Goal: Task Accomplishment & Management: Manage account settings

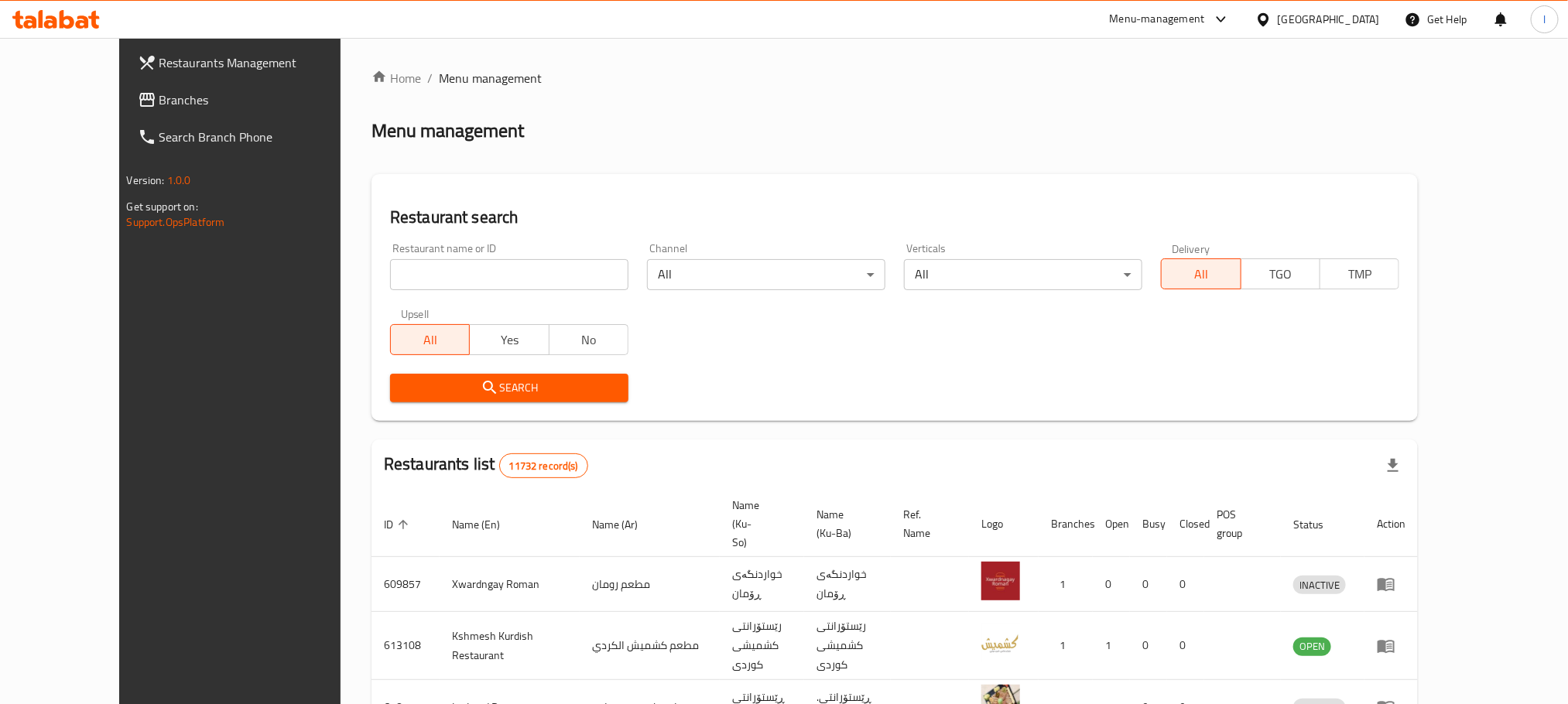
click at [406, 258] on div "Restaurant name or ID Restaurant name or ID" at bounding box center [509, 267] width 238 height 47
click at [432, 273] on input "search" at bounding box center [509, 275] width 238 height 31
paste input "748660"
type input "748660"
click button "Search" at bounding box center [509, 387] width 238 height 28
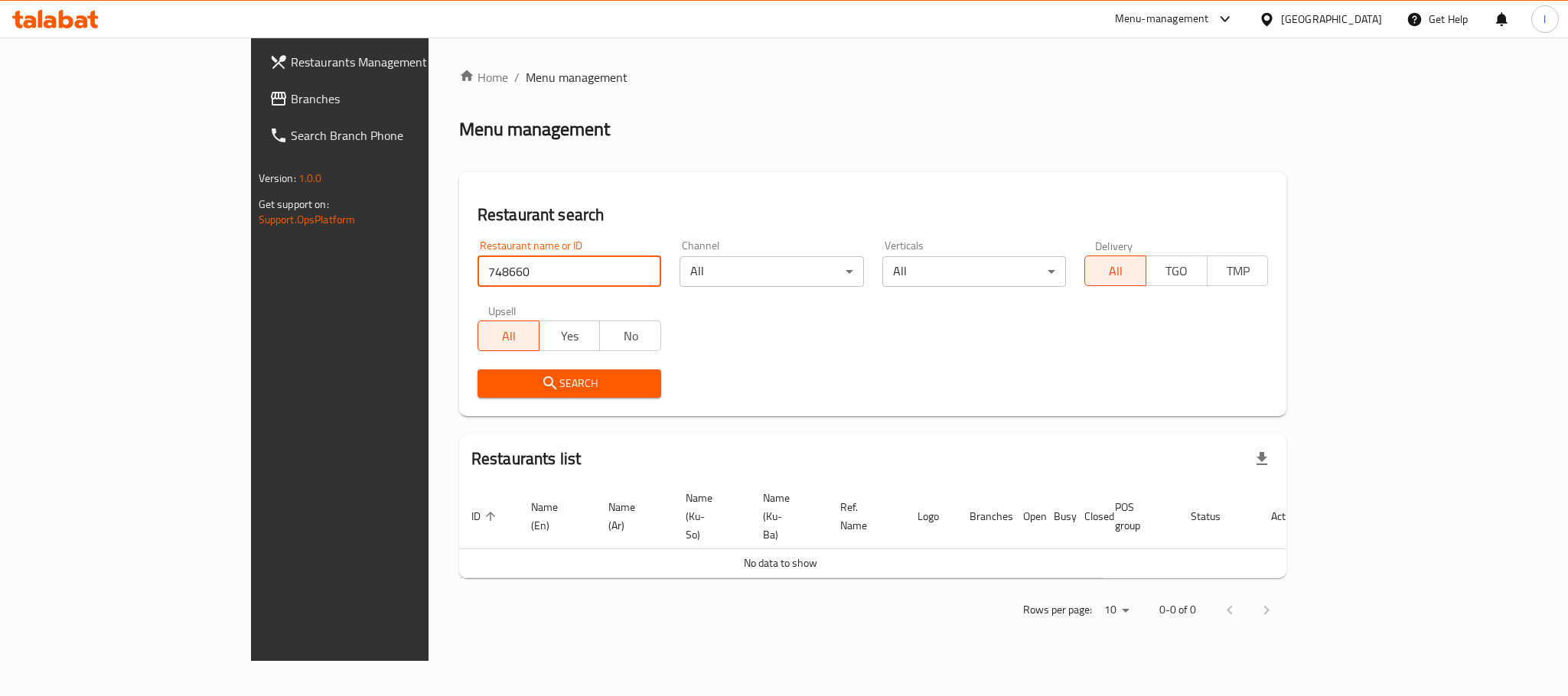
click at [290, 94] on span "Branches" at bounding box center [395, 98] width 210 height 19
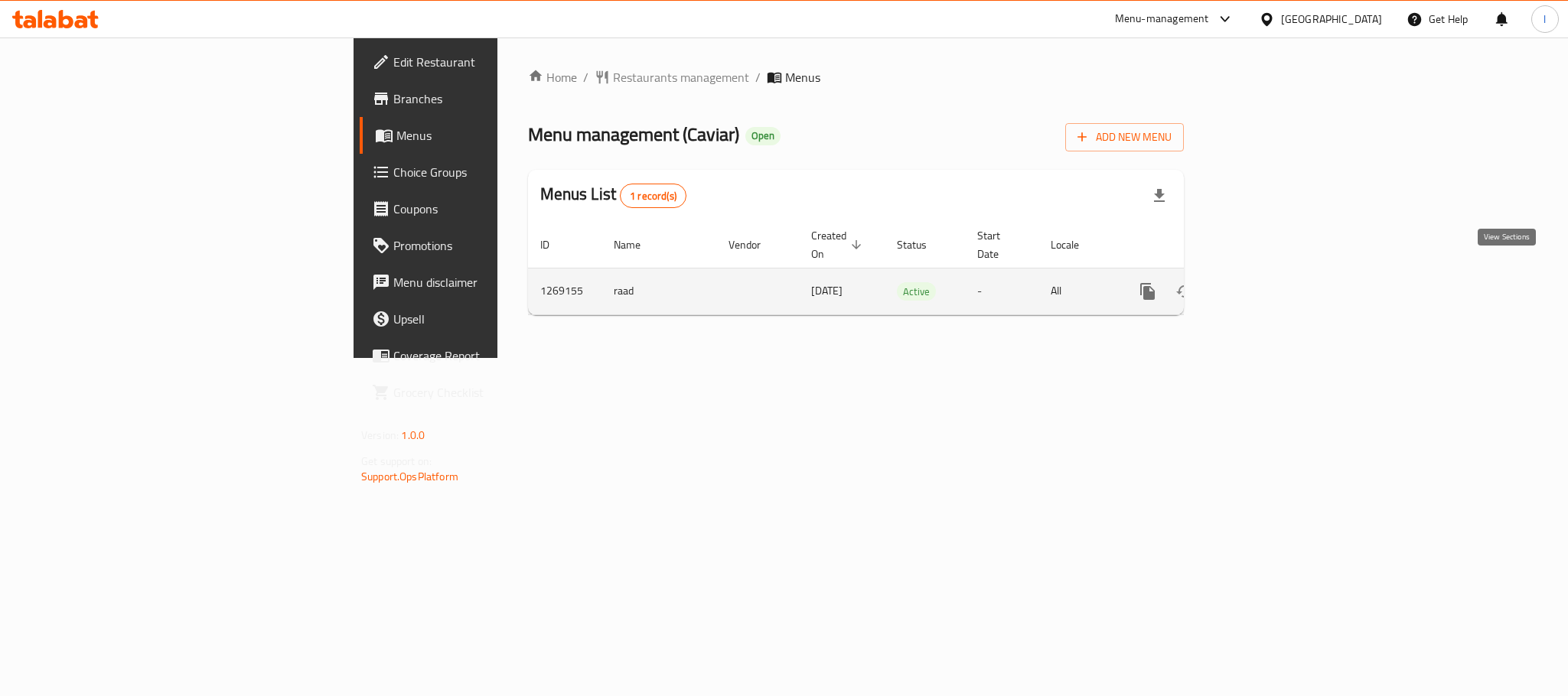
click at [1267, 282] on icon "enhanced table" at bounding box center [1257, 291] width 19 height 19
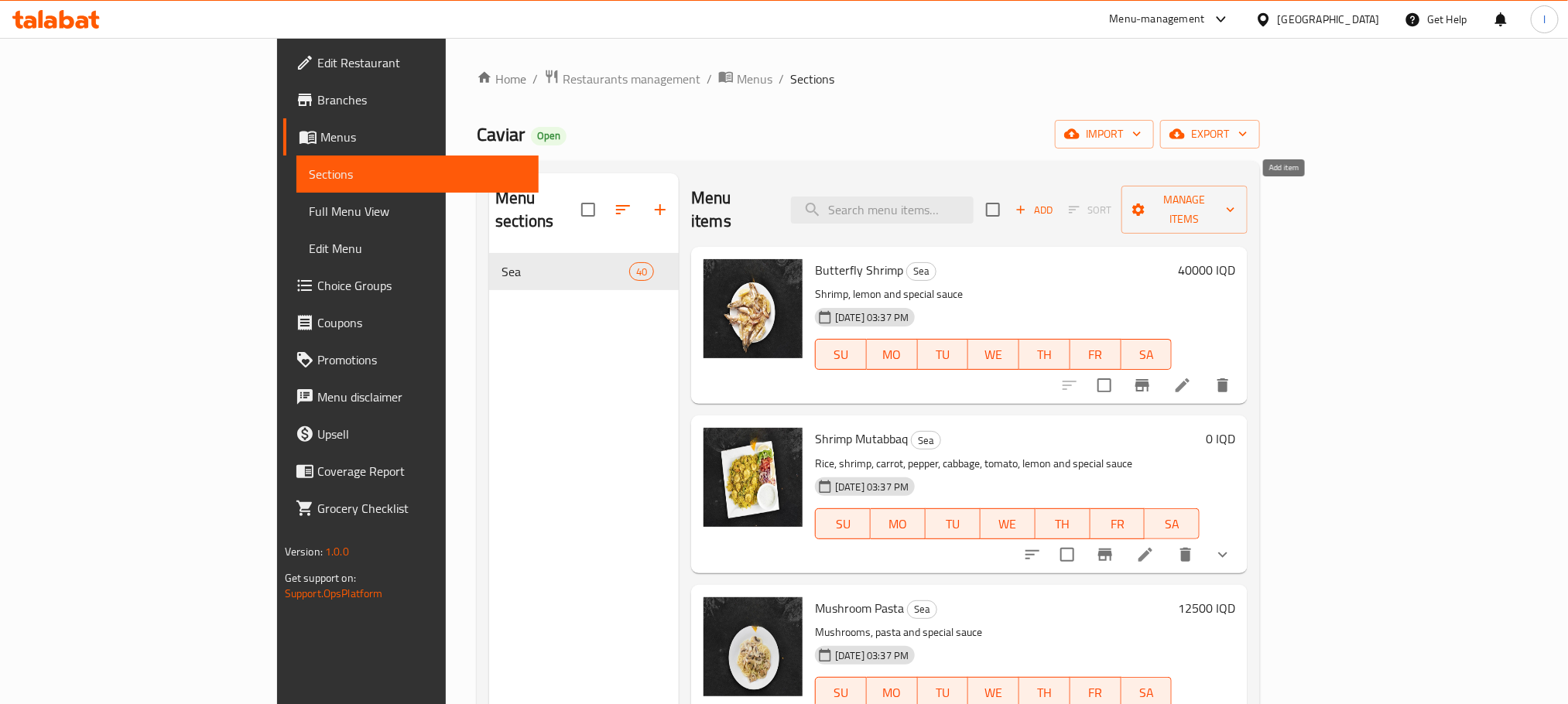
click at [1055, 201] on span "Add" at bounding box center [1033, 210] width 41 height 18
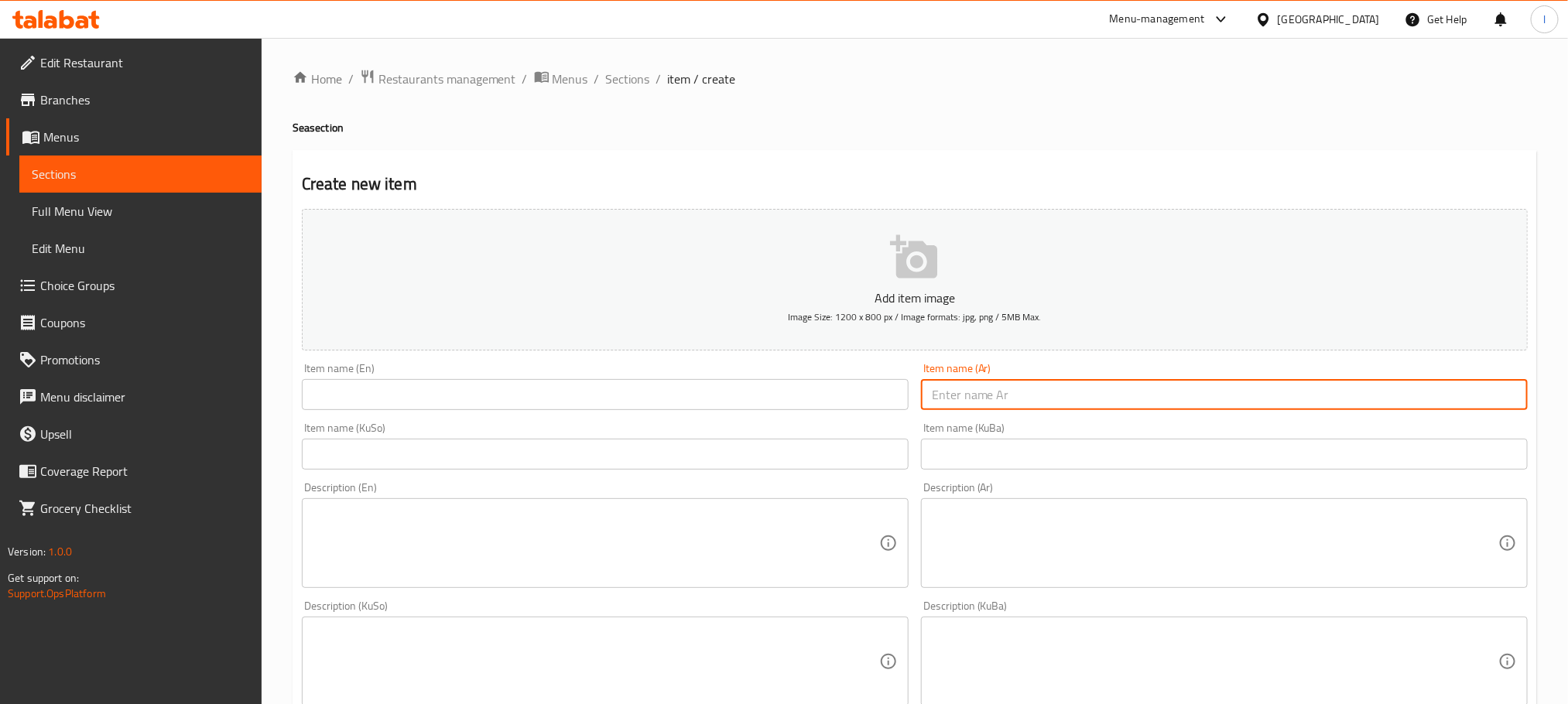
click at [967, 404] on input "text" at bounding box center [1225, 395] width 607 height 31
paste input "بكت دبل"
type input "بكت دبل"
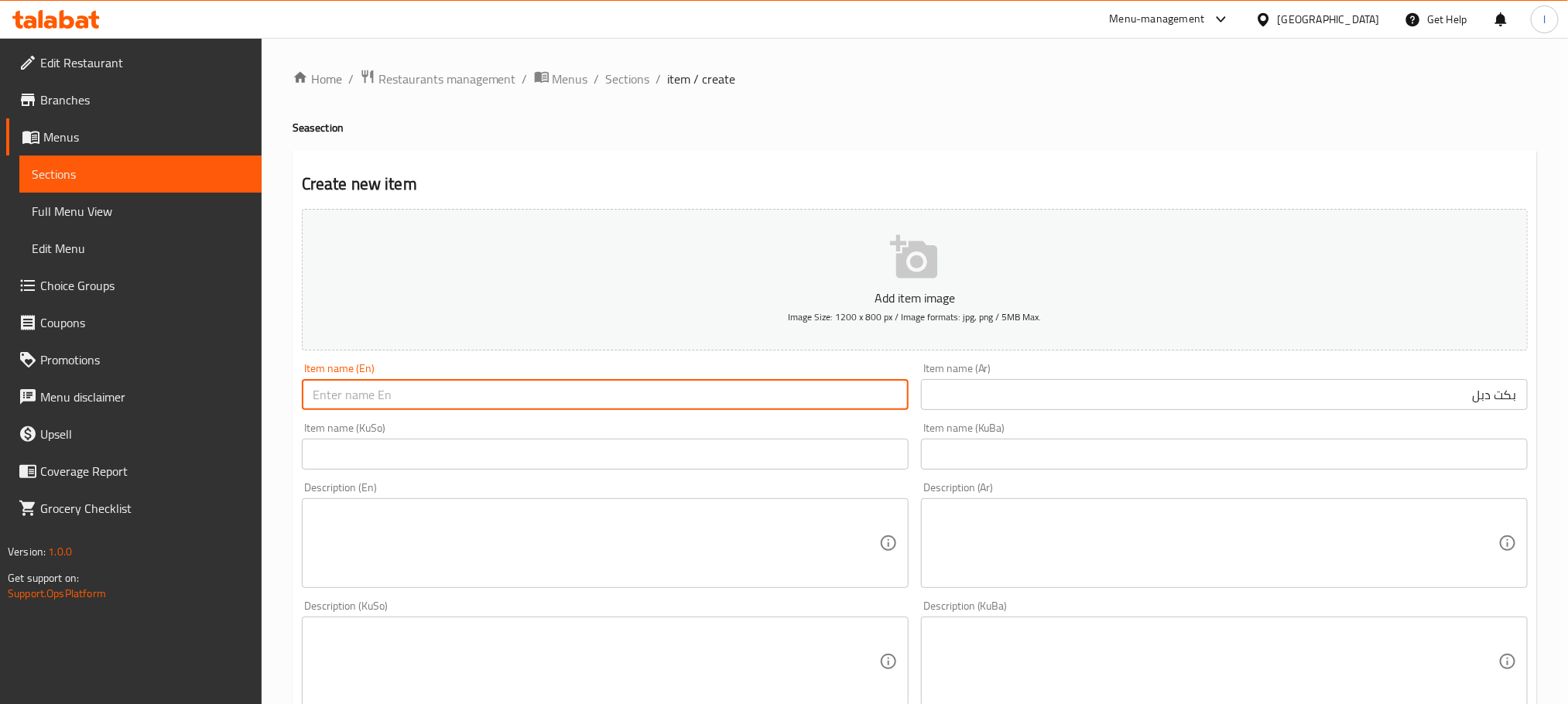
drag, startPoint x: 402, startPoint y: 398, endPoint x: 403, endPoint y: 390, distance: 8.1
click at [400, 395] on input "text" at bounding box center [605, 395] width 607 height 31
click at [328, 397] on input "Doble Bkt" at bounding box center [605, 395] width 607 height 31
type input "Double Bkt"
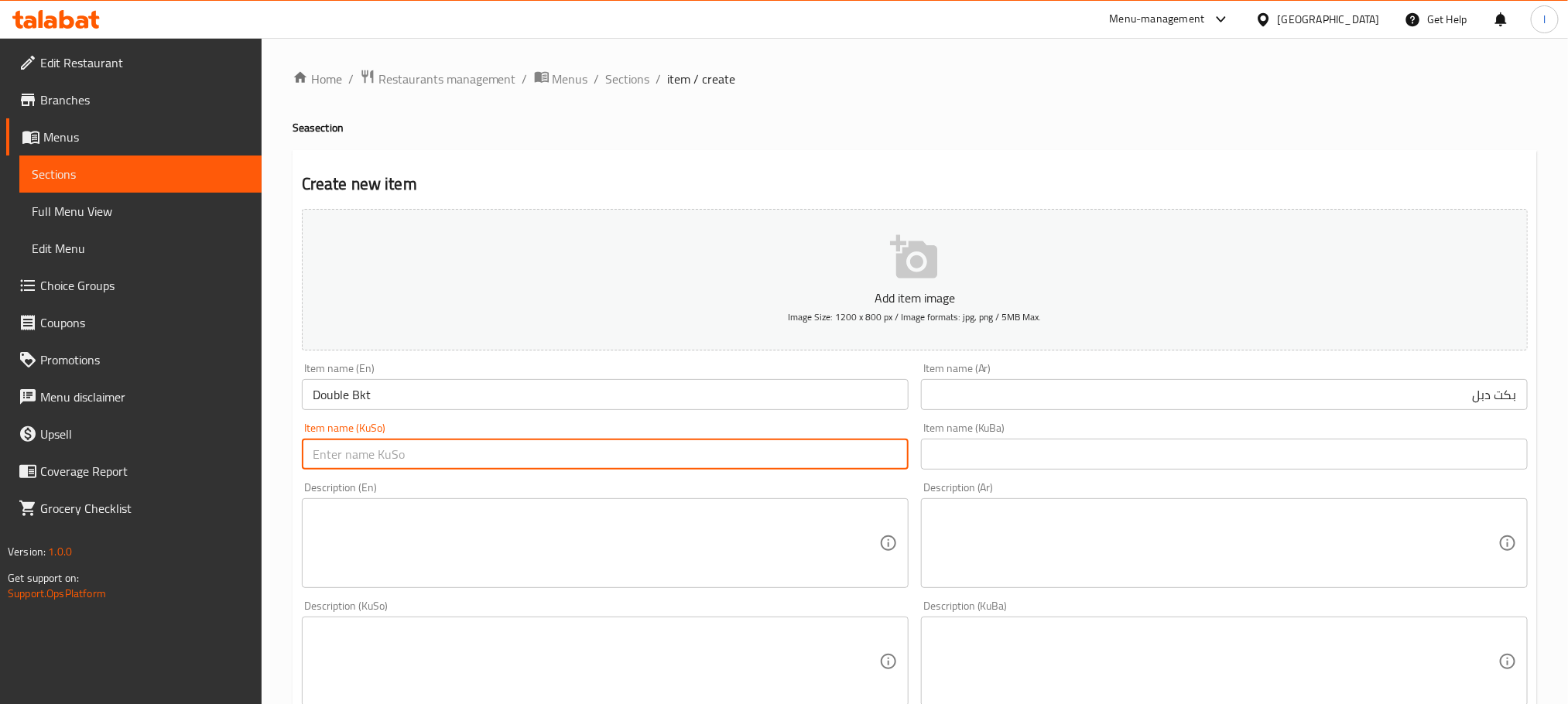
click at [576, 460] on input "text" at bounding box center [605, 454] width 607 height 31
type input "بکەت دەبڵ"
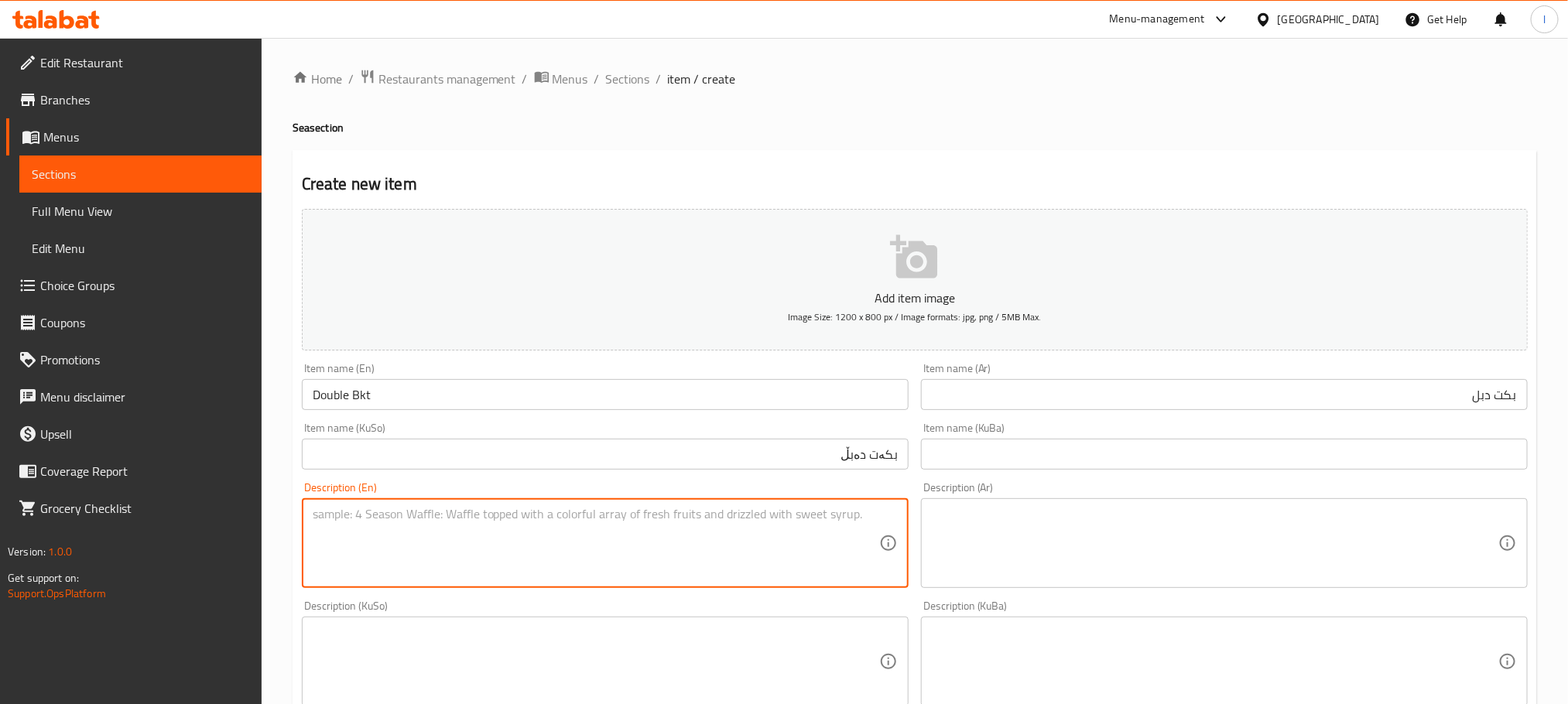
click at [457, 540] on textarea at bounding box center [596, 544] width 566 height 73
paste textarea "Shrimp, oysters, kebab, vegetables"
type textarea "Shrimp, oysters, kebab, vegetables"
click at [1034, 553] on textarea at bounding box center [1215, 544] width 566 height 73
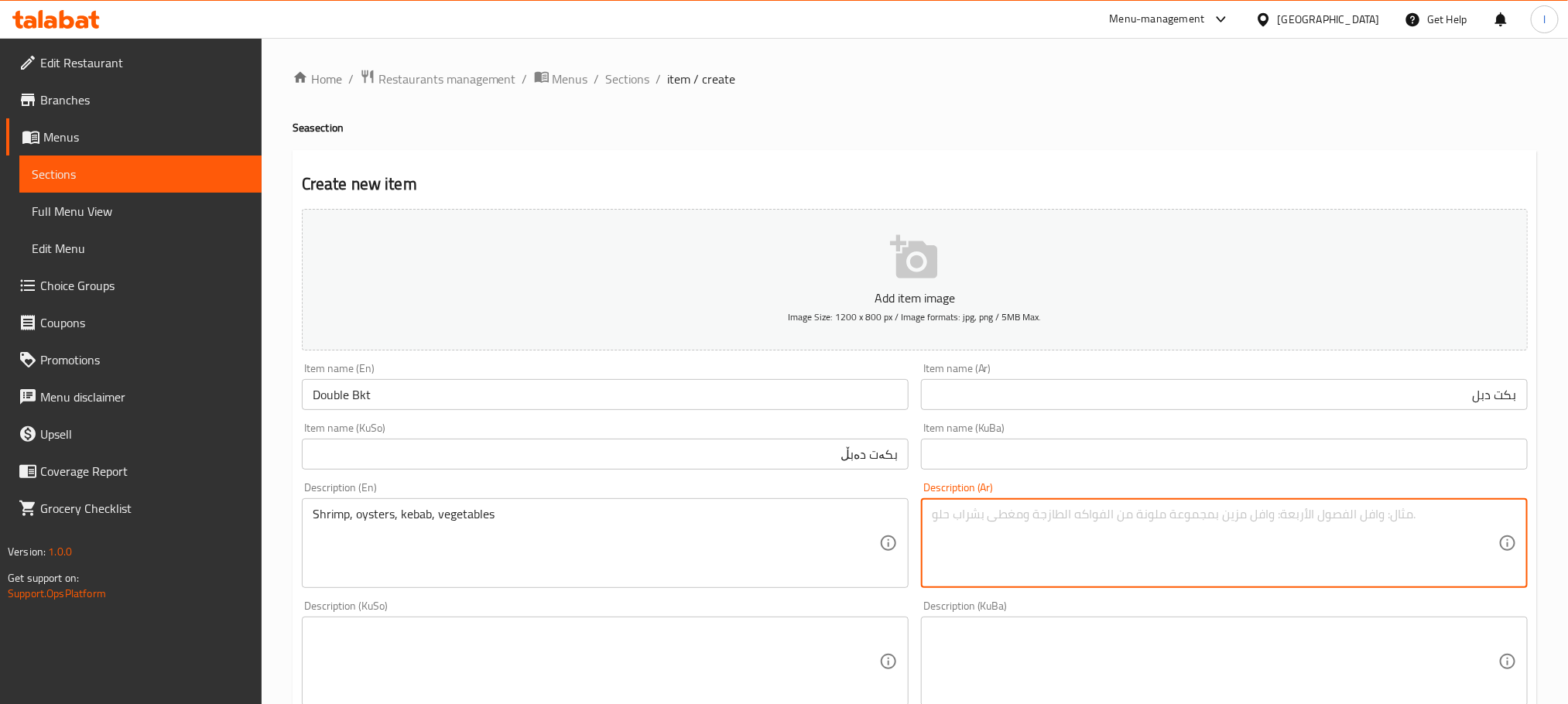
paste textarea "روبيان, محار, كباب, خضار"
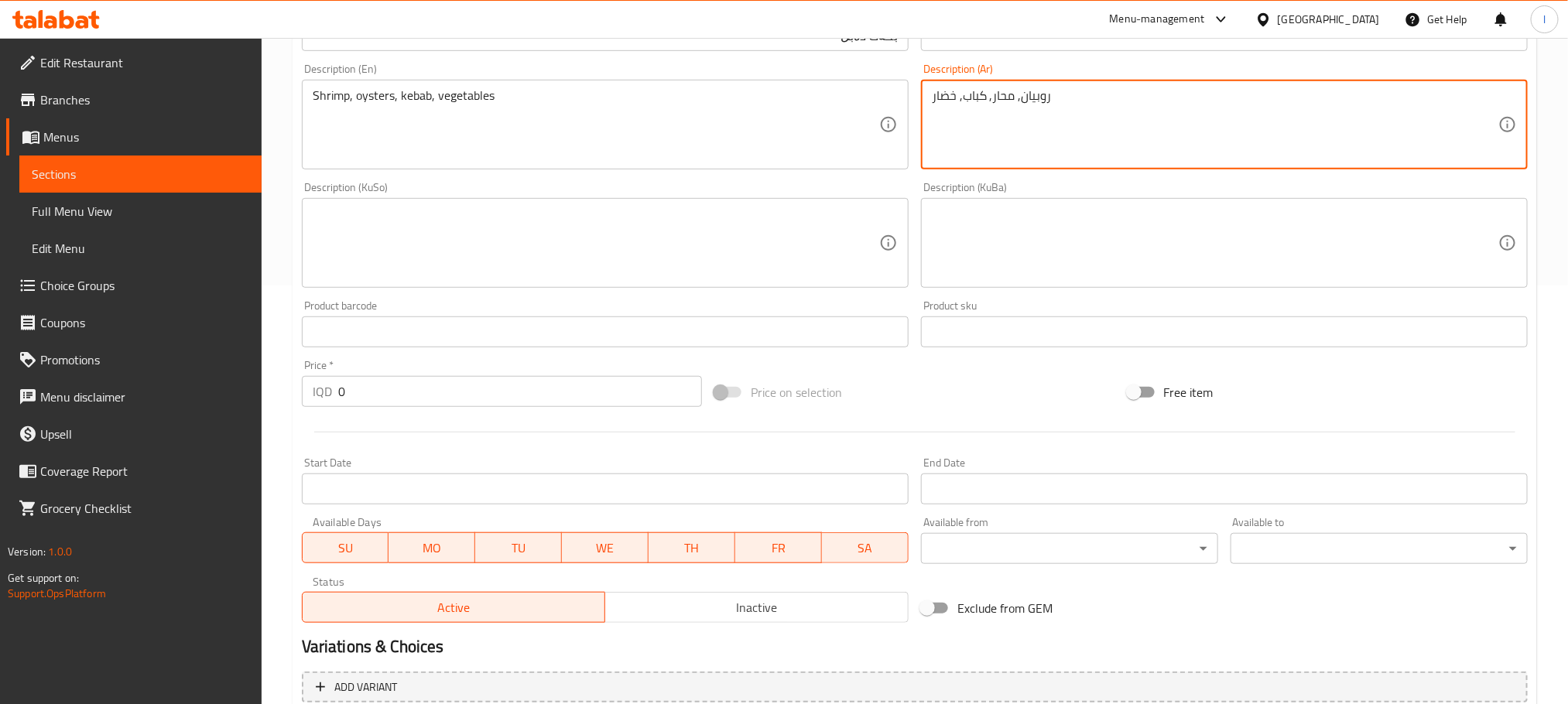
scroll to position [426, 0]
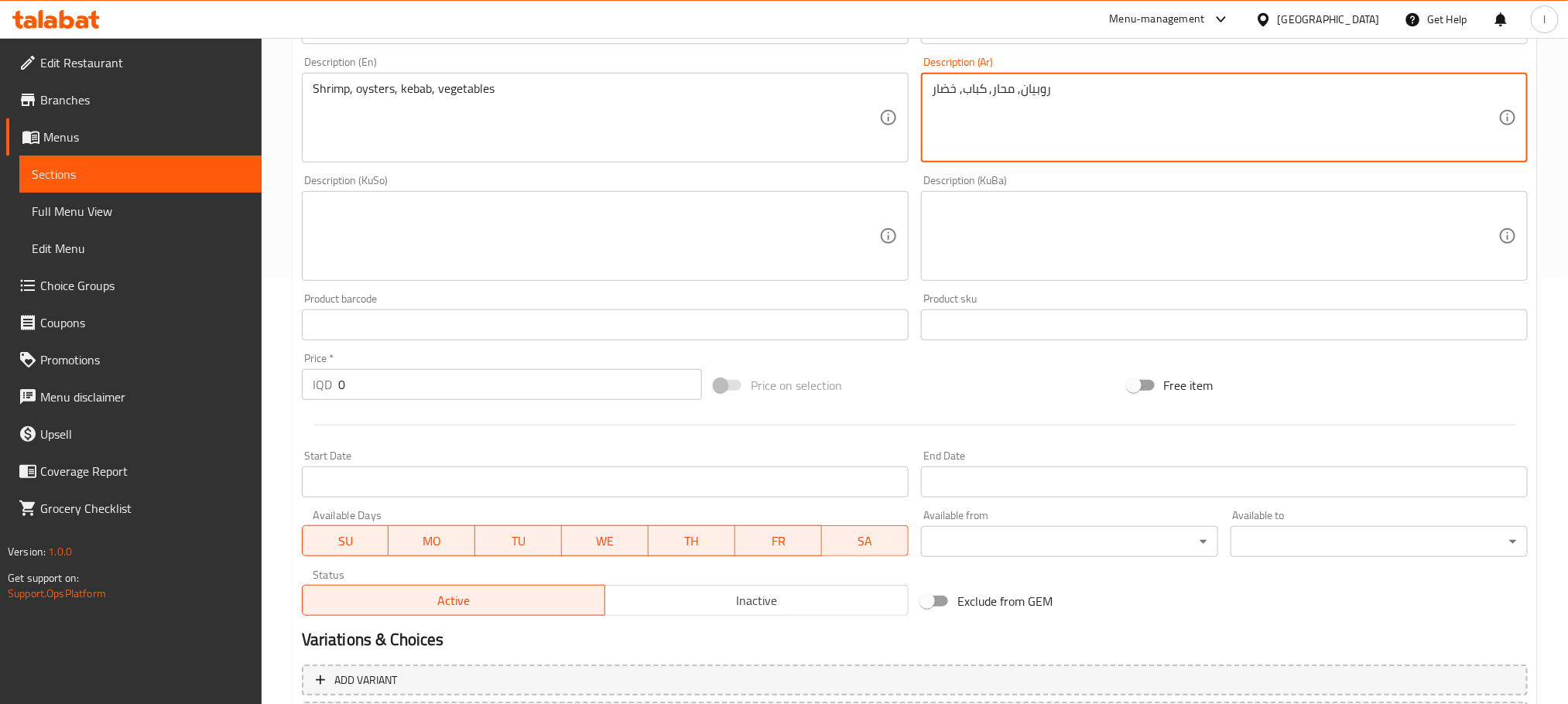
type textarea "روبيان, محار, كباب, خضار"
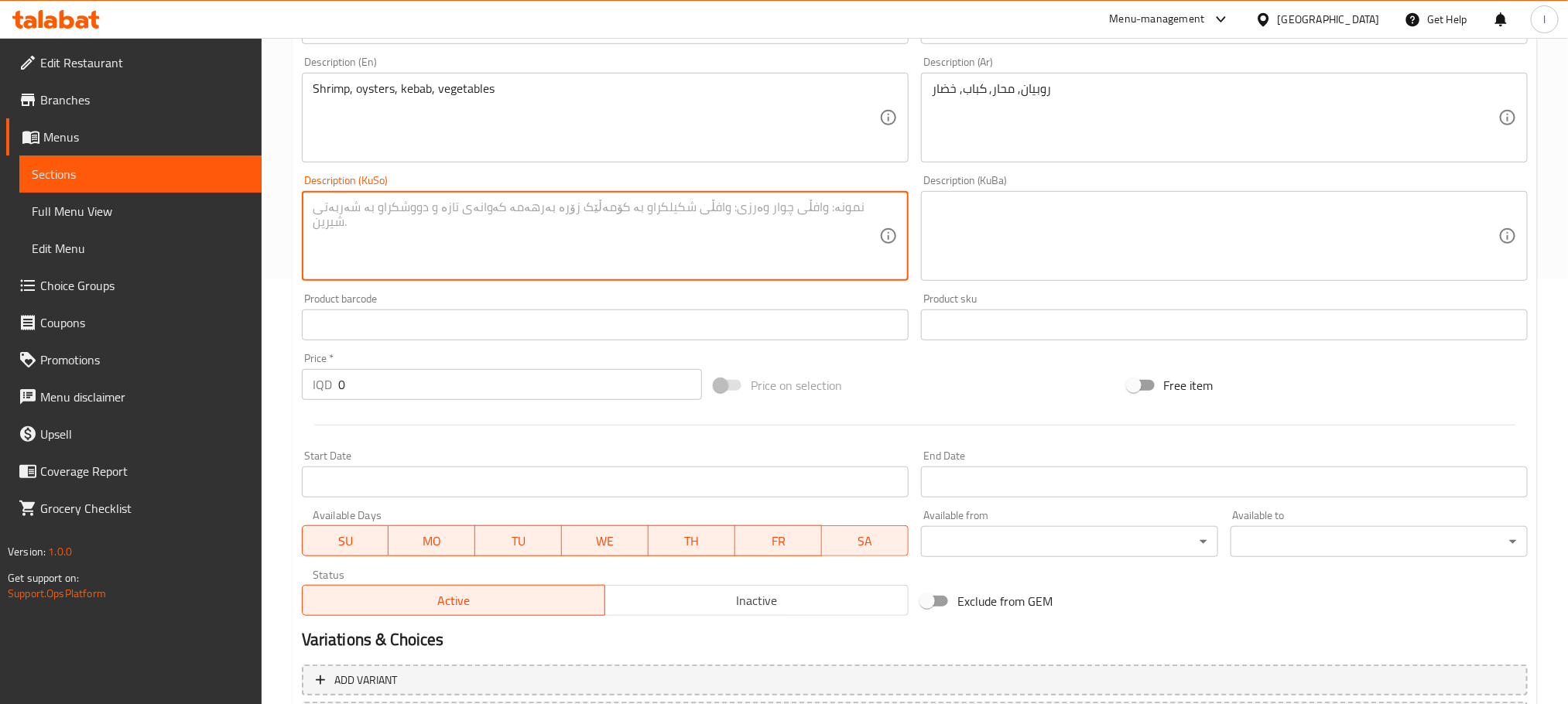
click at [578, 245] on textarea at bounding box center [596, 236] width 566 height 73
paste textarea "کرێش، موسڵحە، کەباب، سەوزە"
drag, startPoint x: 850, startPoint y: 209, endPoint x: 918, endPoint y: 207, distance: 68.0
click at [918, 207] on div "Add item image Image Size: 1200 x 800 px / Image formats: jpg, png / 5MB Max. I…" at bounding box center [915, 199] width 1238 height 845
type textarea "ڕۆبیان، موسڵحە، کەباب، سەوزە"
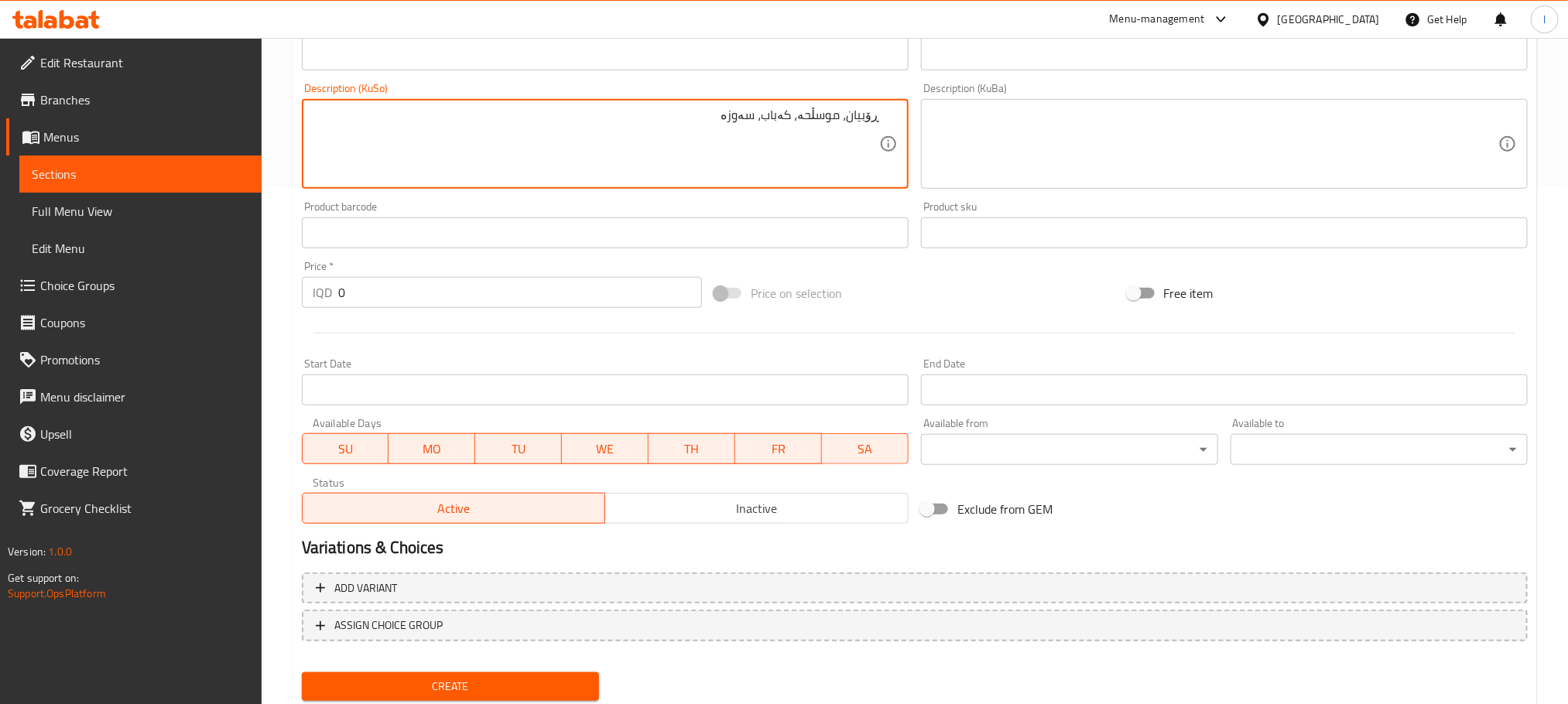
scroll to position [565, 0]
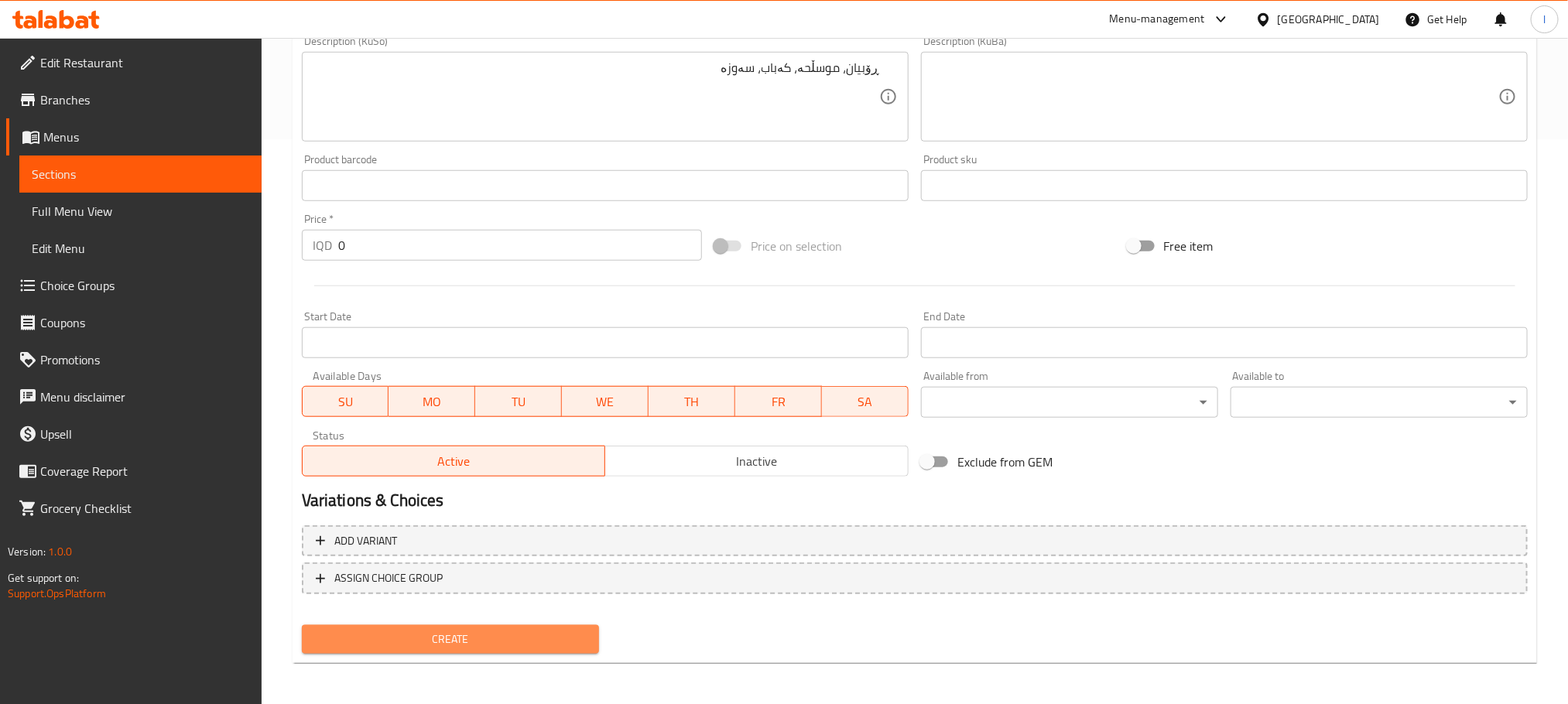
drag, startPoint x: 579, startPoint y: 630, endPoint x: 579, endPoint y: 592, distance: 38.0
click at [579, 630] on span "Create" at bounding box center [450, 640] width 273 height 20
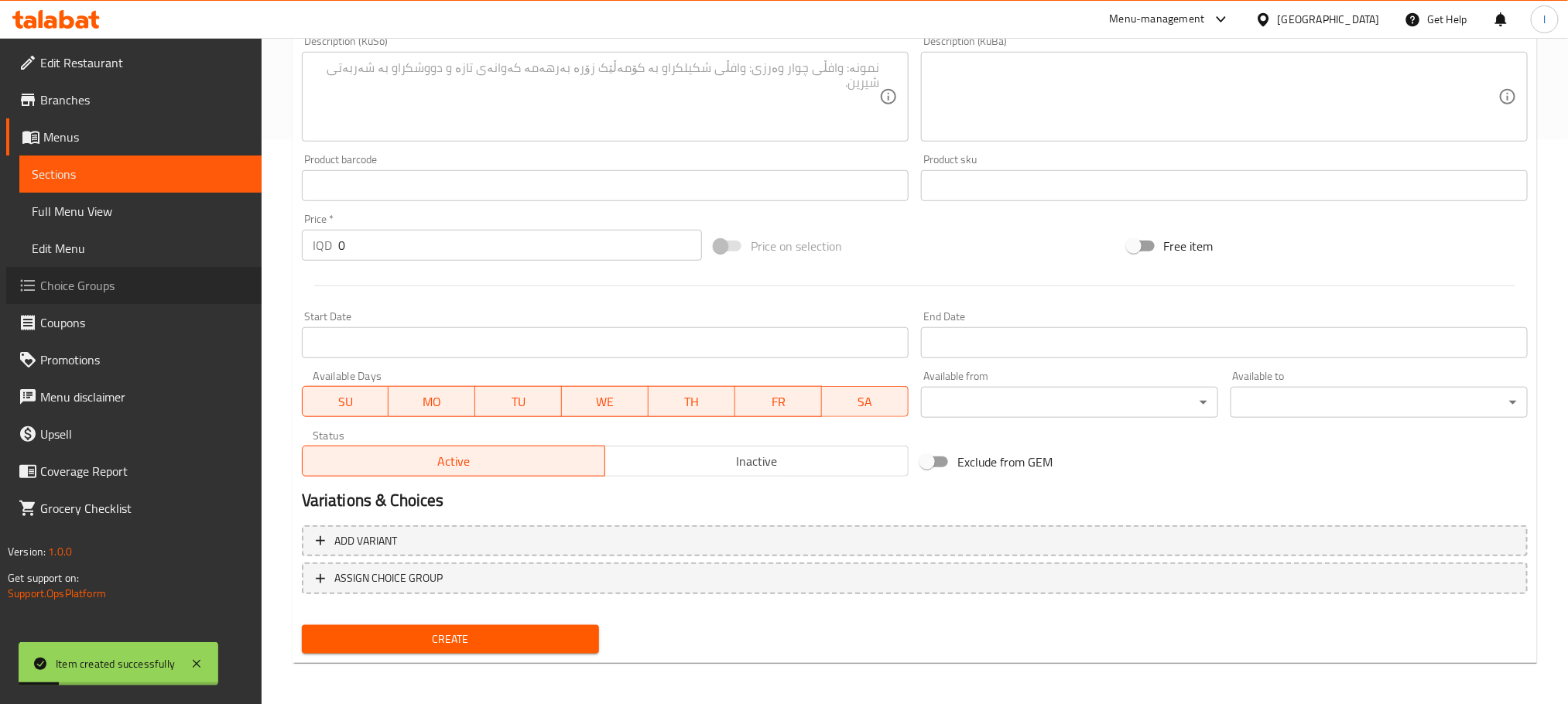
click at [146, 277] on span "Choice Groups" at bounding box center [144, 286] width 209 height 19
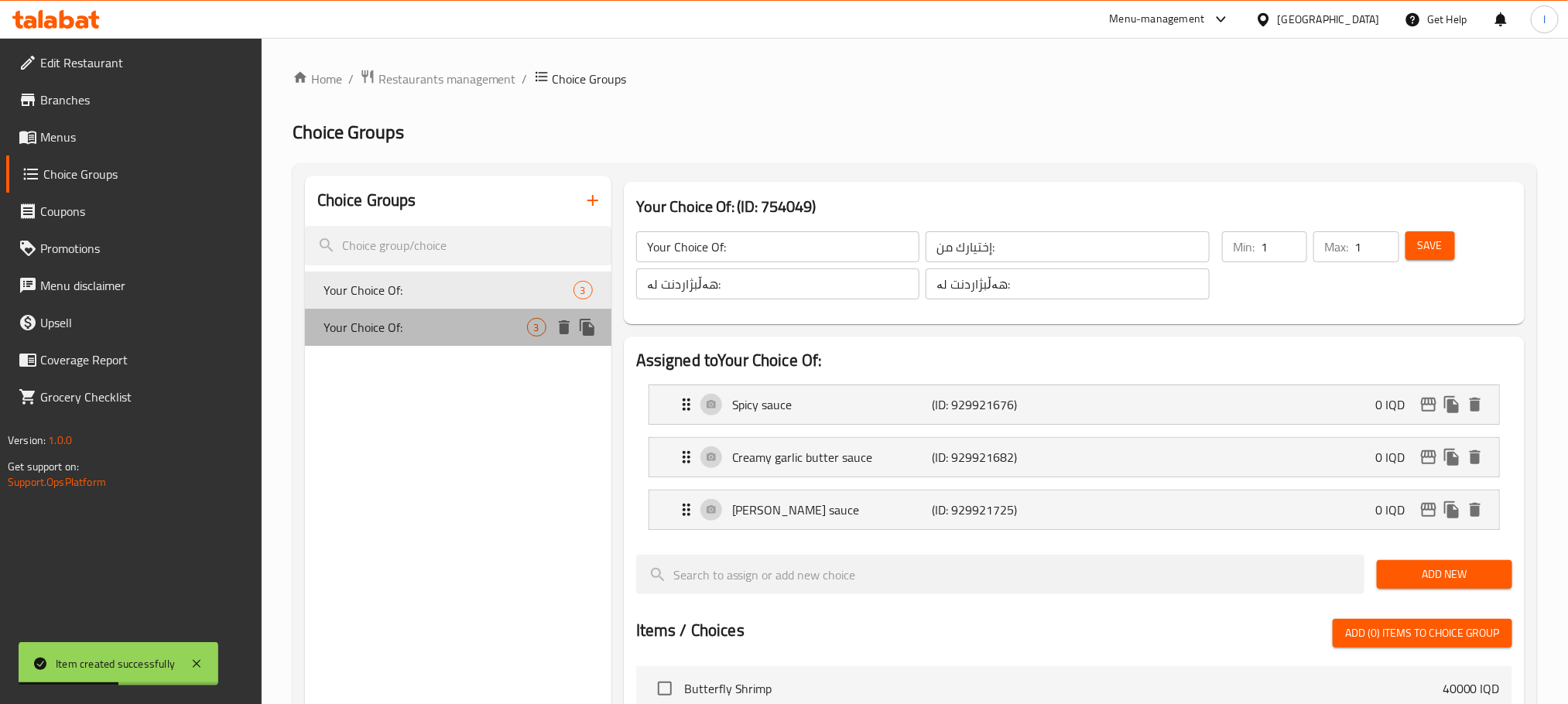
click at [384, 318] on span "Your Choice Of:" at bounding box center [426, 327] width 203 height 19
type input "Your Choice Of:"
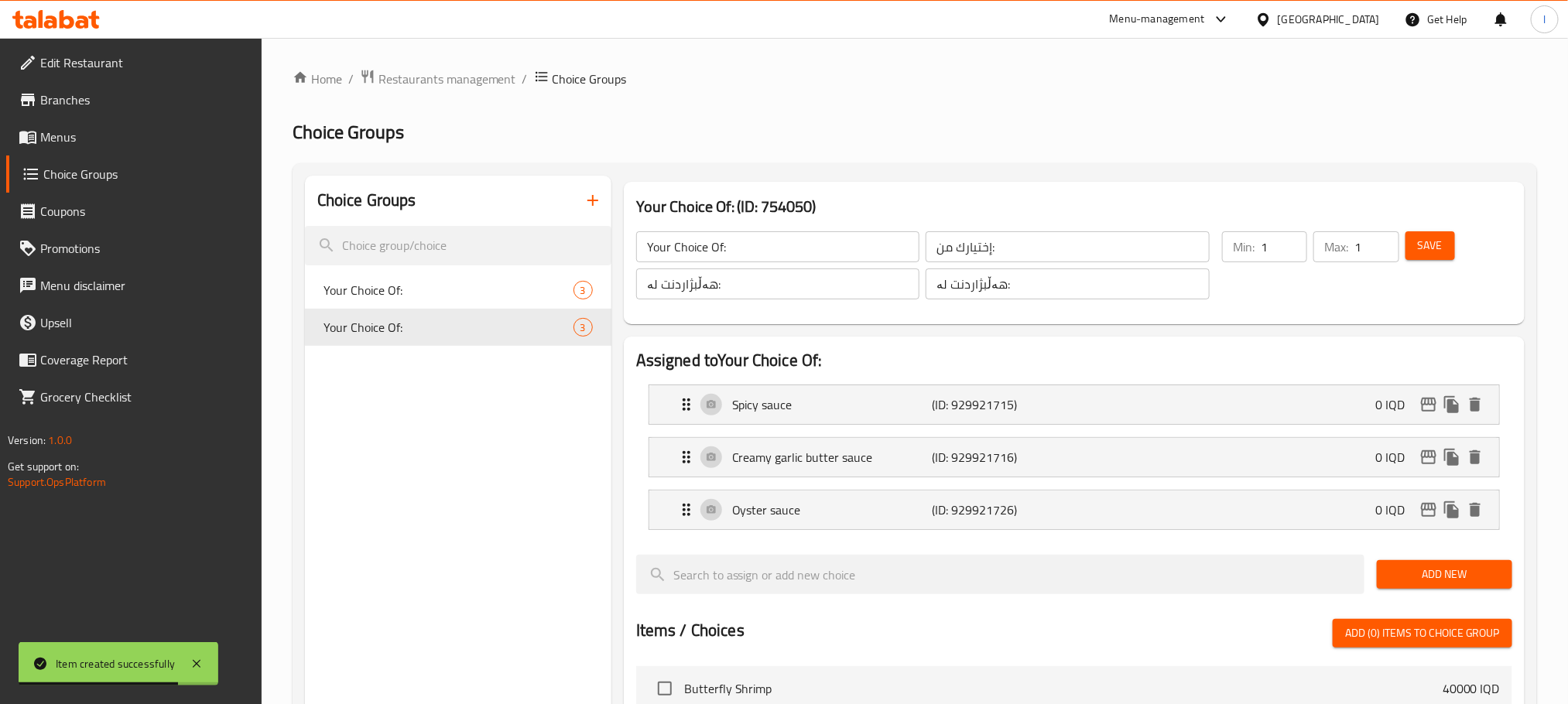
click at [599, 186] on button "button" at bounding box center [593, 200] width 37 height 37
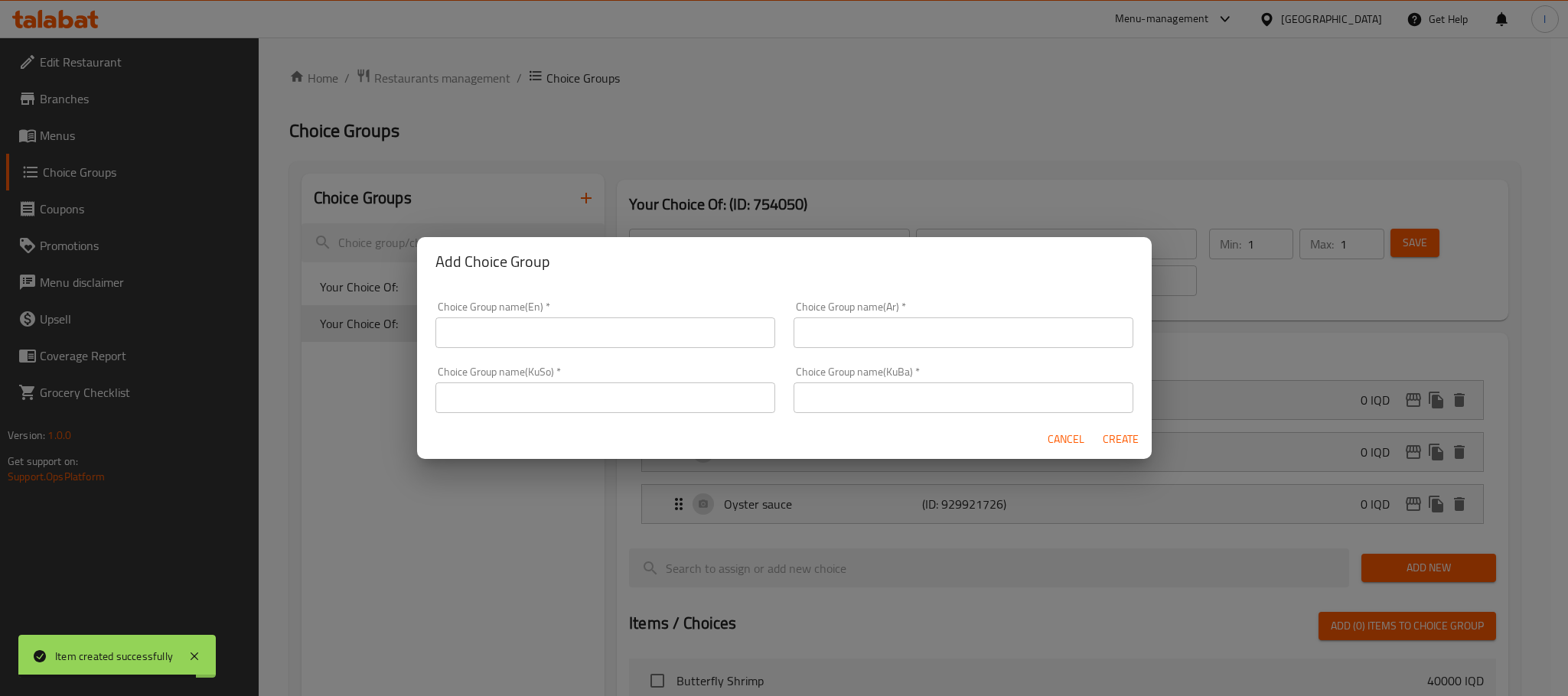
click at [460, 320] on input "text" at bounding box center [605, 333] width 340 height 31
type input "Your Choice Of:"
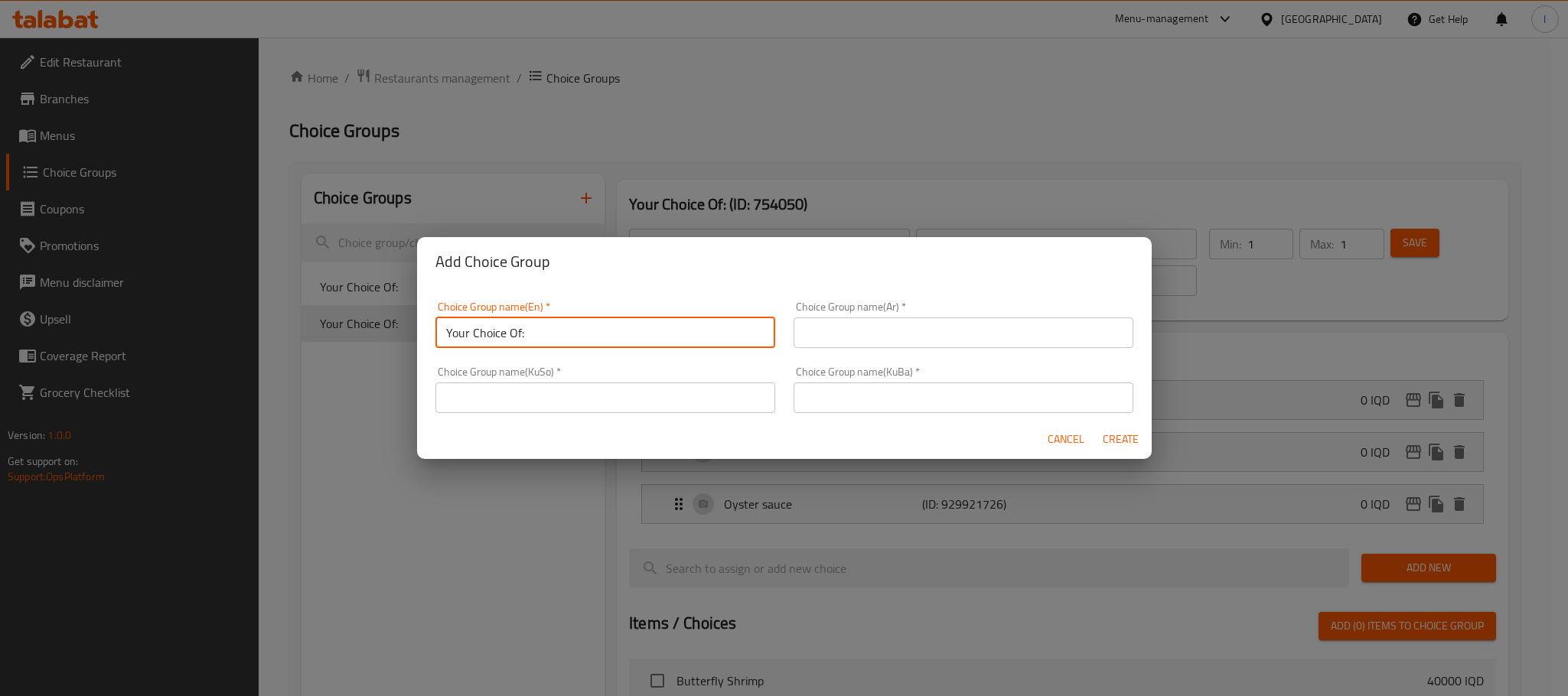
drag, startPoint x: 859, startPoint y: 347, endPoint x: 873, endPoint y: 338, distance: 16.6
click at [862, 348] on input "text" at bounding box center [963, 333] width 340 height 31
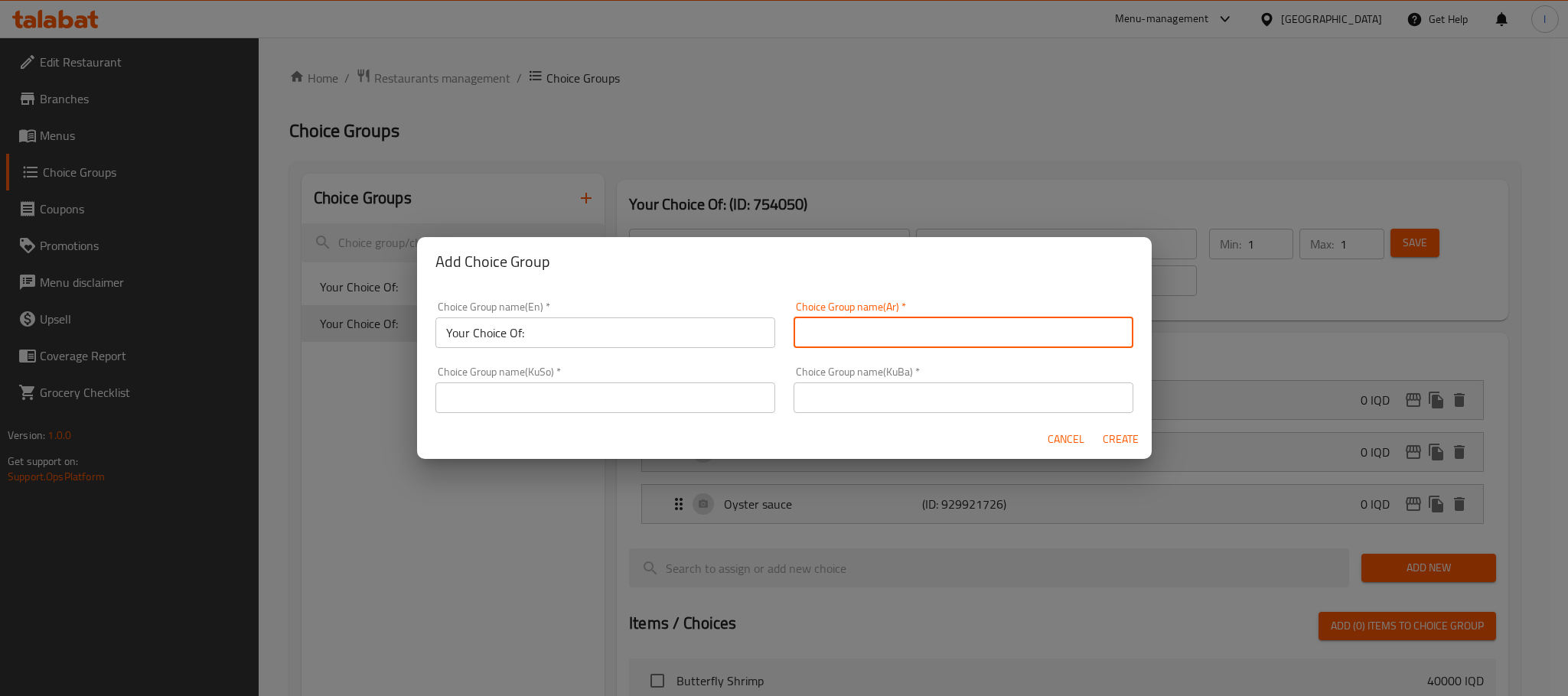
type input "الإضافات:"
drag, startPoint x: 894, startPoint y: 333, endPoint x: 632, endPoint y: 326, distance: 262.1
click at [639, 333] on div "Choice Group name(En)   * Your Choice Of: Choice Group name(En) * Choice Group …" at bounding box center [784, 357] width 716 height 130
click at [888, 345] on input "text" at bounding box center [963, 333] width 340 height 31
type input "إختيارك من:"
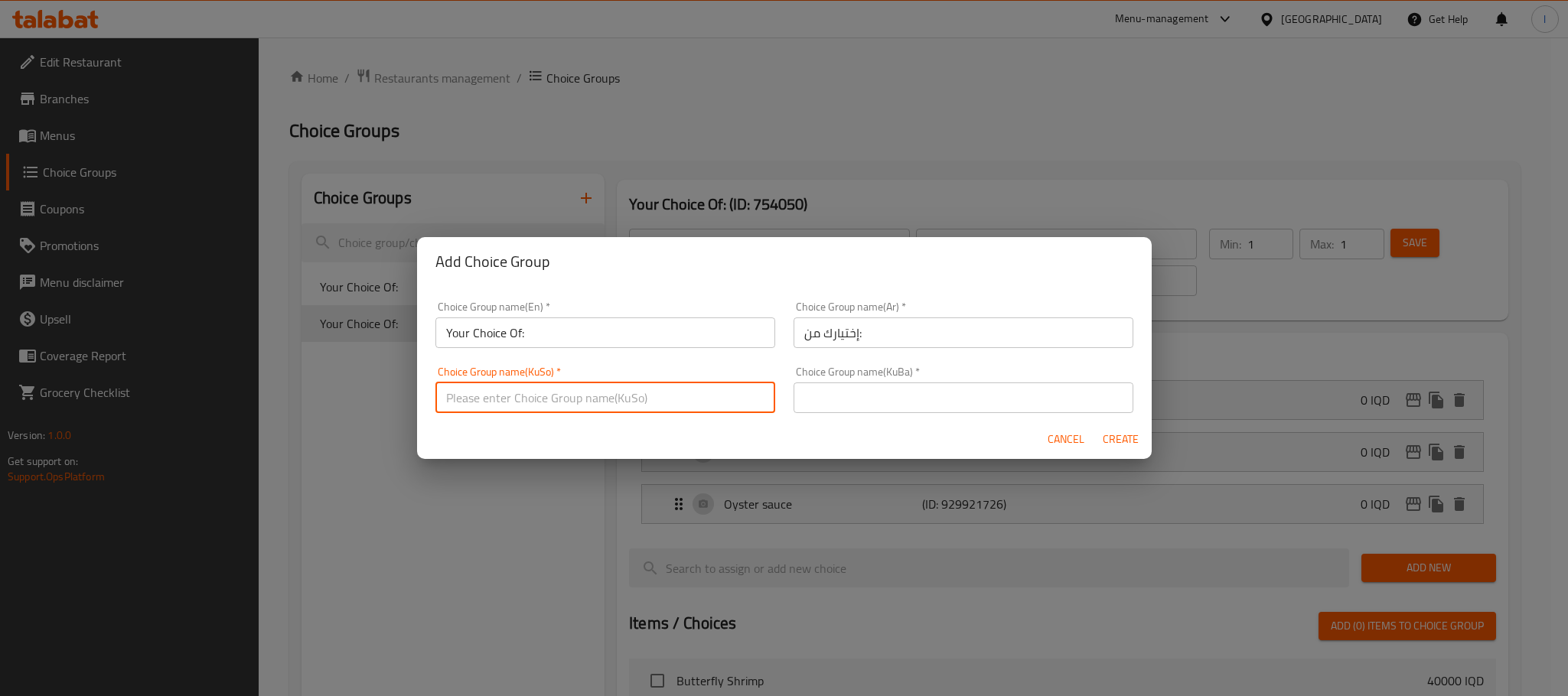
click at [640, 404] on input "text" at bounding box center [605, 398] width 340 height 31
type input "هەڵبژاردنت لە:"
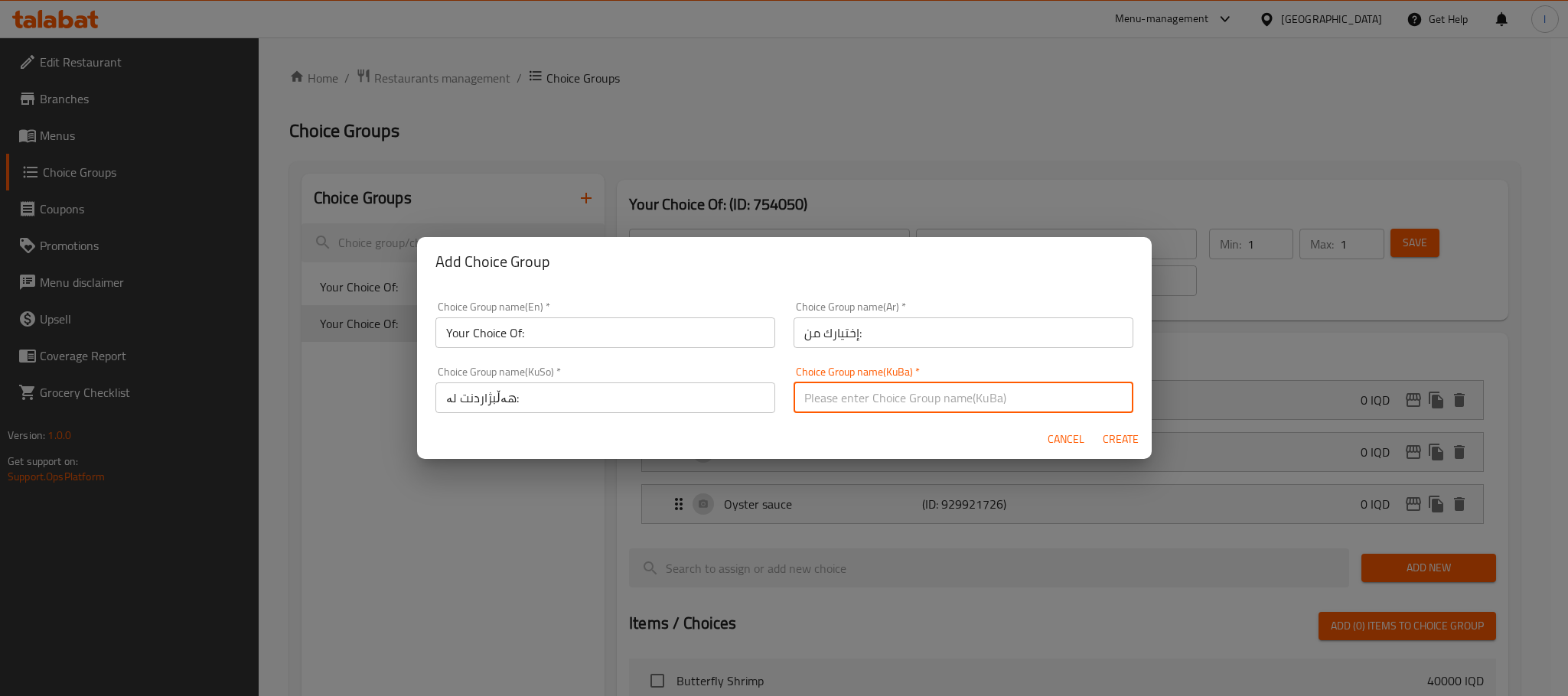
click at [835, 402] on input "text" at bounding box center [963, 398] width 340 height 31
type input "هەڵبژاردنت لە:"
click at [453, 336] on input "Your Choice Of:" at bounding box center [605, 333] width 340 height 31
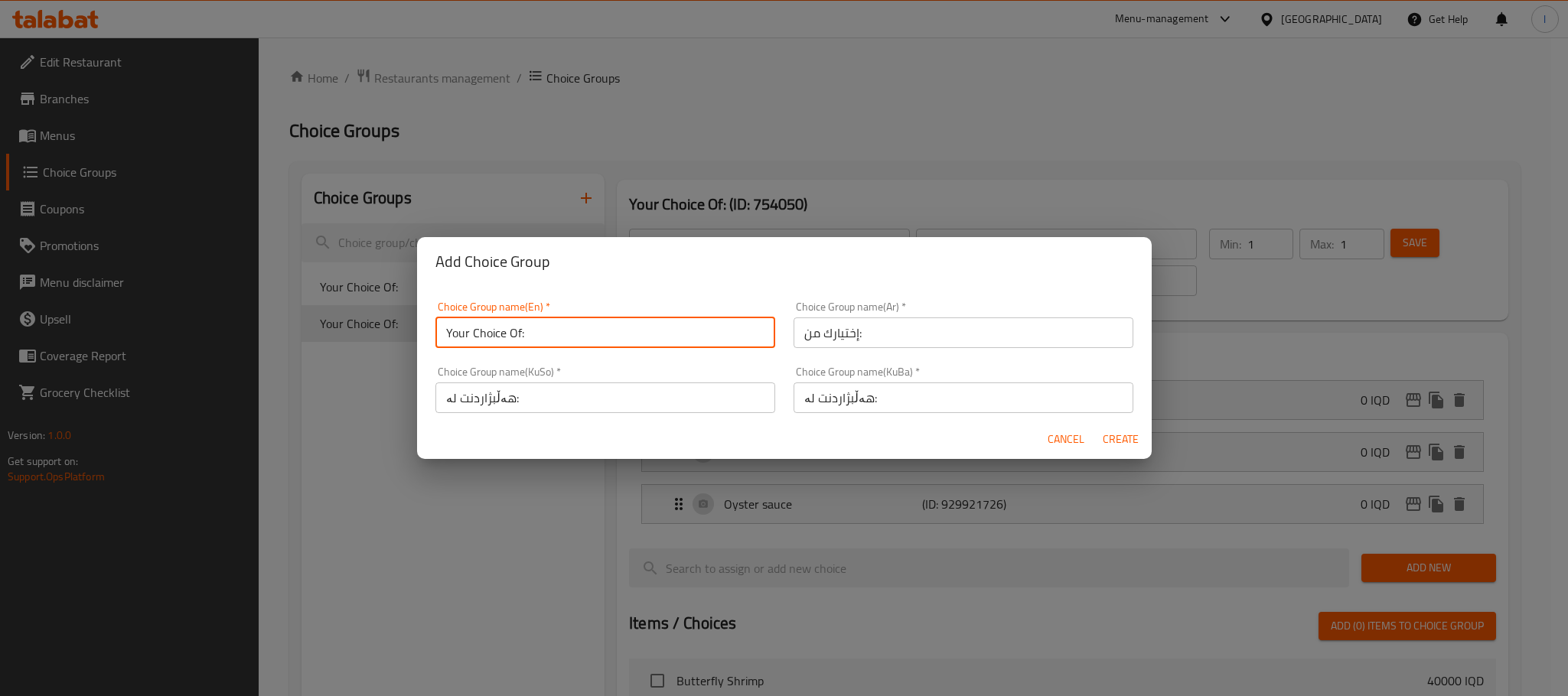
type input "Your Choice Of:"
click at [1125, 431] on span "Create" at bounding box center [1121, 439] width 37 height 19
type input "Your Choice Of:"
type input "0"
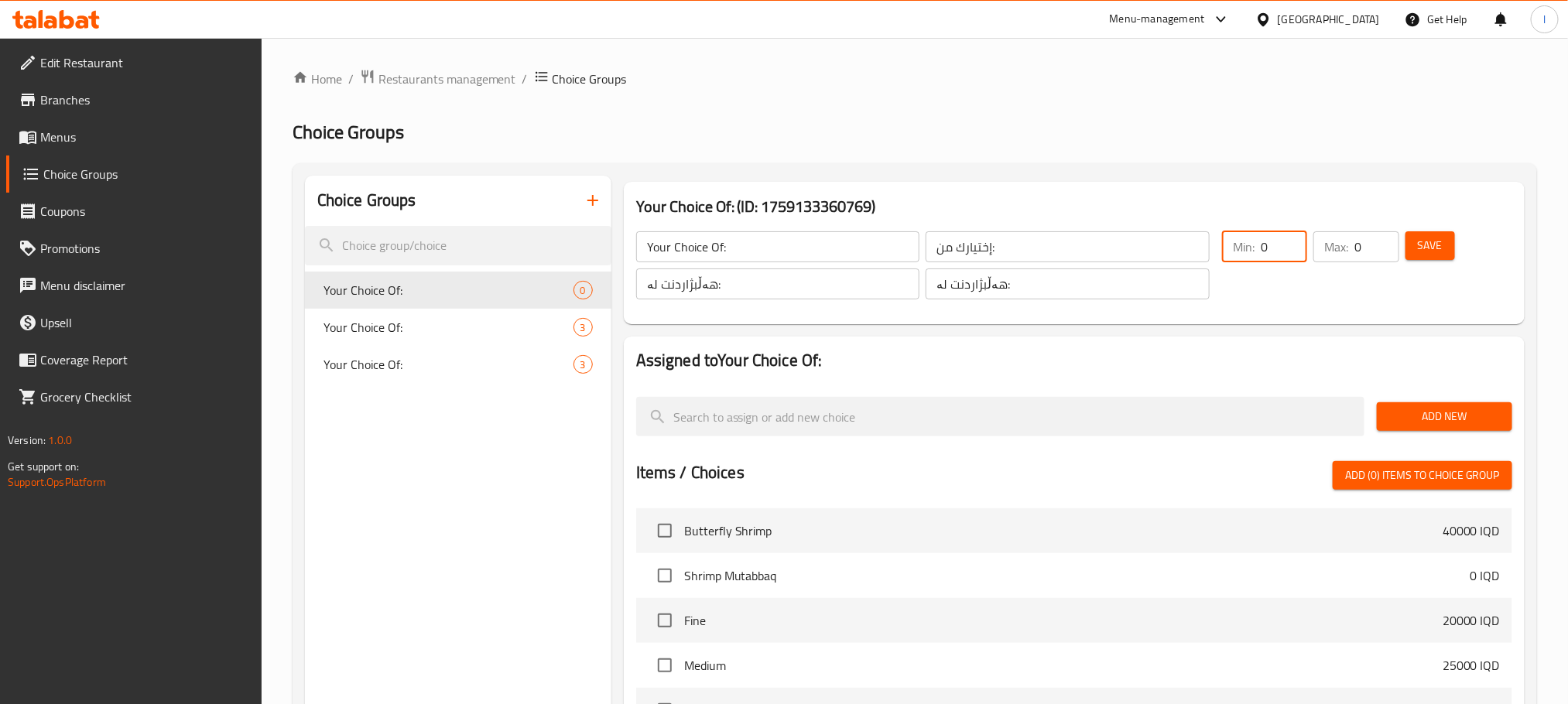
drag, startPoint x: 1269, startPoint y: 254, endPoint x: 1187, endPoint y: 242, distance: 82.9
click at [1187, 242] on div "Your Choice Of: ​ إختيارك من: ​ هەڵبژاردنت لە: ​ هەڵبژاردنت لە: ​ Min: 0 ​ Max:…" at bounding box center [1074, 265] width 889 height 105
type input "1"
drag, startPoint x: 1361, startPoint y: 240, endPoint x: 1299, endPoint y: 244, distance: 62.1
click at [1299, 244] on div "Min: 1 ​ Max: 0 ​" at bounding box center [1310, 265] width 189 height 81
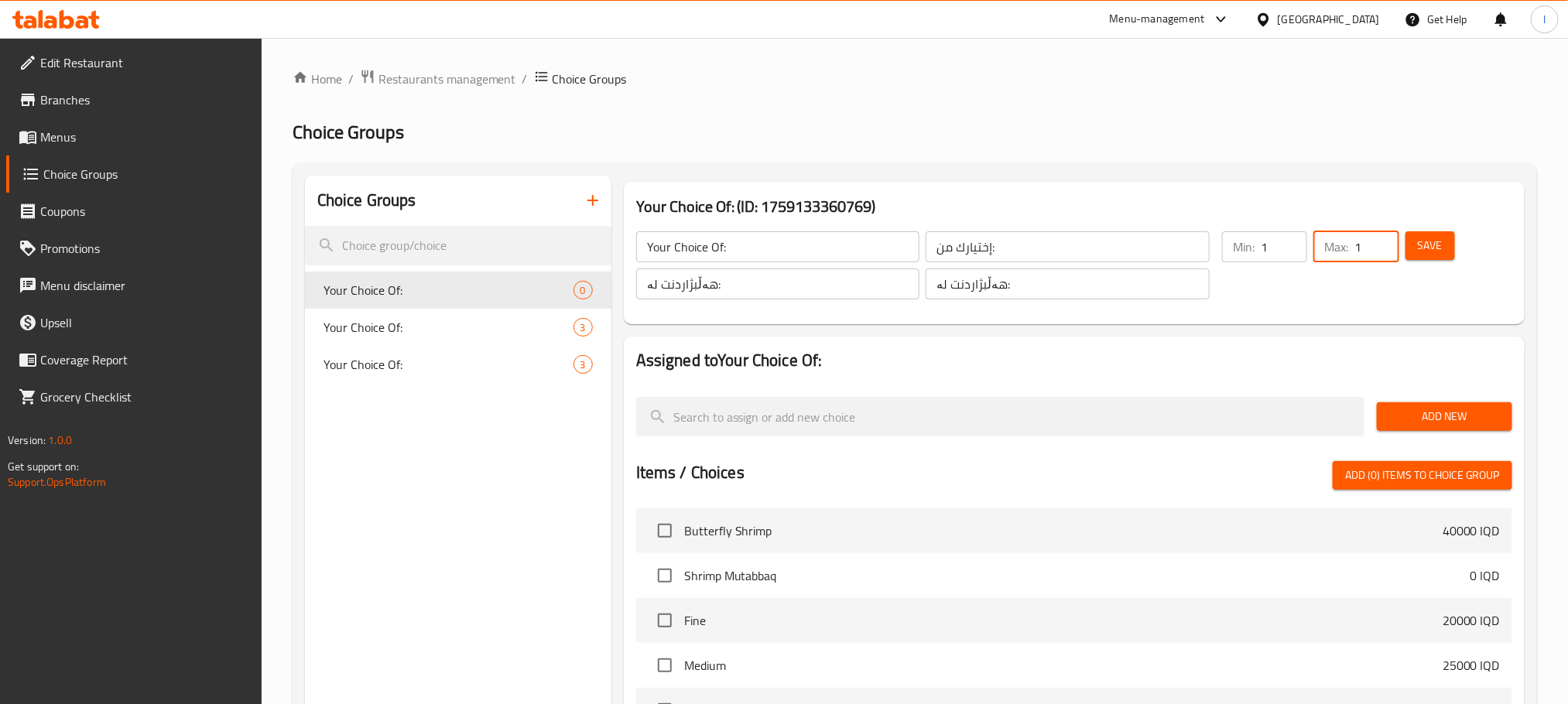
type input "1"
click at [1419, 249] on span "Save" at bounding box center [1430, 246] width 24 height 20
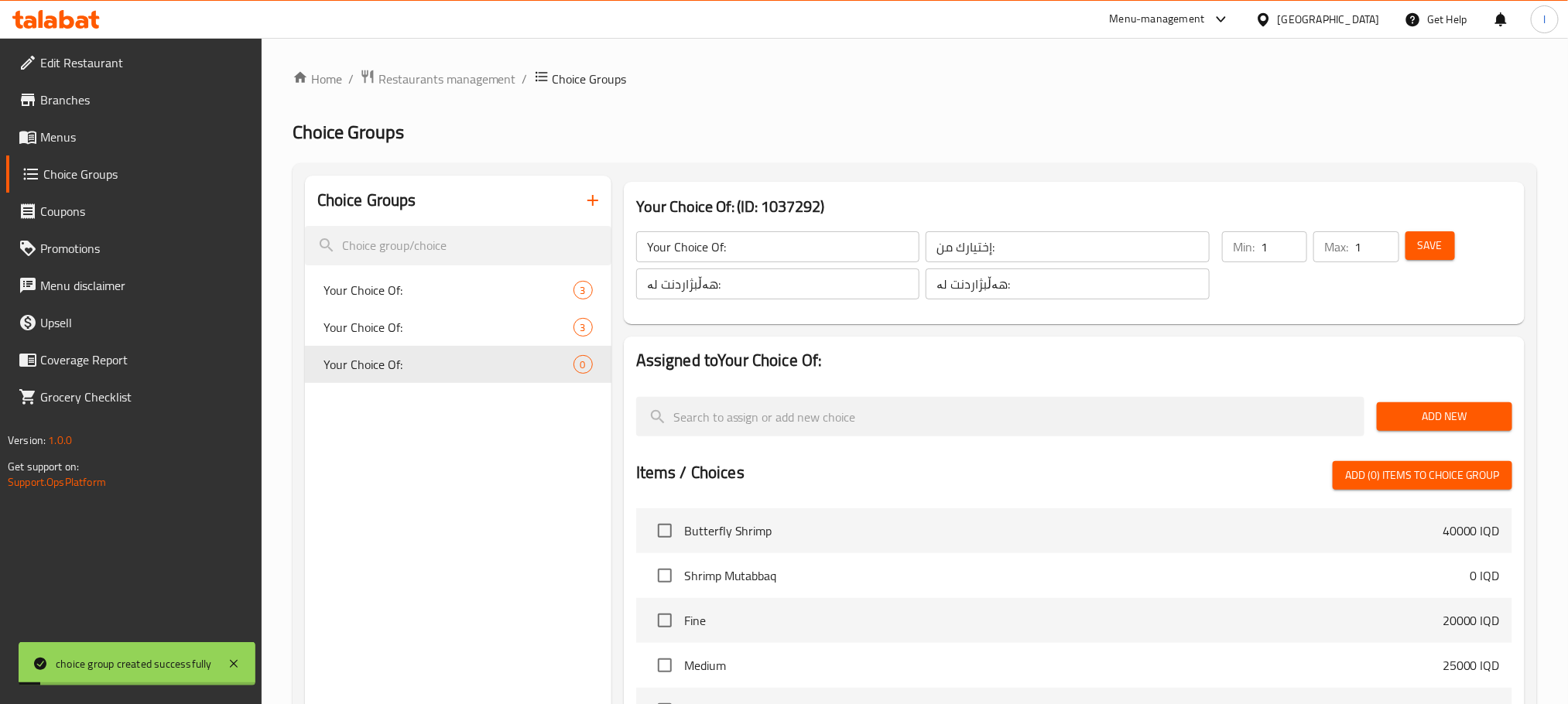
click at [1440, 418] on span "Add New" at bounding box center [1444, 417] width 111 height 20
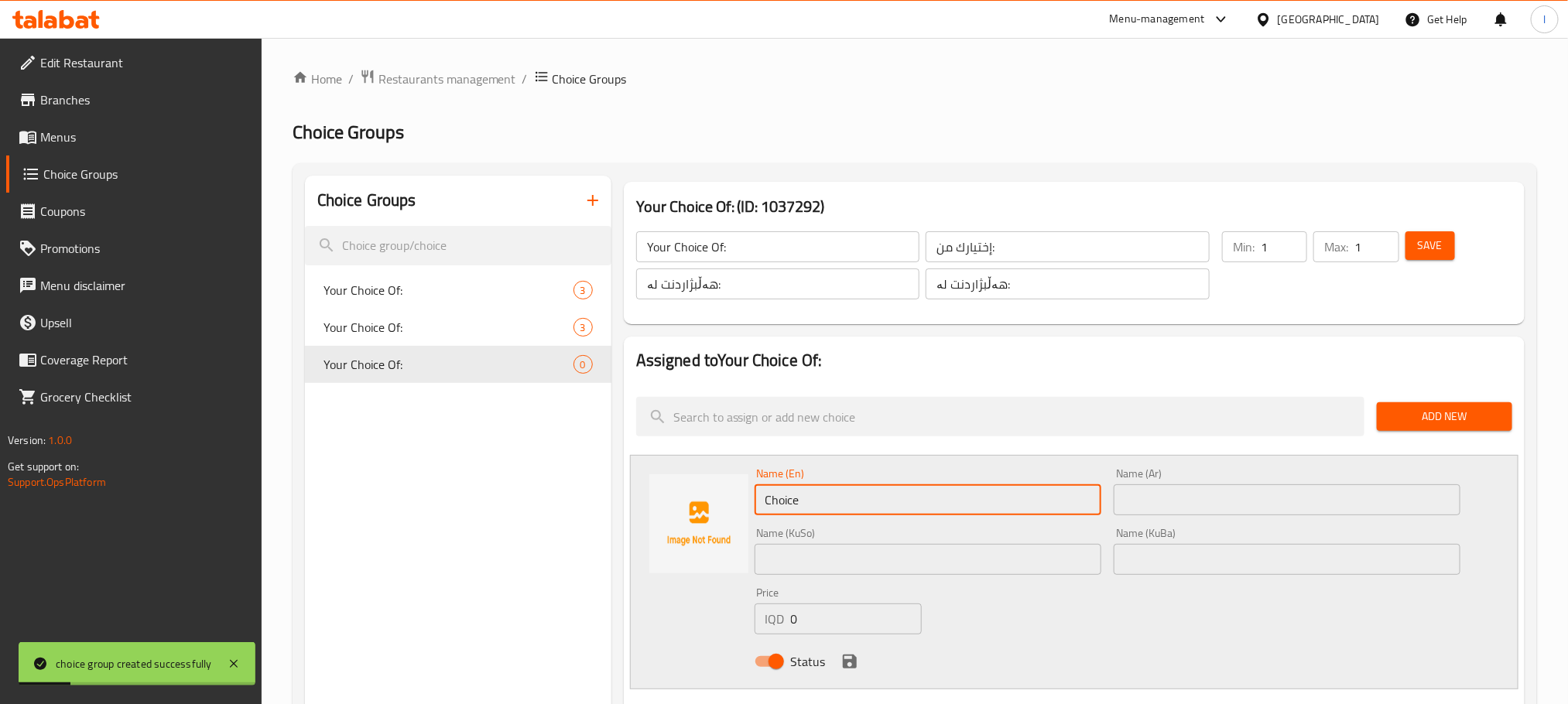
drag, startPoint x: 903, startPoint y: 502, endPoint x: 531, endPoint y: 463, distance: 374.0
paste input "soft shrimp"
type input "soft shrimp"
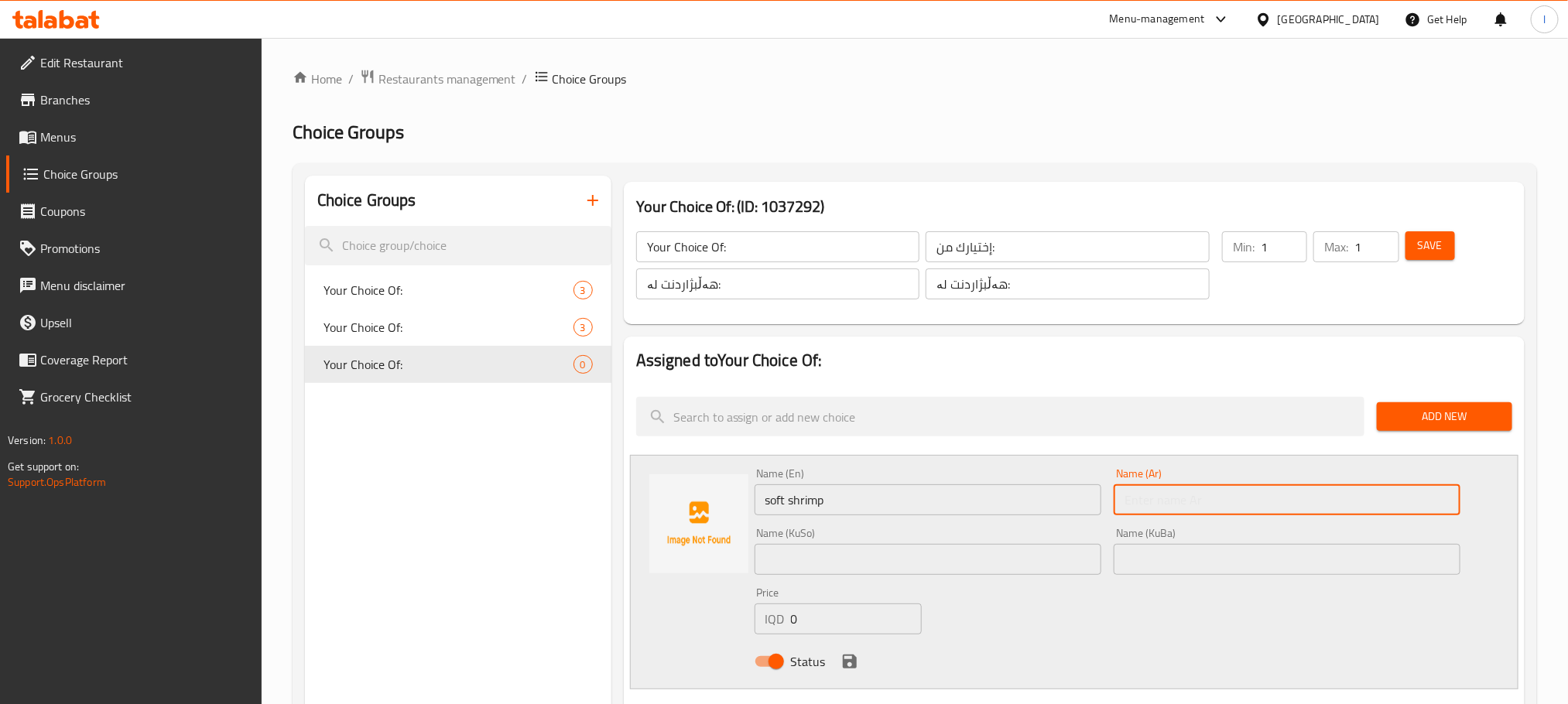
click at [1268, 505] on input "text" at bounding box center [1286, 500] width 347 height 31
paste input "روبيان ناعم"
type input "روبيان ناعم"
click at [819, 562] on input "text" at bounding box center [928, 560] width 347 height 31
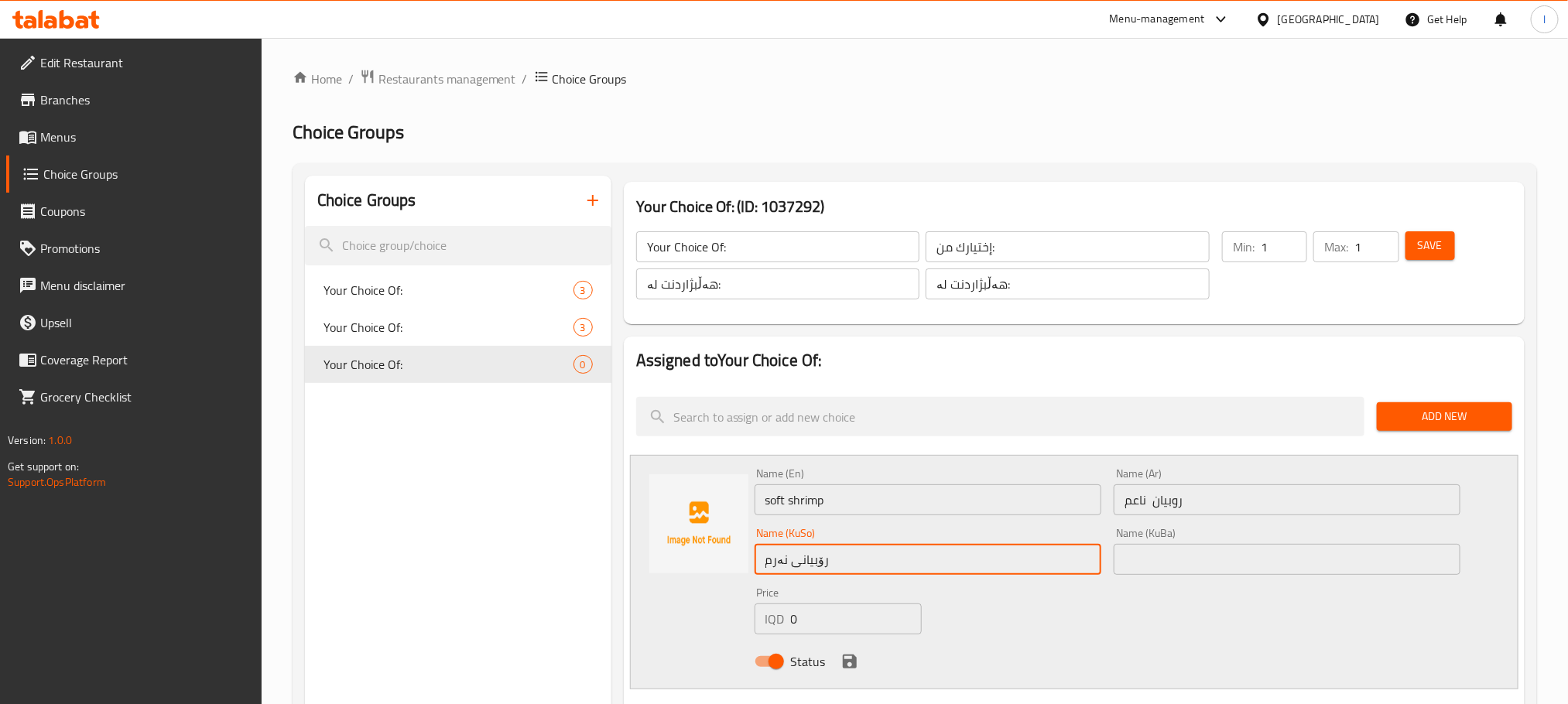
type input "رۆبیانی نەرم"
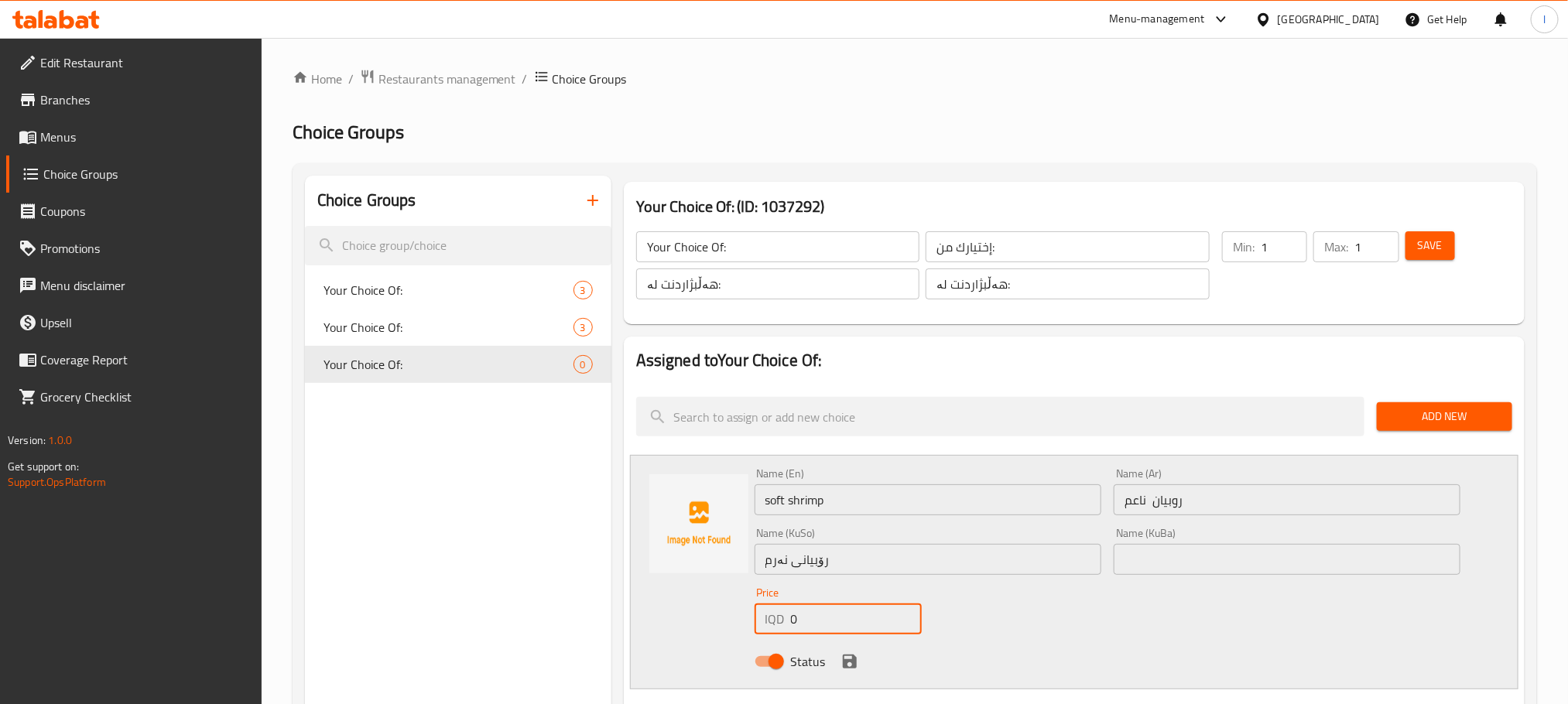
drag, startPoint x: 803, startPoint y: 609, endPoint x: 750, endPoint y: 699, distance: 104.4
click at [680, 592] on div "Name (En) soft shrimp Name (En) Name (Ar) روبيان ناعم Name (Ar) Name (KuSo) رۆب…" at bounding box center [1074, 572] width 889 height 234
drag, startPoint x: 806, startPoint y: 618, endPoint x: 852, endPoint y: 625, distance: 46.5
click at [845, 627] on input "50000" at bounding box center [856, 619] width 131 height 31
type input "50000"
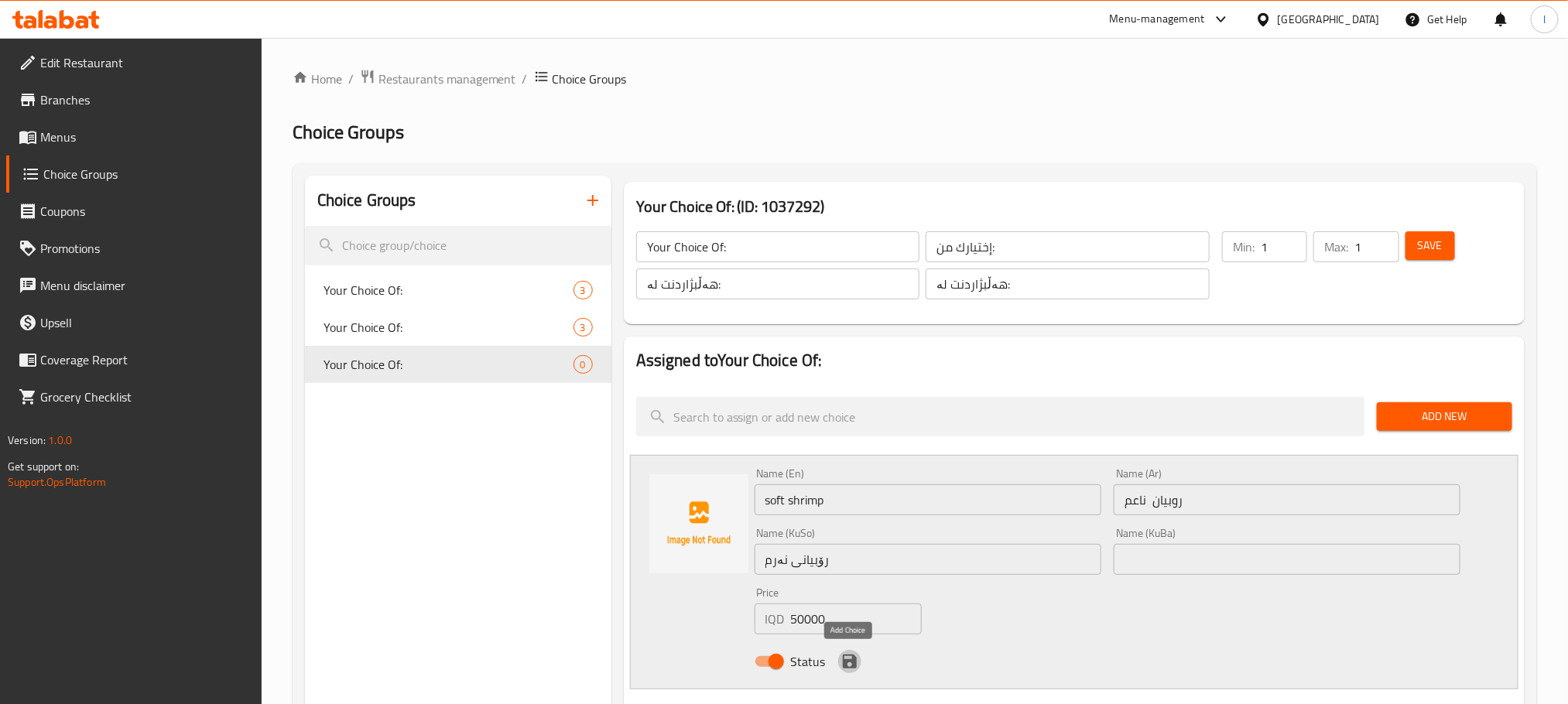
click at [850, 650] on button "save" at bounding box center [850, 662] width 24 height 24
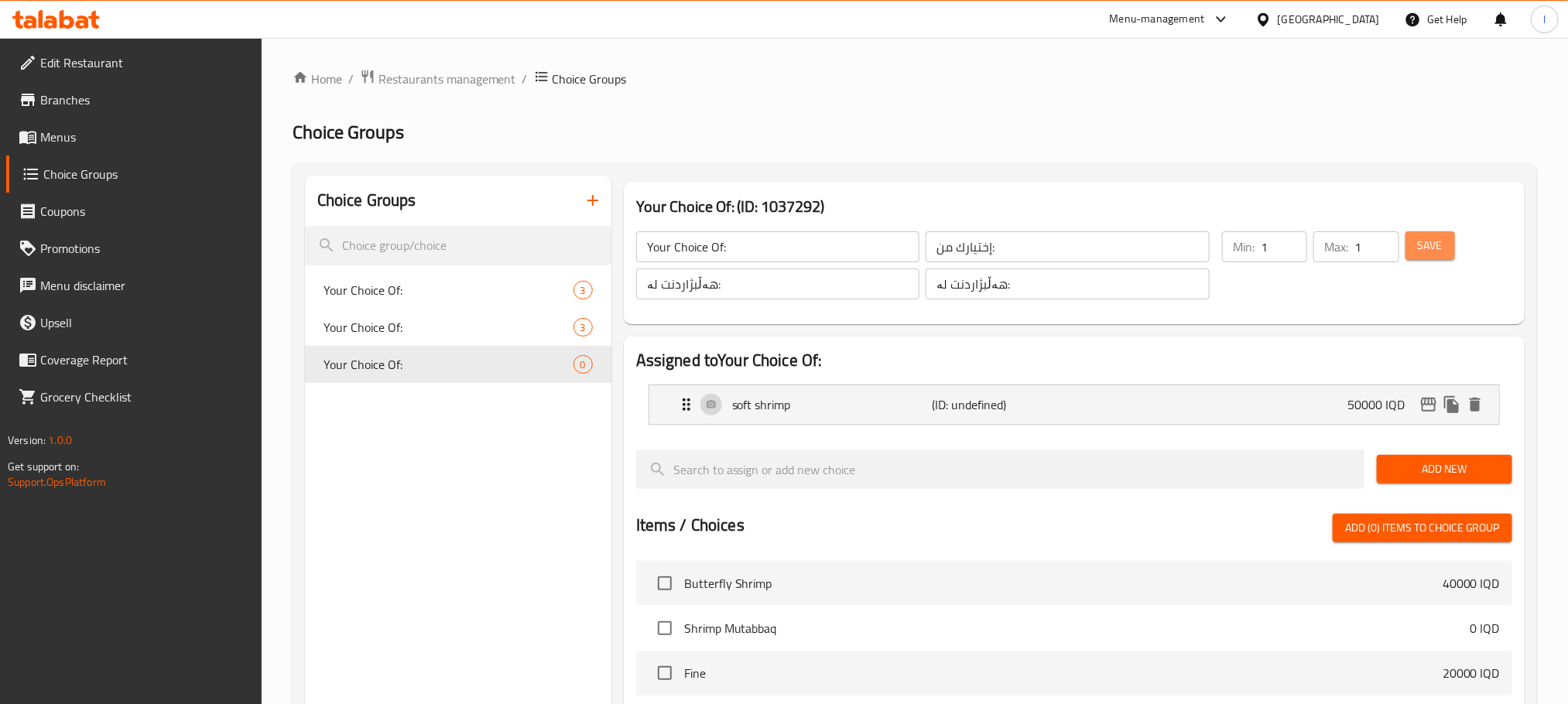
click at [1430, 232] on button "Save" at bounding box center [1430, 245] width 50 height 28
click at [1413, 472] on span "Add New" at bounding box center [1444, 470] width 111 height 20
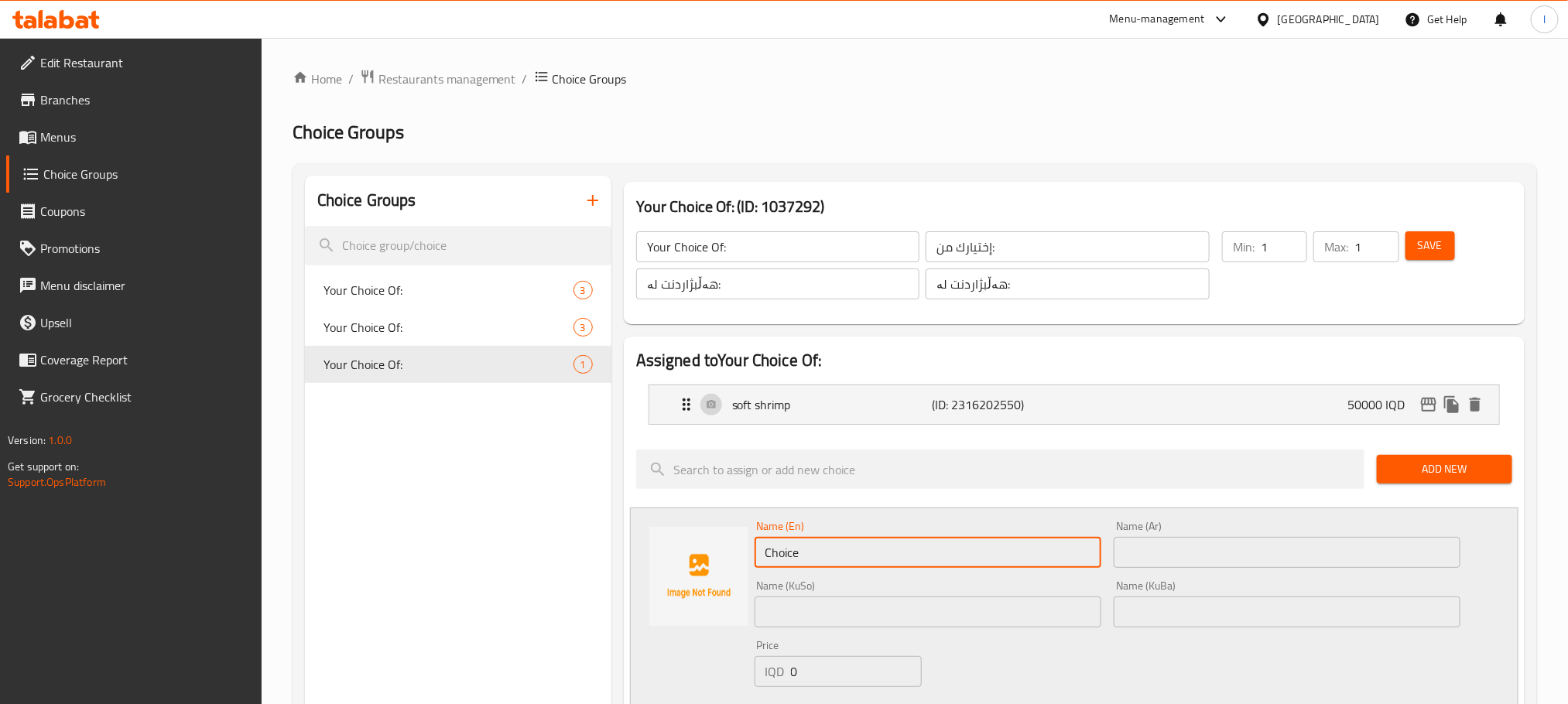
drag, startPoint x: 880, startPoint y: 561, endPoint x: 610, endPoint y: 542, distance: 270.7
paste input "rough shrimp"
type input "rough shrimp"
click at [1177, 553] on input "text" at bounding box center [1286, 553] width 347 height 31
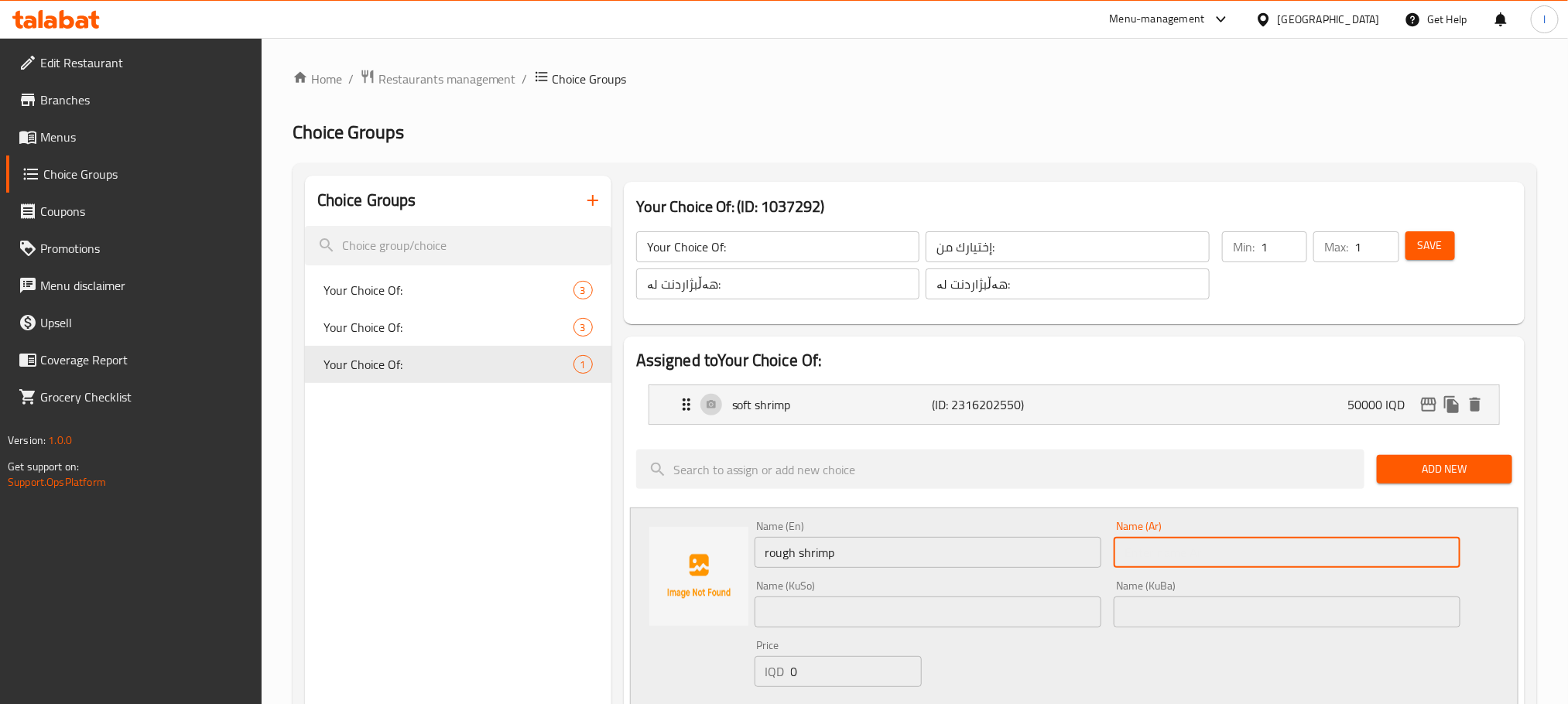
paste input "روبيان خشن"
type input "روبيان خشن"
click at [847, 611] on input "text" at bounding box center [928, 612] width 347 height 31
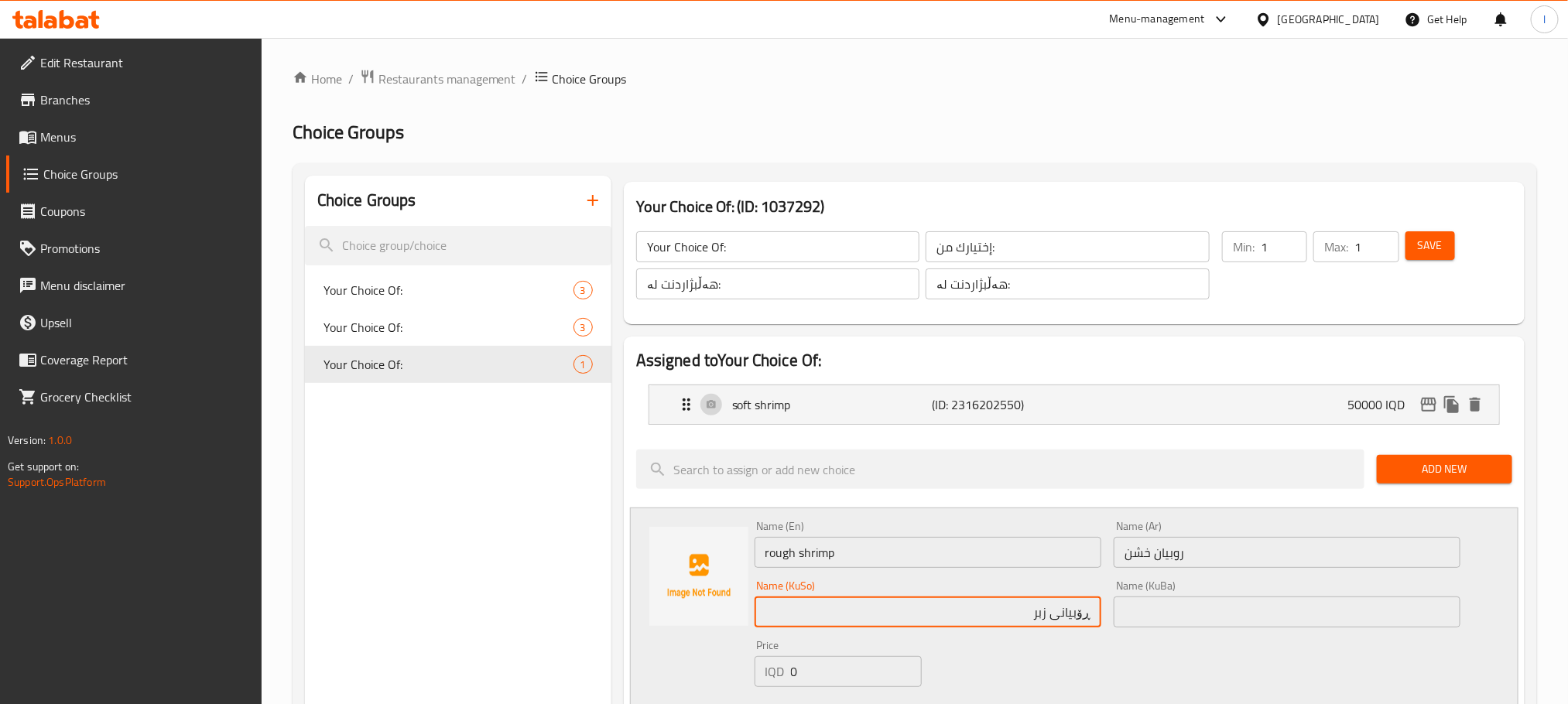
type input "ڕۆبیانی زبر"
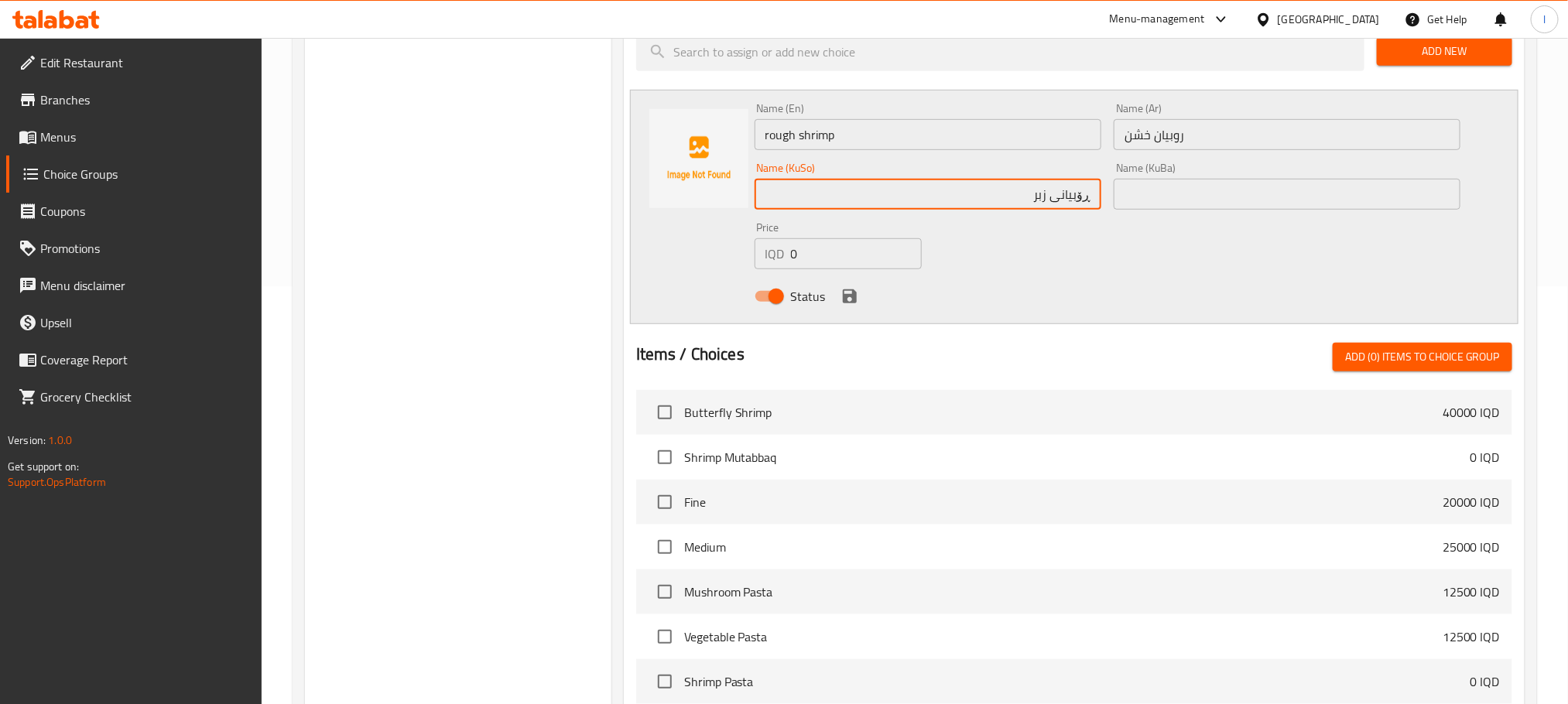
scroll to position [426, 0]
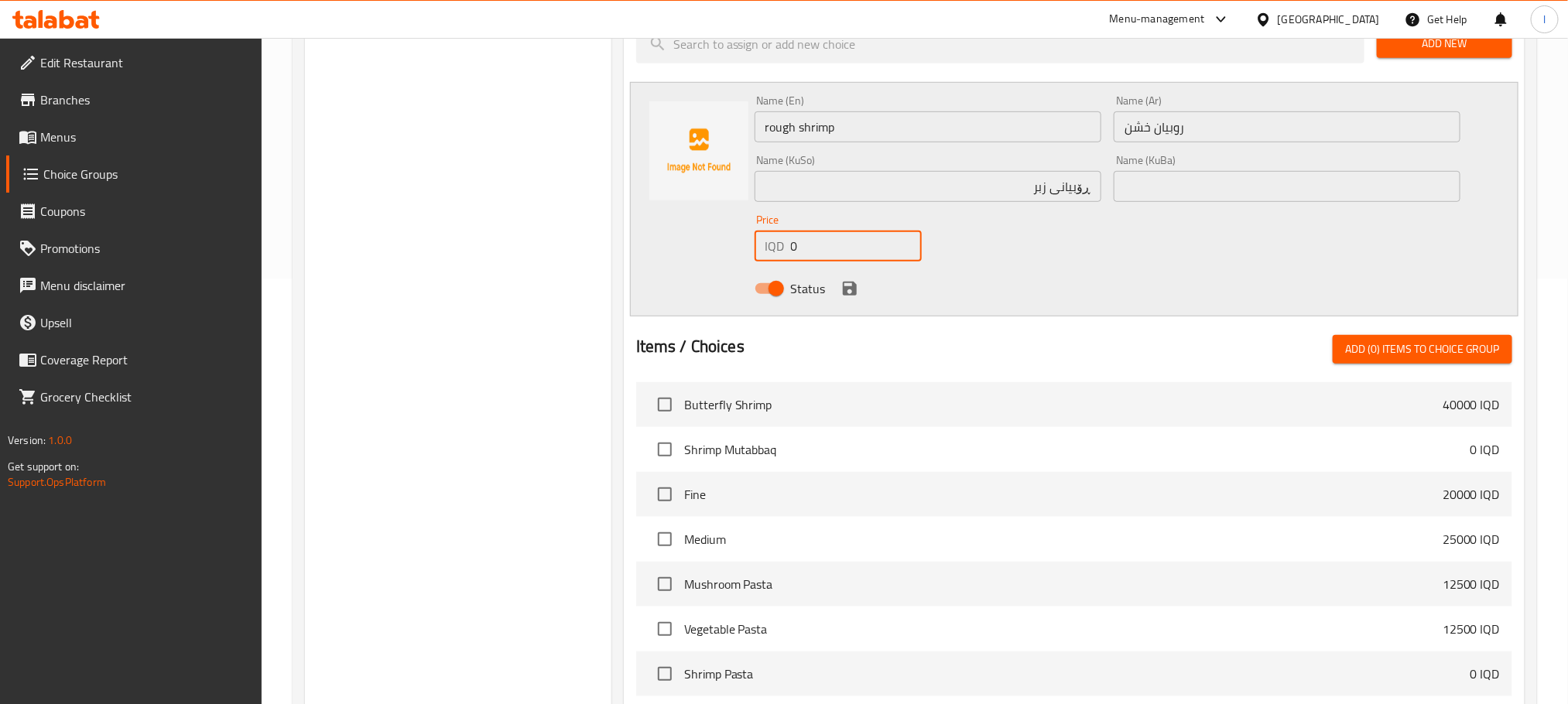
drag, startPoint x: 832, startPoint y: 256, endPoint x: 446, endPoint y: 212, distance: 388.5
click at [446, 212] on div "Choice Groups Your Choice Of: 3 Your Choice Of: 3 Your Choice Of: 1 Your Choice…" at bounding box center [918, 338] width 1225 height 1176
drag, startPoint x: 806, startPoint y: 245, endPoint x: 836, endPoint y: 243, distance: 30.1
click at [836, 243] on input "60000" at bounding box center [856, 246] width 131 height 31
type input "60000"
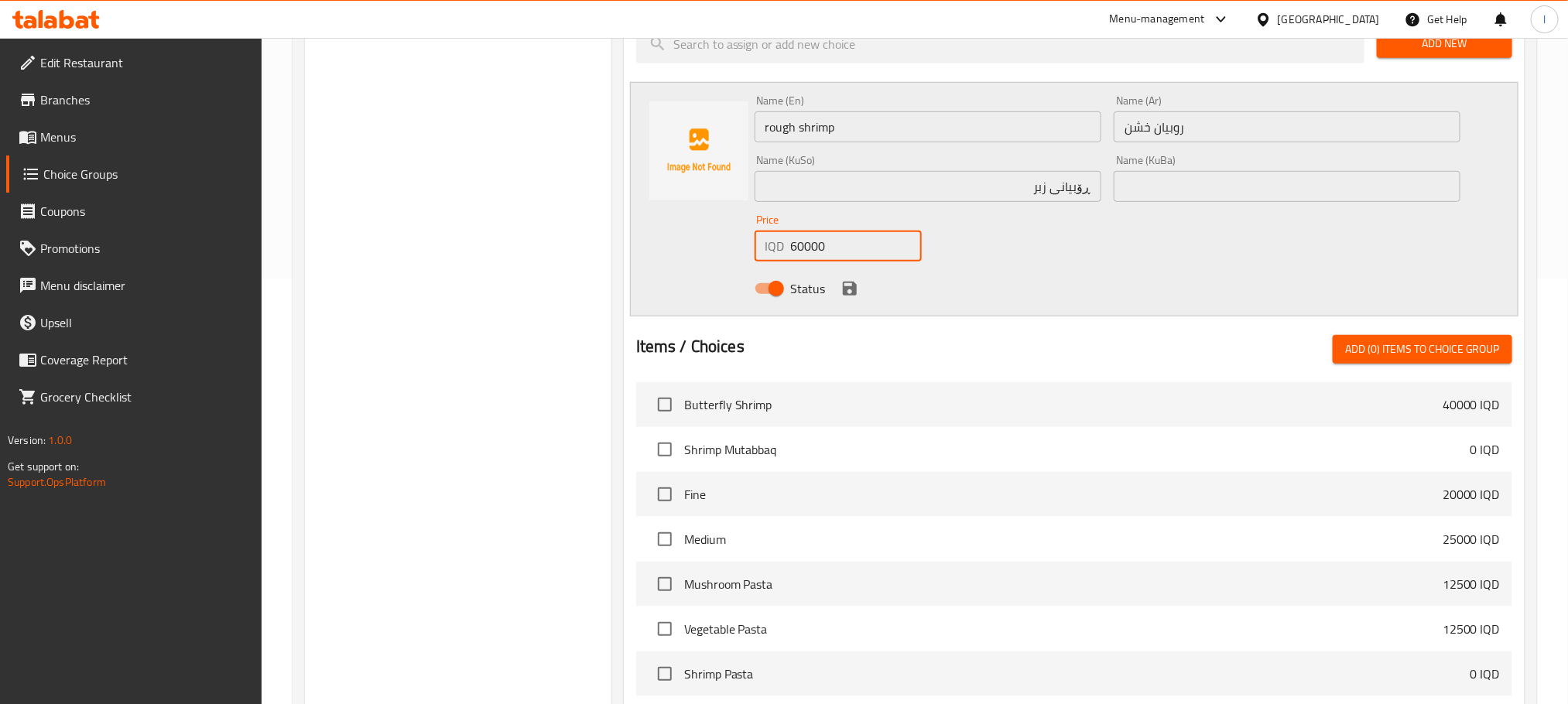
click at [843, 297] on icon "save" at bounding box center [850, 288] width 19 height 19
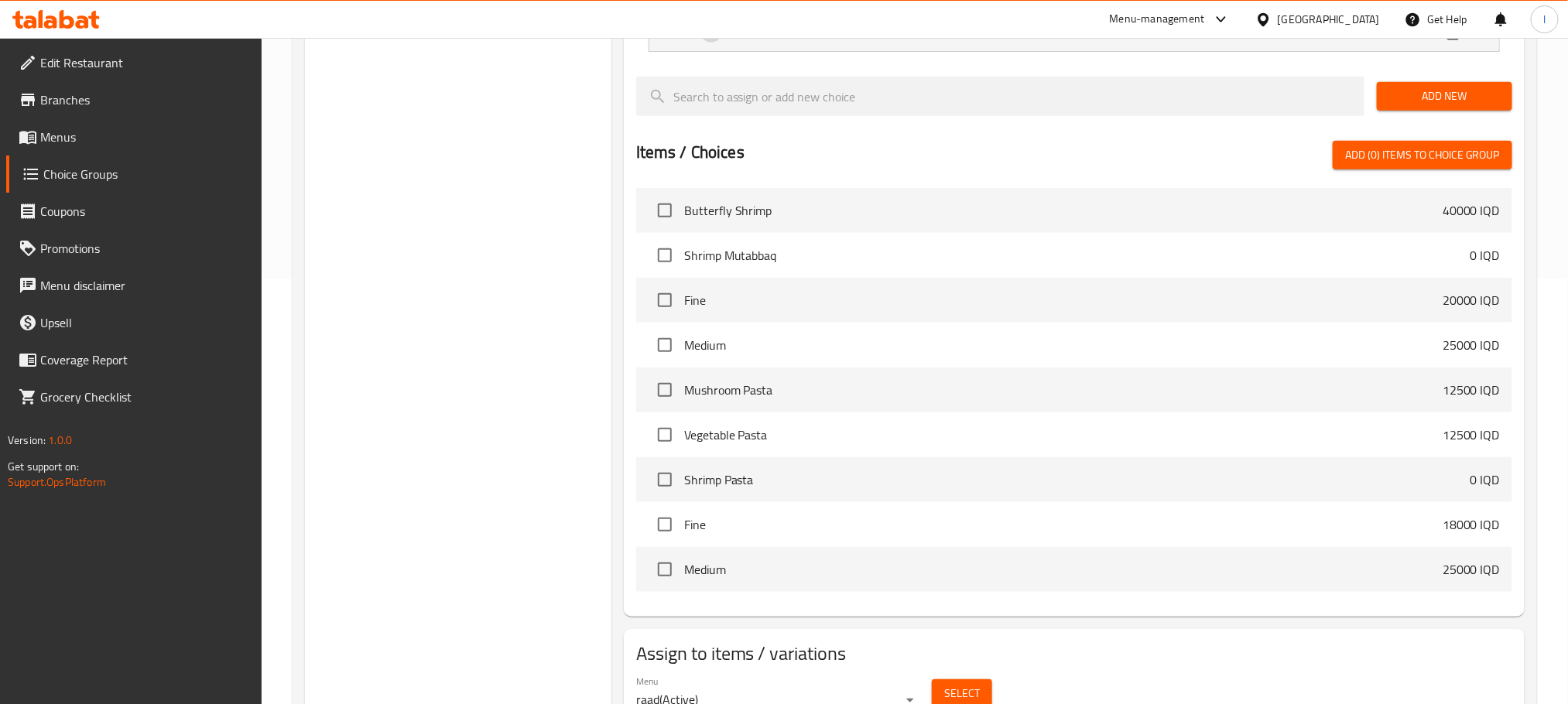
scroll to position [0, 0]
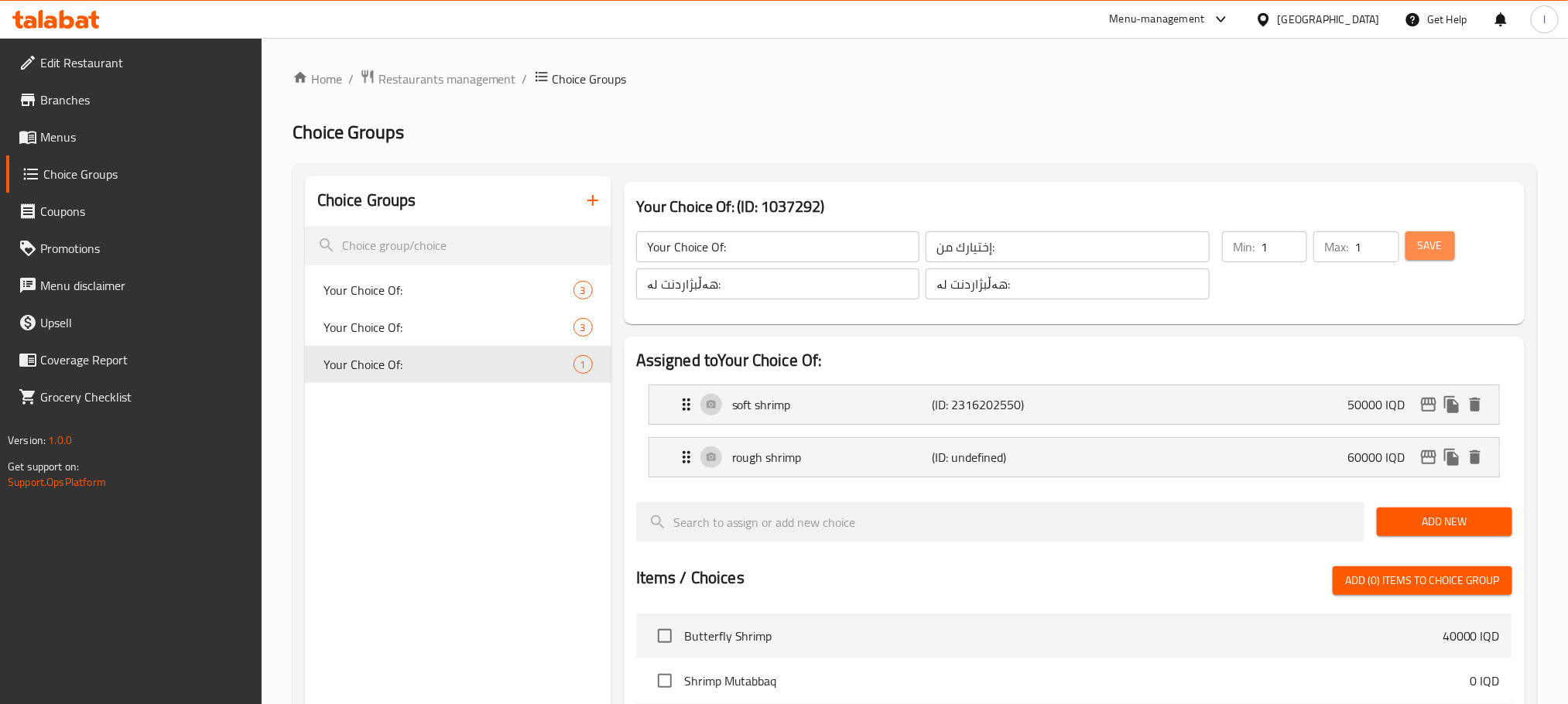
click at [1451, 238] on button "Save" at bounding box center [1430, 245] width 50 height 28
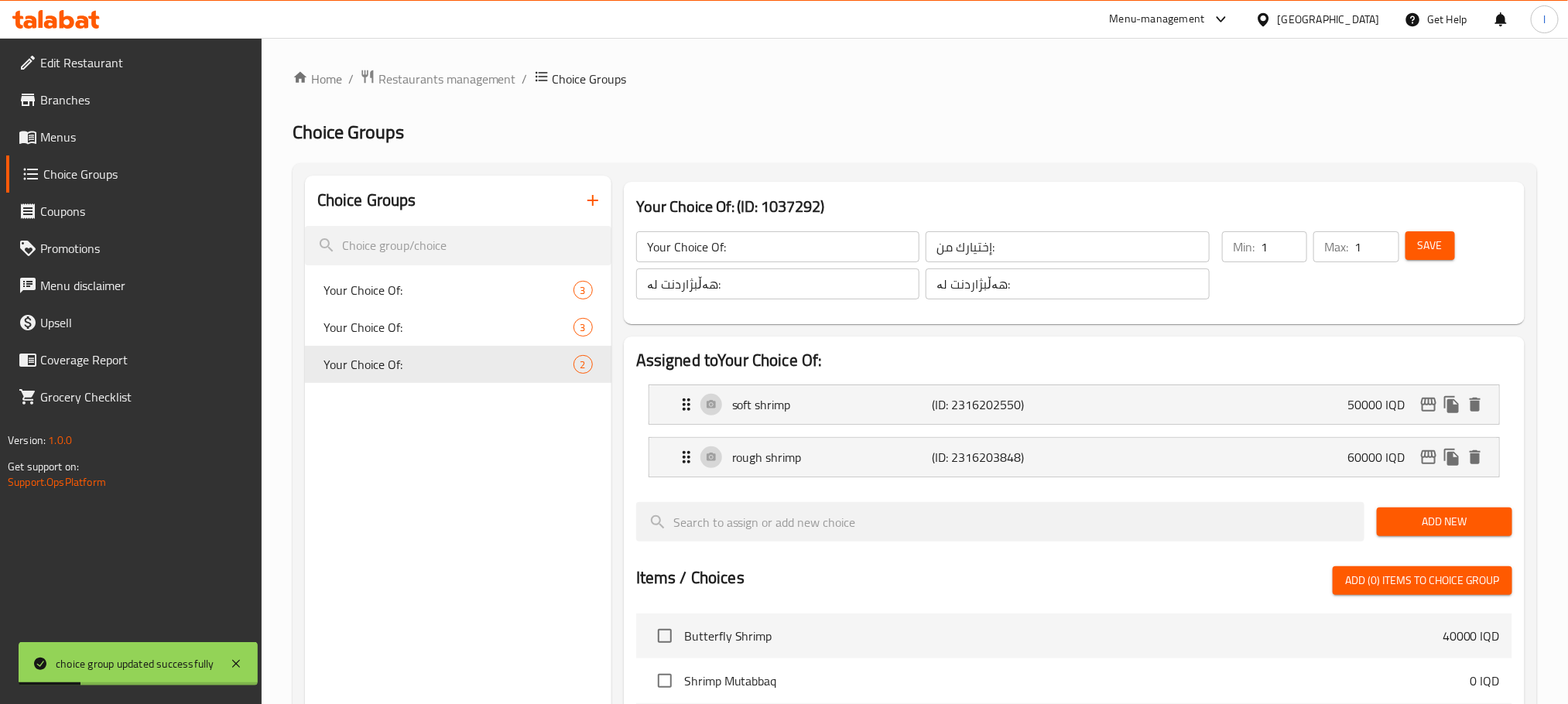
click at [599, 205] on icon "button" at bounding box center [592, 200] width 19 height 19
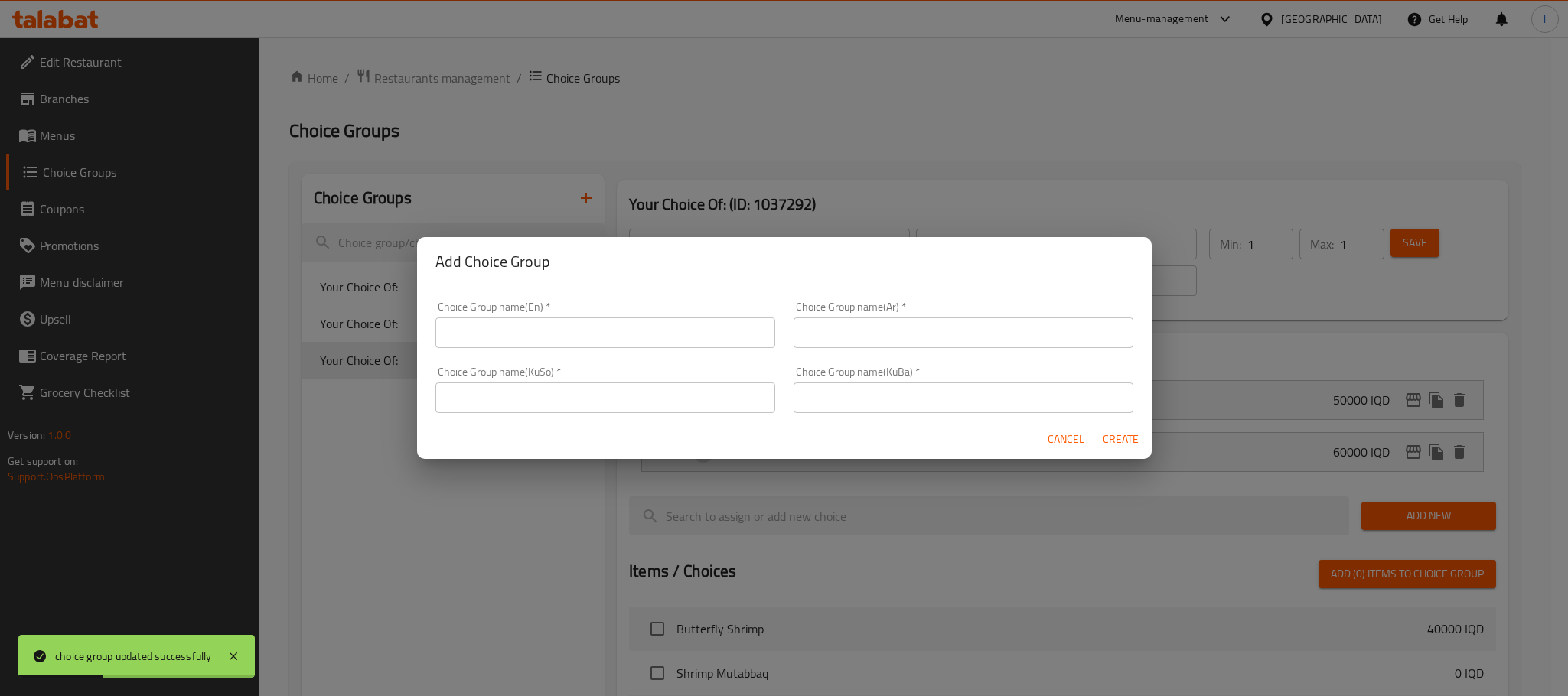
click at [501, 332] on input "text" at bounding box center [605, 333] width 340 height 31
type input "Add On's:"
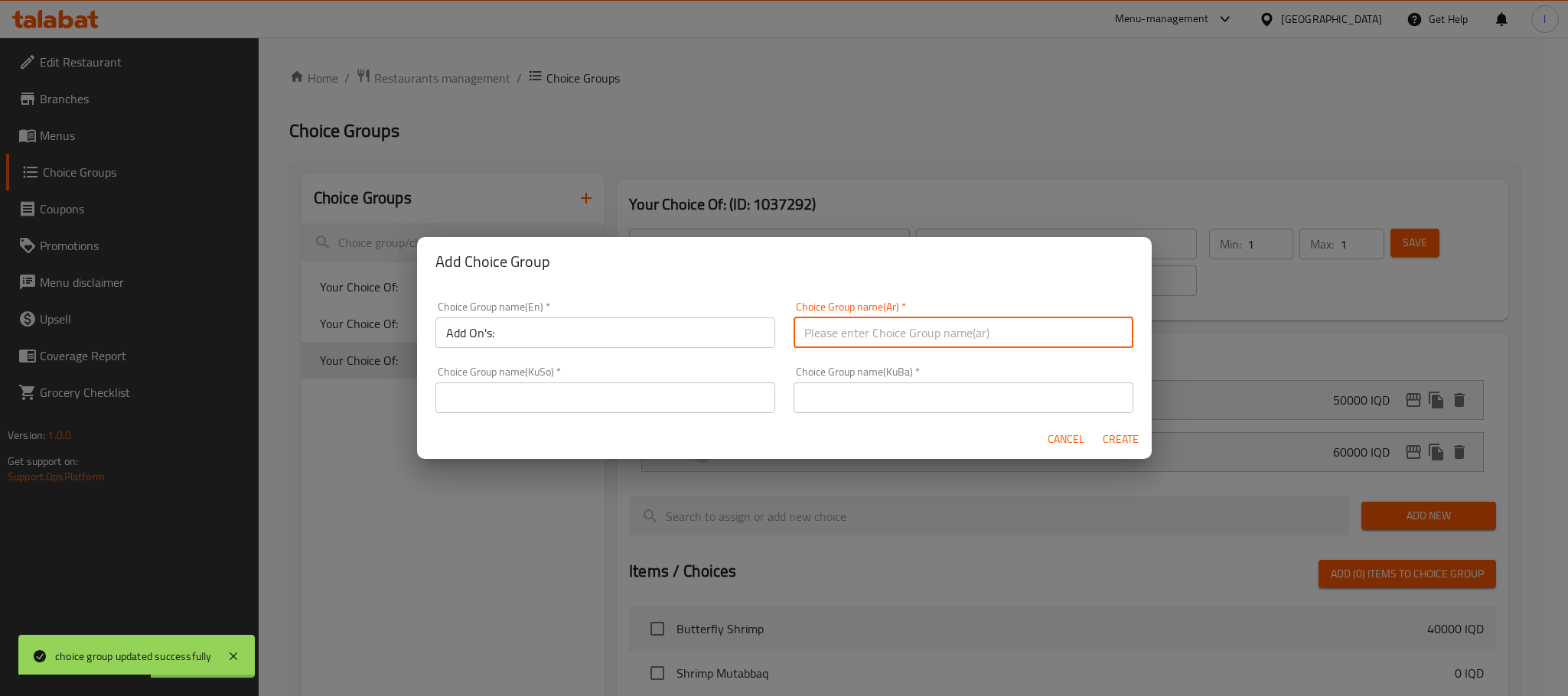
click at [940, 334] on input "text" at bounding box center [963, 333] width 340 height 31
type input "الإضافات:"
click at [664, 388] on input "text" at bounding box center [605, 398] width 340 height 31
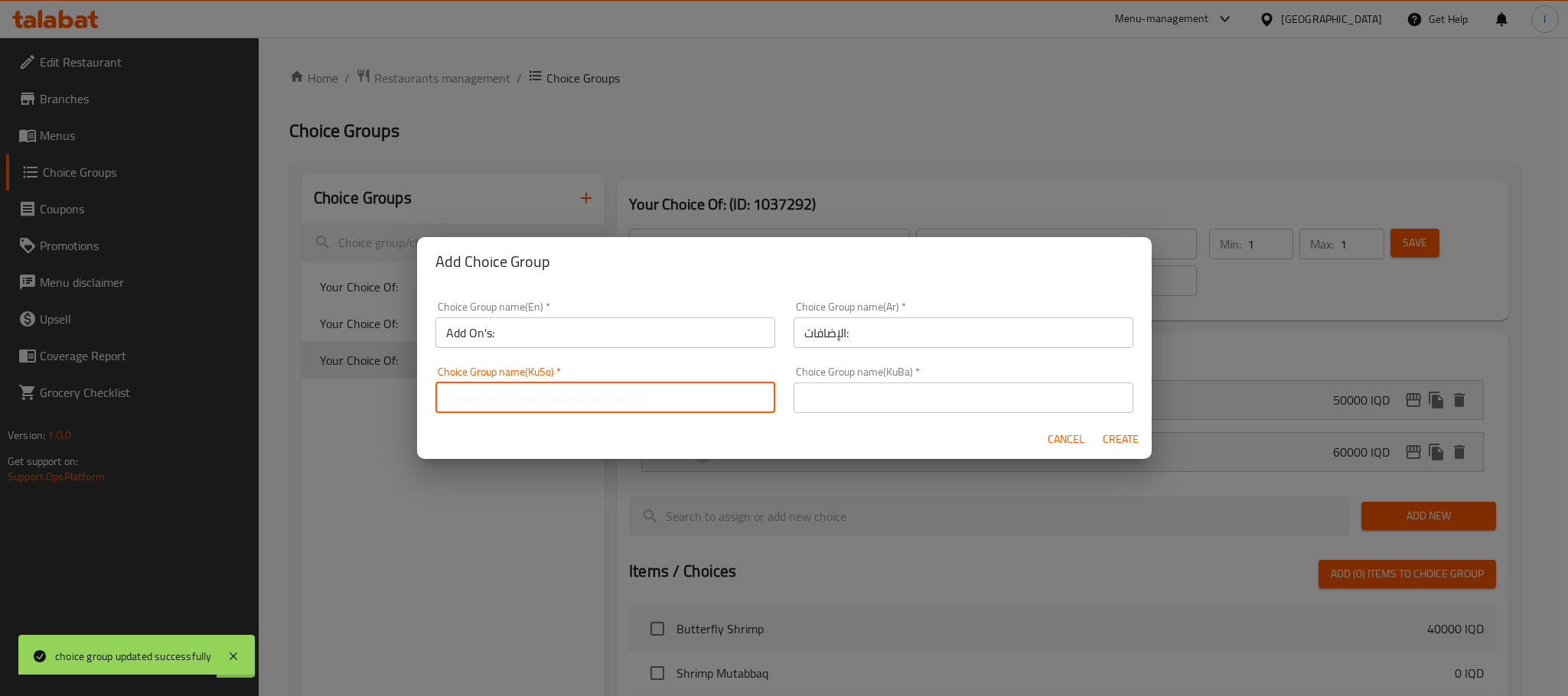
type input "زیادە:"
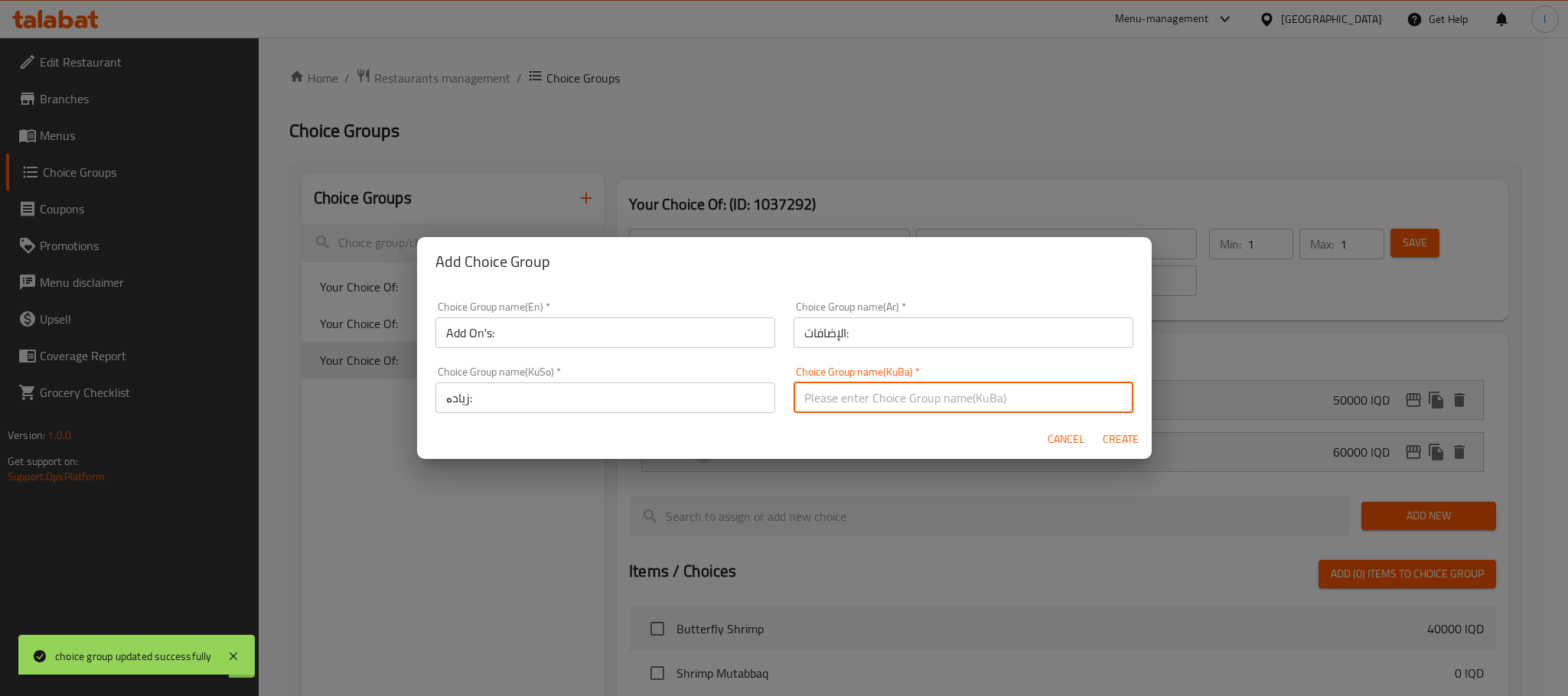
click at [856, 406] on input "text" at bounding box center [963, 398] width 340 height 31
type input "زیادە:"
click at [1093, 430] on div "Cancel Create" at bounding box center [784, 439] width 735 height 40
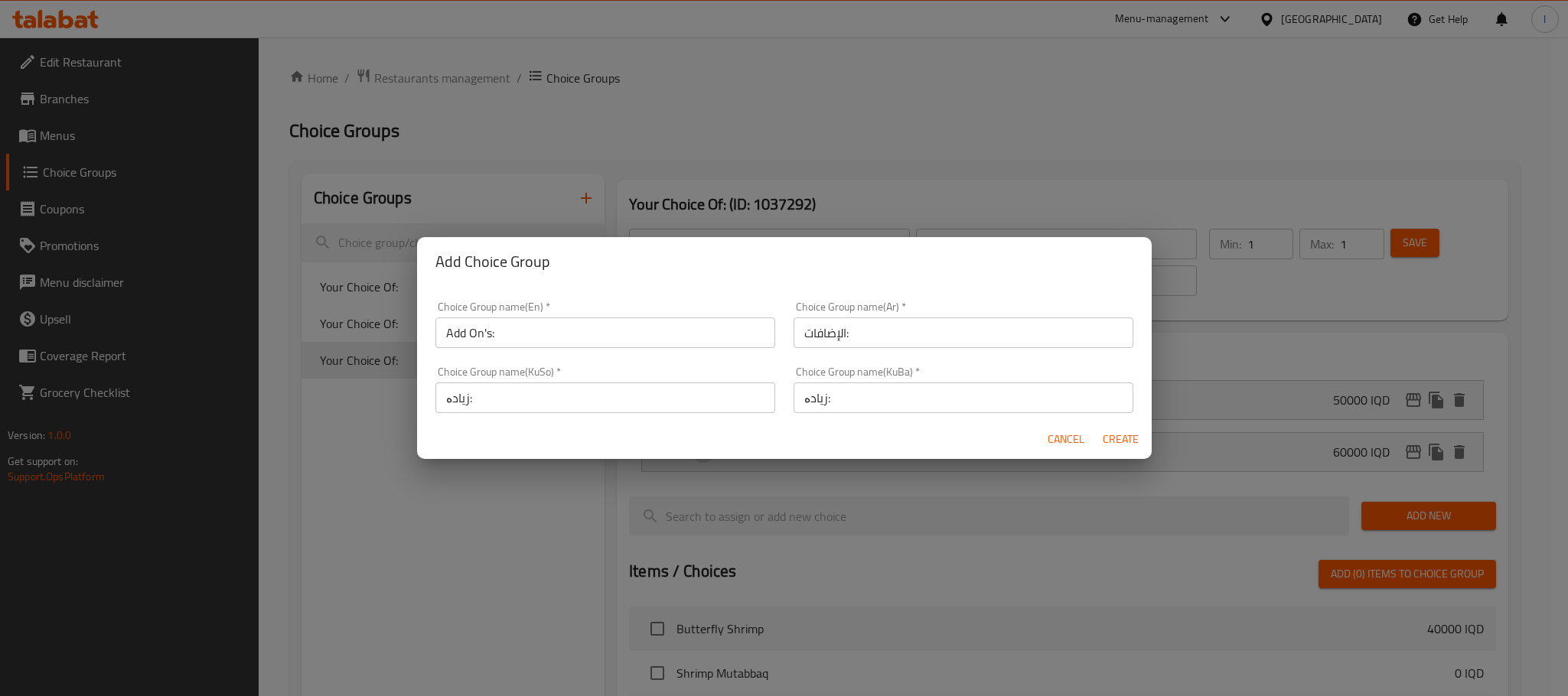
click at [1130, 430] on span "Create" at bounding box center [1121, 439] width 37 height 19
type input "Add On's:"
type input "الإضافات:"
type input "زیادە:"
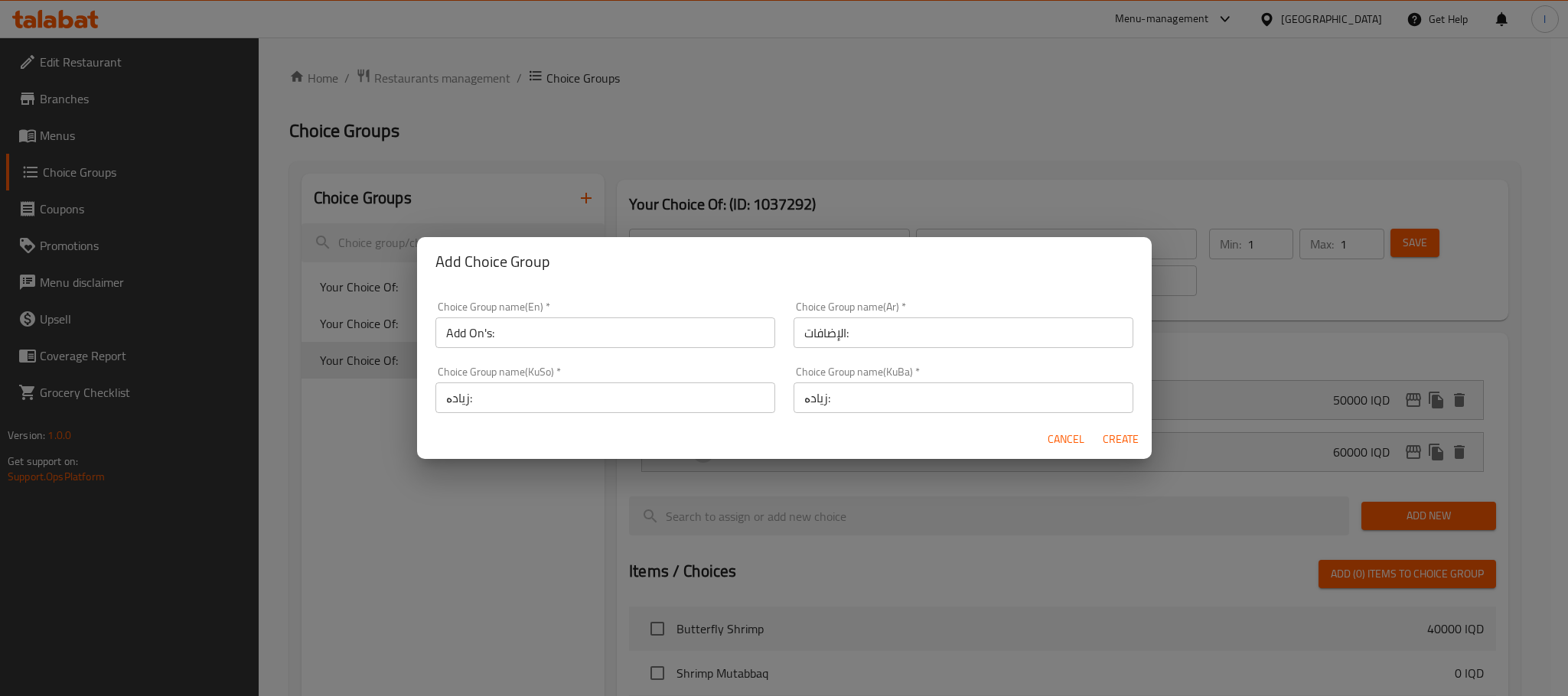
type input "0"
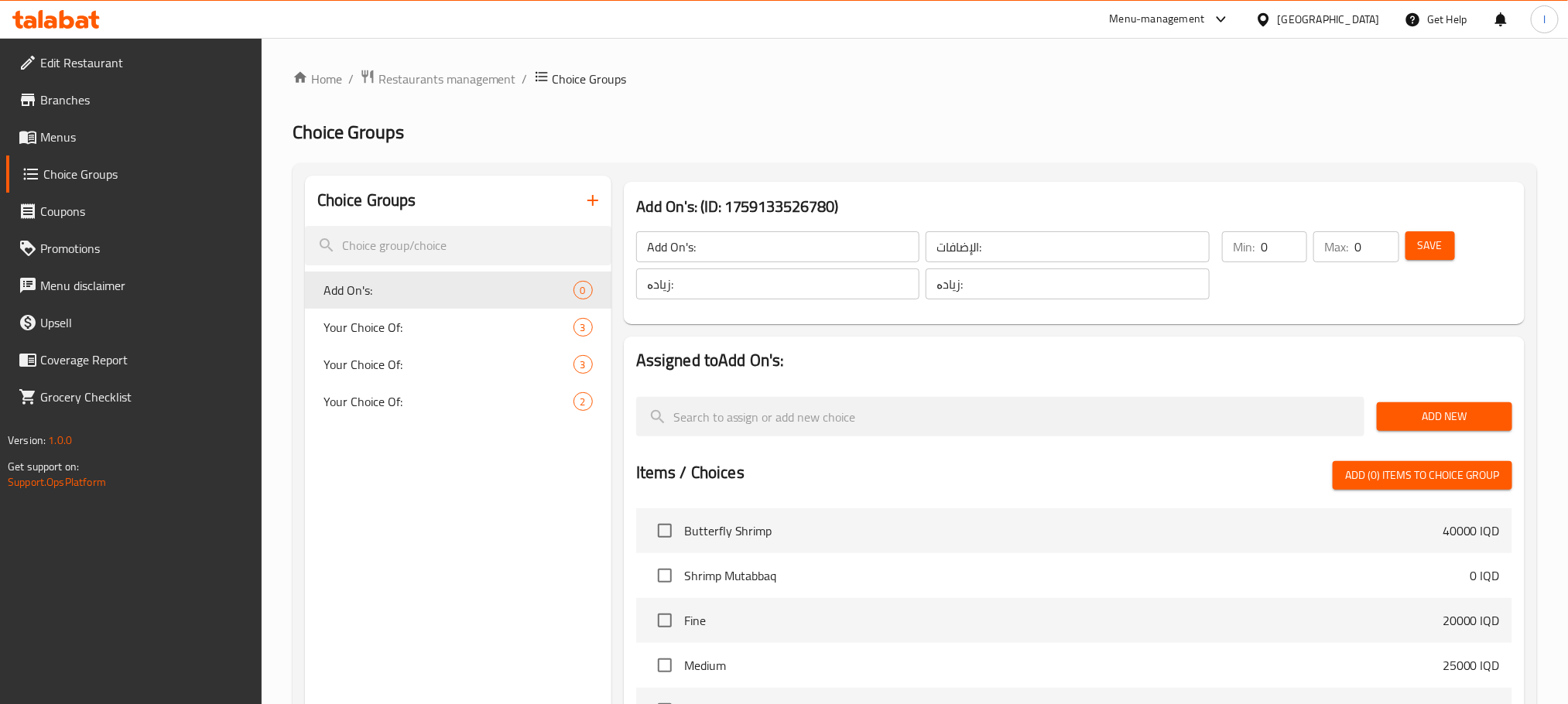
click at [1430, 251] on span "Save" at bounding box center [1430, 246] width 24 height 20
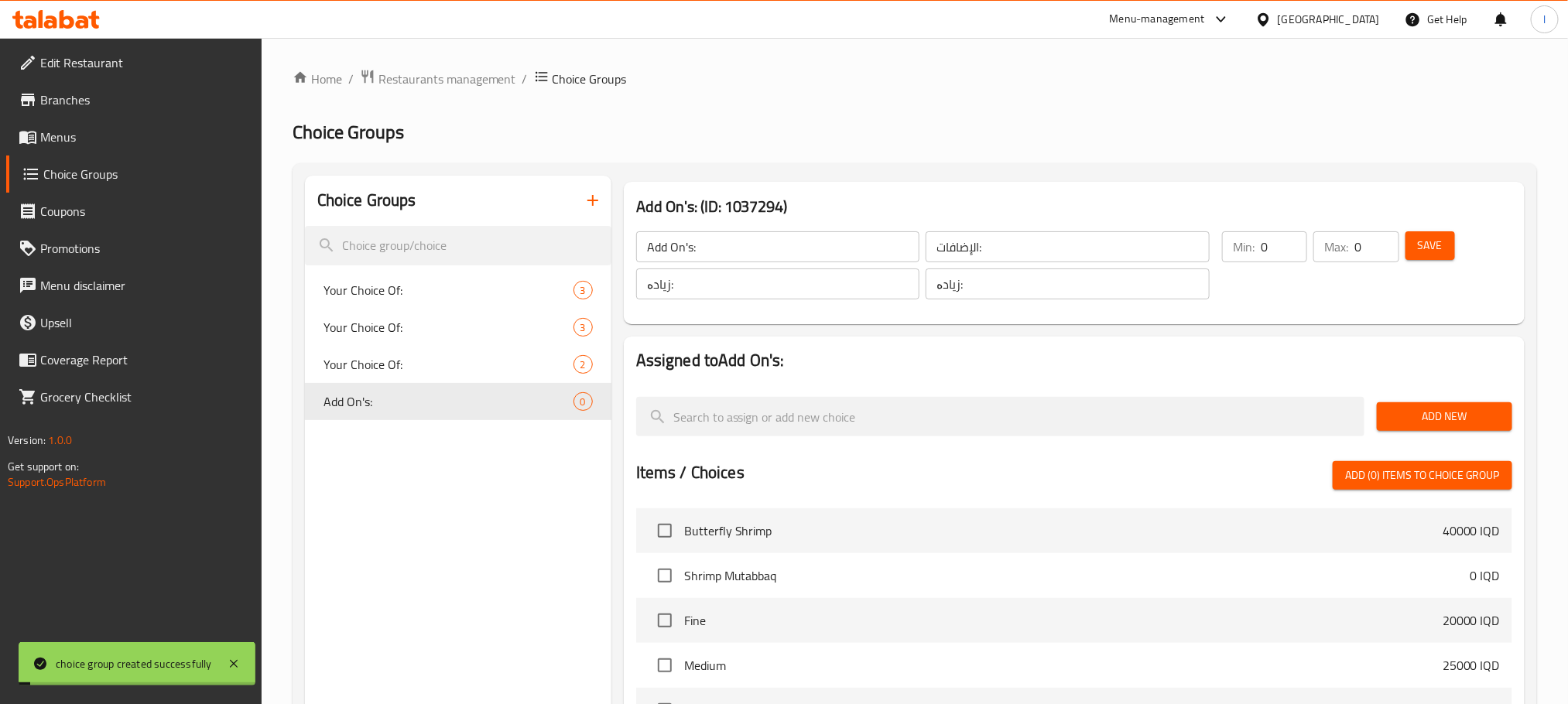
click at [1461, 407] on span "Add New" at bounding box center [1444, 417] width 111 height 20
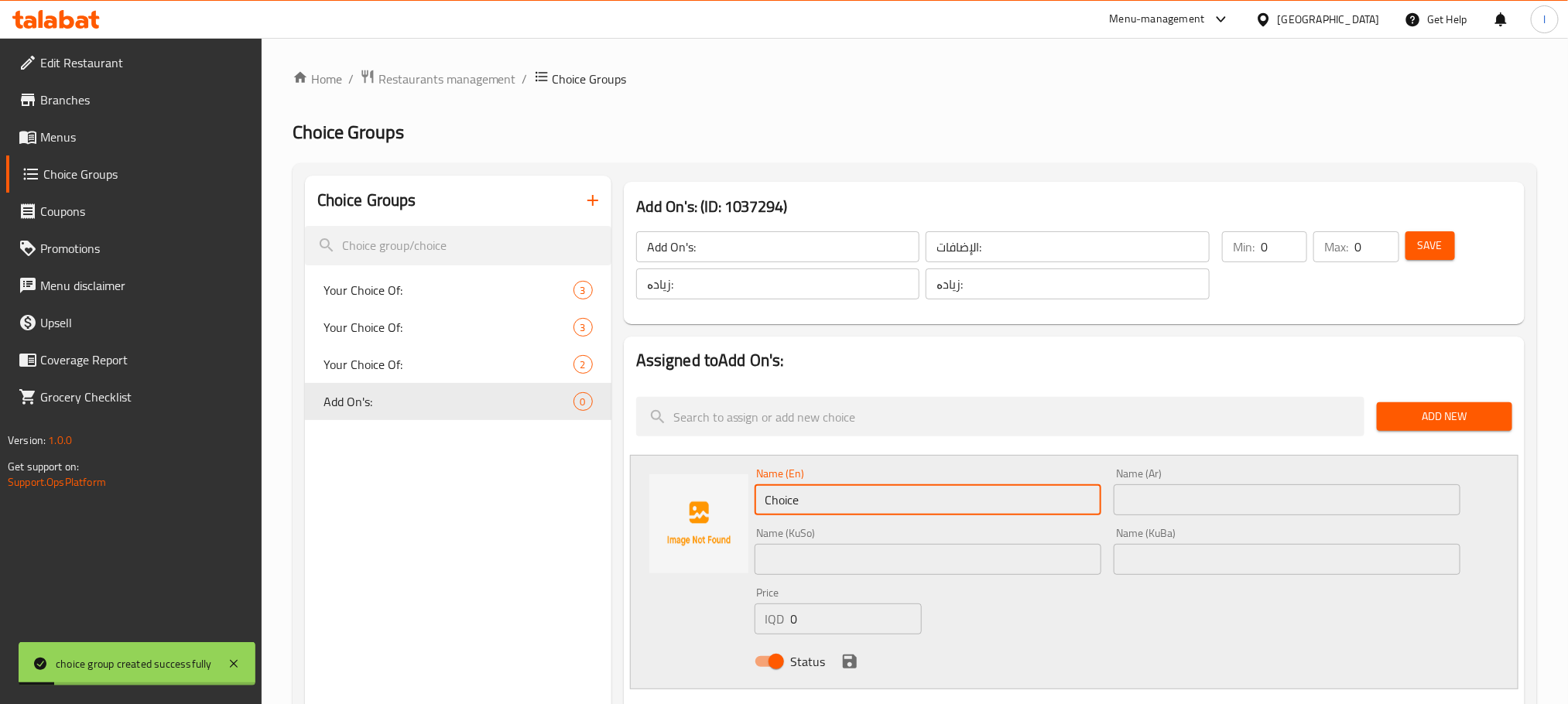
drag, startPoint x: 817, startPoint y: 491, endPoint x: 719, endPoint y: 490, distance: 98.0
click at [719, 490] on div "Name (En) Choice Name (En) Name (Ar) Name (Ar) Name (KuSo) Name (KuSo) Name (Ku…" at bounding box center [1074, 572] width 889 height 234
click at [1190, 483] on div "Name (Ar) Name (Ar)" at bounding box center [1286, 492] width 347 height 47
click at [1199, 493] on input "text" at bounding box center [1286, 500] width 347 height 31
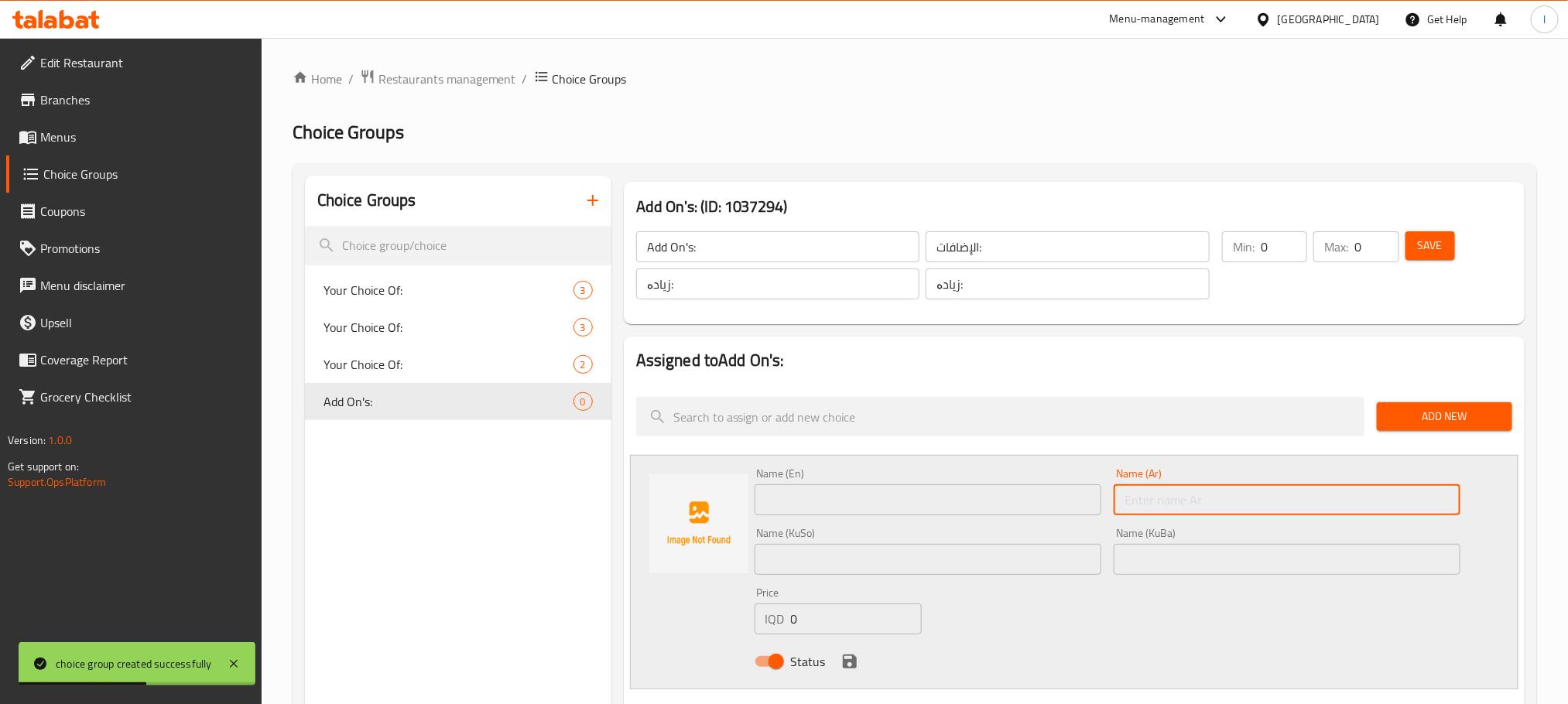
paste input "روبيان"
type input "روبيان"
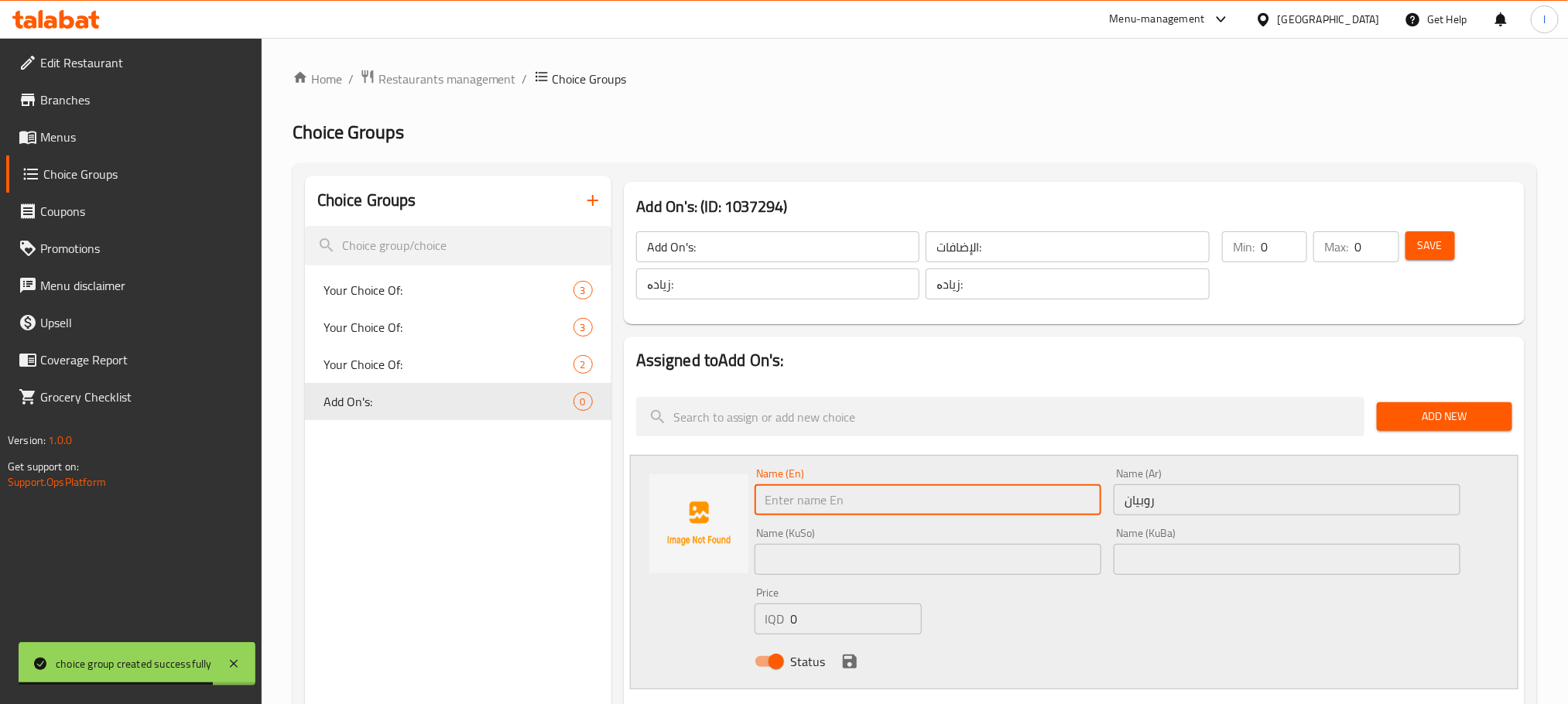
click at [967, 505] on input "text" at bounding box center [928, 500] width 347 height 31
paste input "shrimp"
type input "Shrimp"
click at [845, 566] on input "text" at bounding box center [928, 560] width 347 height 31
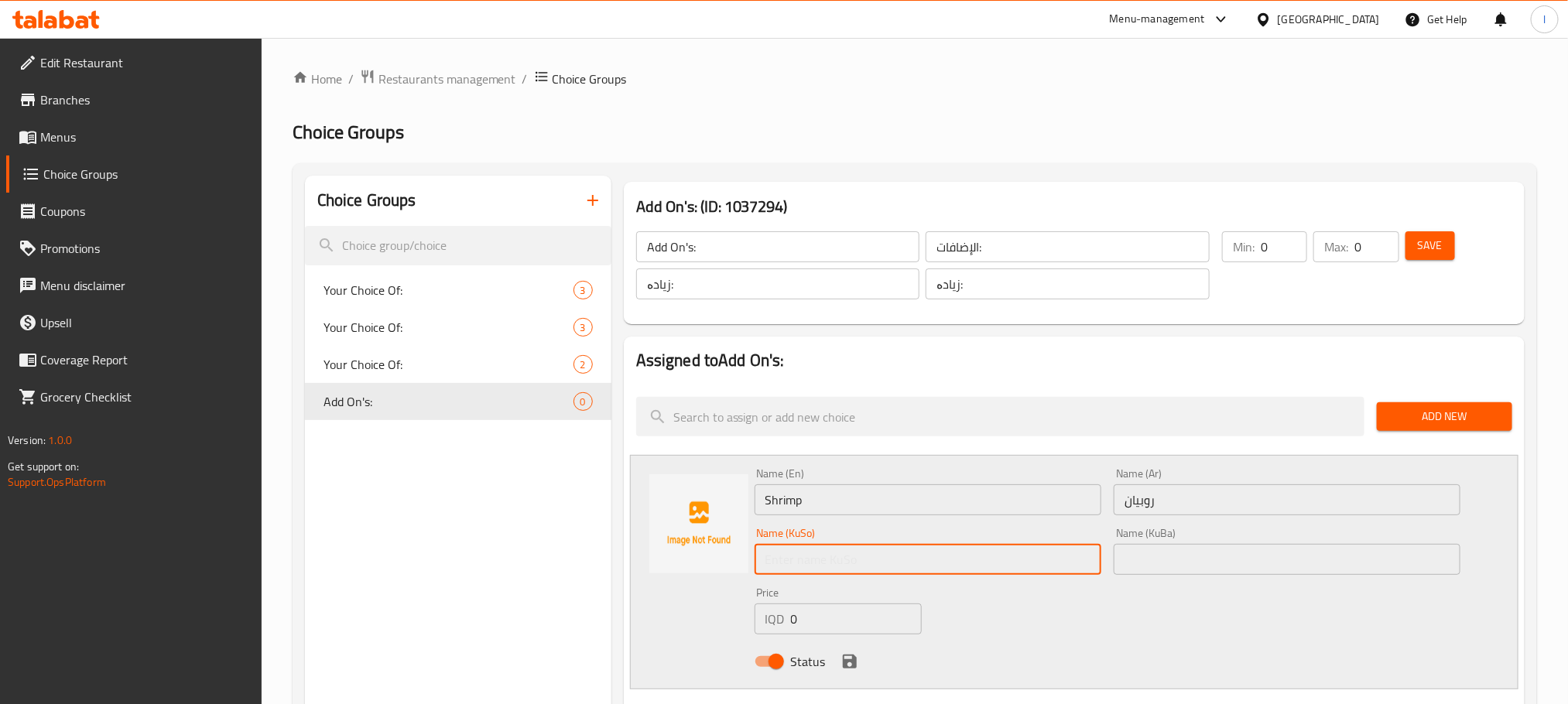
paste input "ڕۆبیان"
type input "ڕۆبیان"
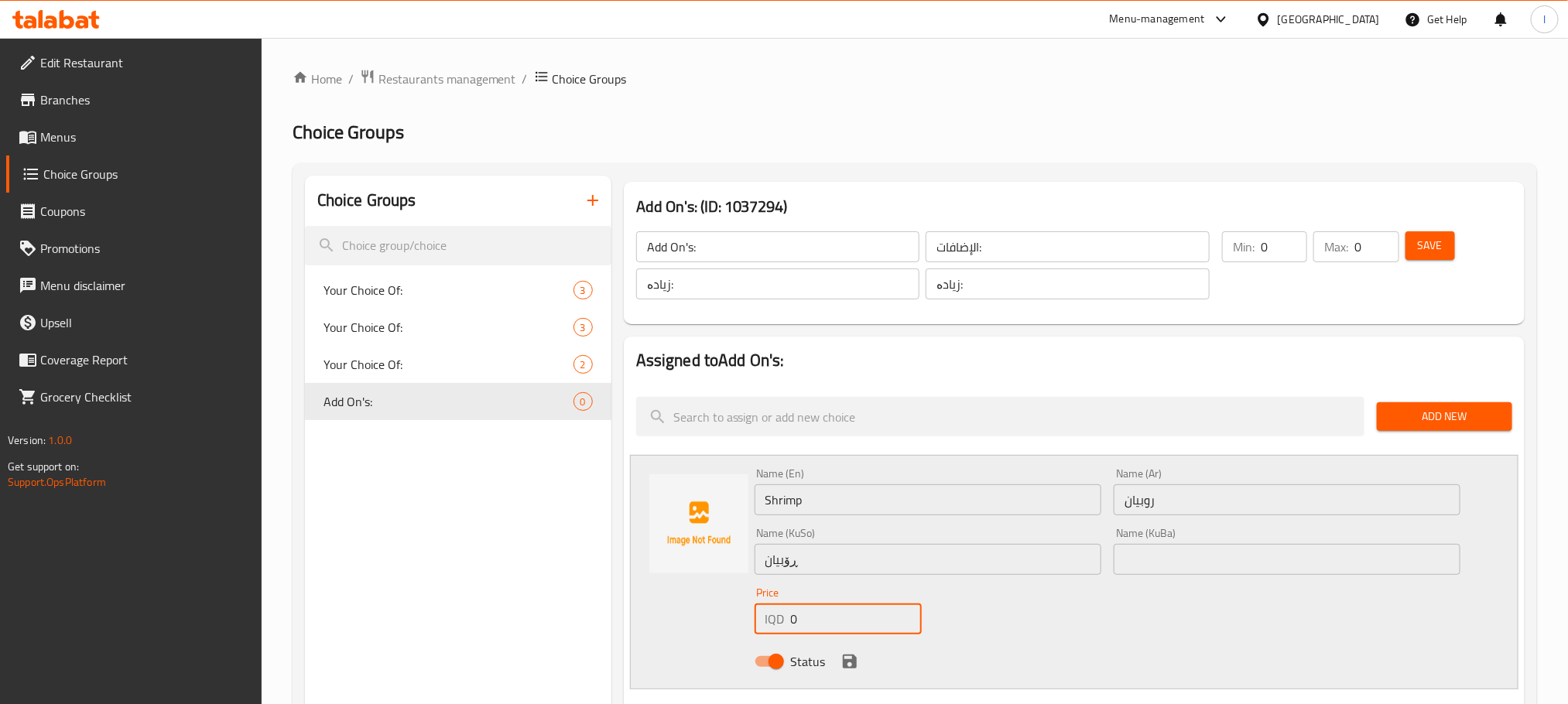
click at [769, 616] on div "IQD 0 Price" at bounding box center [837, 619] width 167 height 31
drag, startPoint x: 806, startPoint y: 619, endPoint x: 836, endPoint y: 619, distance: 30.0
click at [836, 619] on input "10000" at bounding box center [856, 619] width 131 height 31
type input "10000"
click at [844, 654] on icon "save" at bounding box center [850, 662] width 19 height 19
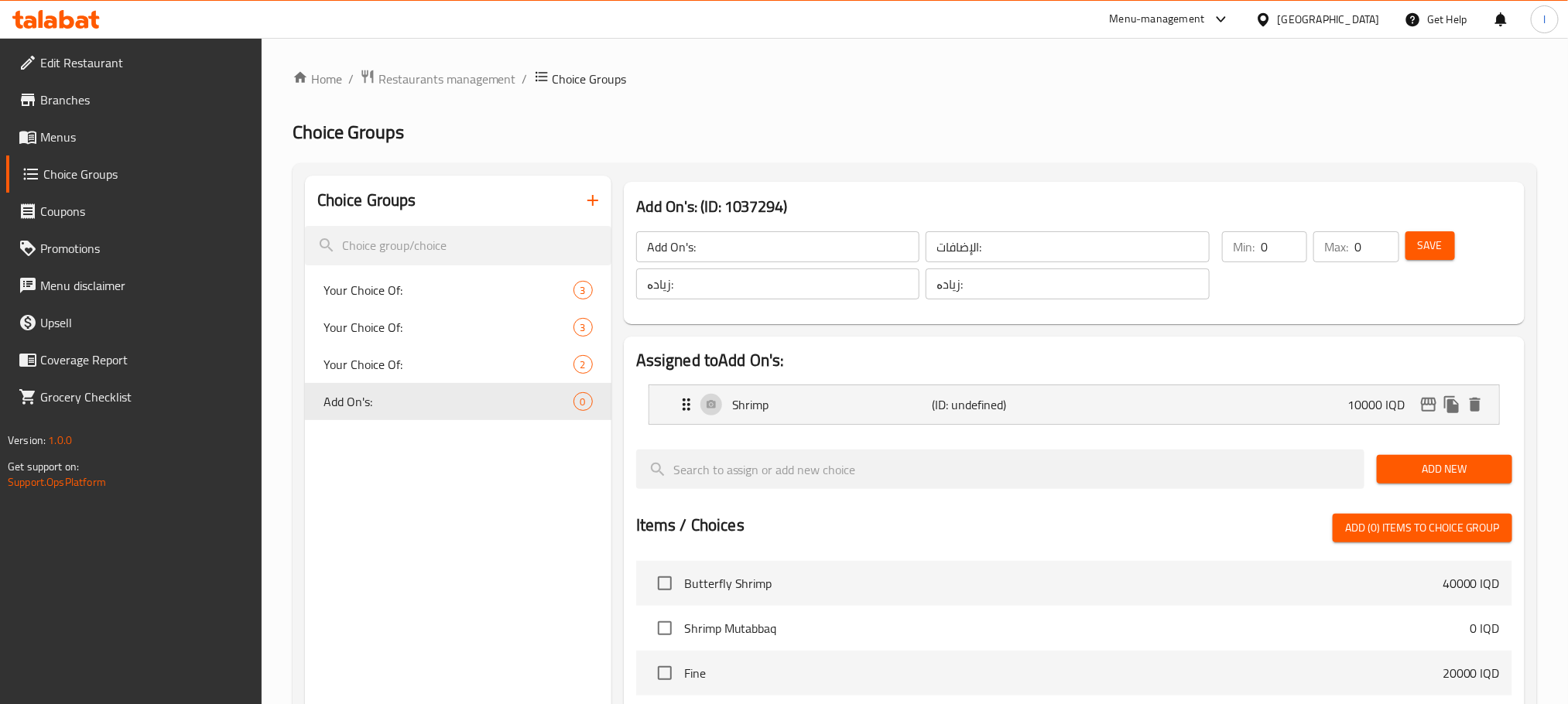
click at [1418, 474] on span "Add New" at bounding box center [1444, 470] width 111 height 20
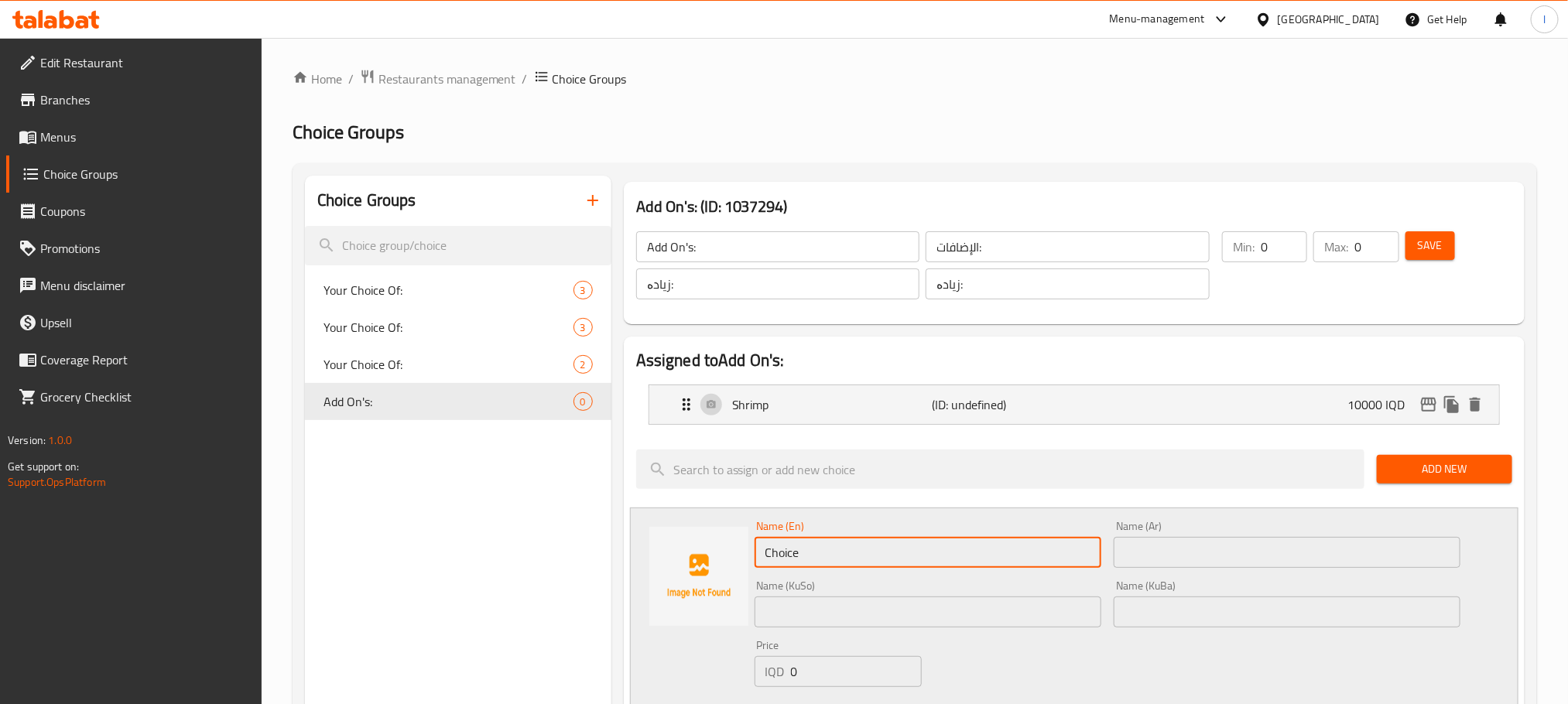
drag, startPoint x: 850, startPoint y: 553, endPoint x: 579, endPoint y: 541, distance: 271.3
paste input "Kabkab"
type input "Kabkab"
click at [1198, 565] on input "text" at bounding box center [1286, 553] width 347 height 31
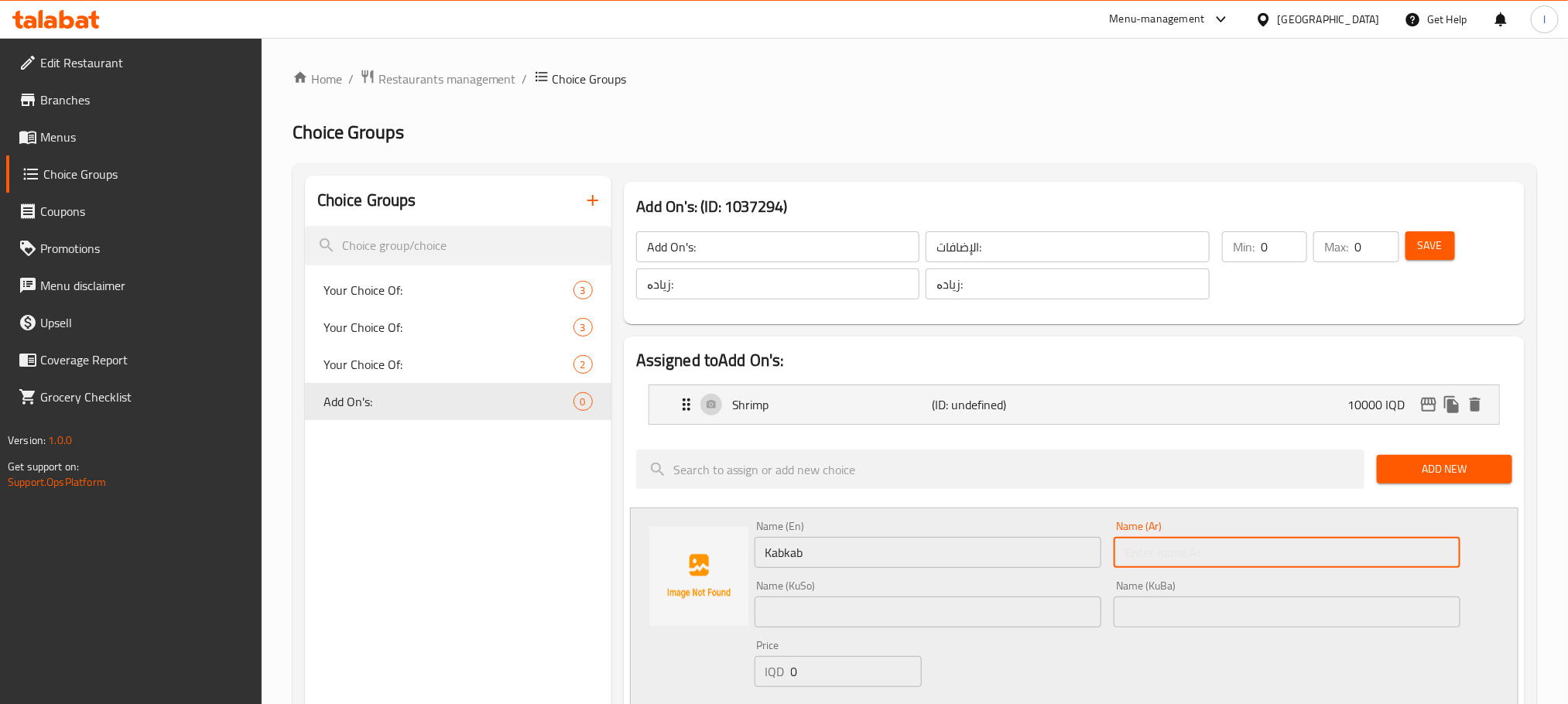
paste input "كبكب"
type input "كبكب"
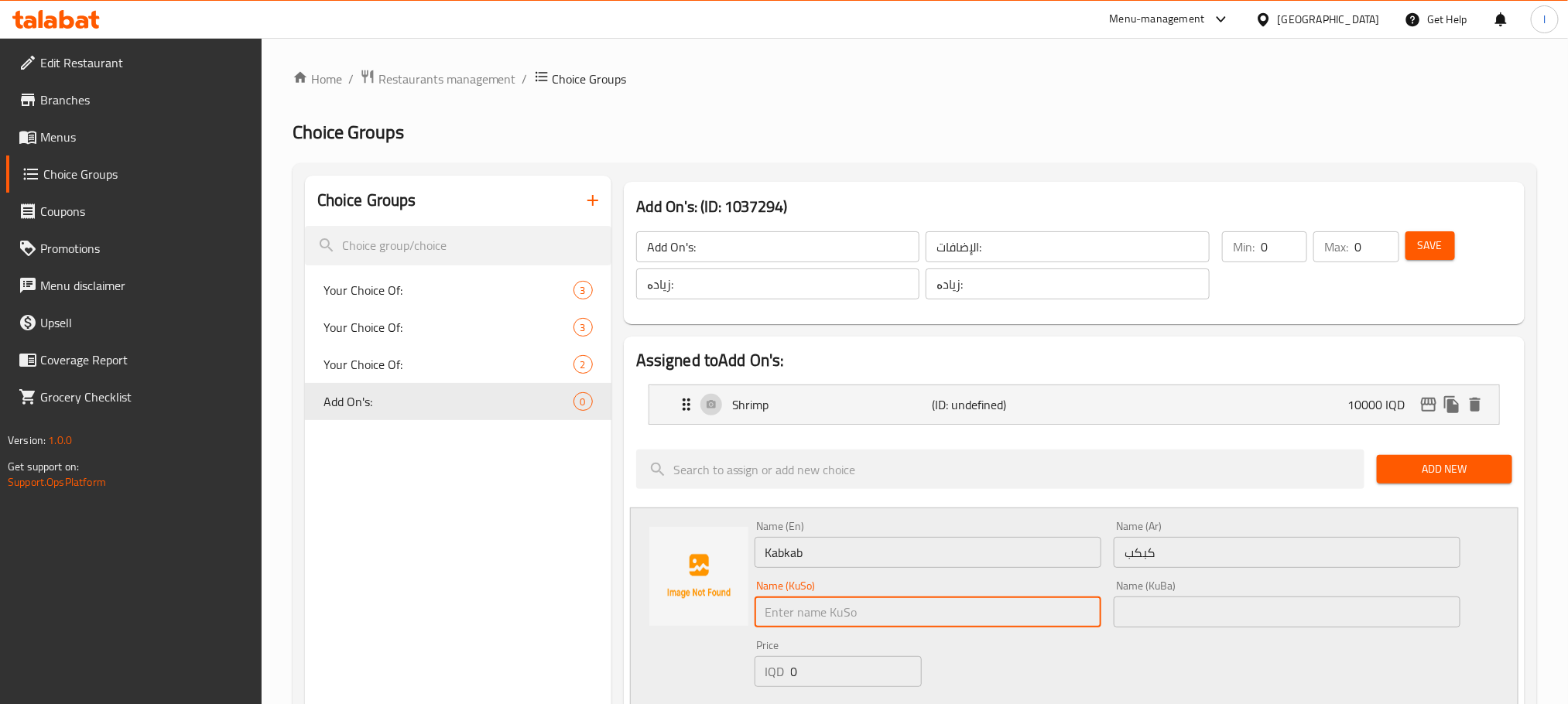
click at [834, 608] on input "text" at bounding box center [928, 612] width 347 height 31
paste input "کەبکاب"
type input "کەبکاب"
click at [1182, 595] on div "Name (KuBa) Name (KuBa)" at bounding box center [1286, 604] width 347 height 47
click at [1203, 611] on input "text" at bounding box center [1286, 612] width 347 height 31
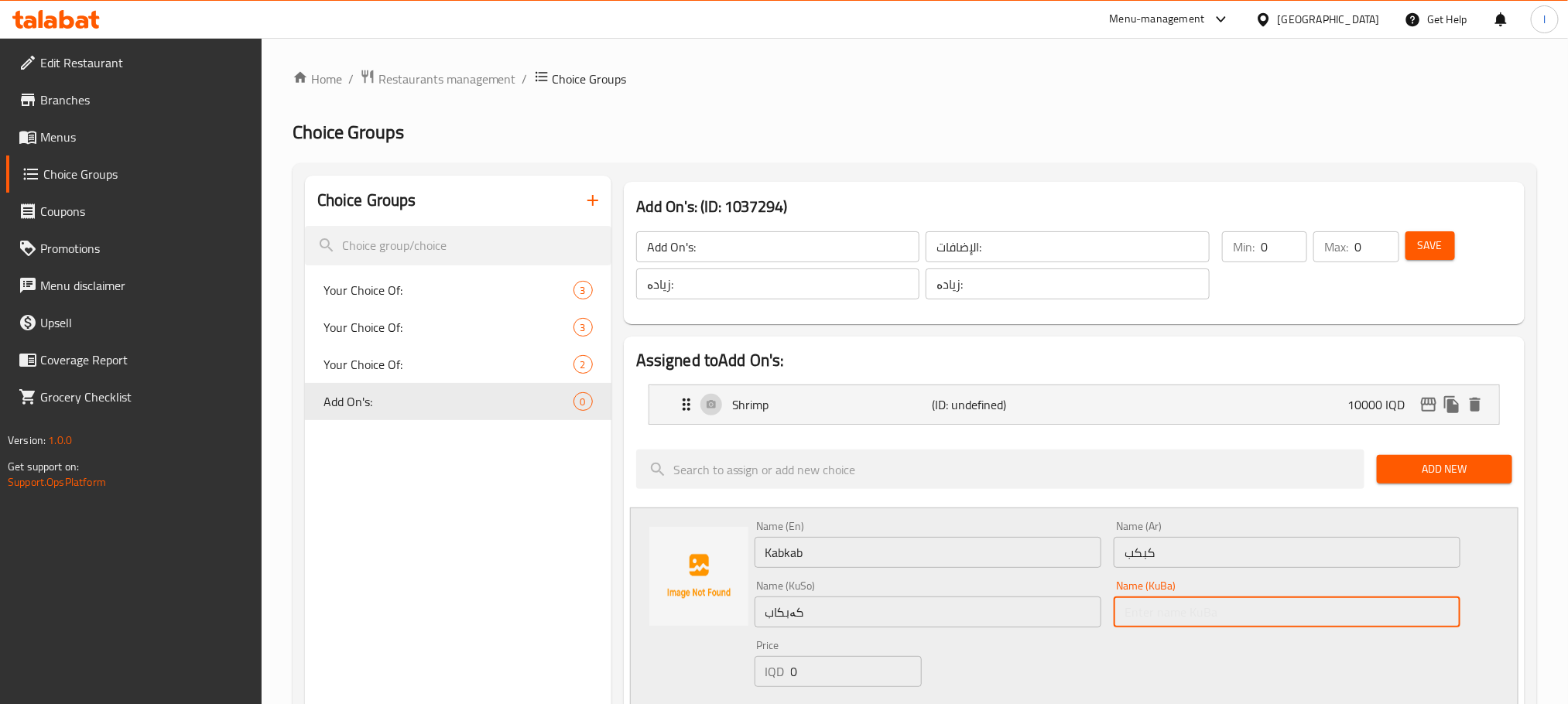
paste input "کەبکاب"
type input "کەبکاب"
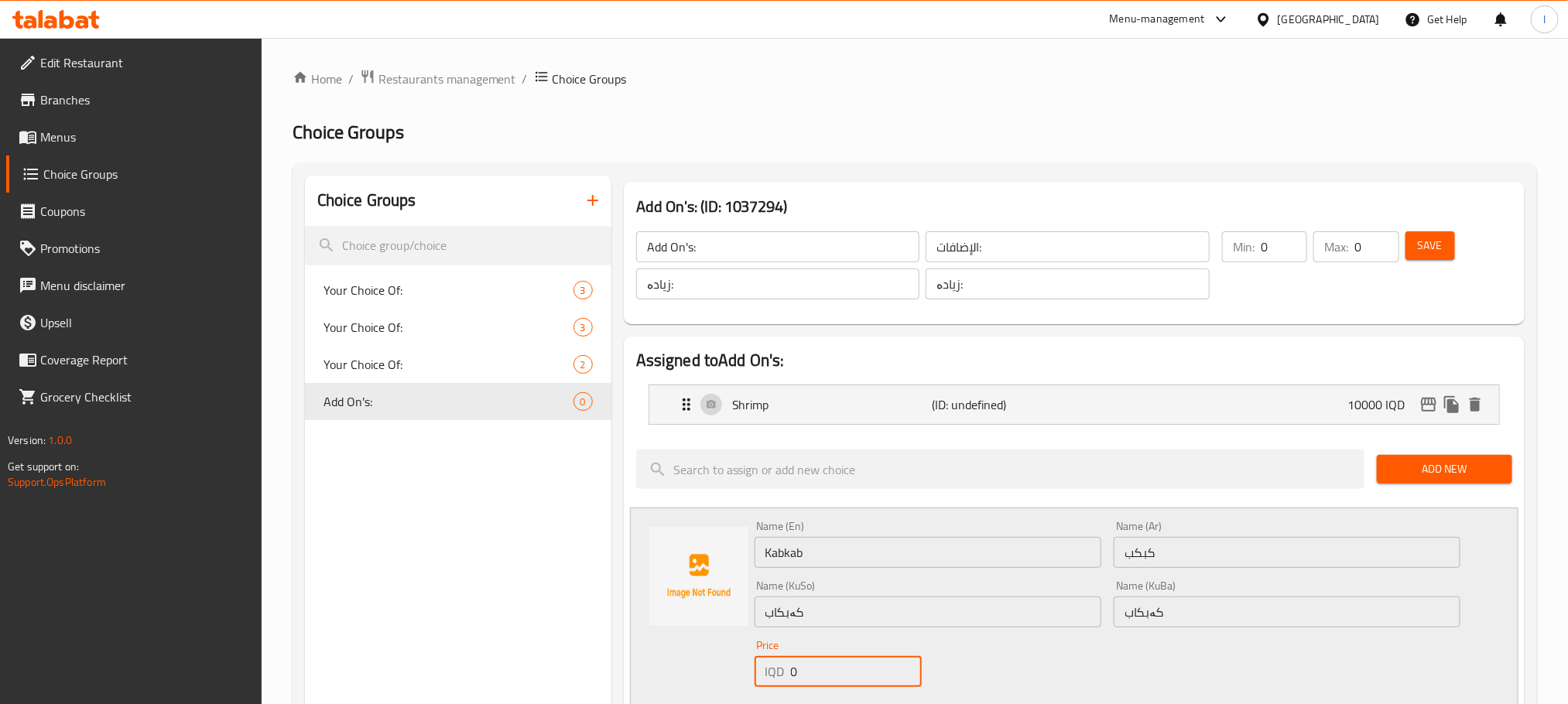
drag, startPoint x: 823, startPoint y: 667, endPoint x: 718, endPoint y: 669, distance: 105.0
click at [718, 669] on div "Name (En) Kabkab Name (En) Name (Ar) كبكب Name (Ar) Name (KuSo) کەبکاب Name (Ku…" at bounding box center [1074, 625] width 889 height 234
drag, startPoint x: 804, startPoint y: 676, endPoint x: 854, endPoint y: 681, distance: 50.2
click at [854, 681] on input "10000" at bounding box center [856, 671] width 131 height 31
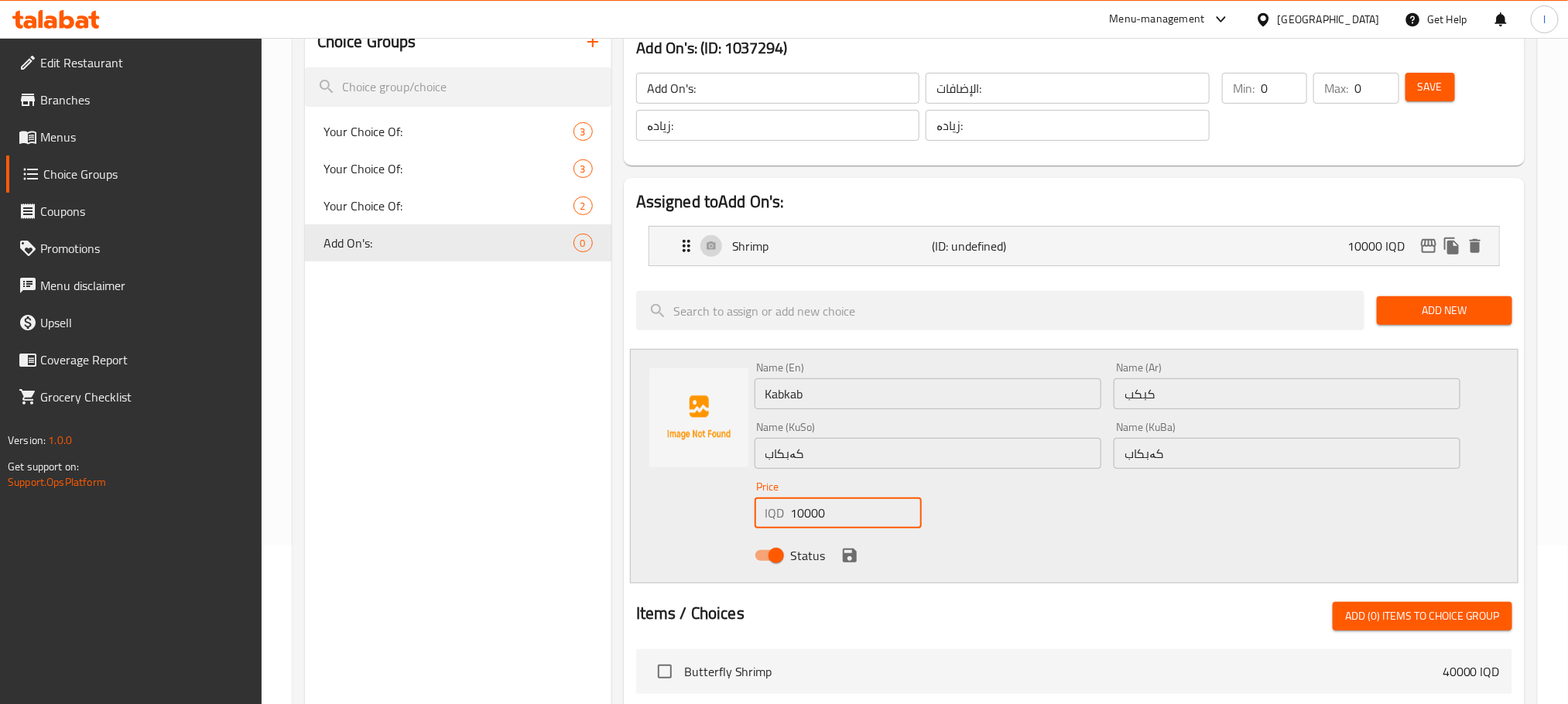
scroll to position [212, 0]
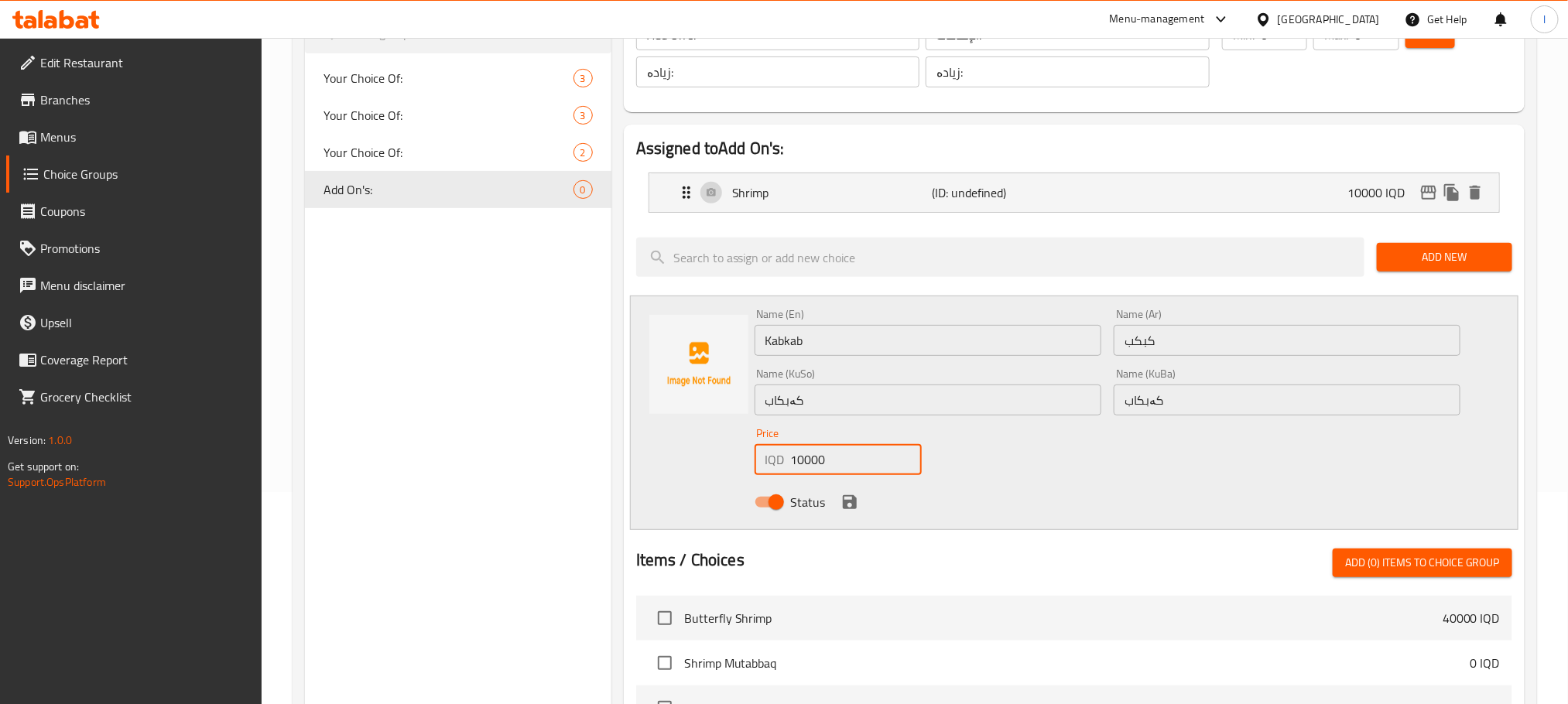
type input "10000"
click at [850, 502] on icon "save" at bounding box center [850, 502] width 14 height 14
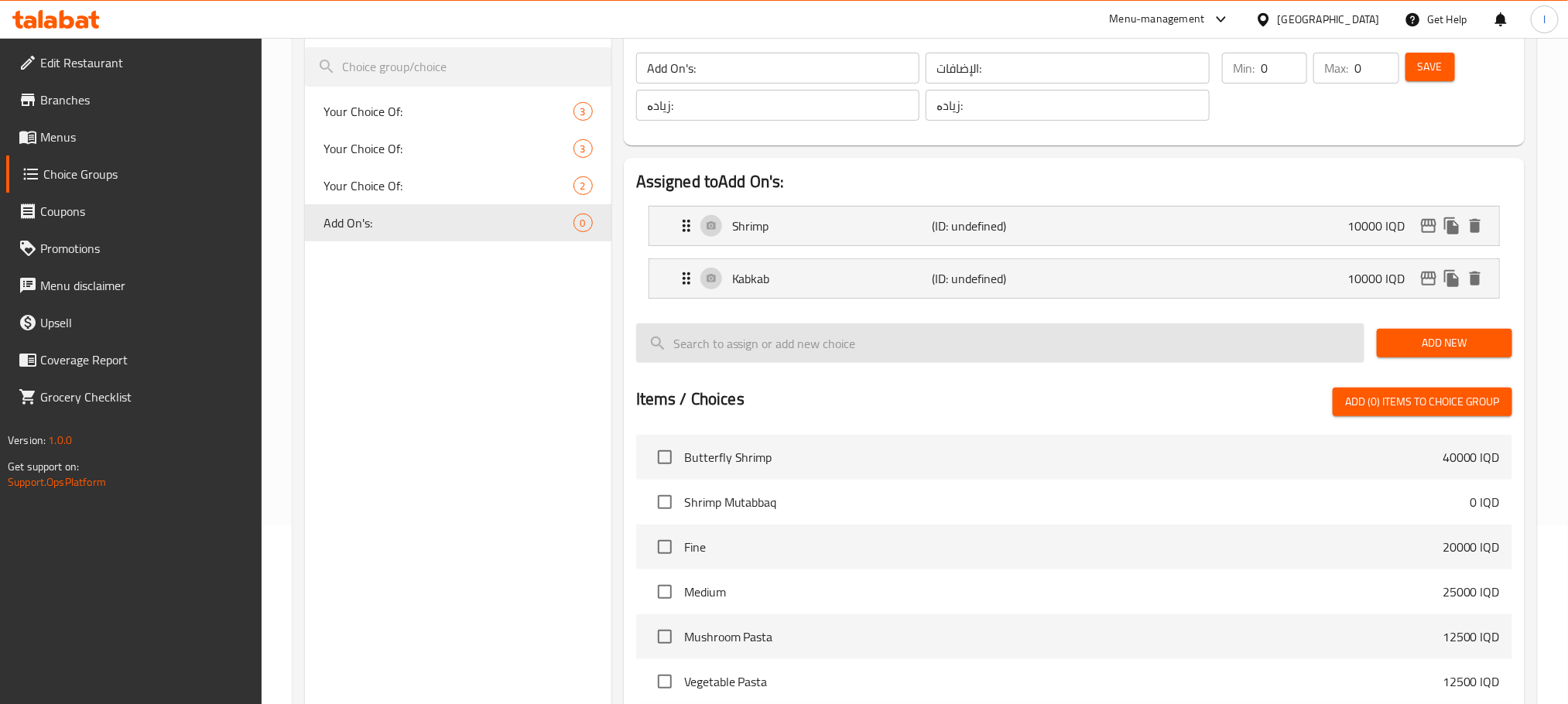
scroll to position [0, 0]
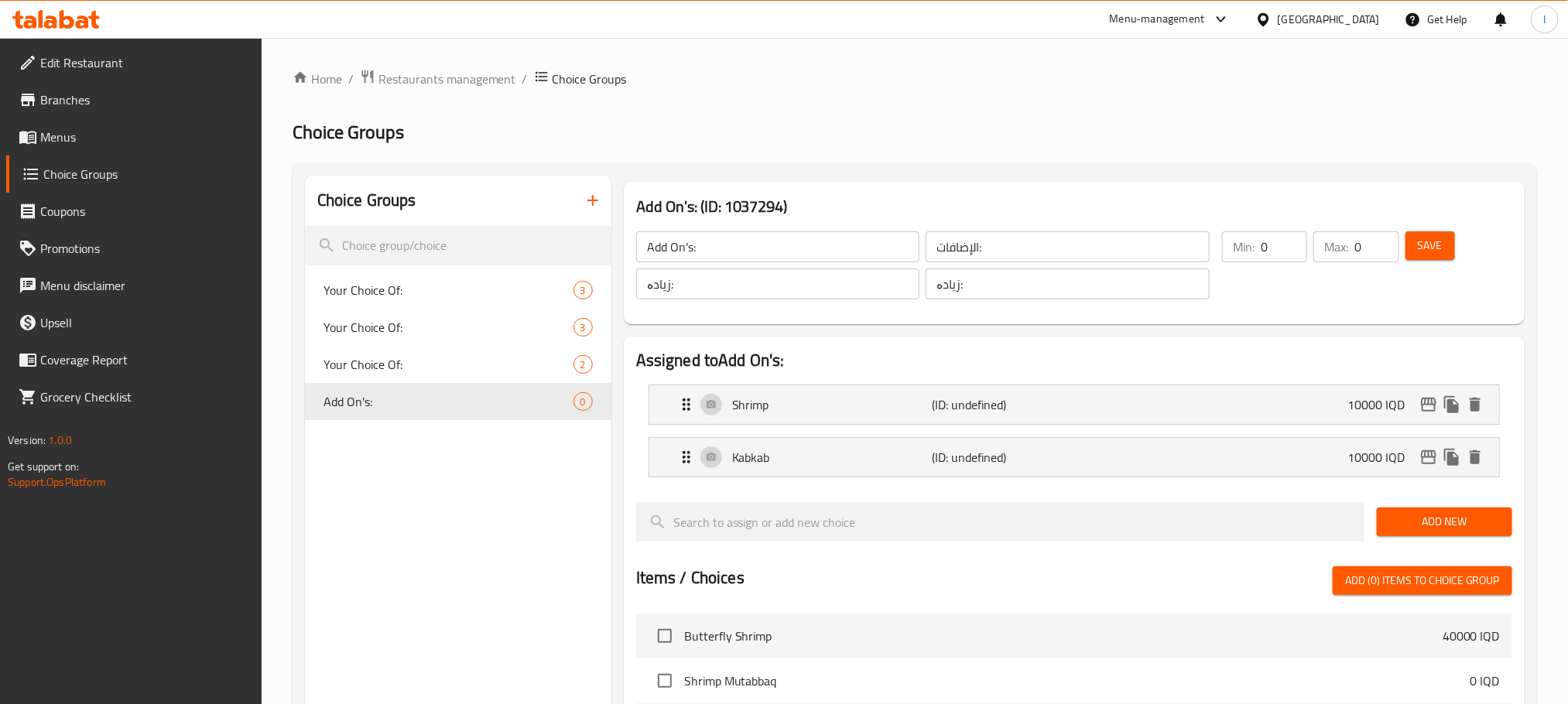
click at [1430, 233] on button "Save" at bounding box center [1430, 245] width 50 height 28
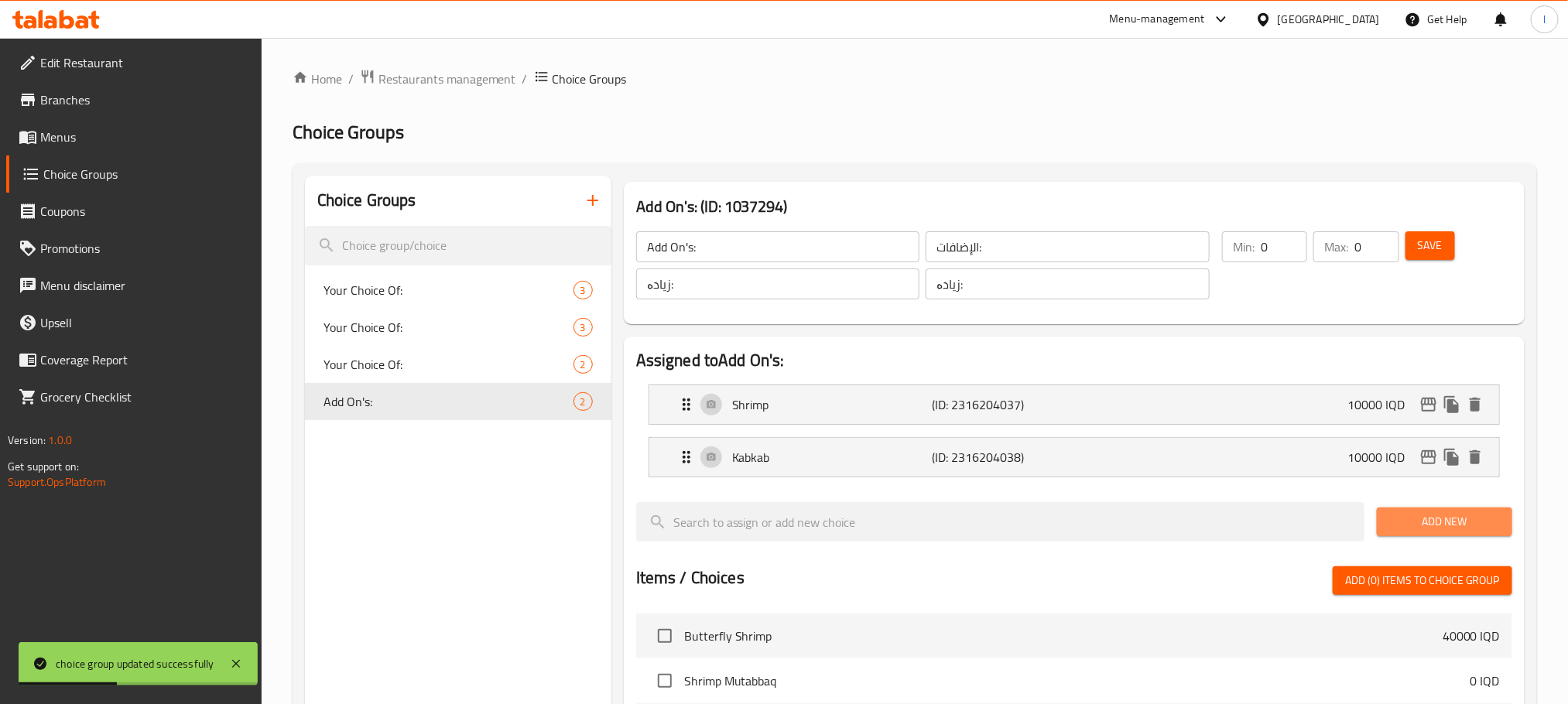
click at [1402, 511] on button "Add New" at bounding box center [1444, 522] width 135 height 28
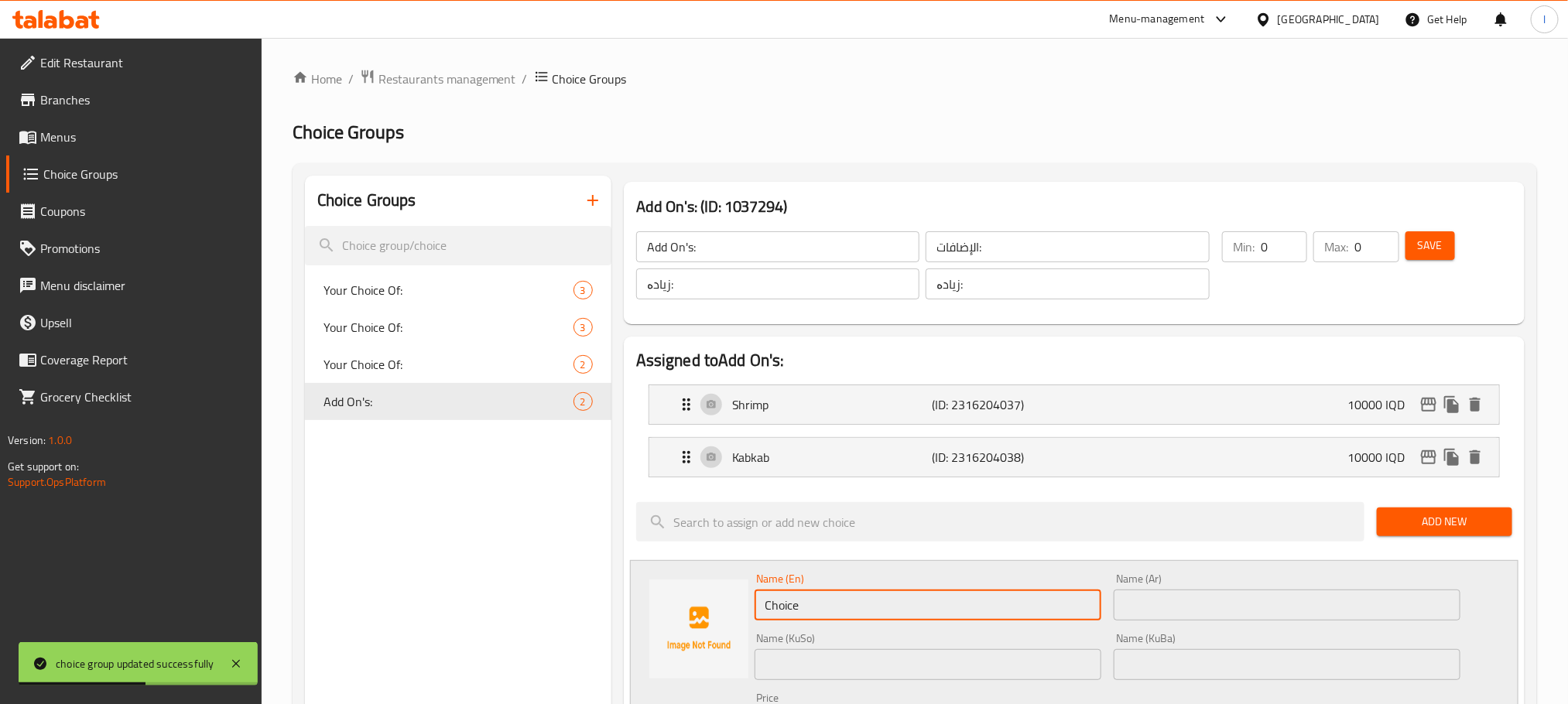
drag, startPoint x: 867, startPoint y: 601, endPoint x: 719, endPoint y: 609, distance: 148.2
click at [719, 609] on div "Name (En) Choice Name (En) Name (Ar) Name (Ar) Name (KuSo) Name (KuSo) Name (Ku…" at bounding box center [1074, 678] width 889 height 234
paste input "oyster"
type input "oyster"
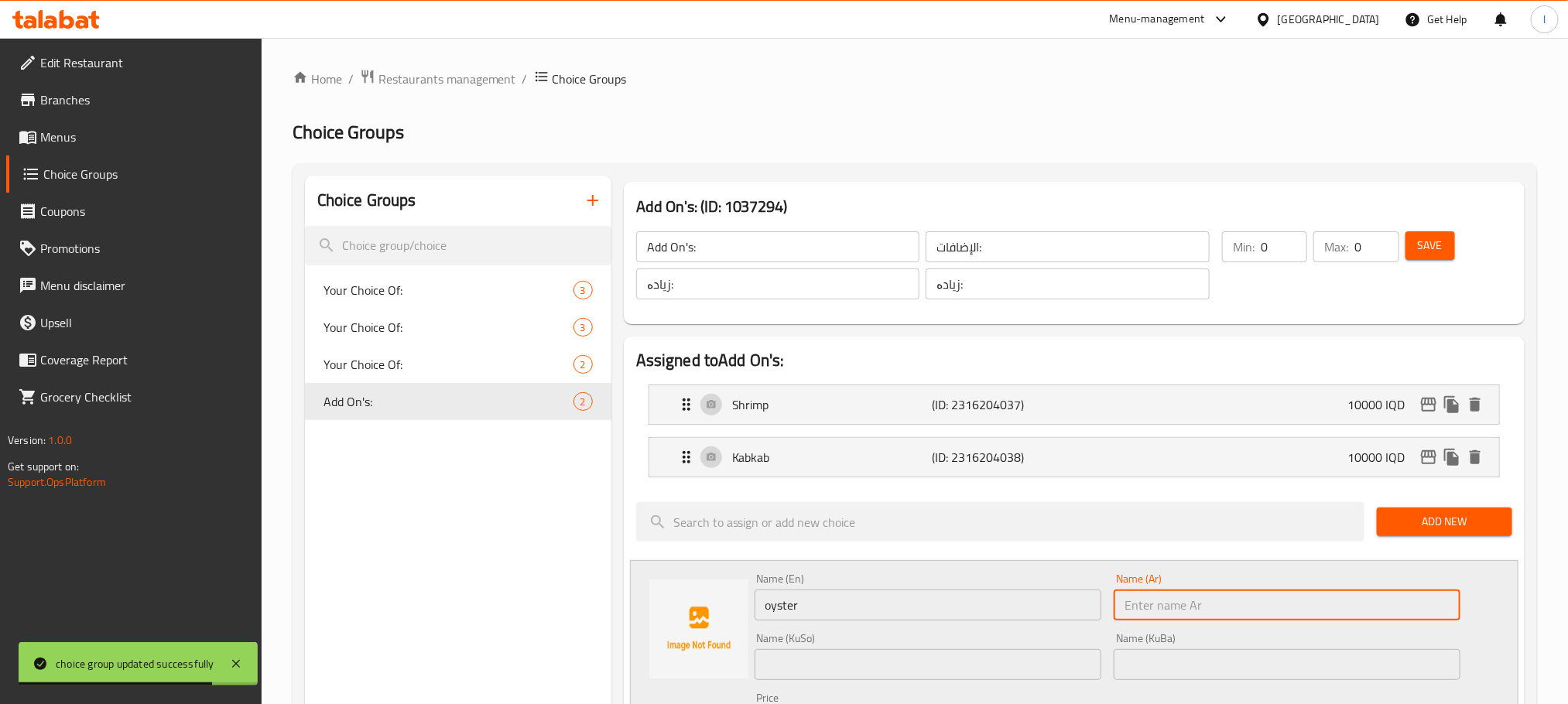
click at [1252, 615] on input "text" at bounding box center [1286, 606] width 347 height 31
paste input "محار"
type input "محار"
click at [859, 667] on input "text" at bounding box center [928, 665] width 347 height 31
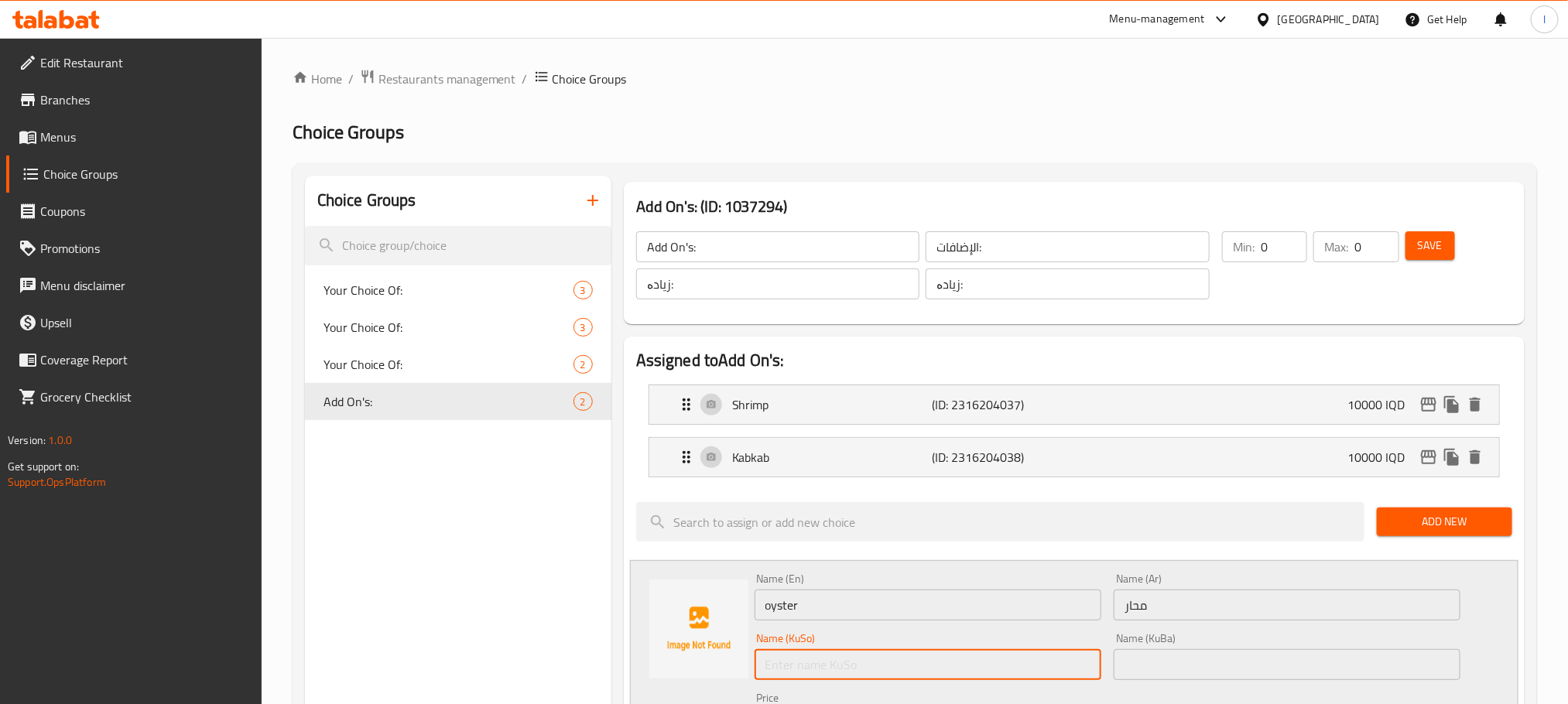
paste input "موسڵحە"
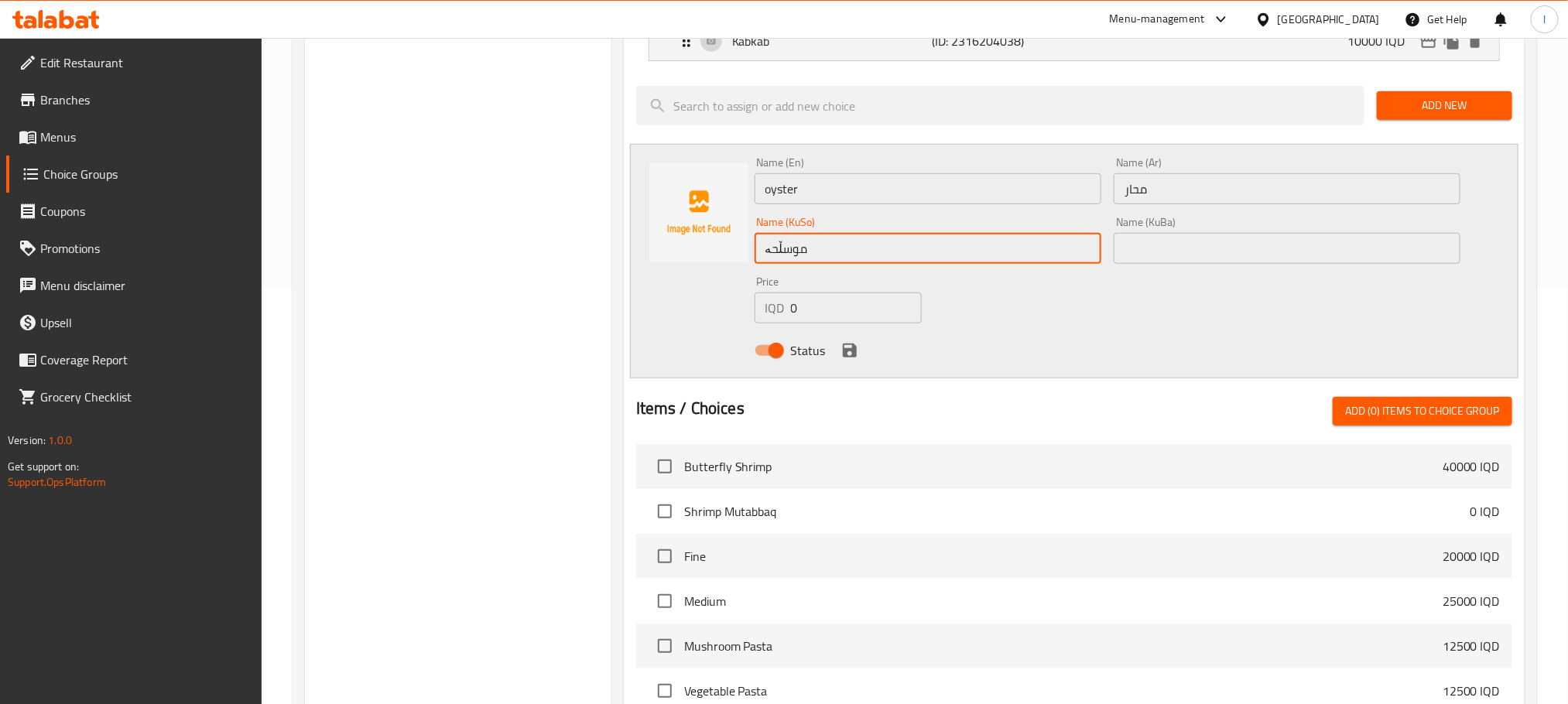
scroll to position [426, 0]
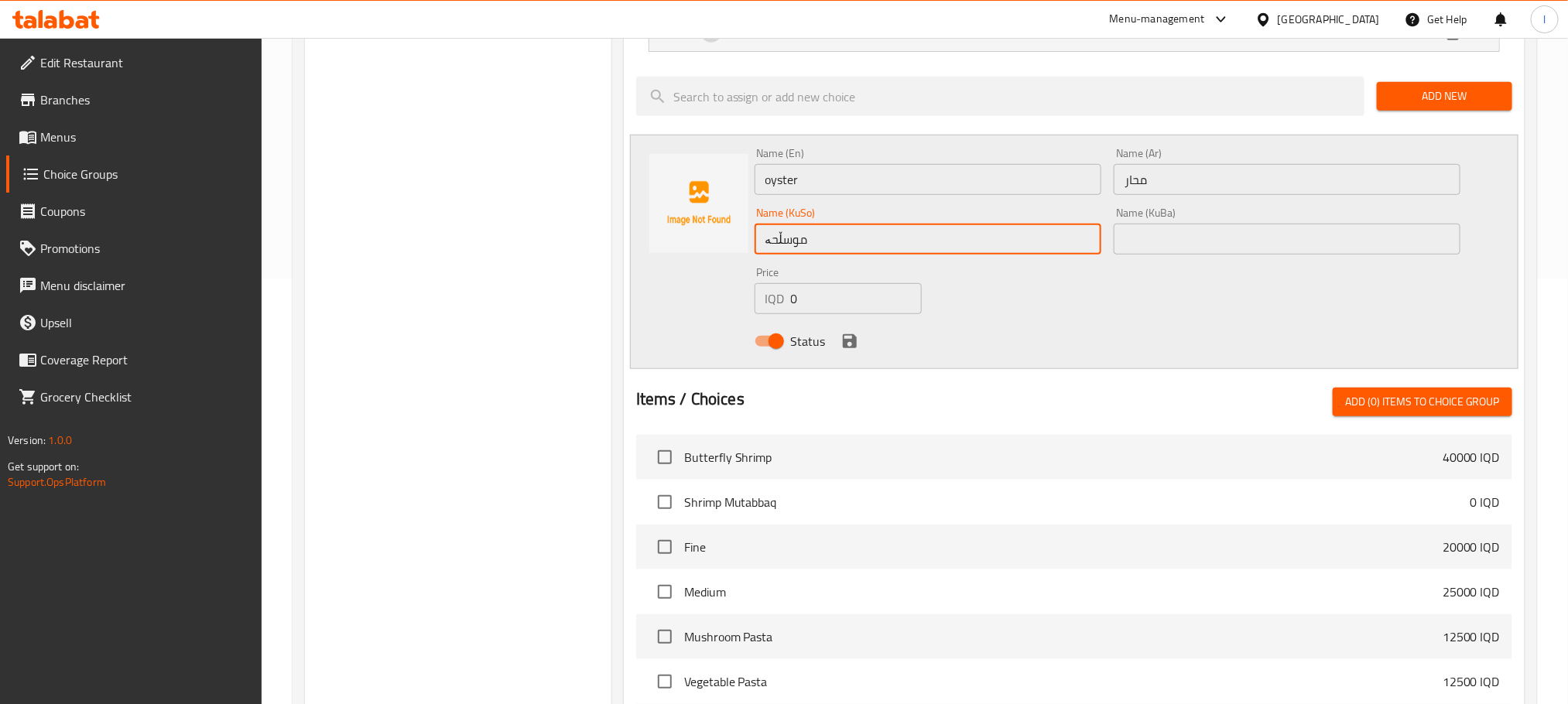
type input "موسڵحە"
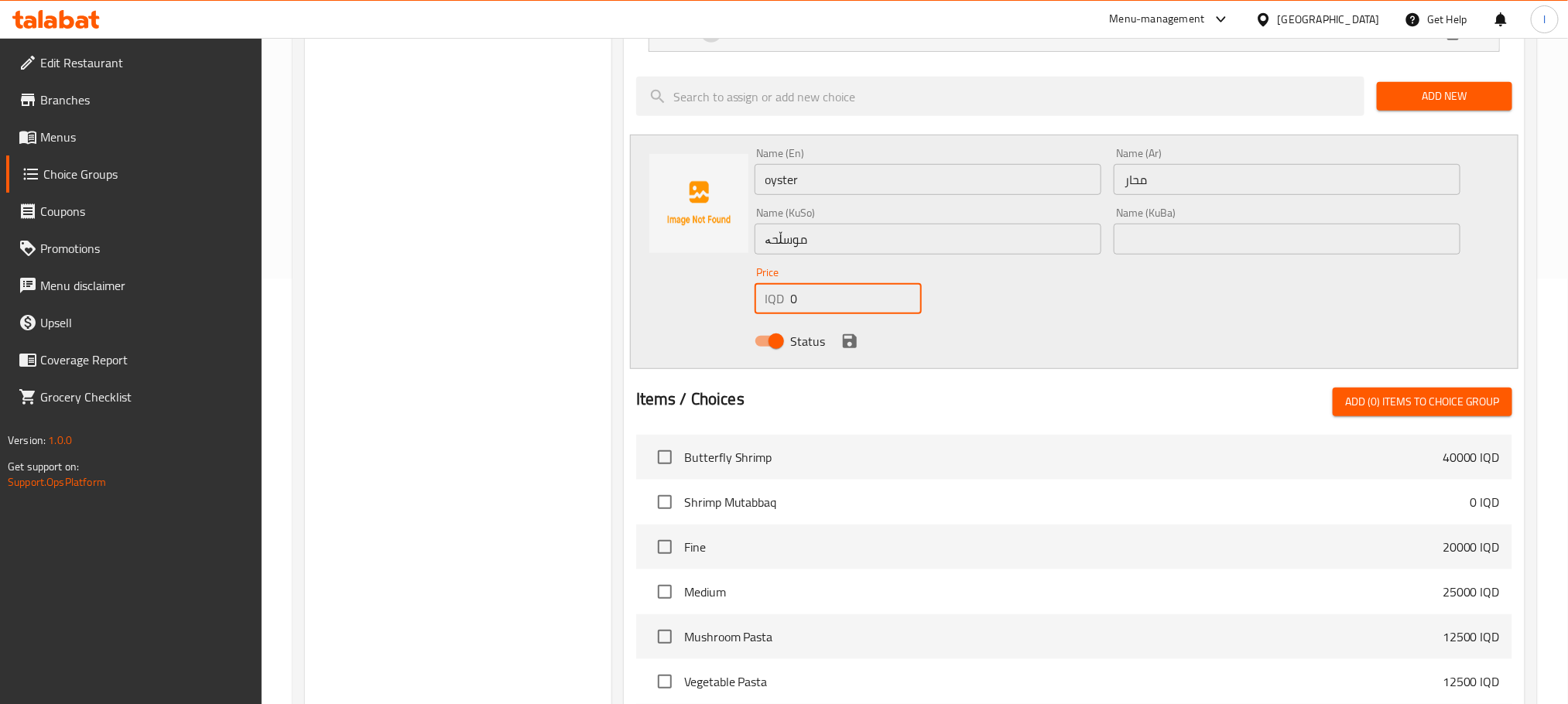
drag, startPoint x: 848, startPoint y: 292, endPoint x: 681, endPoint y: 300, distance: 167.2
click at [681, 300] on div "Name (En) oyster Name (En) Name (Ar) محار Name (Ar) Name (KuSo) موسڵحە Name (Ku…" at bounding box center [1074, 251] width 889 height 234
type input "10000"
click at [848, 339] on icon "save" at bounding box center [850, 341] width 19 height 19
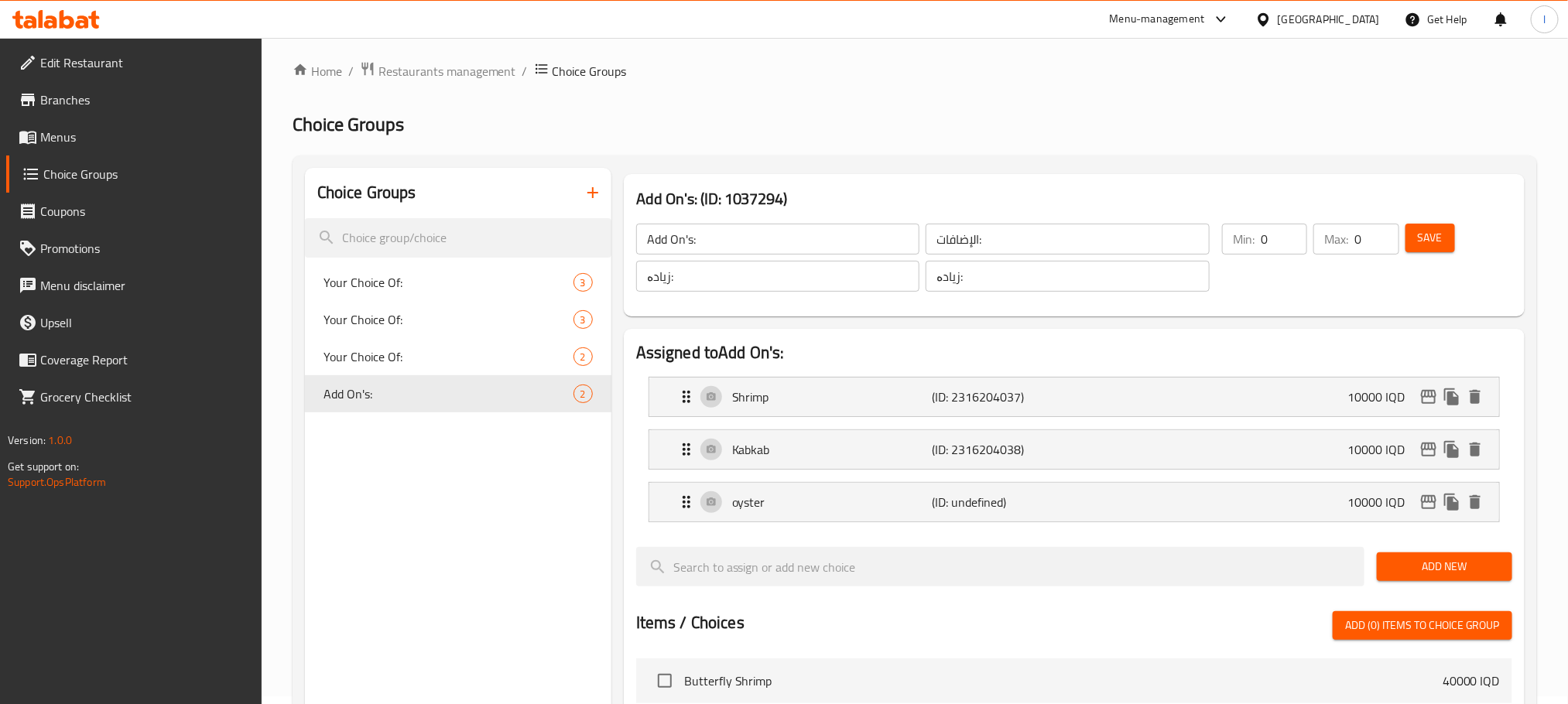
scroll to position [0, 0]
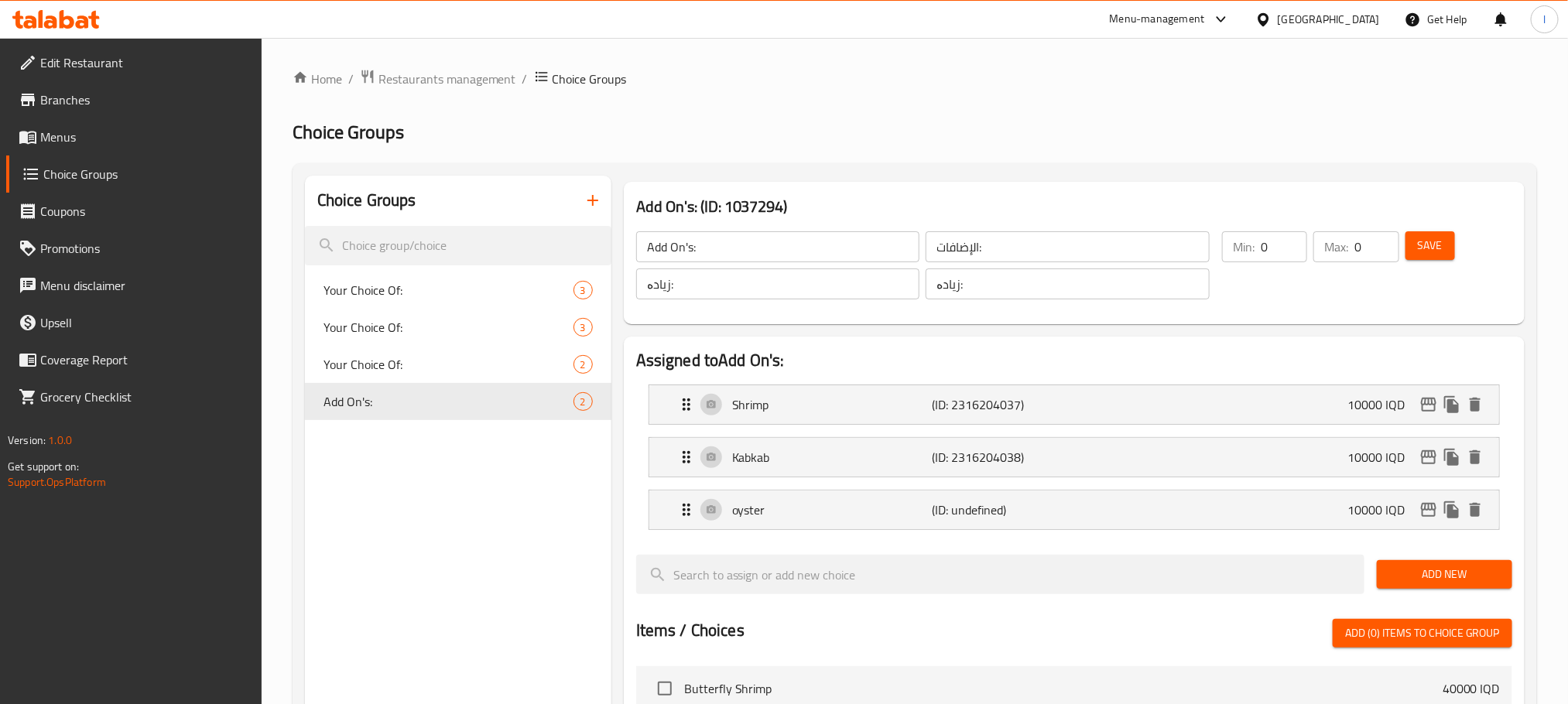
click at [1462, 224] on div "Min: 0 ​ Max: 0 ​ Save" at bounding box center [1361, 265] width 296 height 87
click at [1444, 237] on button "Save" at bounding box center [1430, 245] width 50 height 28
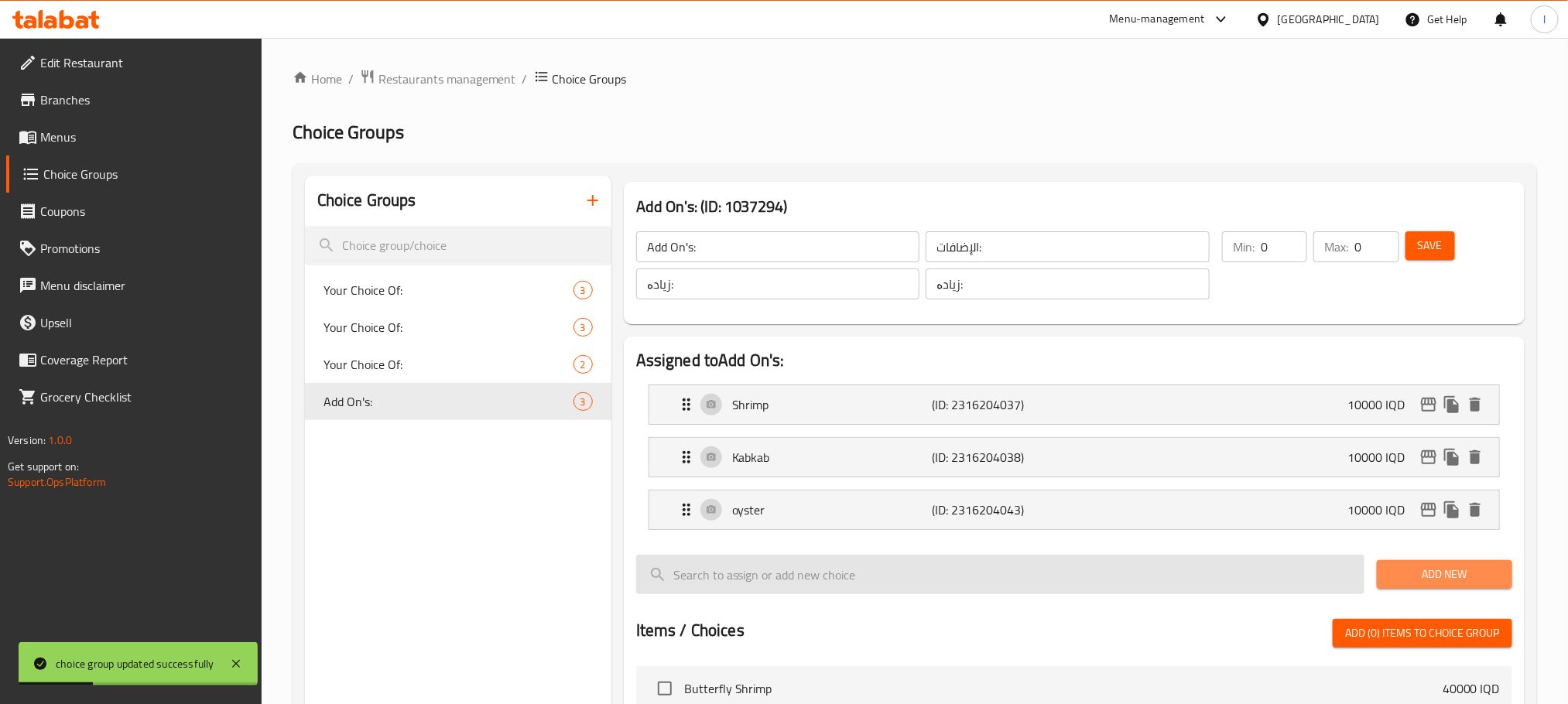
drag, startPoint x: 1398, startPoint y: 572, endPoint x: 1291, endPoint y: 571, distance: 107.0
click at [1400, 572] on span "Add New" at bounding box center [1444, 575] width 111 height 20
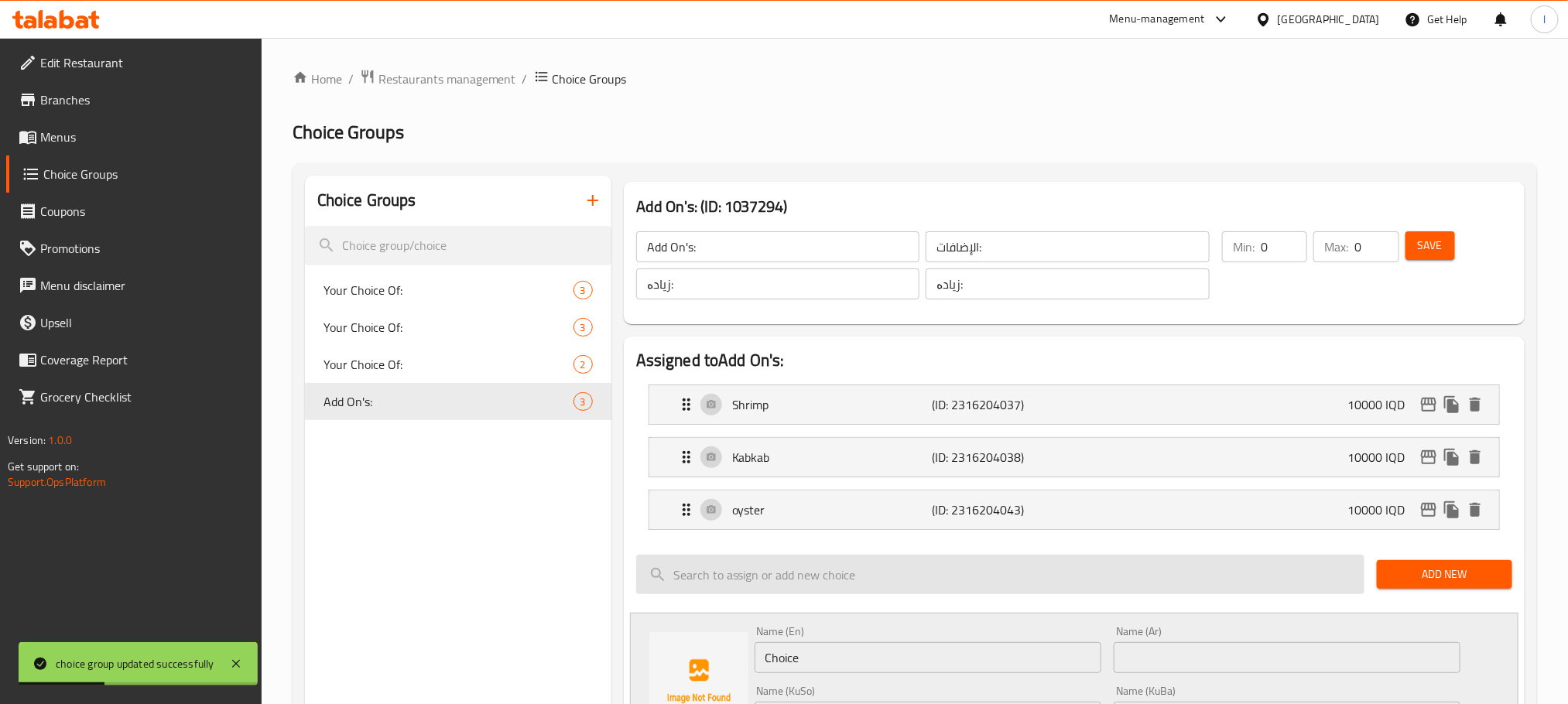
scroll to position [426, 0]
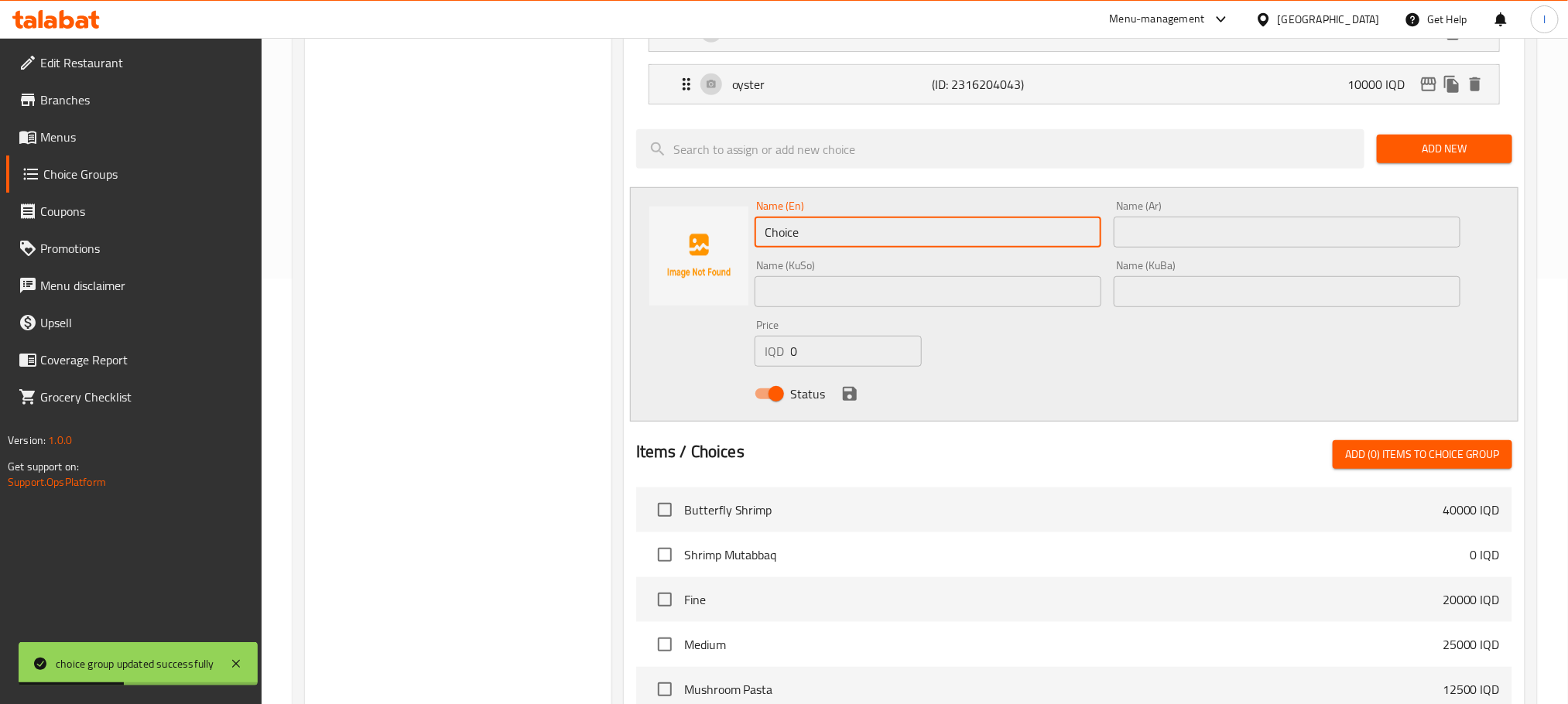
drag, startPoint x: 862, startPoint y: 228, endPoint x: 621, endPoint y: 218, distance: 241.2
click at [621, 218] on div "Assigned to Add On's: Shrimp (ID: 2316204037) 10000 IQD Name (En) Shrimp Name (…" at bounding box center [1074, 413] width 913 height 1018
paste input "alamari"
type input "Calamari"
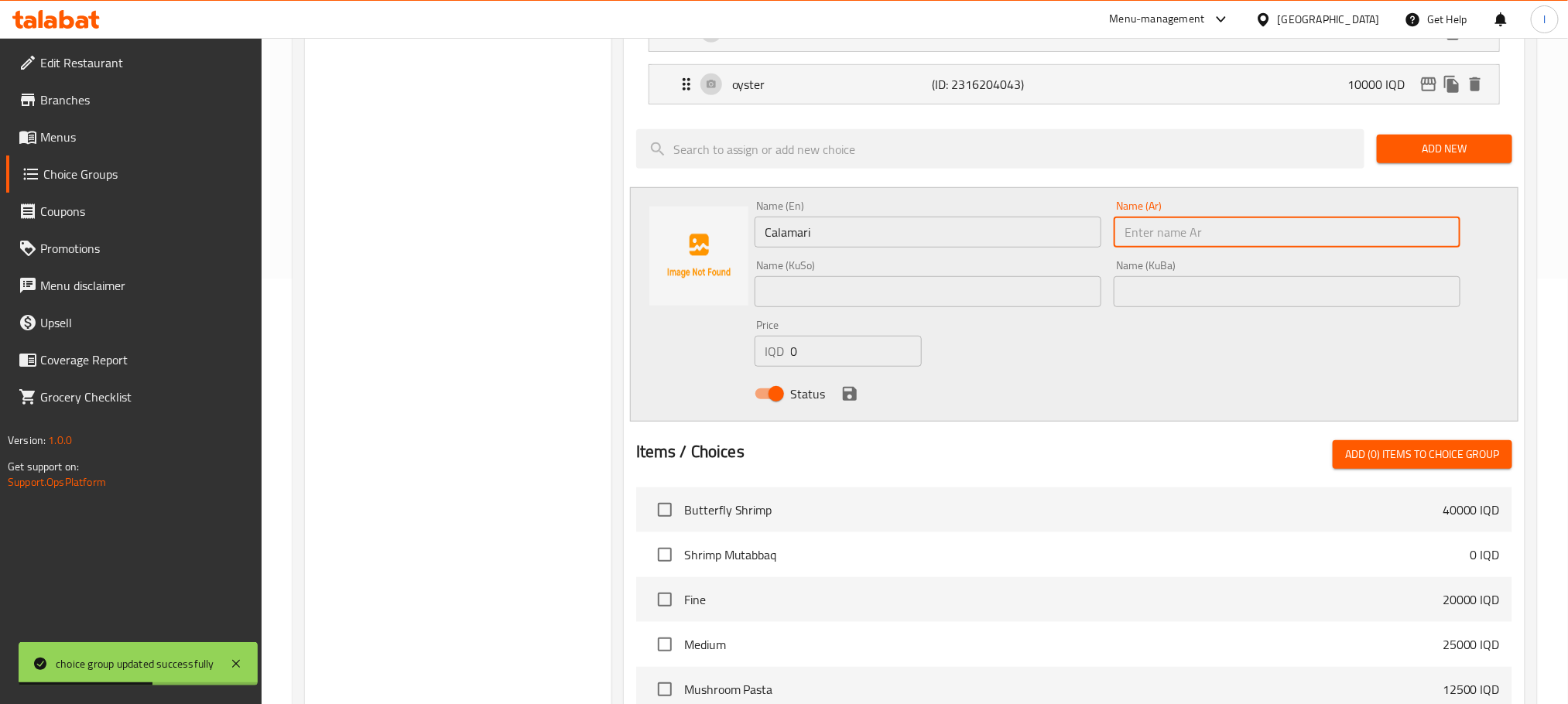
click at [1185, 225] on input "text" at bounding box center [1286, 232] width 347 height 31
paste input "كلماري"
type input "كلماري"
click at [939, 281] on input "text" at bounding box center [928, 292] width 347 height 31
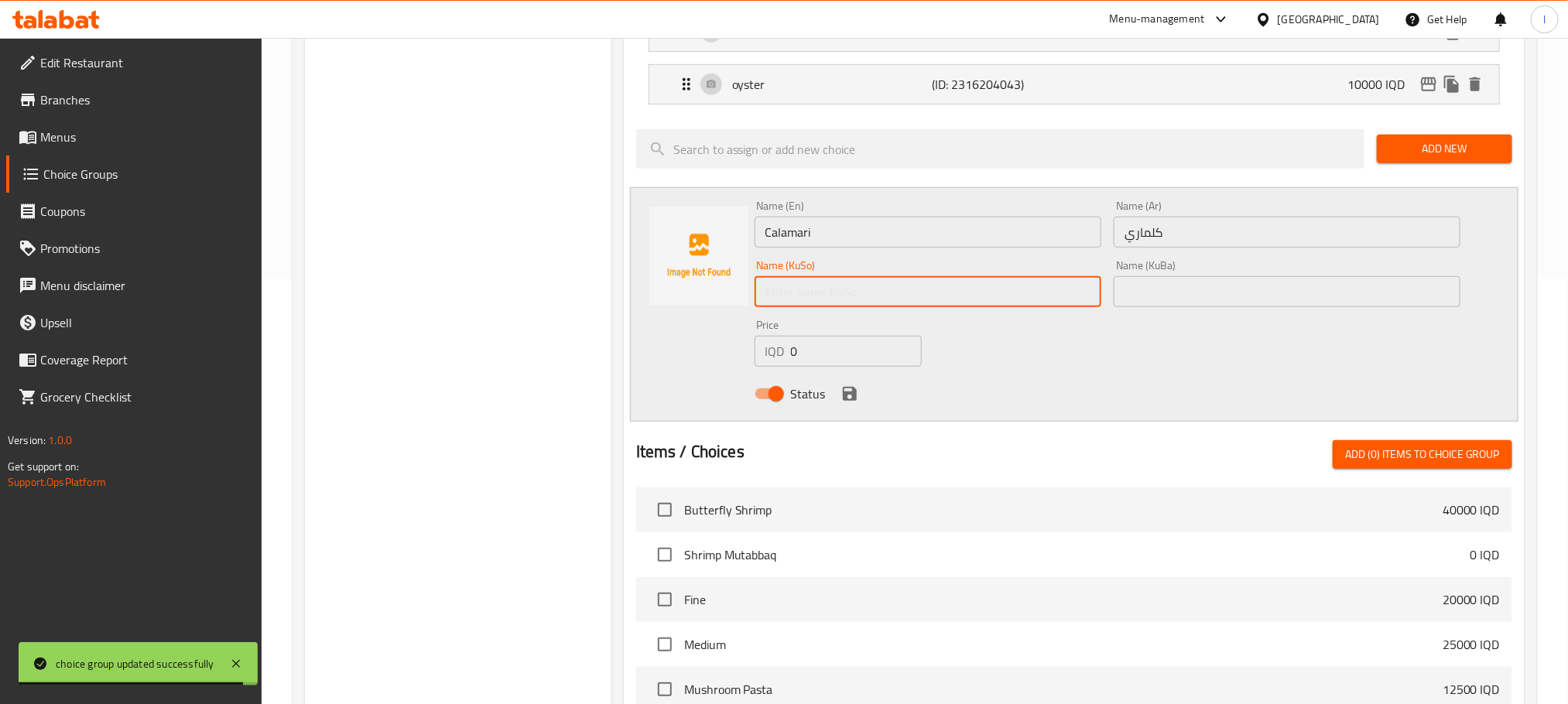
paste input "کالاماری"
type input "کالاماری"
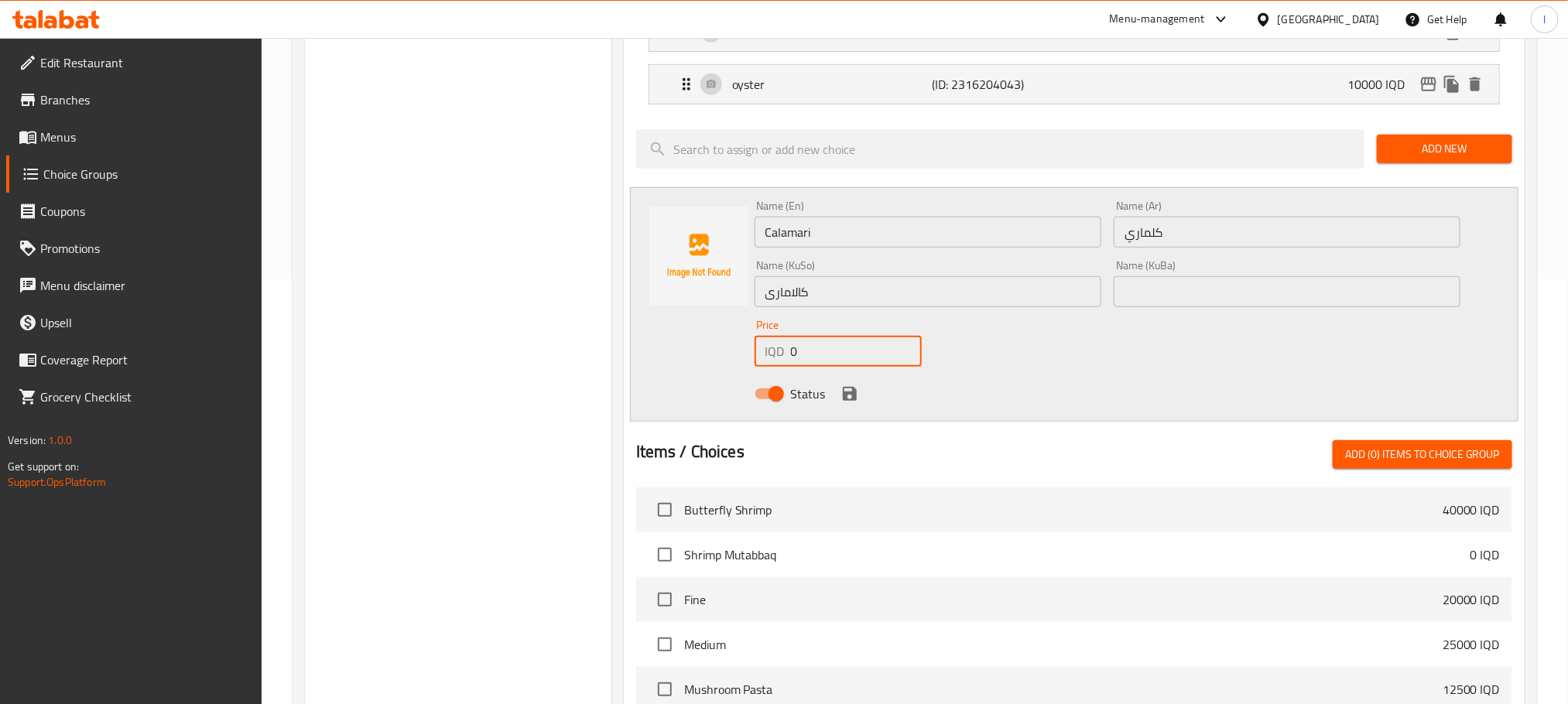
drag, startPoint x: 829, startPoint y: 353, endPoint x: 704, endPoint y: 354, distance: 125.0
click at [704, 354] on div "Name (En) Calamari Name (En) Name (Ar) كلماري Name (Ar) Name (KuSo) کالاماری Na…" at bounding box center [1074, 304] width 889 height 234
drag, startPoint x: 809, startPoint y: 356, endPoint x: 843, endPoint y: 356, distance: 34.0
click at [843, 356] on input "10000" at bounding box center [856, 352] width 131 height 31
click at [803, 362] on input "10000" at bounding box center [856, 352] width 131 height 31
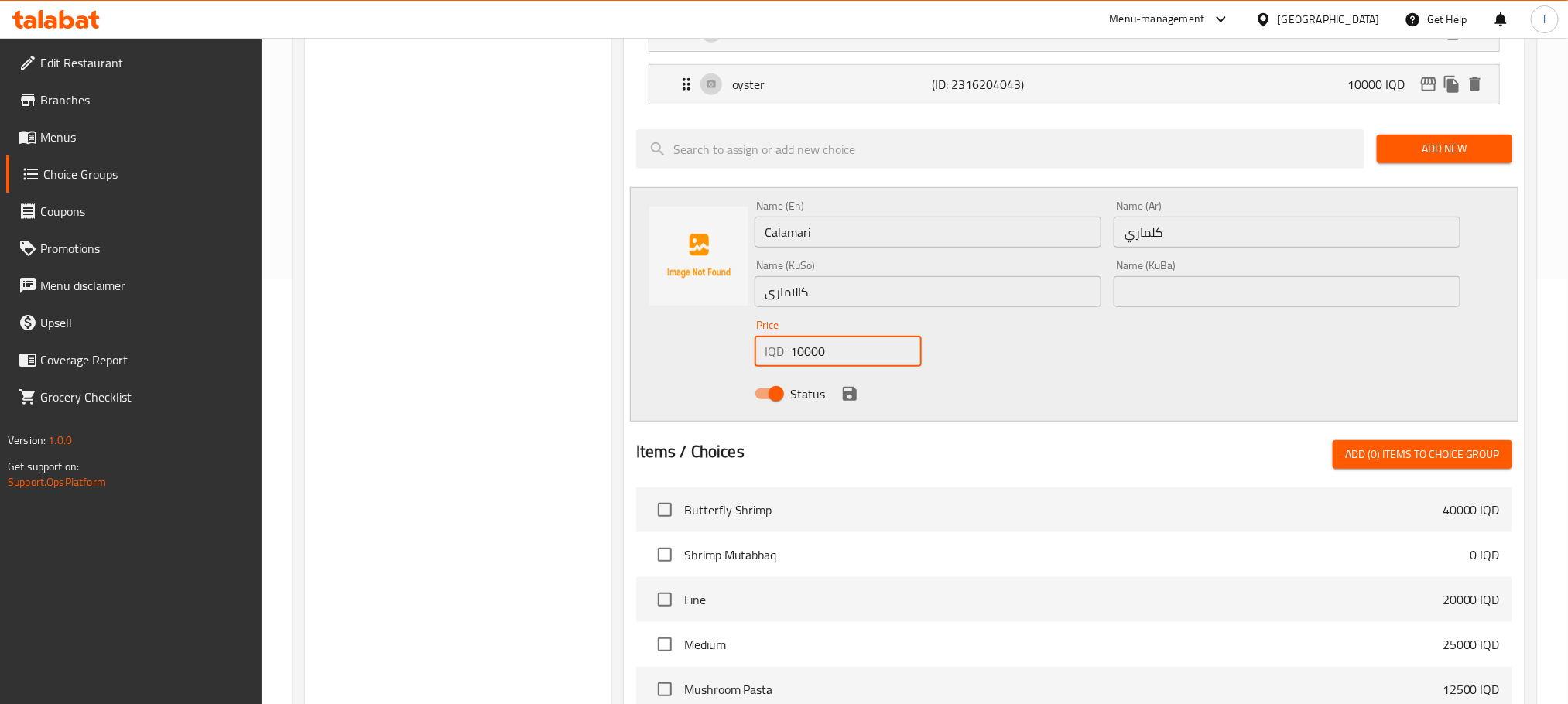
drag, startPoint x: 803, startPoint y: 362, endPoint x: 829, endPoint y: 358, distance: 26.3
click at [829, 358] on input "10000" at bounding box center [856, 352] width 131 height 31
type input "10000"
click at [847, 392] on icon "save" at bounding box center [850, 394] width 19 height 19
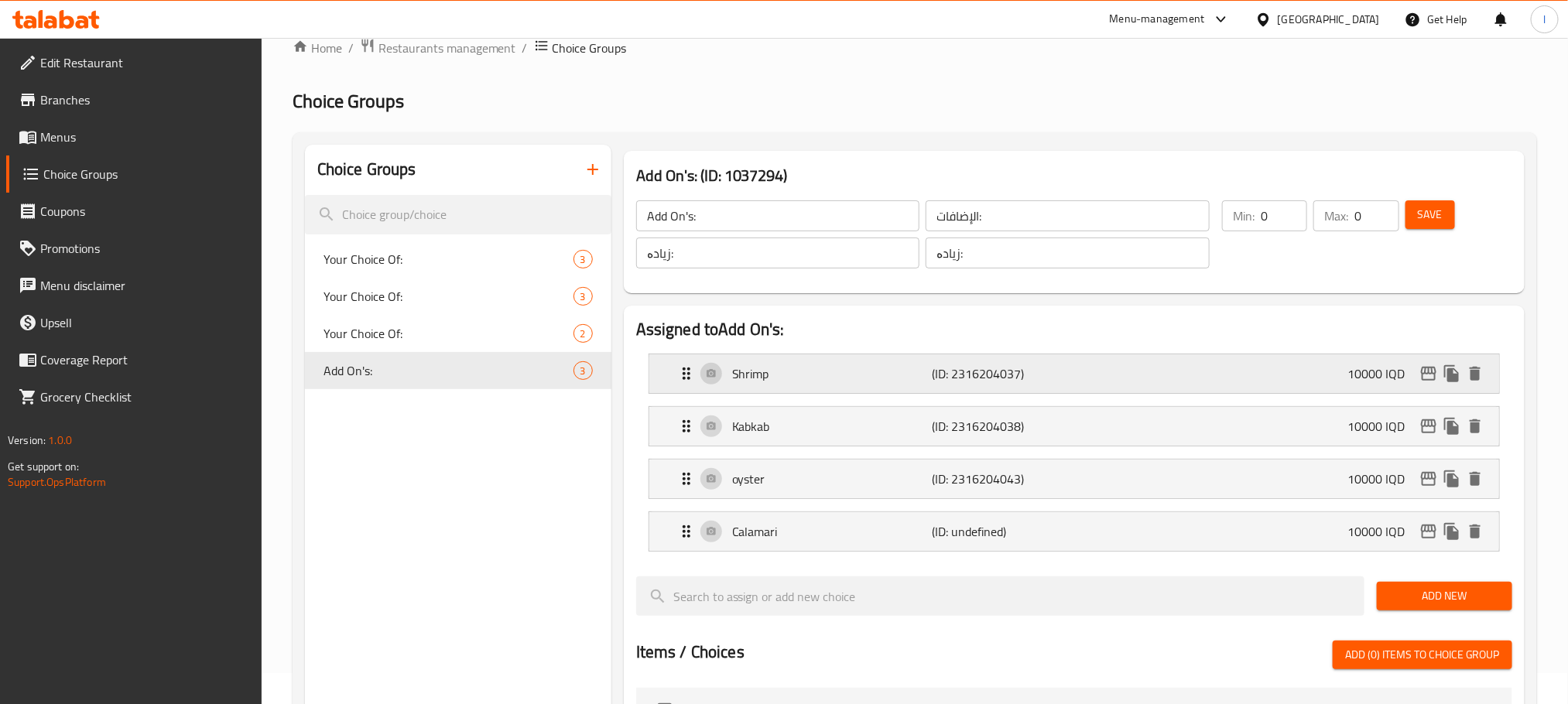
scroll to position [0, 0]
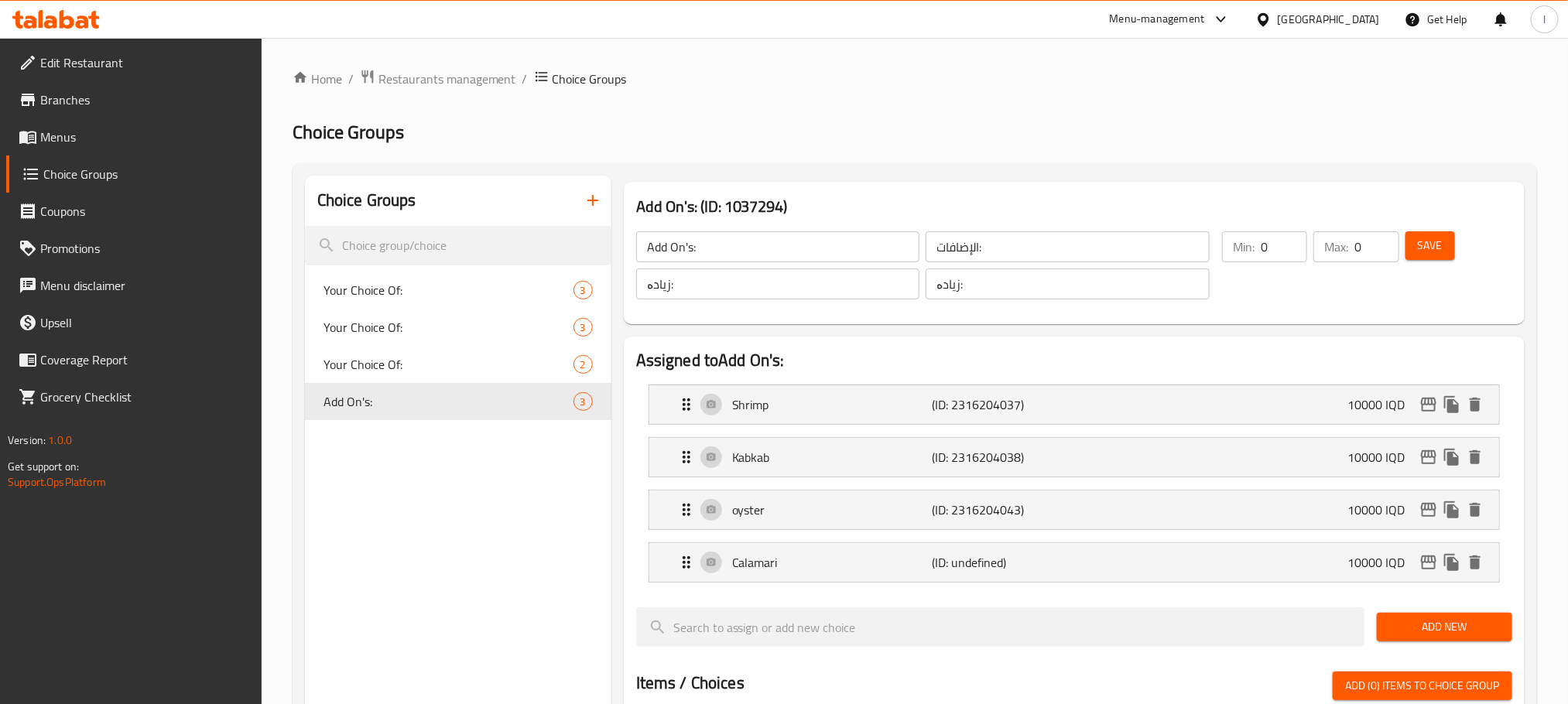
click at [1435, 246] on span "Save" at bounding box center [1430, 246] width 24 height 20
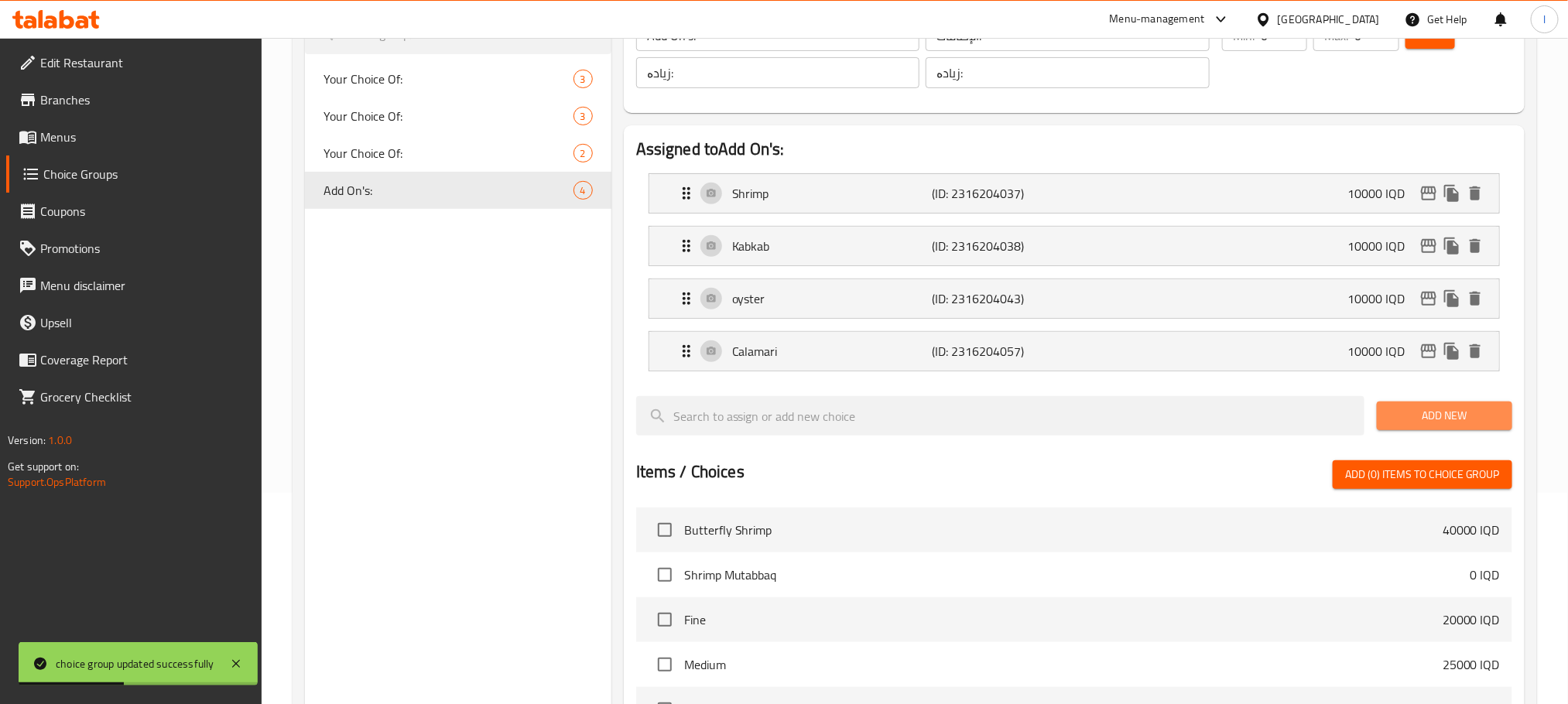
click at [1449, 426] on span "Add New" at bounding box center [1444, 416] width 111 height 20
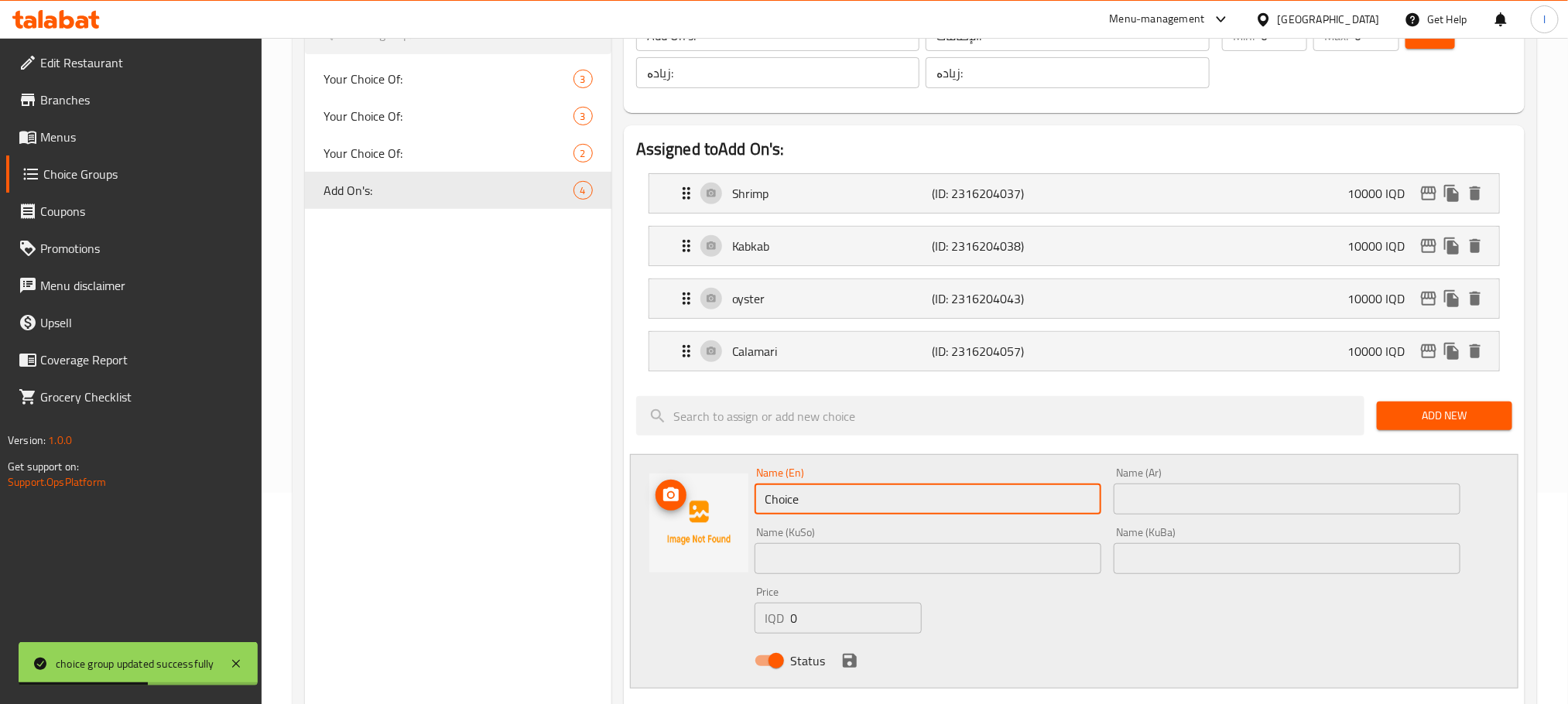
drag, startPoint x: 880, startPoint y: 500, endPoint x: 671, endPoint y: 481, distance: 209.9
click at [671, 481] on div "Name (En) Choice Name (En) Name (Ar) Name (Ar) Name (KuSo) Name (KuSo) Name (Ku…" at bounding box center [1074, 571] width 889 height 234
paste input "octopus"
type input "octopus"
click at [1196, 479] on div "Name (Ar) Name (Ar)" at bounding box center [1286, 491] width 347 height 47
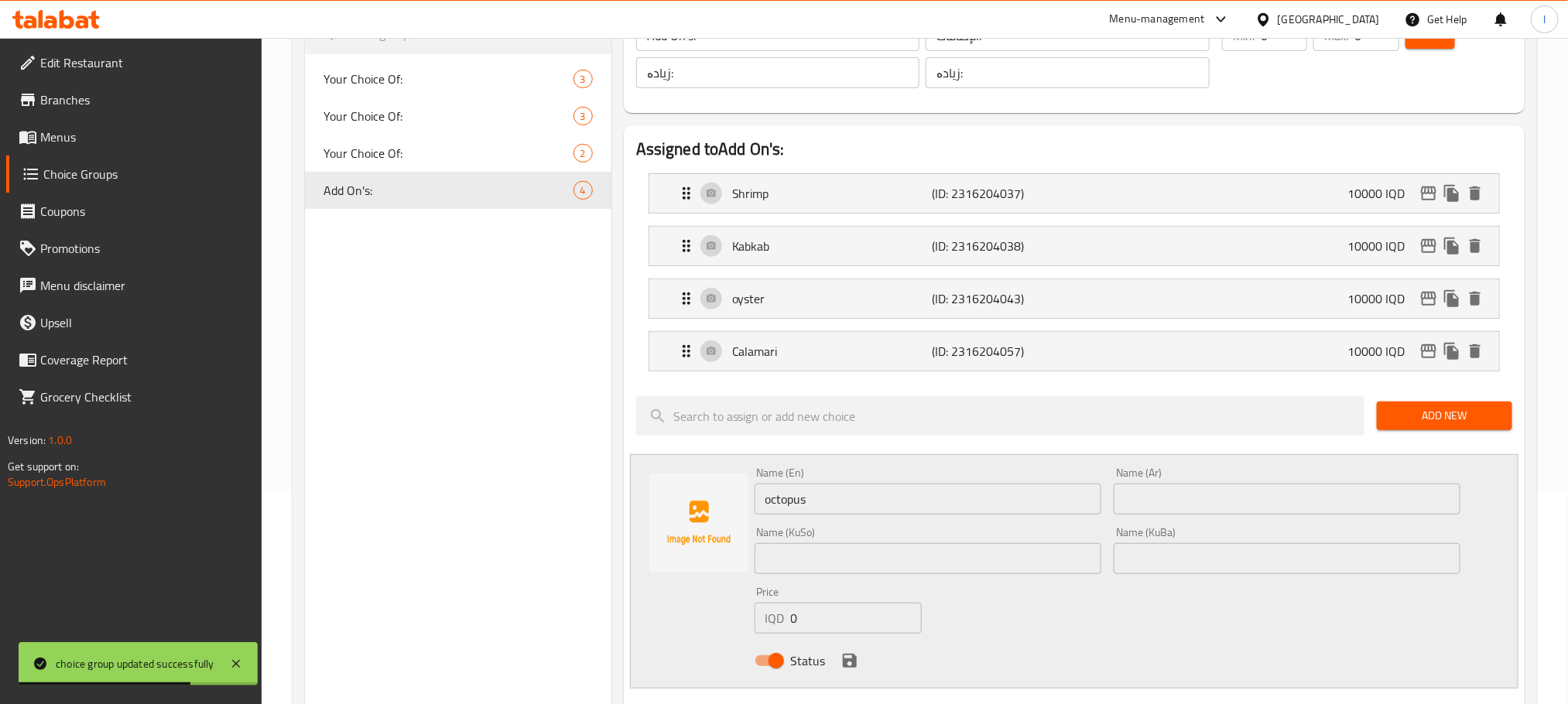
click at [1163, 521] on div "Name (Ar) Name (Ar)" at bounding box center [1286, 491] width 359 height 59
click at [1168, 514] on input "text" at bounding box center [1286, 499] width 347 height 31
paste input "اخطبوط"
type input "اخطبوط"
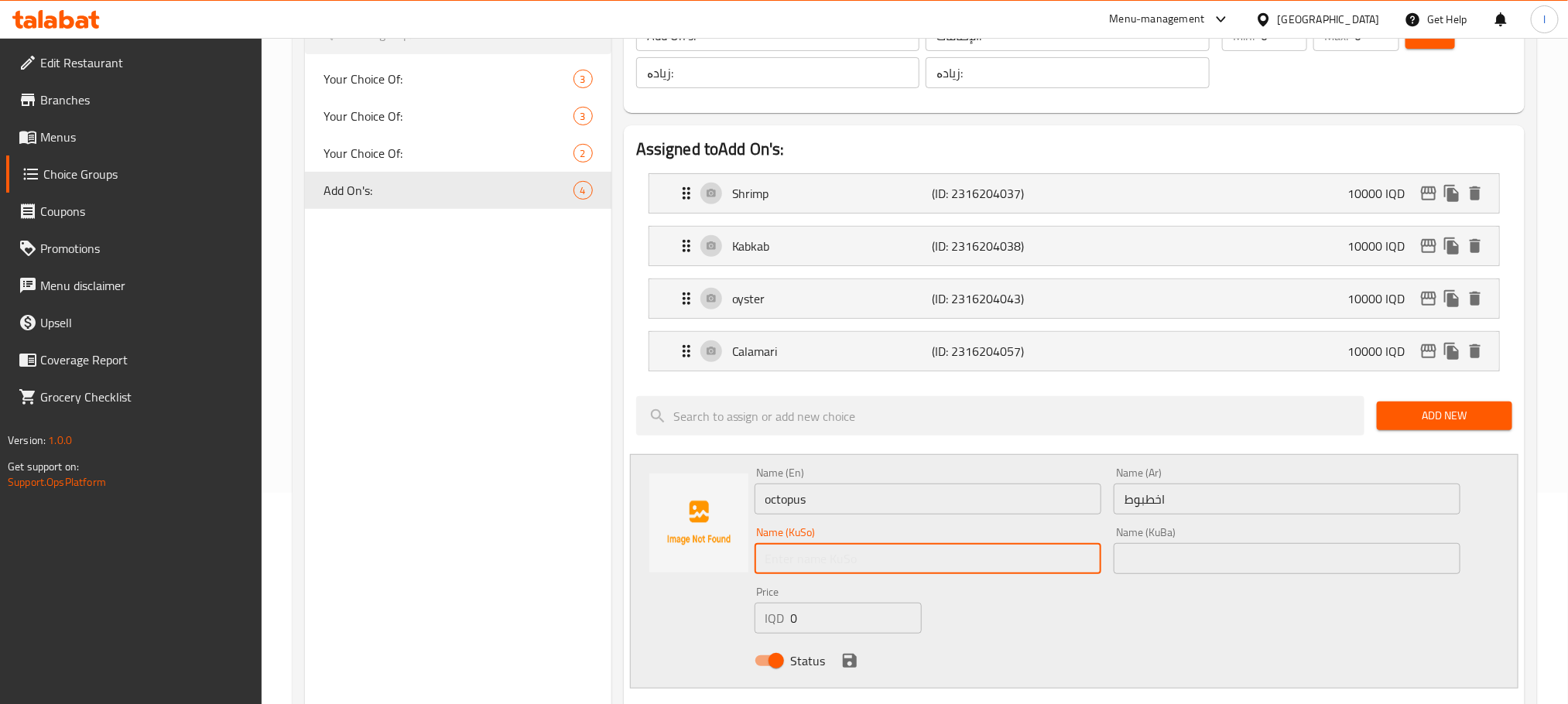
click at [785, 564] on input "text" at bounding box center [928, 559] width 347 height 31
paste input "ئەکتۆپوس"
type input "ئەکتۆپوس"
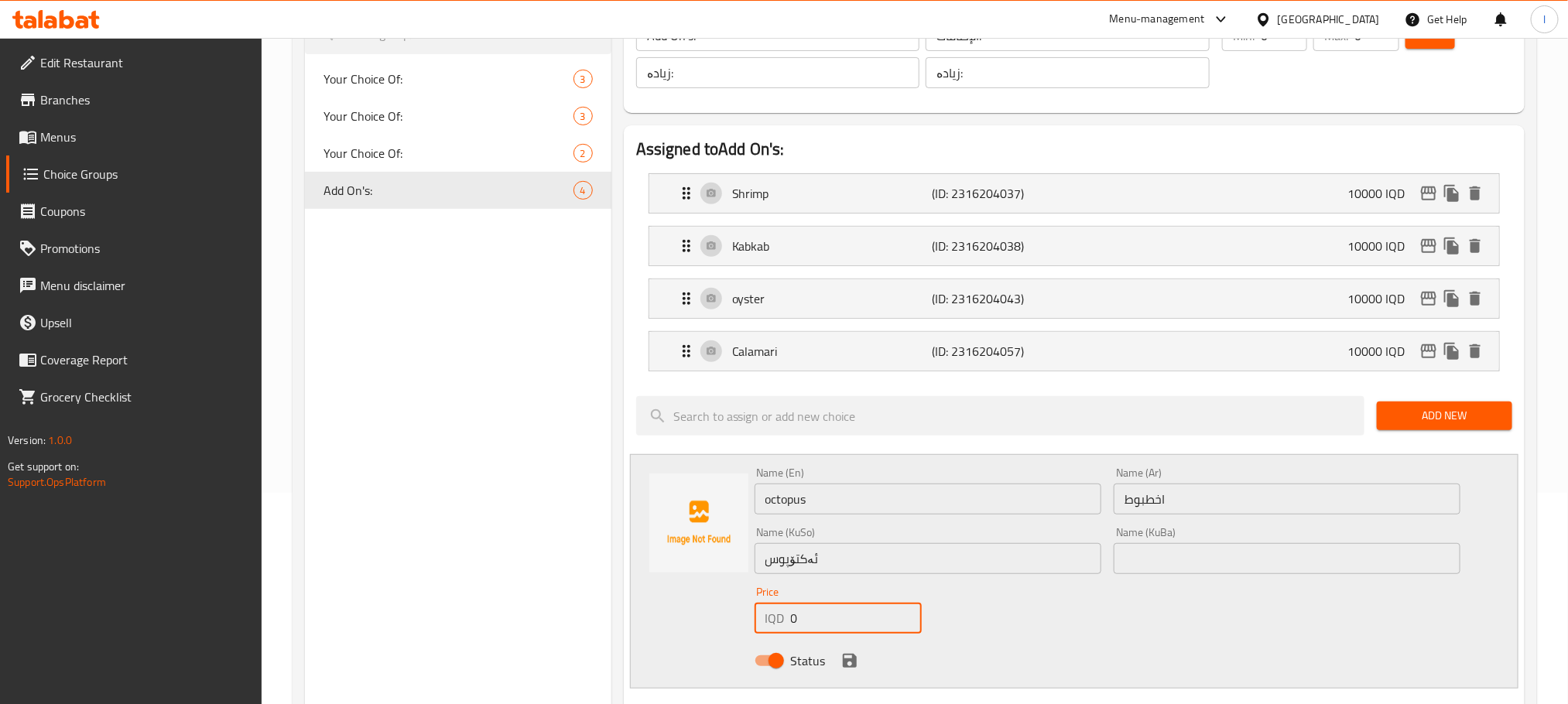
drag, startPoint x: 832, startPoint y: 619, endPoint x: 722, endPoint y: 616, distance: 110.0
click at [722, 616] on div "Name (En) octopus Name (En) Name (Ar) اخطبوط Name (Ar) Name (KuSo) ئەکتۆپوس Nam…" at bounding box center [1074, 571] width 889 height 234
drag, startPoint x: 804, startPoint y: 619, endPoint x: 853, endPoint y: 621, distance: 49.0
click at [853, 621] on input "10000" at bounding box center [856, 619] width 131 height 31
type input "10000"
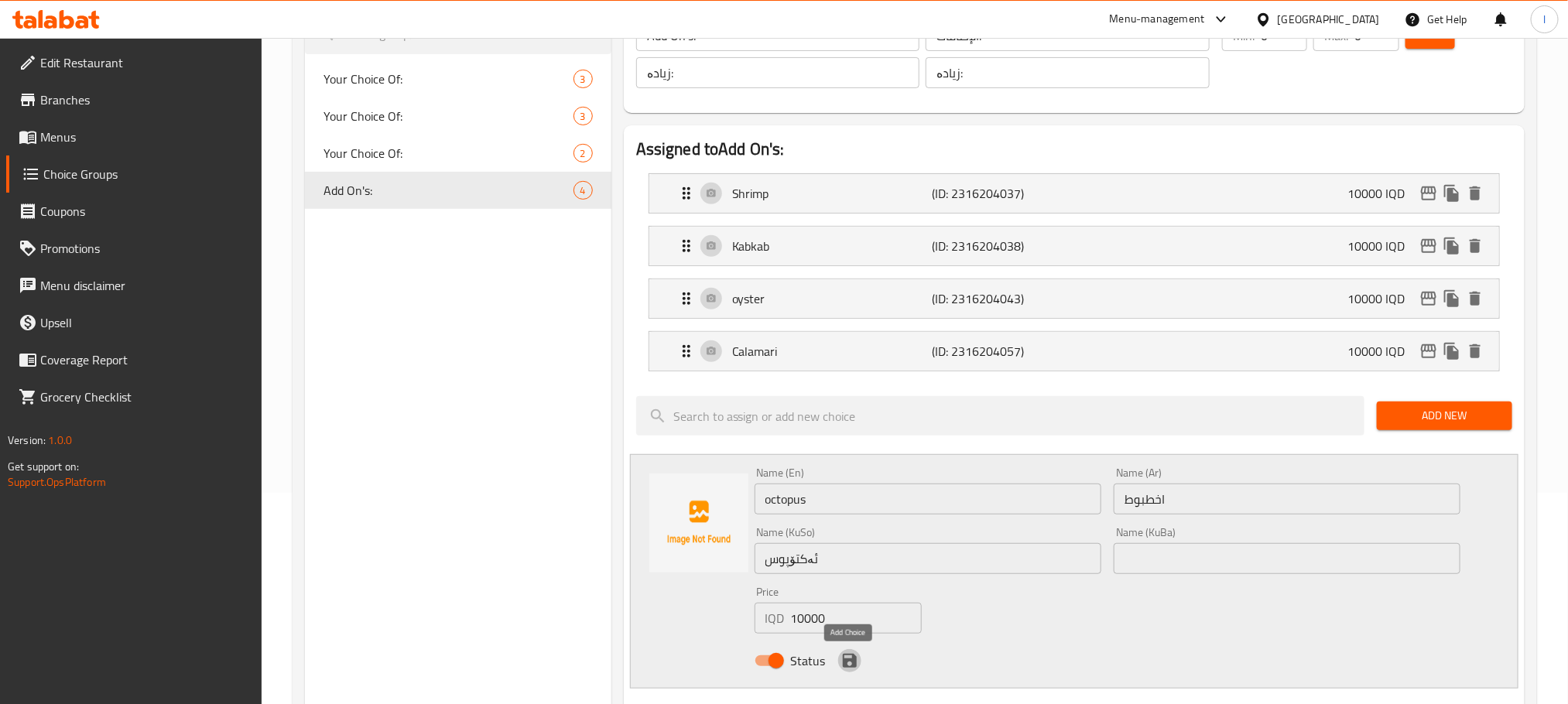
click at [848, 671] on icon "save" at bounding box center [850, 661] width 19 height 19
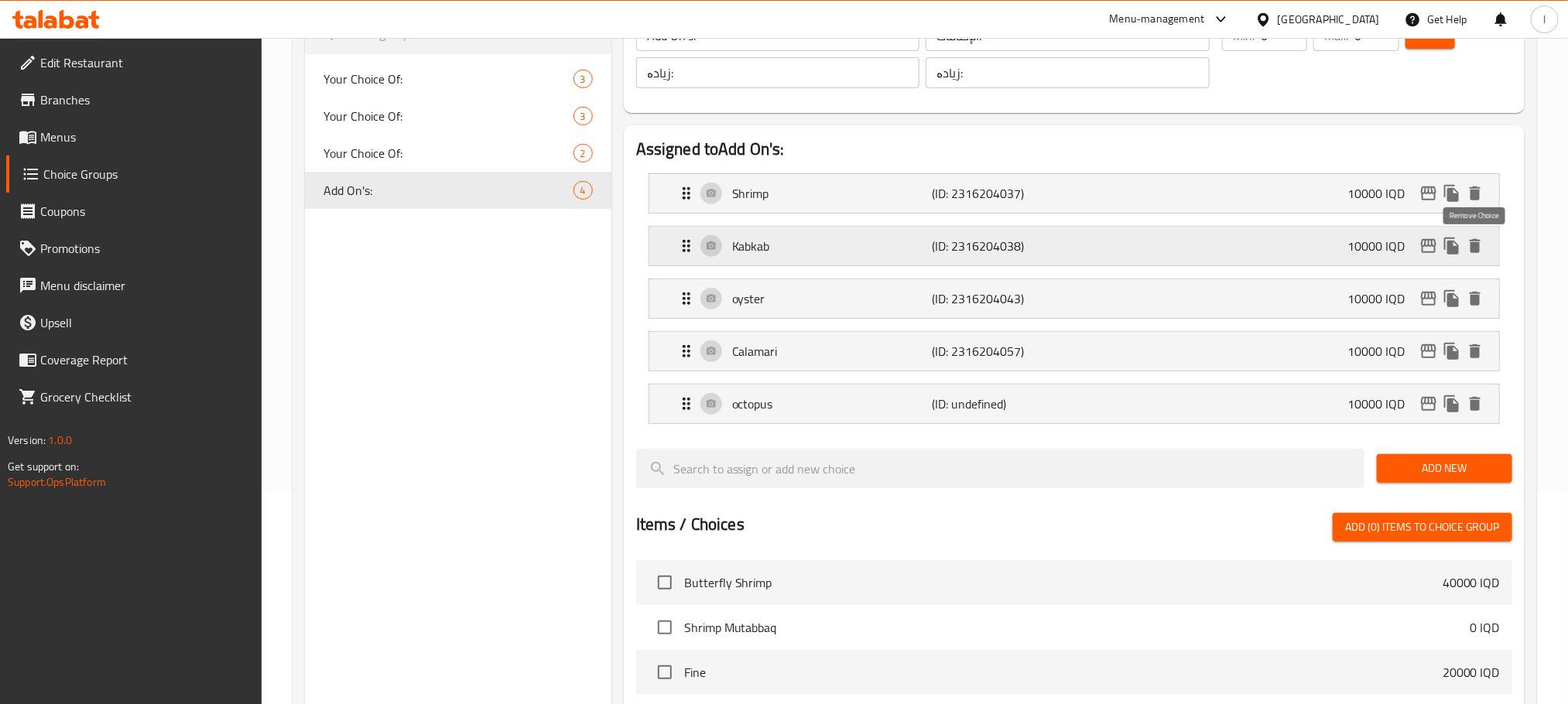
scroll to position [0, 0]
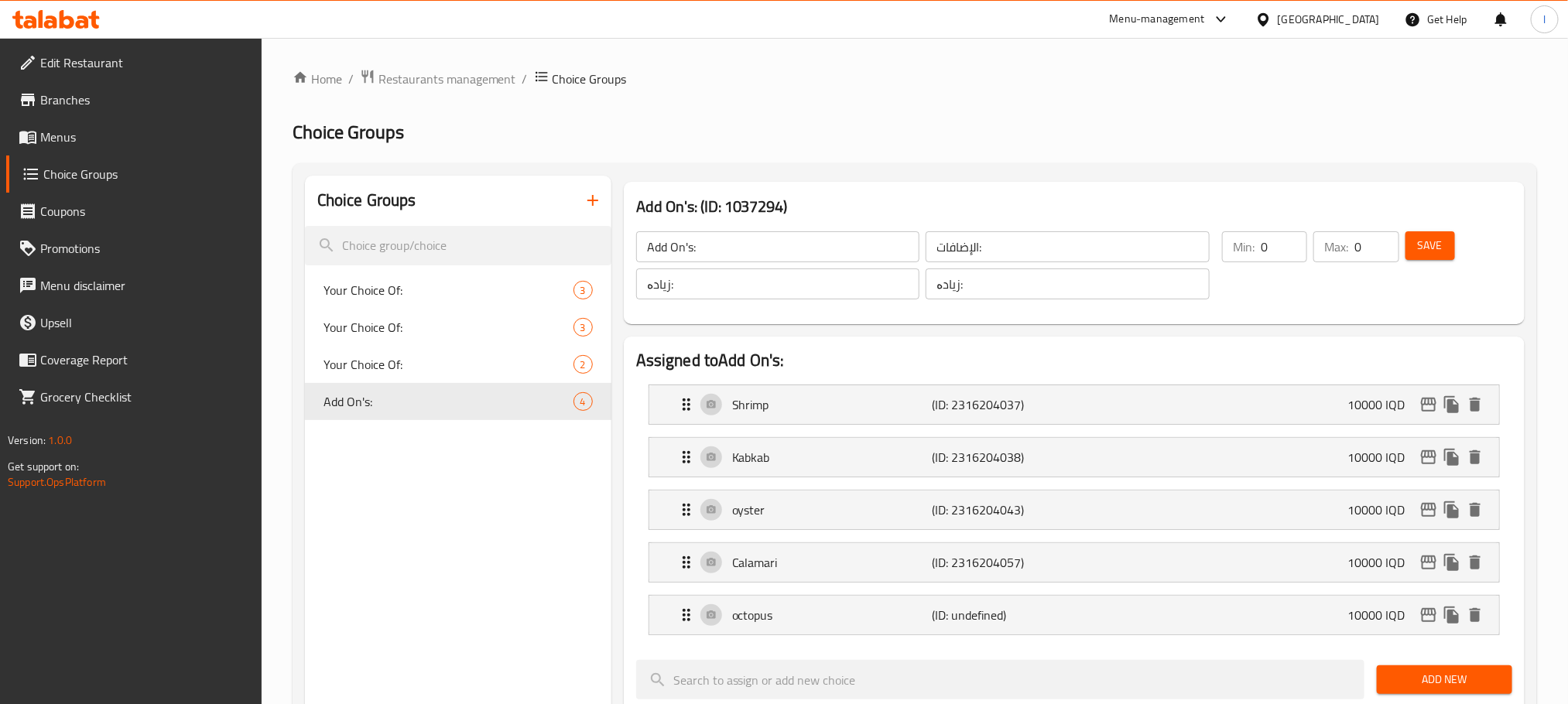
click at [1421, 239] on span "Save" at bounding box center [1430, 246] width 24 height 20
click at [1394, 678] on span "Add New" at bounding box center [1444, 680] width 111 height 20
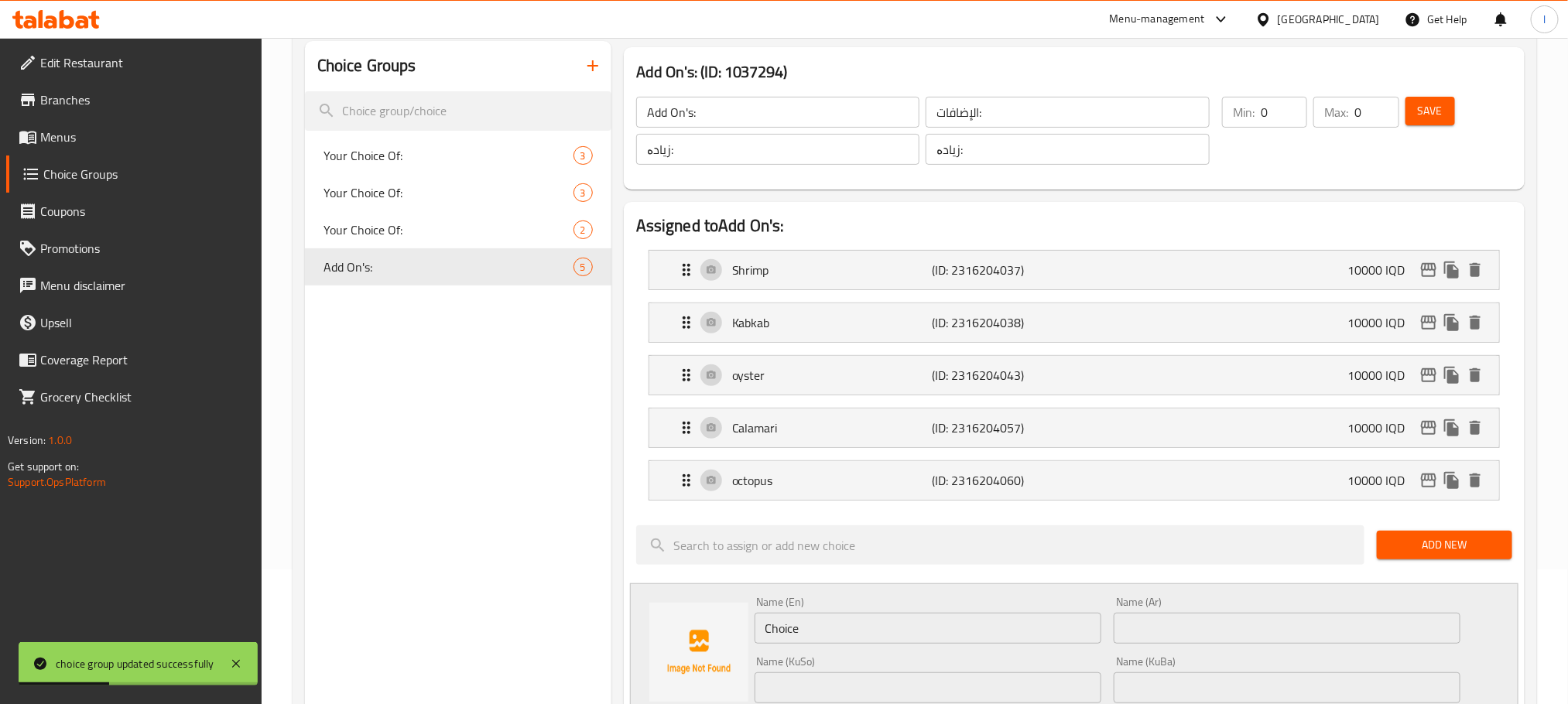
scroll to position [259, 0]
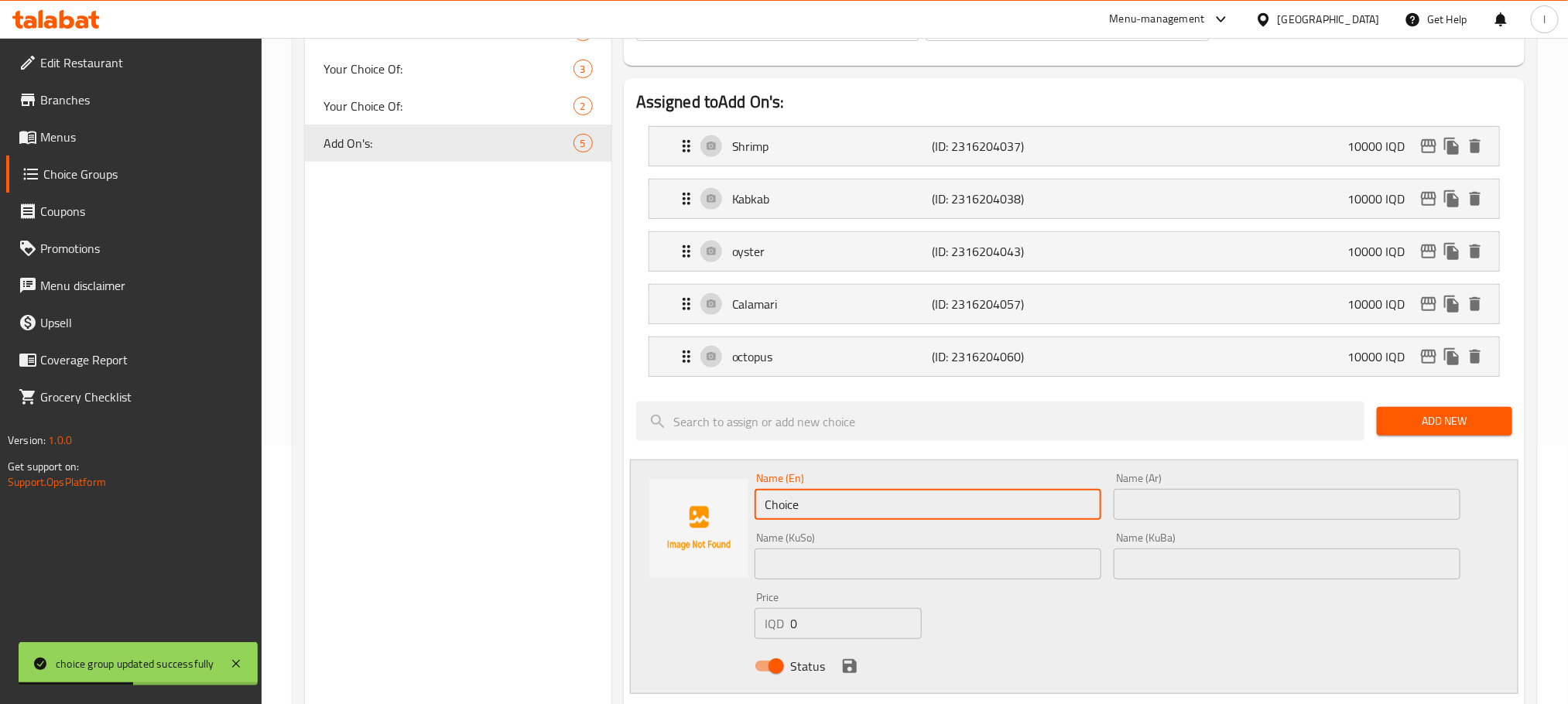
drag, startPoint x: 818, startPoint y: 507, endPoint x: 607, endPoint y: 511, distance: 211.0
click at [609, 511] on div "Choice Groups Your Choice Of: 3 Your Choice Of: 3 Your Choice Of: 2 Add On's: 5…" at bounding box center [918, 610] width 1225 height 1386
paste input "lobster"
type input "lobster"
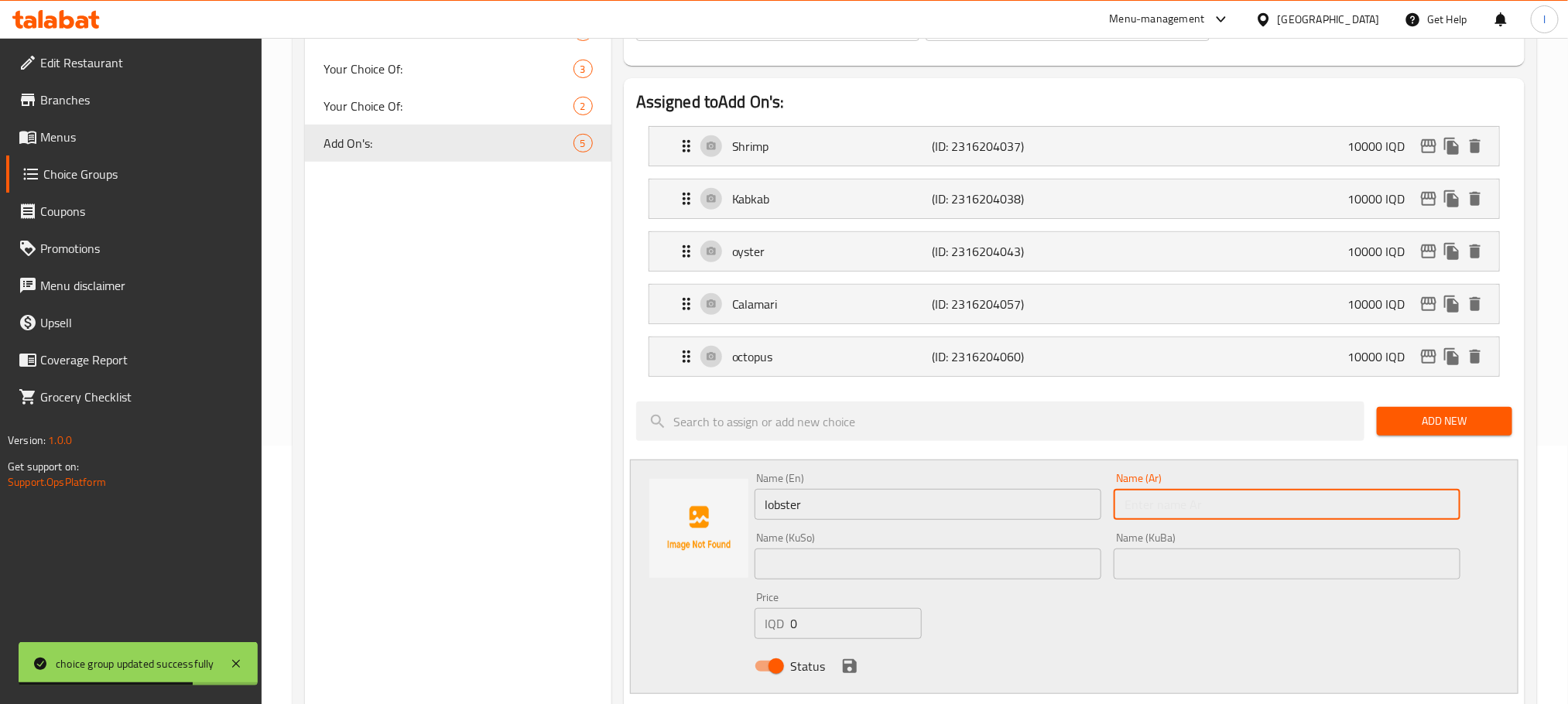
click at [1238, 514] on input "text" at bounding box center [1286, 505] width 347 height 31
paste input "لوبستر"
type input "لوبستر"
click at [829, 586] on div "Name (KuSo) Name (KuSo)" at bounding box center [928, 556] width 359 height 59
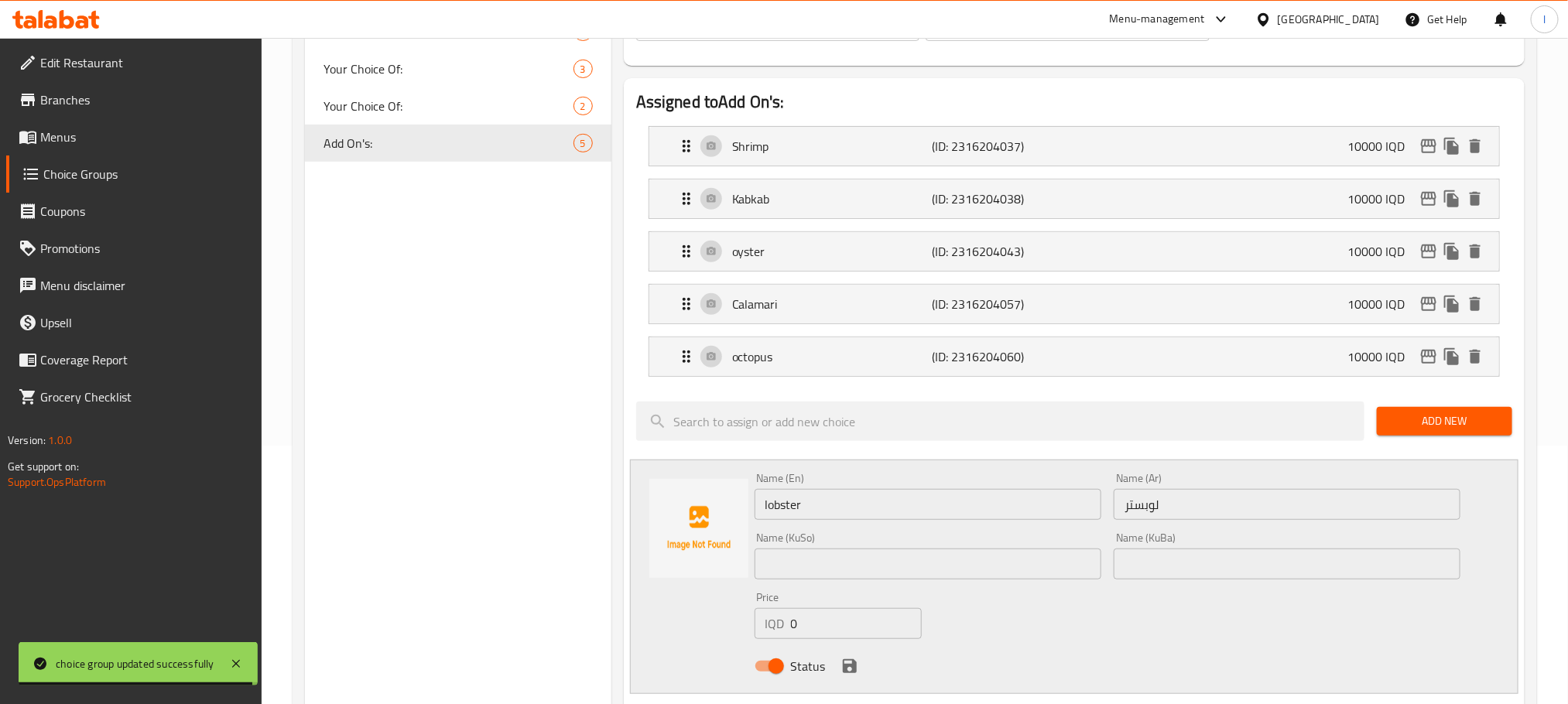
click at [832, 584] on div "Name (KuSo) Name (KuSo)" at bounding box center [928, 556] width 359 height 59
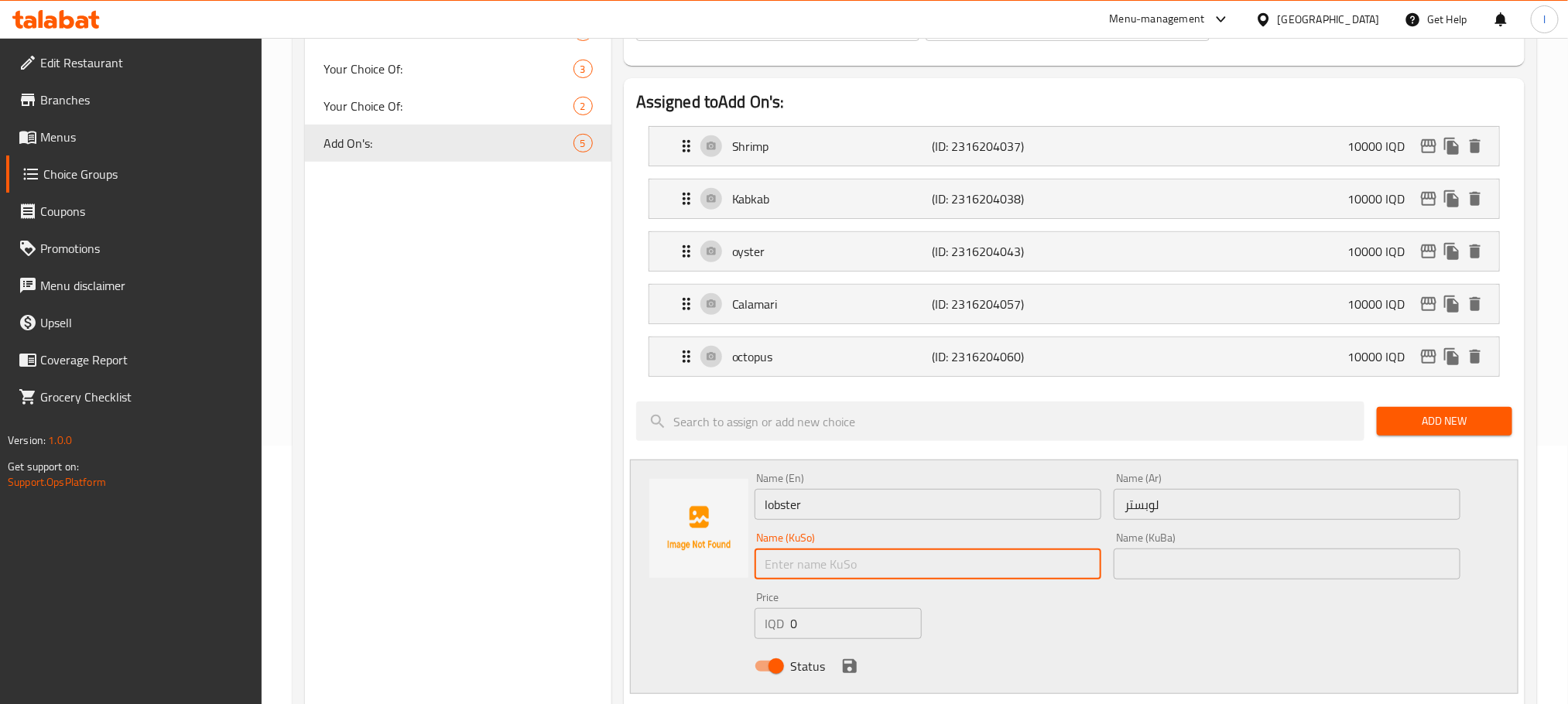
click at [841, 575] on input "text" at bounding box center [928, 564] width 347 height 31
paste input "لوبستر"
type input "لوبستر"
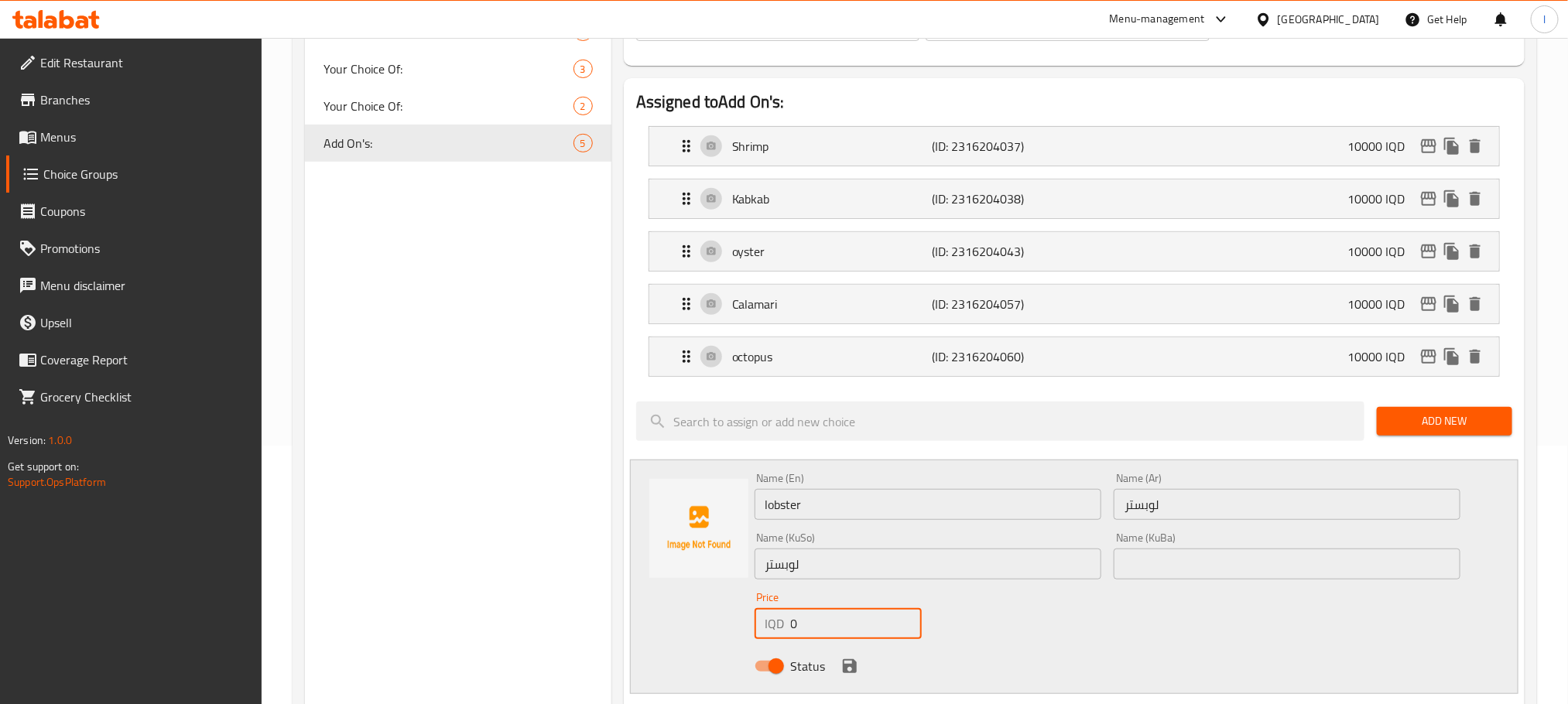
drag, startPoint x: 806, startPoint y: 641, endPoint x: 750, endPoint y: 641, distance: 56.0
click at [750, 641] on div "Price IQD 0 Price" at bounding box center [838, 615] width 180 height 59
drag, startPoint x: 806, startPoint y: 630, endPoint x: 847, endPoint y: 632, distance: 41.0
click at [847, 632] on input "10000" at bounding box center [856, 623] width 131 height 31
type input "10000"
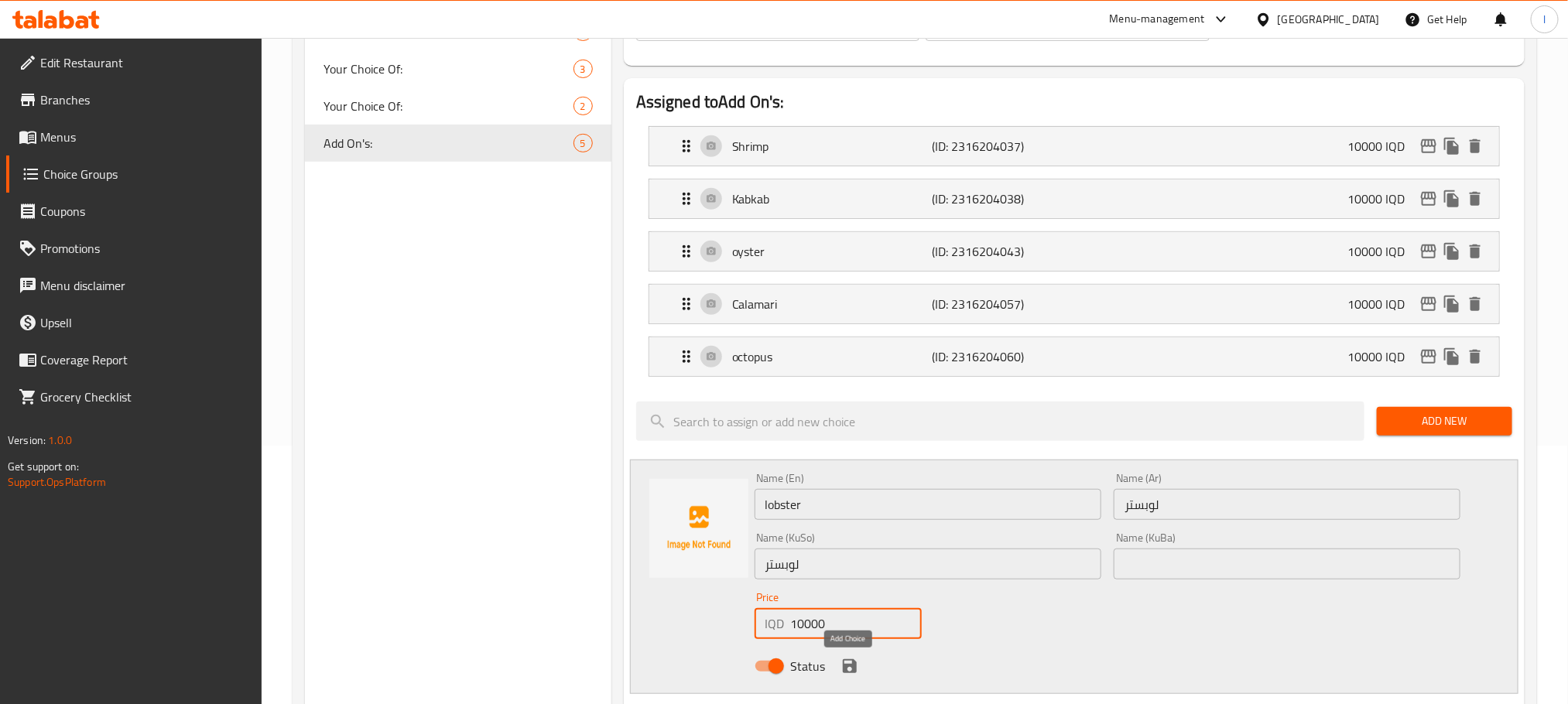
click at [854, 671] on icon "save" at bounding box center [850, 666] width 14 height 14
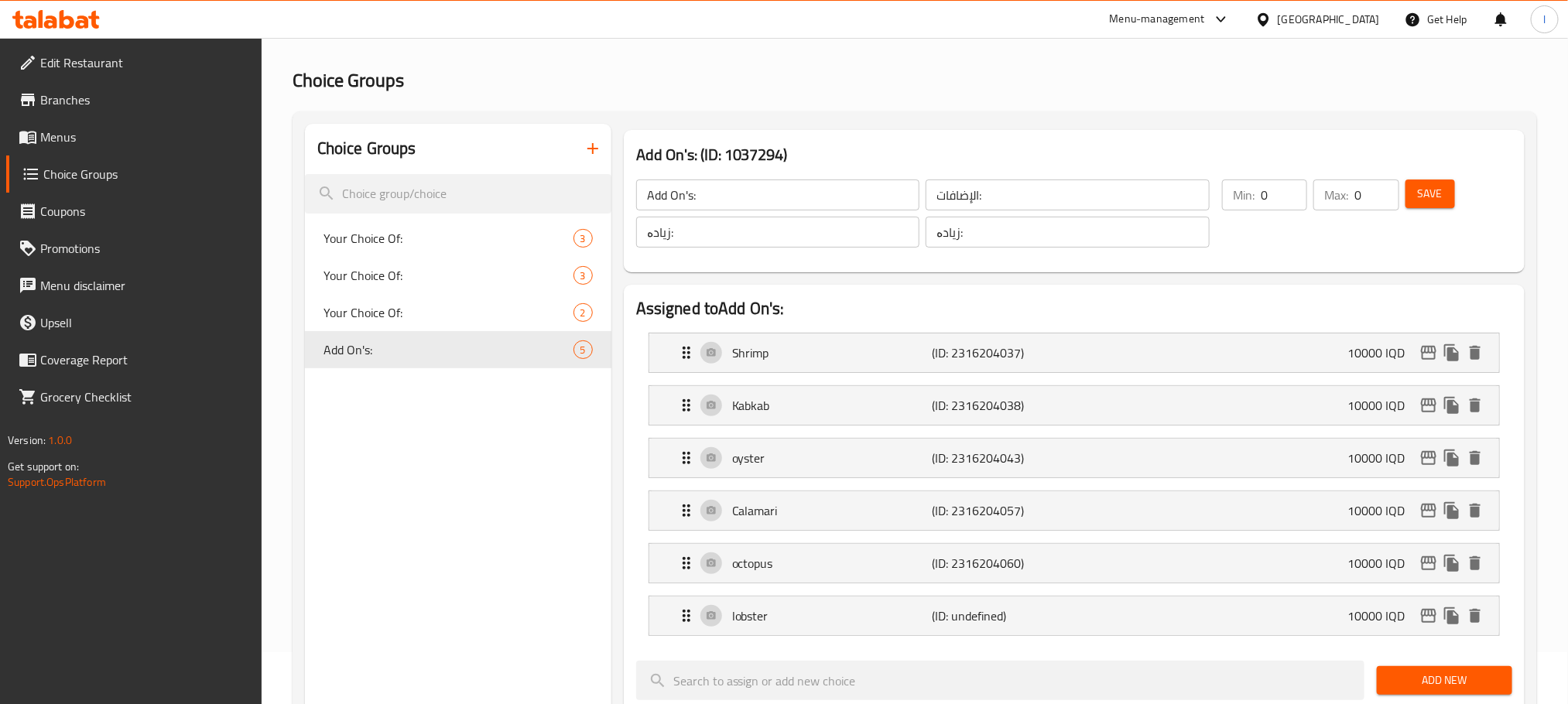
scroll to position [0, 0]
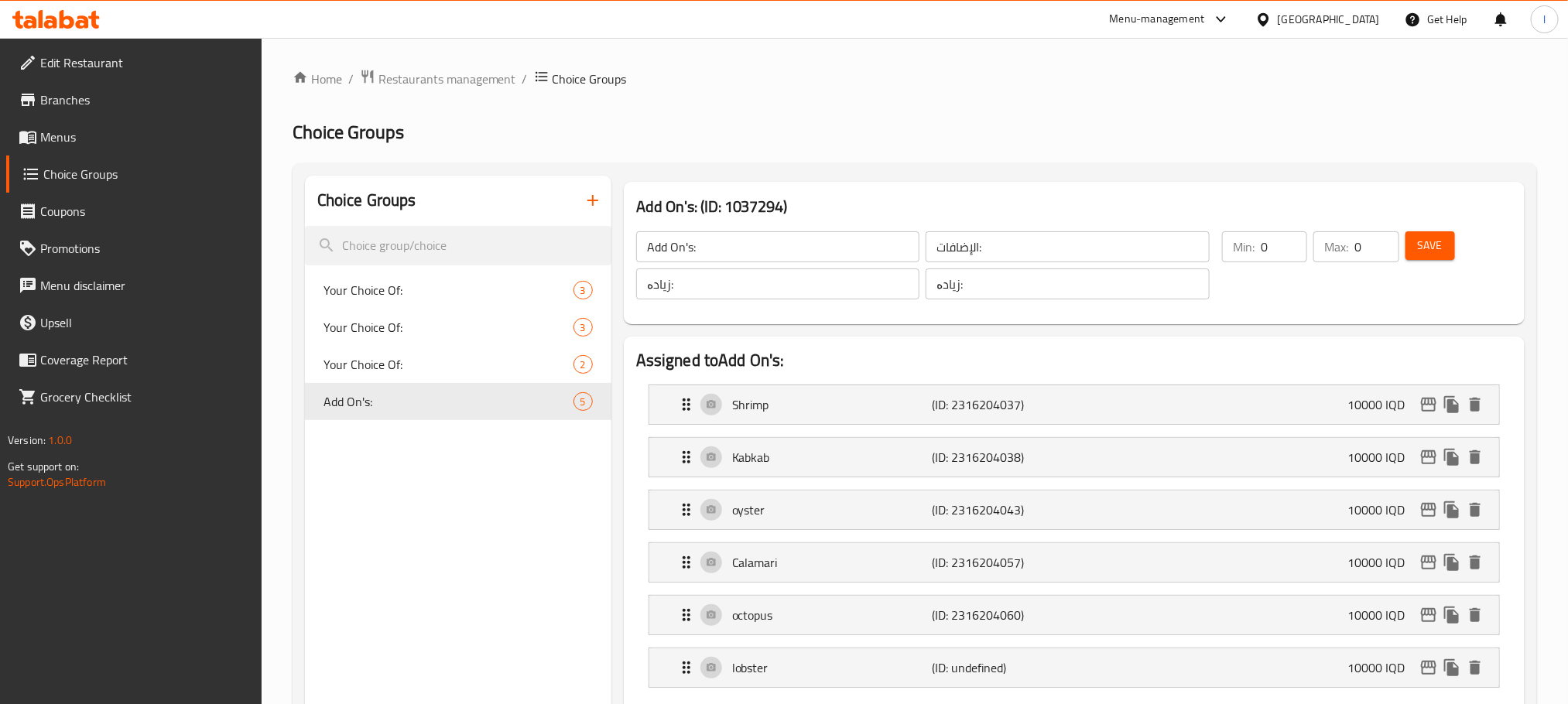
click at [1444, 231] on button "Save" at bounding box center [1430, 245] width 50 height 28
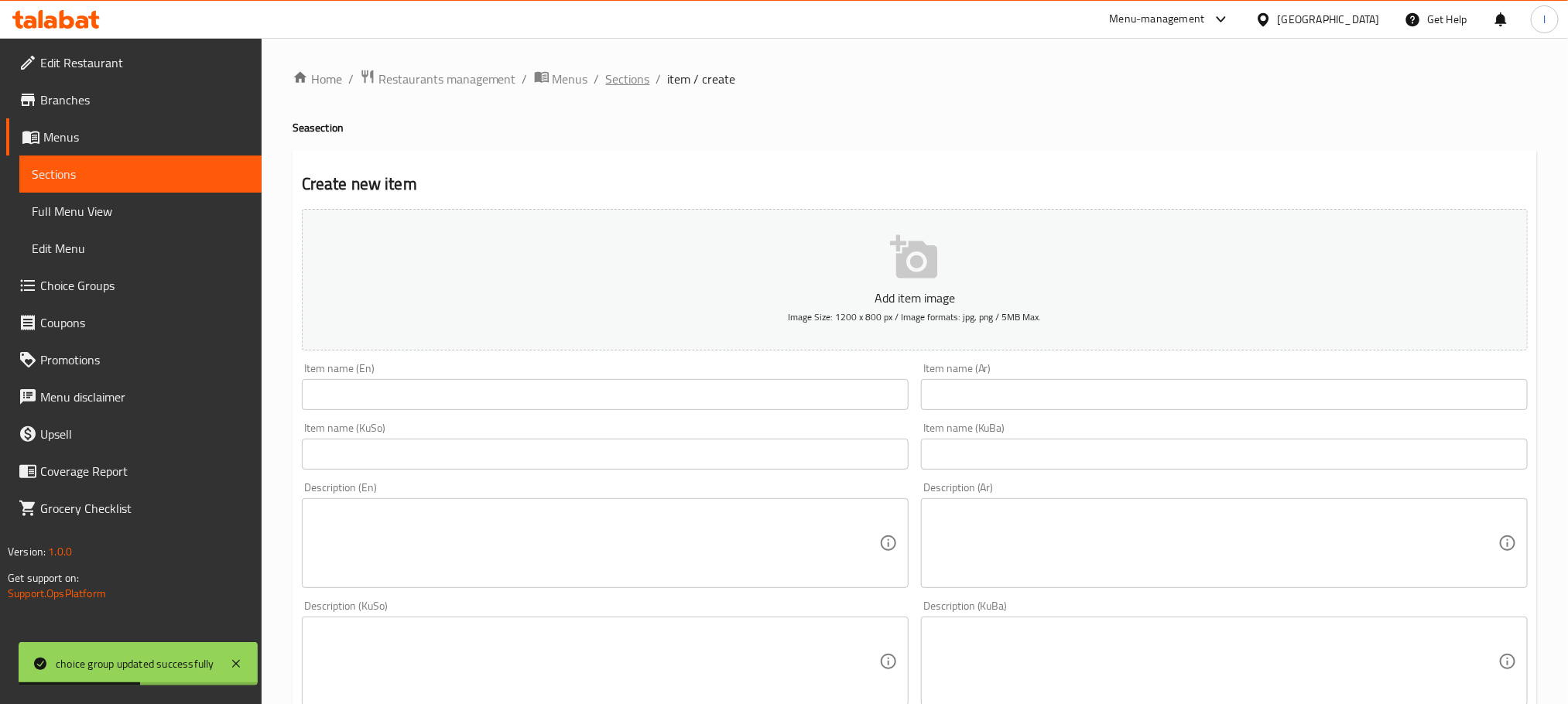
click at [631, 72] on span "Sections" at bounding box center [628, 79] width 44 height 19
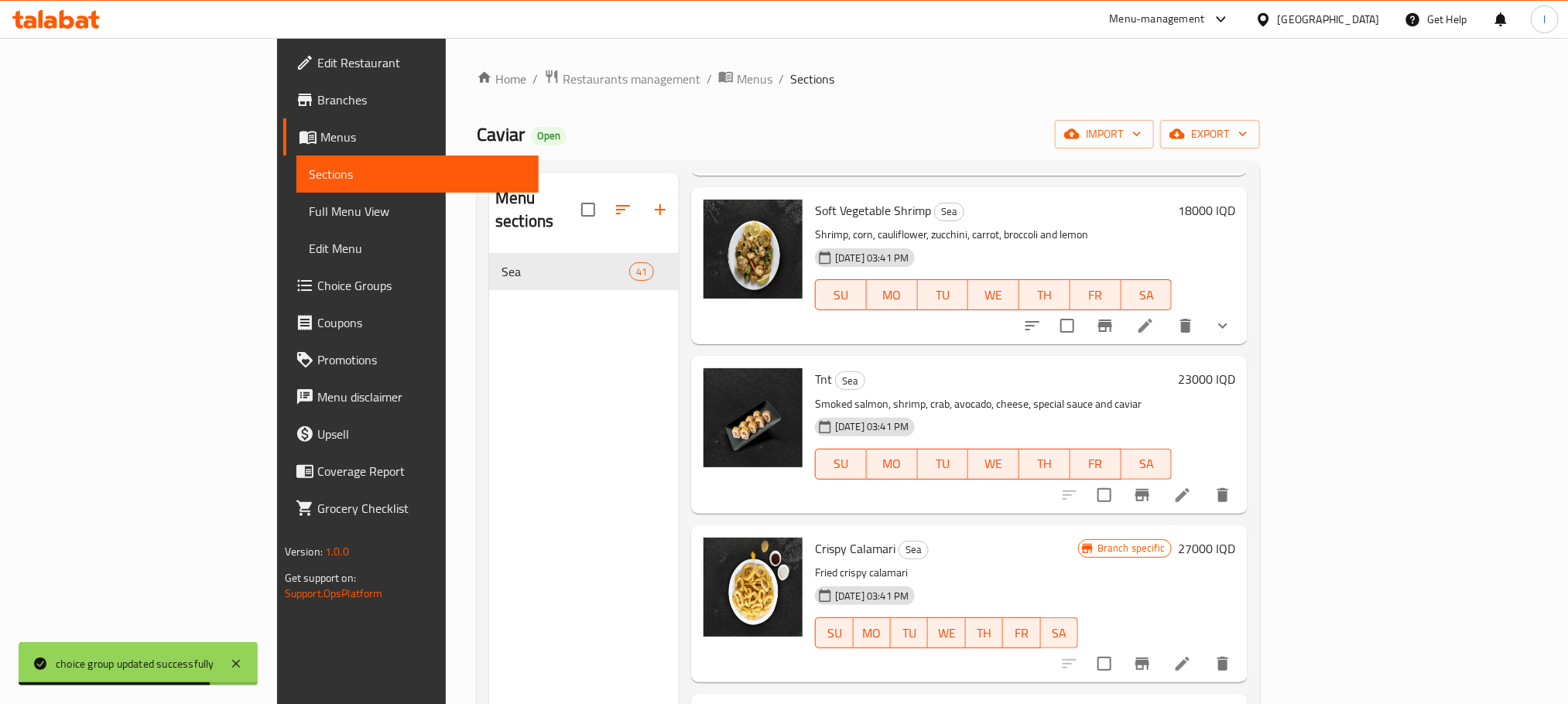
scroll to position [216, 0]
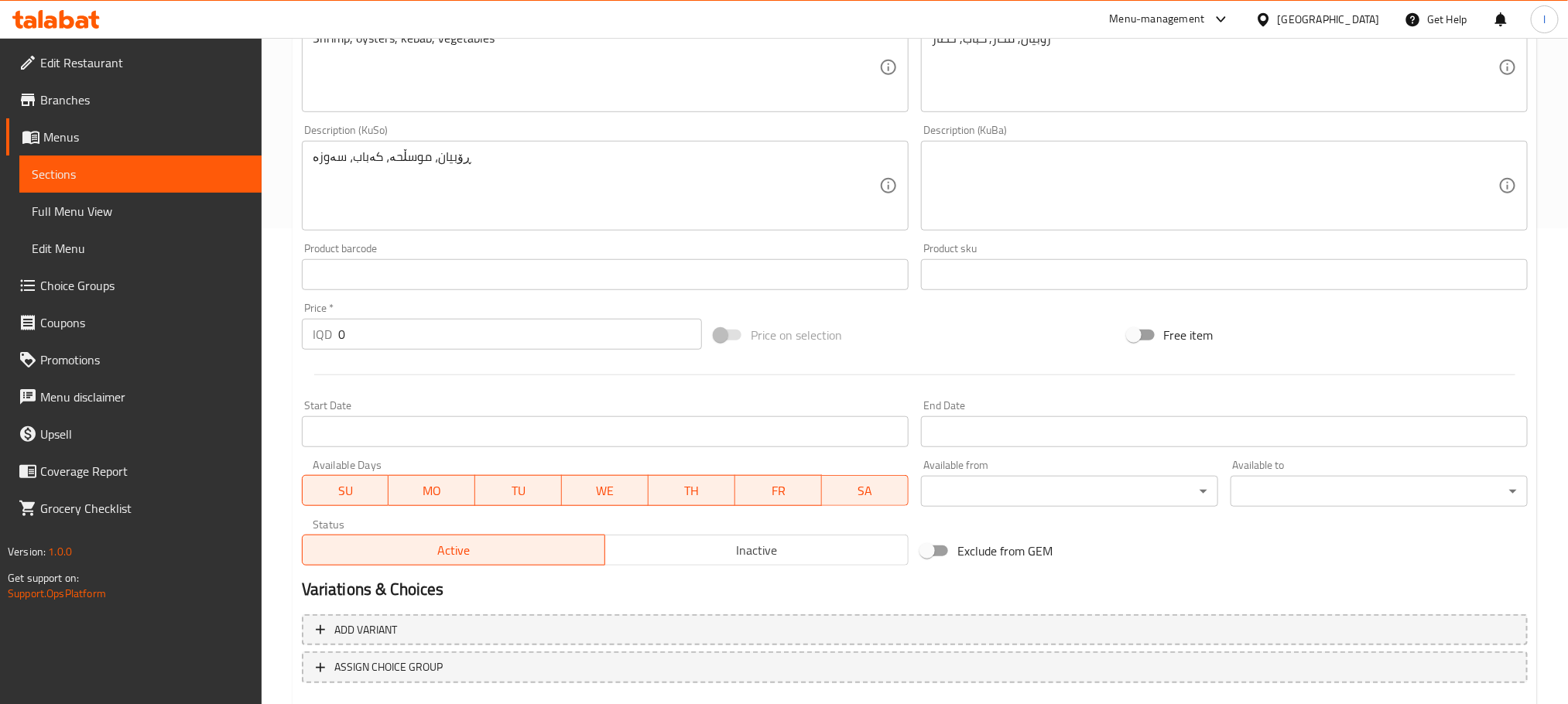
scroll to position [565, 0]
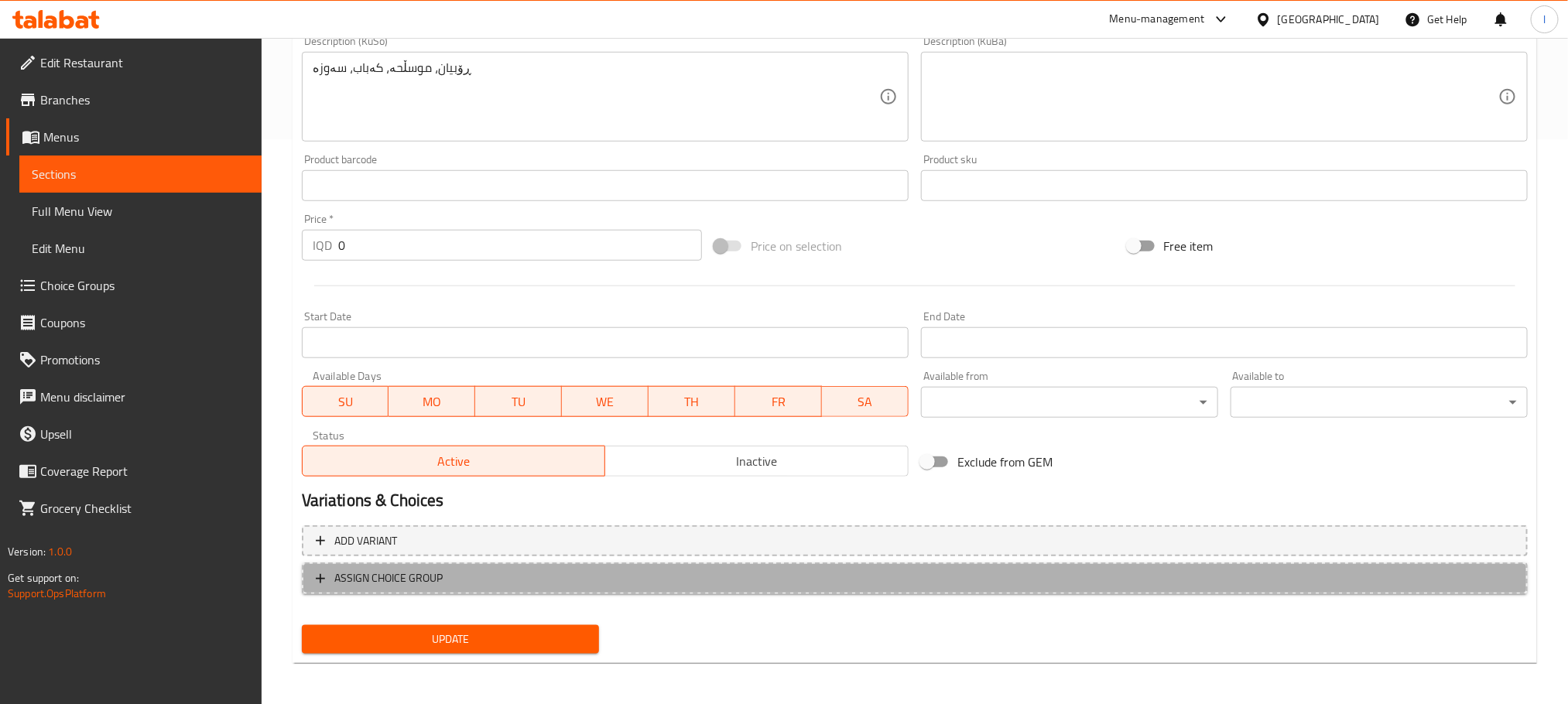
click at [863, 581] on span "ASSIGN CHOICE GROUP" at bounding box center [915, 579] width 1198 height 20
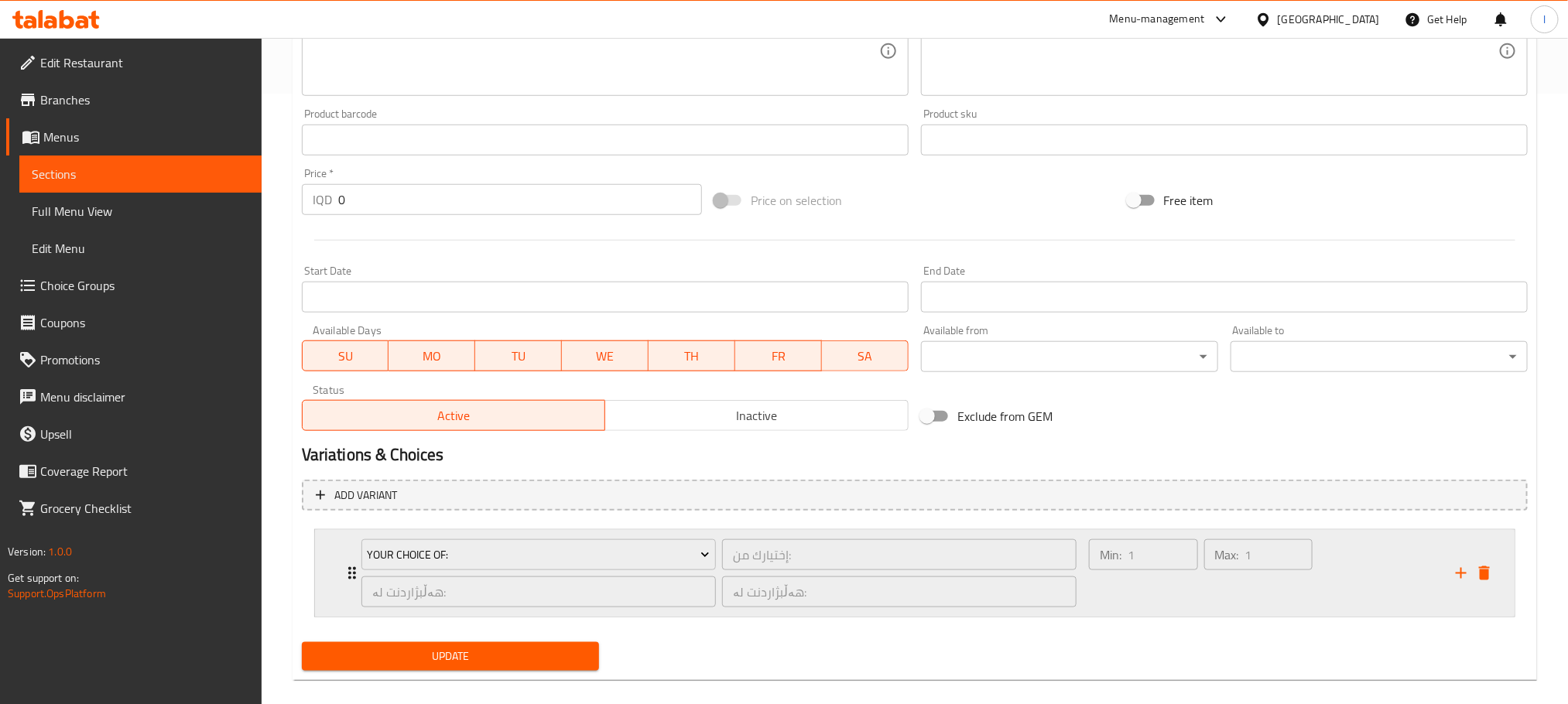
scroll to position [630, 0]
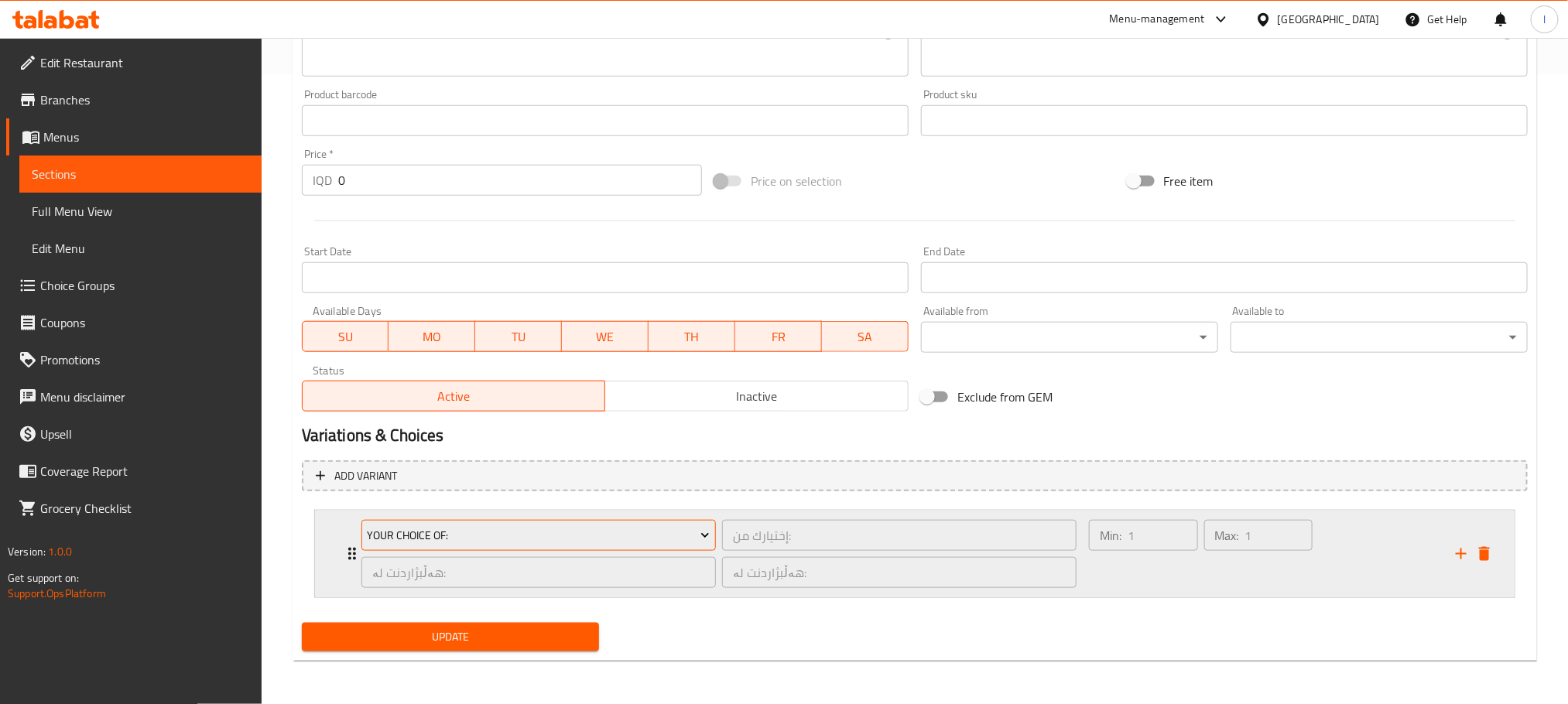
click at [463, 530] on span "Your Choice Of:" at bounding box center [538, 536] width 343 height 20
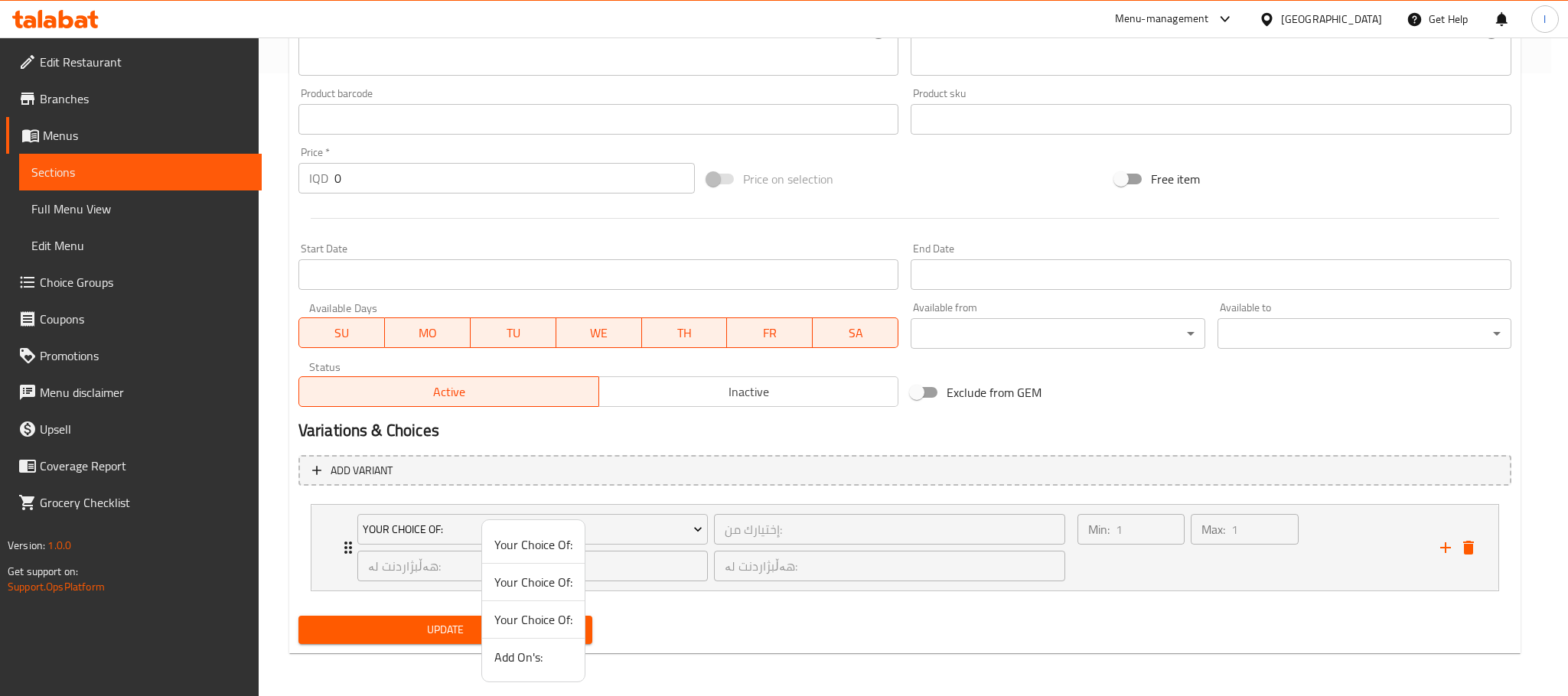
click at [565, 623] on span "Your Choice Of:" at bounding box center [533, 620] width 78 height 19
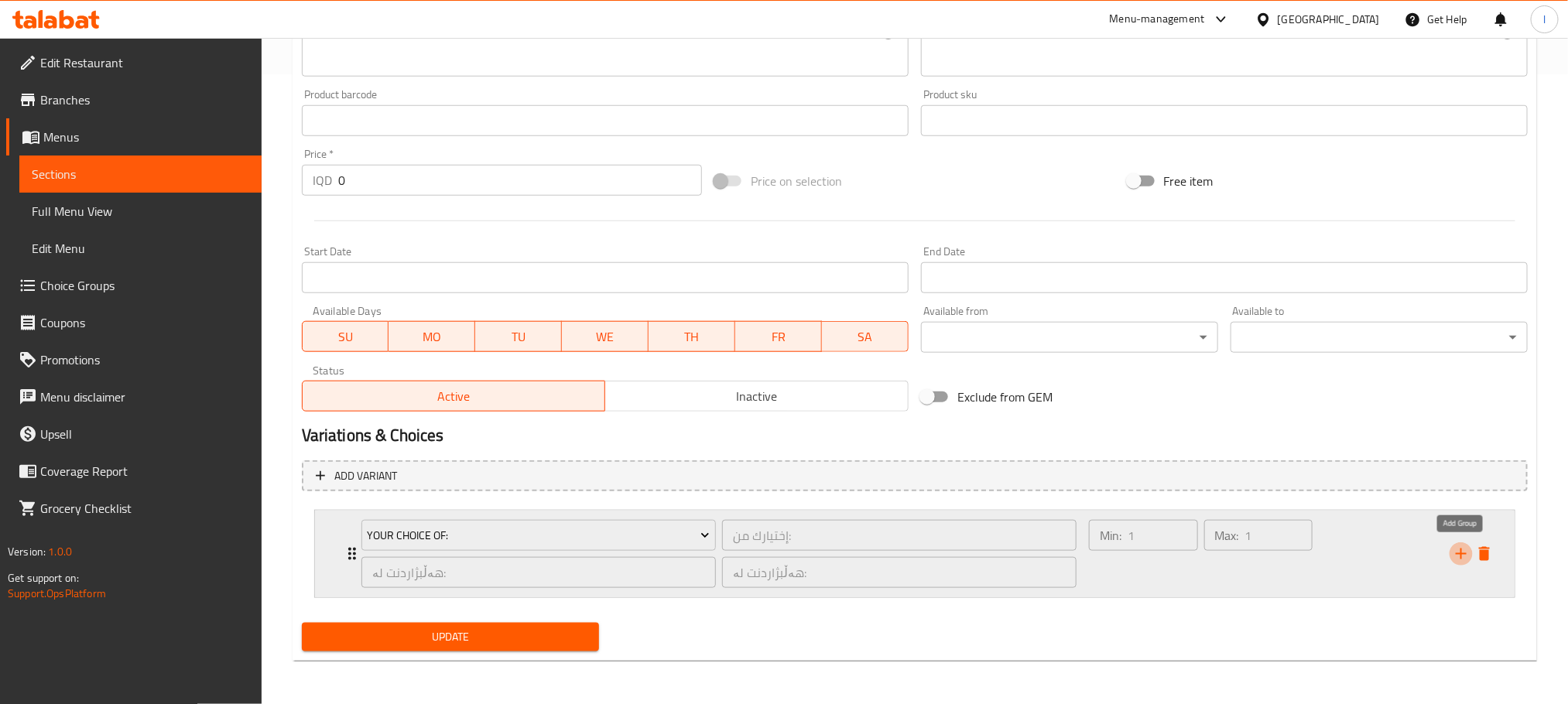
click at [1467, 555] on icon "add" at bounding box center [1461, 554] width 19 height 19
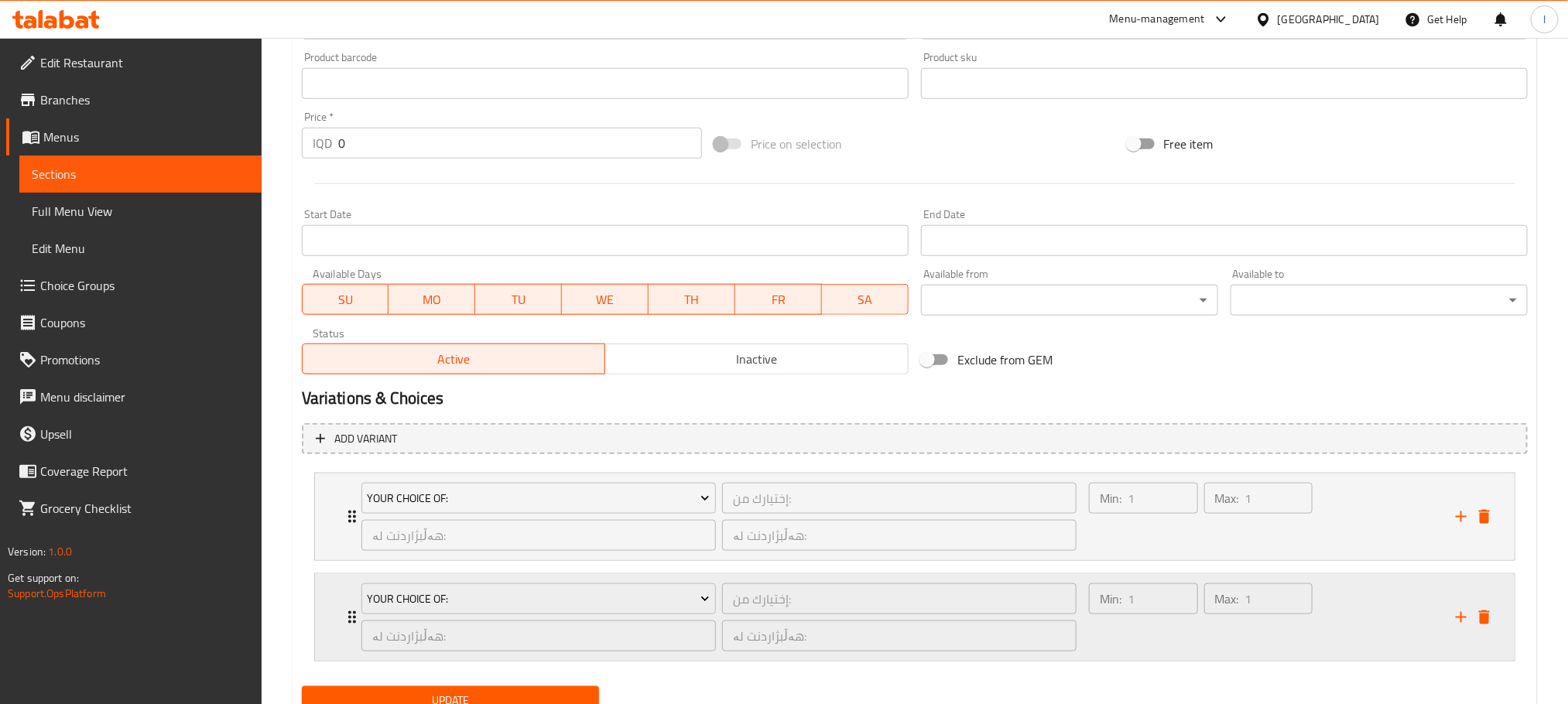
scroll to position [732, 0]
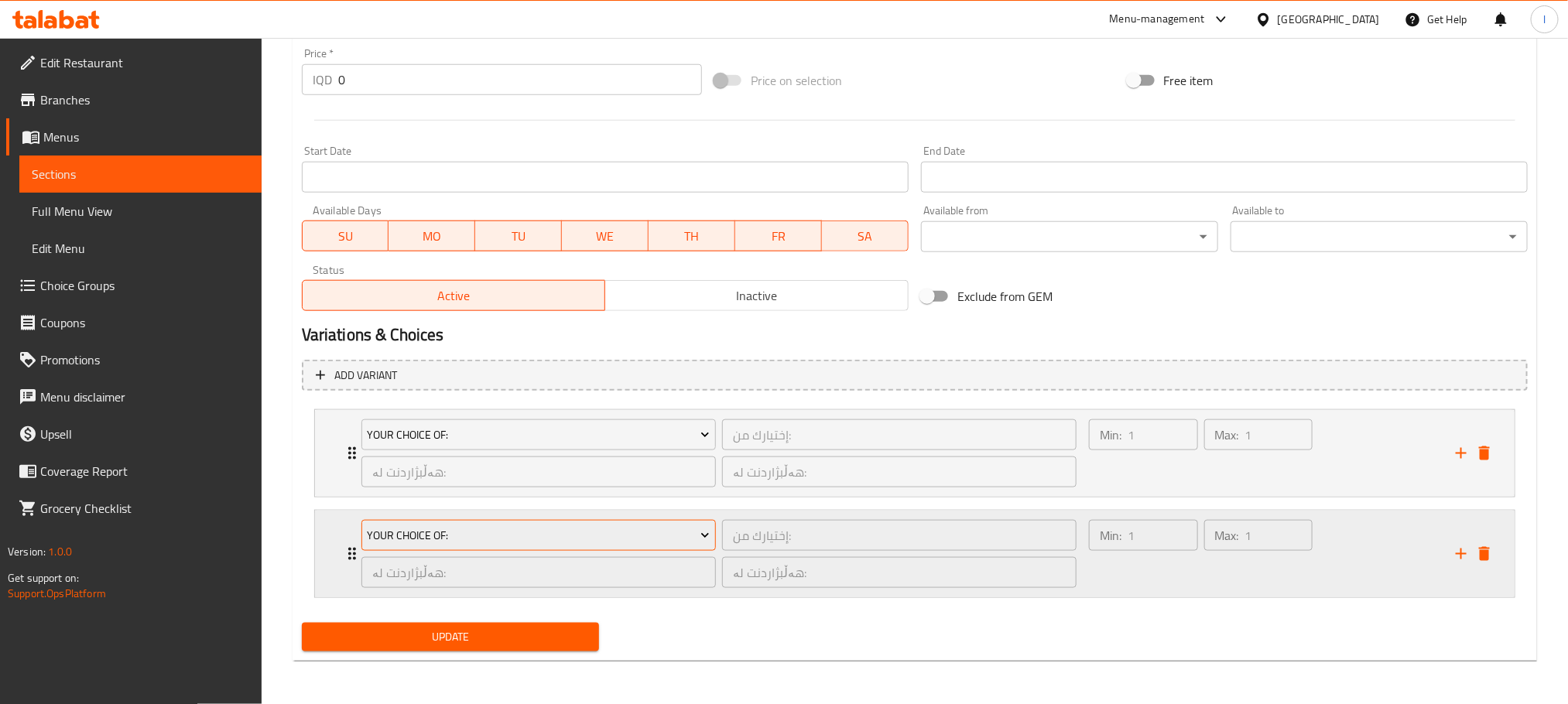
click at [687, 546] on button "Your Choice Of:" at bounding box center [539, 536] width 355 height 31
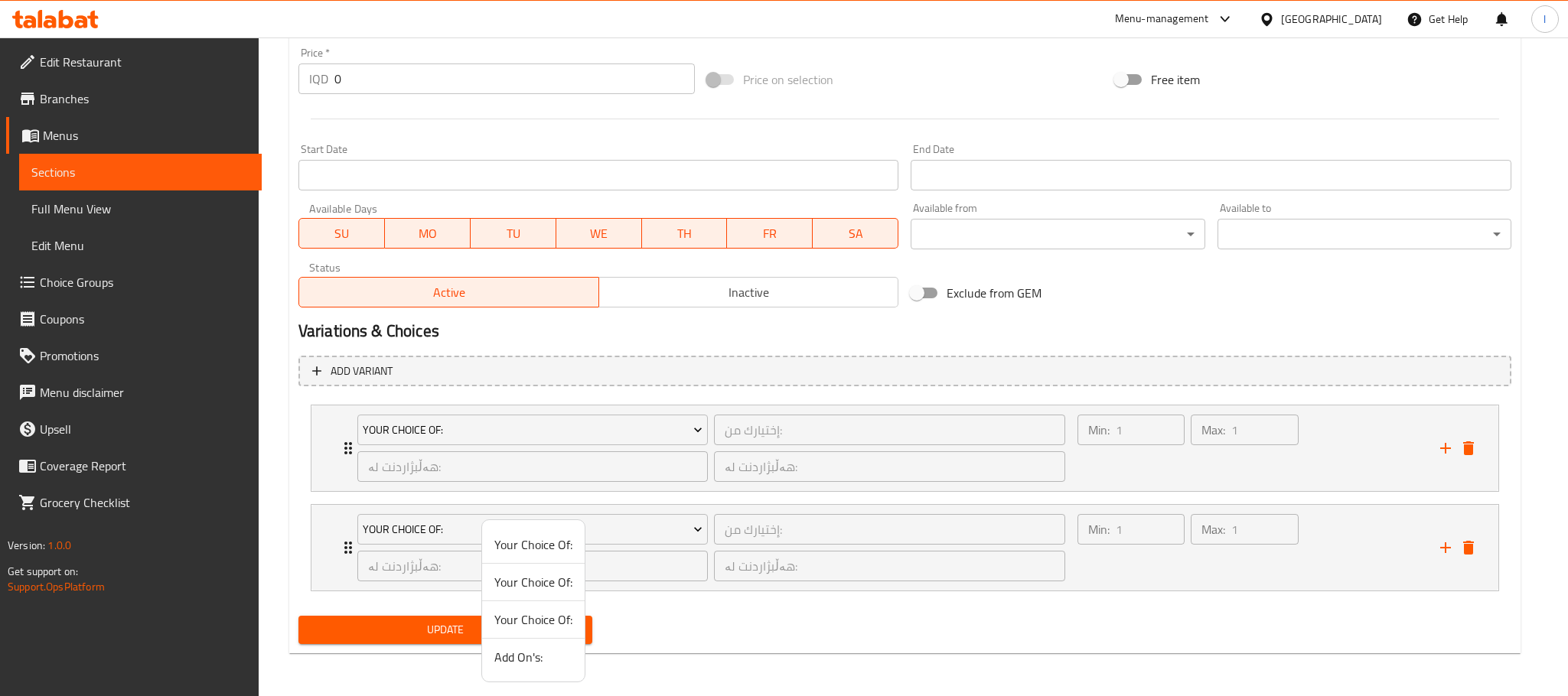
click at [549, 655] on span "Add On's:" at bounding box center [533, 657] width 78 height 19
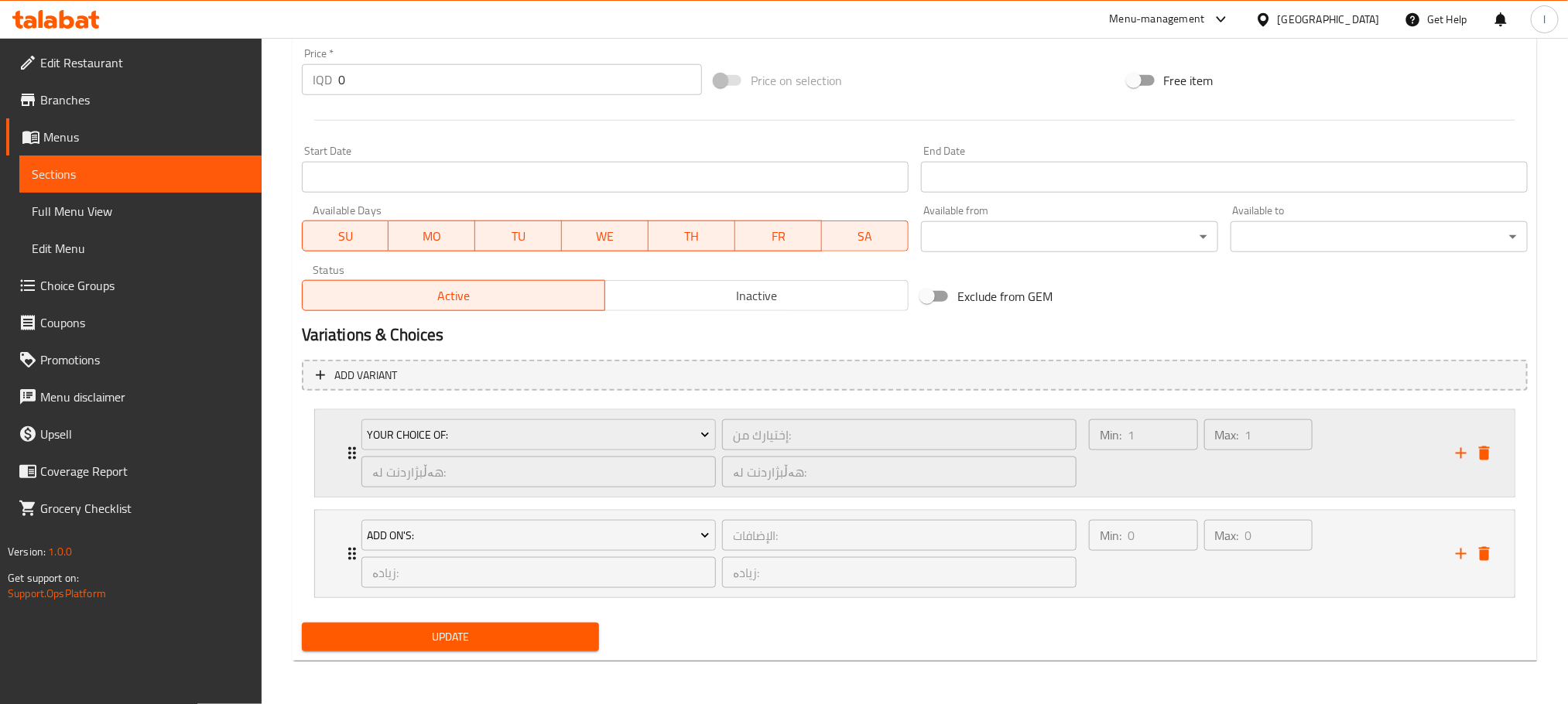
click at [1151, 453] on div "Min: 1 ​" at bounding box center [1143, 453] width 116 height 74
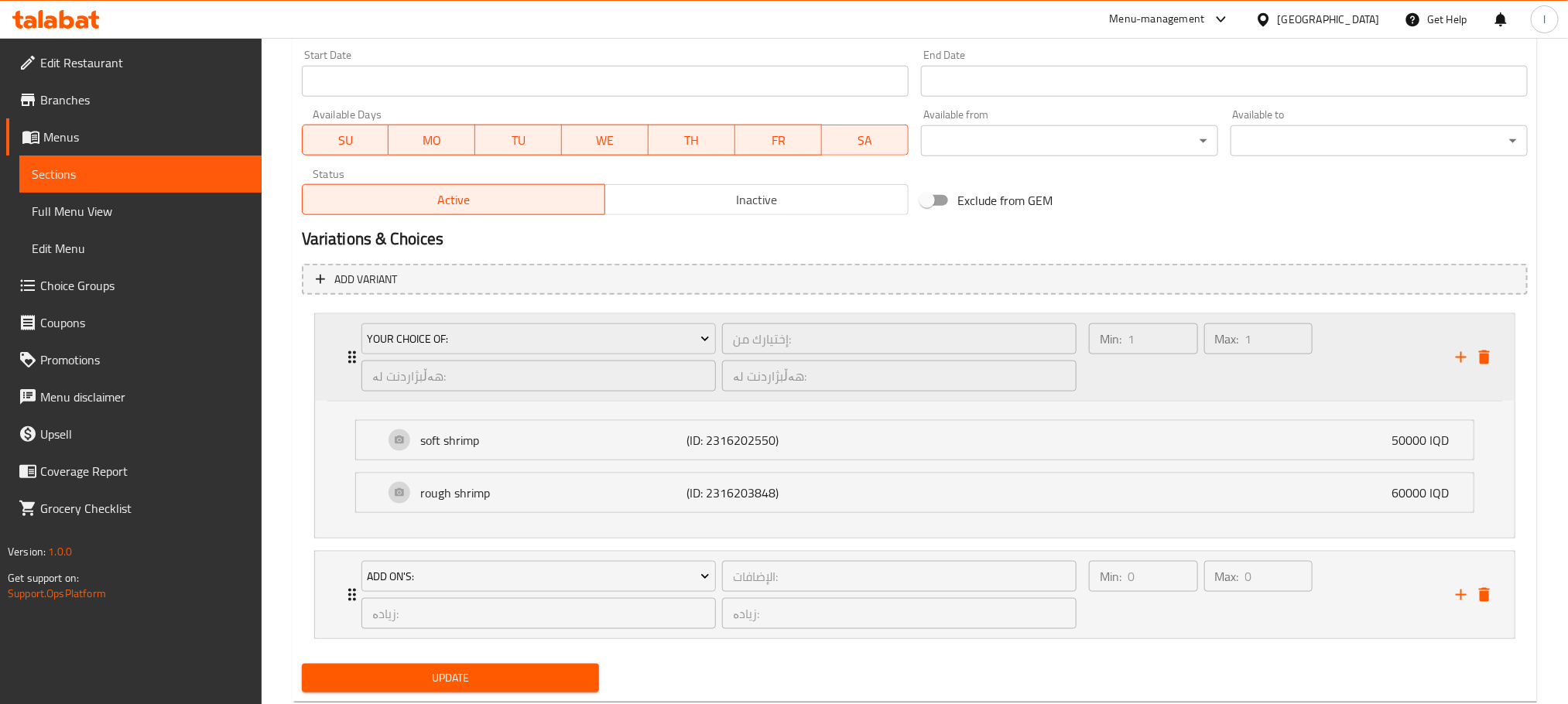
scroll to position [871, 0]
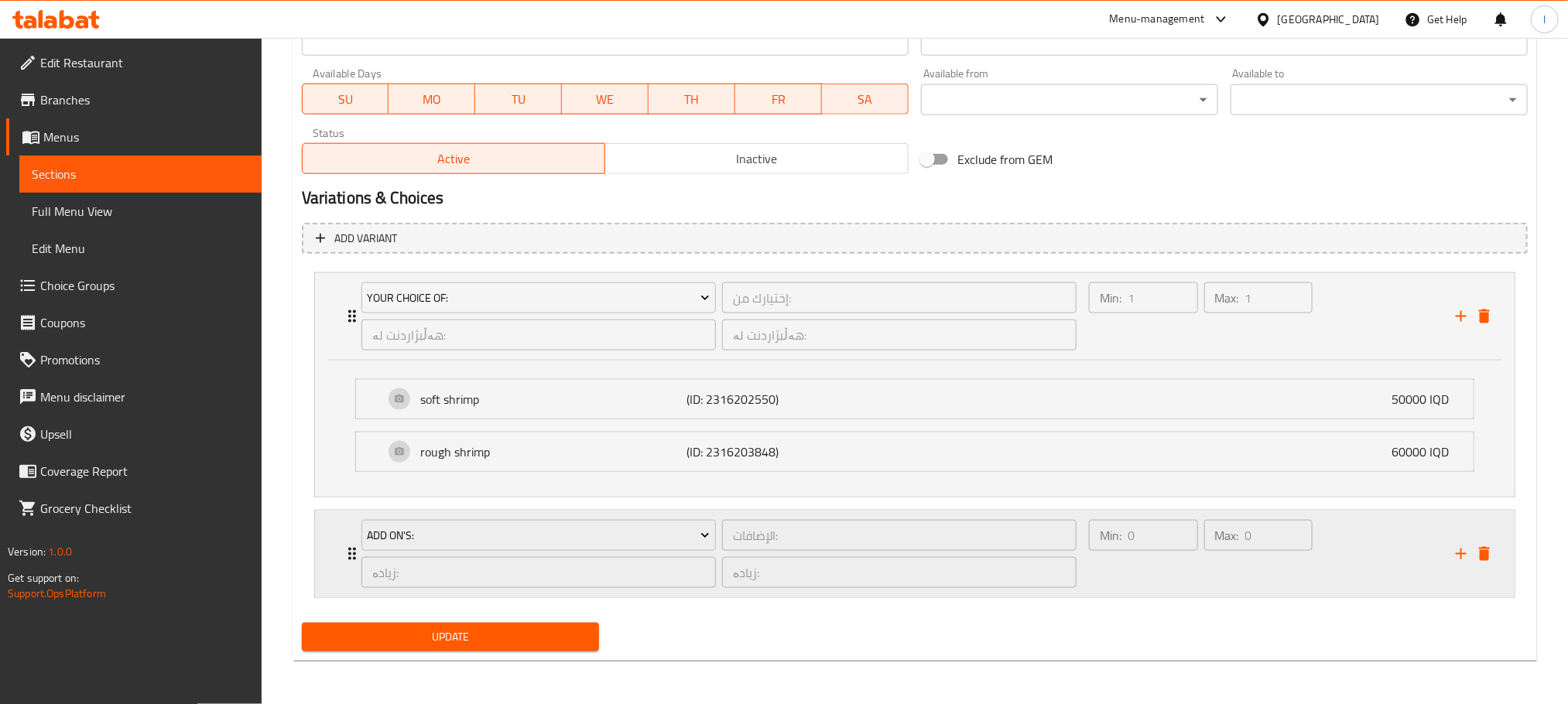
click at [1215, 581] on div "Max: 0 ​" at bounding box center [1259, 553] width 116 height 74
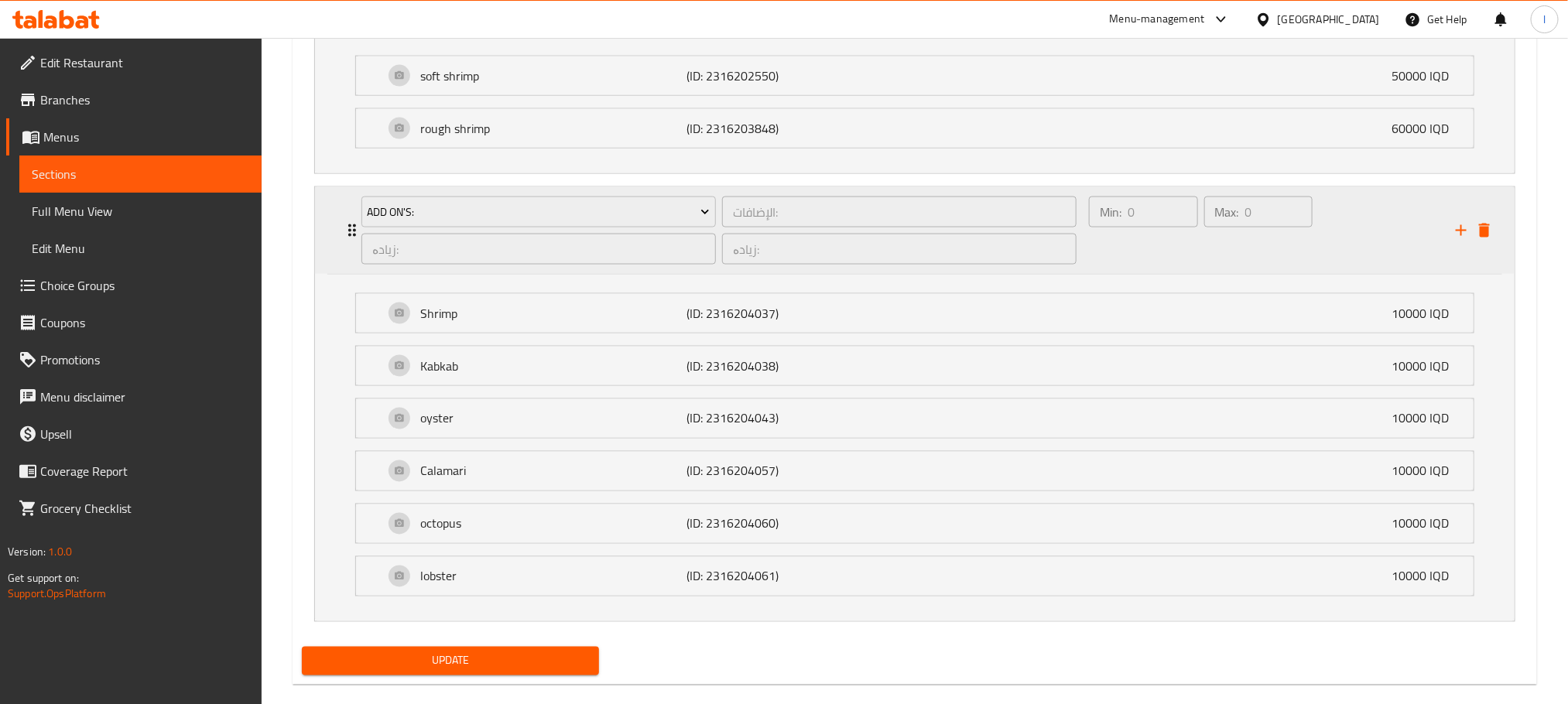
scroll to position [1222, 0]
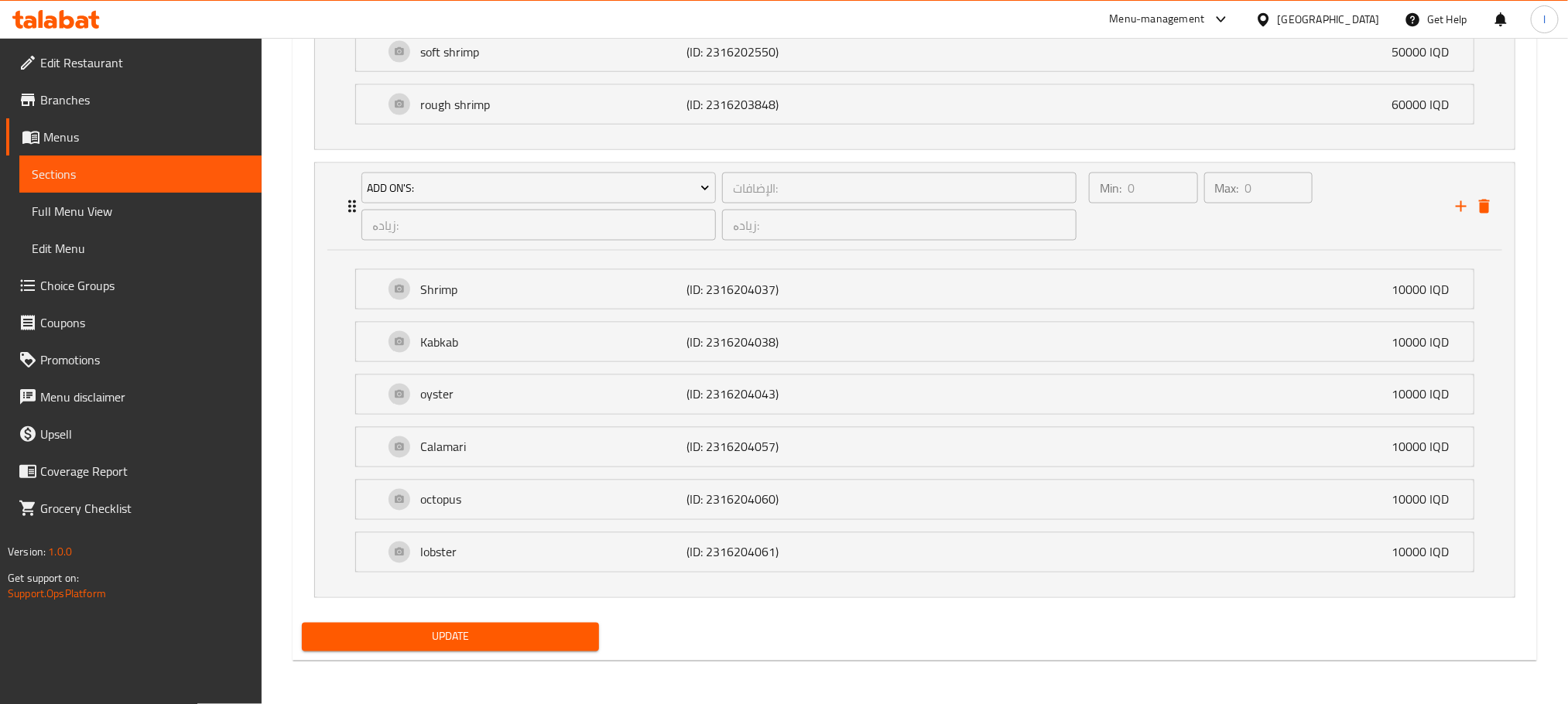
click at [413, 647] on span "Update" at bounding box center [450, 637] width 273 height 20
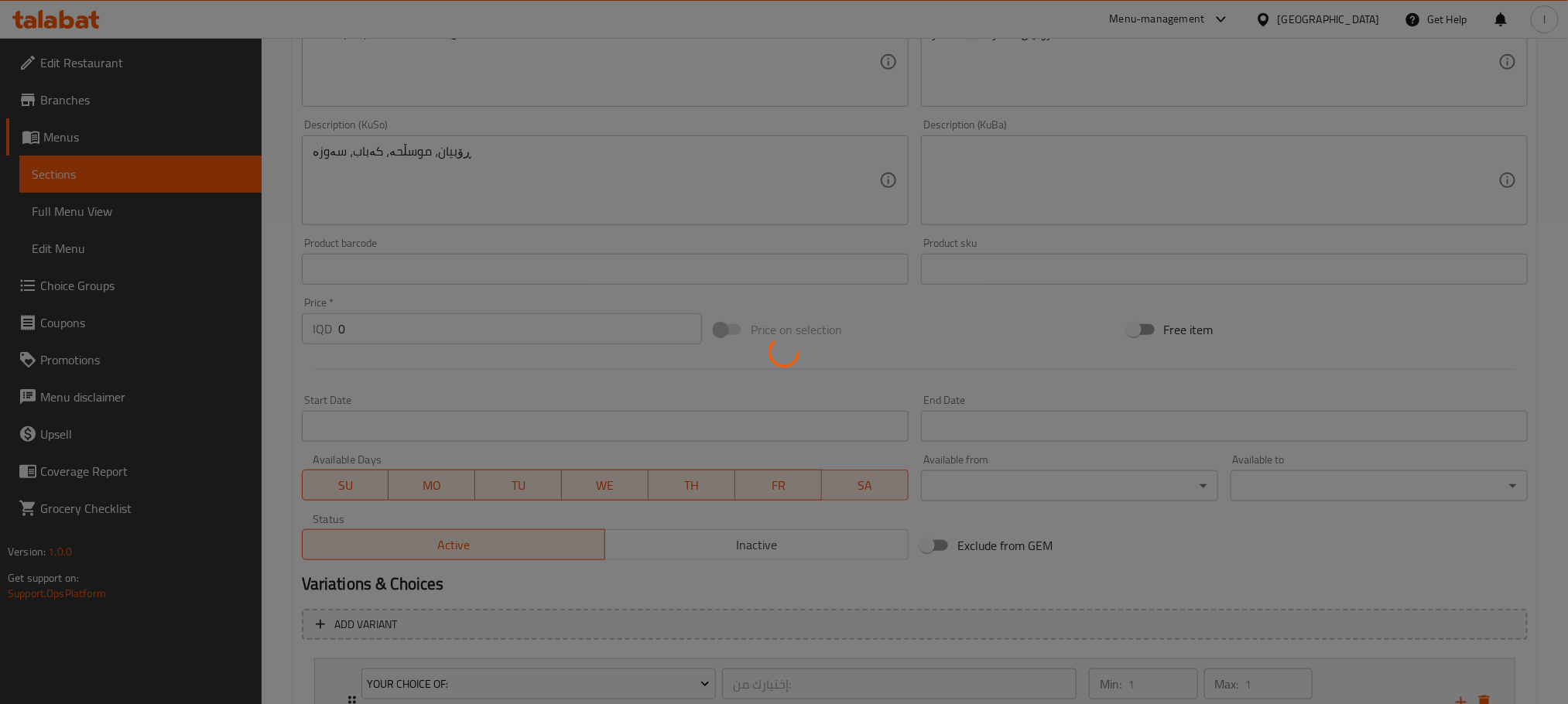
scroll to position [371, 0]
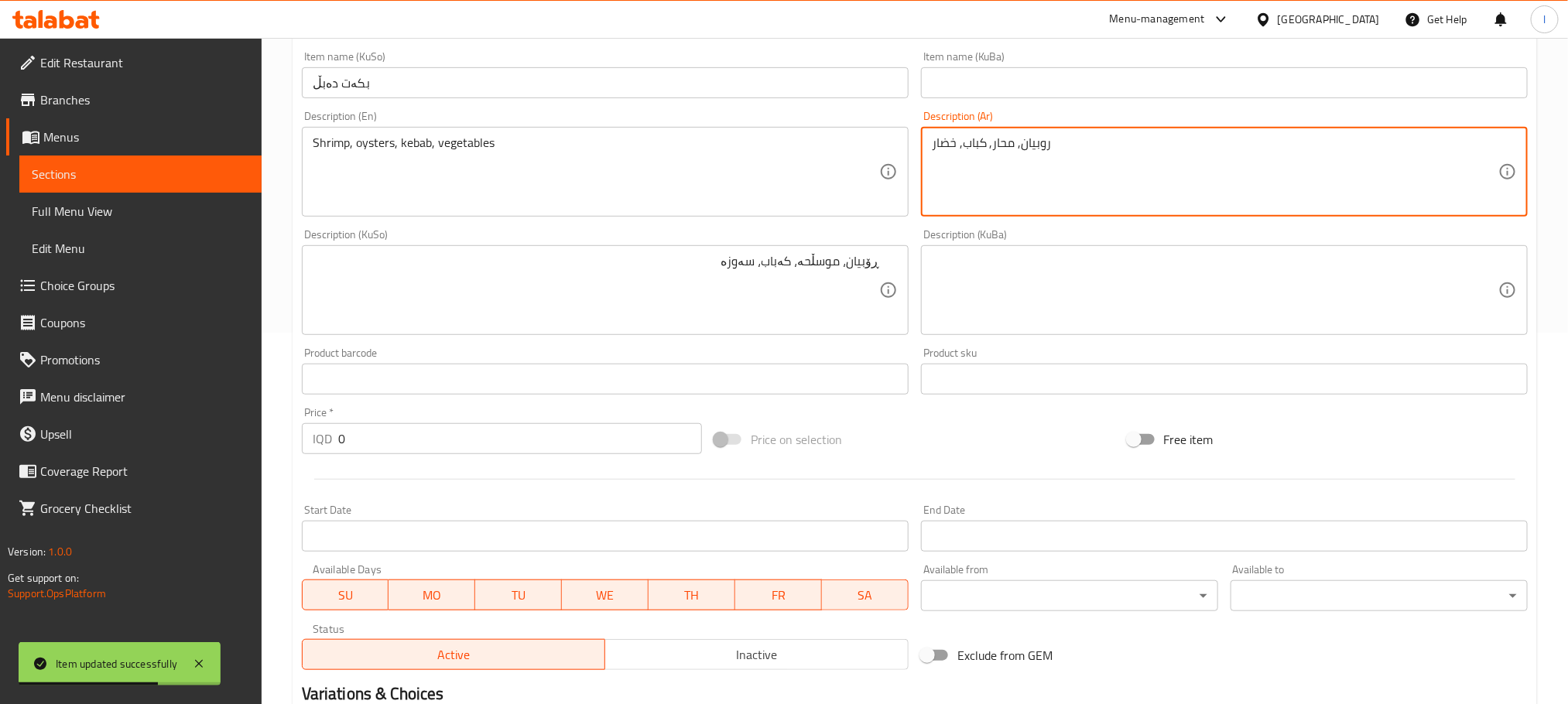
drag, startPoint x: 1089, startPoint y: 158, endPoint x: 815, endPoint y: 158, distance: 274.0
paste textarea "ك"
type textarea "روبيان, محار, كباكب, خضار"
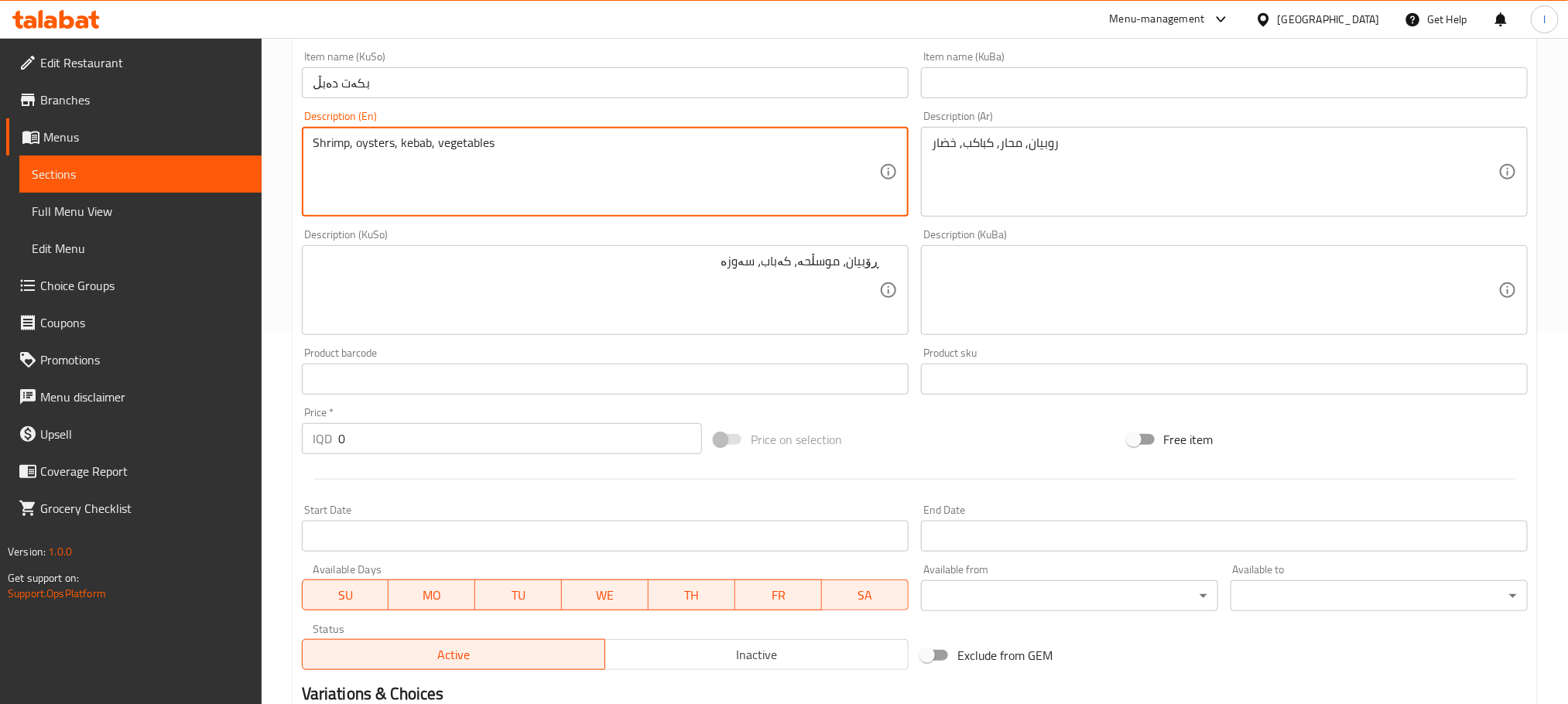
drag, startPoint x: 509, startPoint y: 134, endPoint x: 196, endPoint y: 94, distance: 315.5
paste textarea "squid"
type textarea "Shrimp, oysters, squid, vegetables"
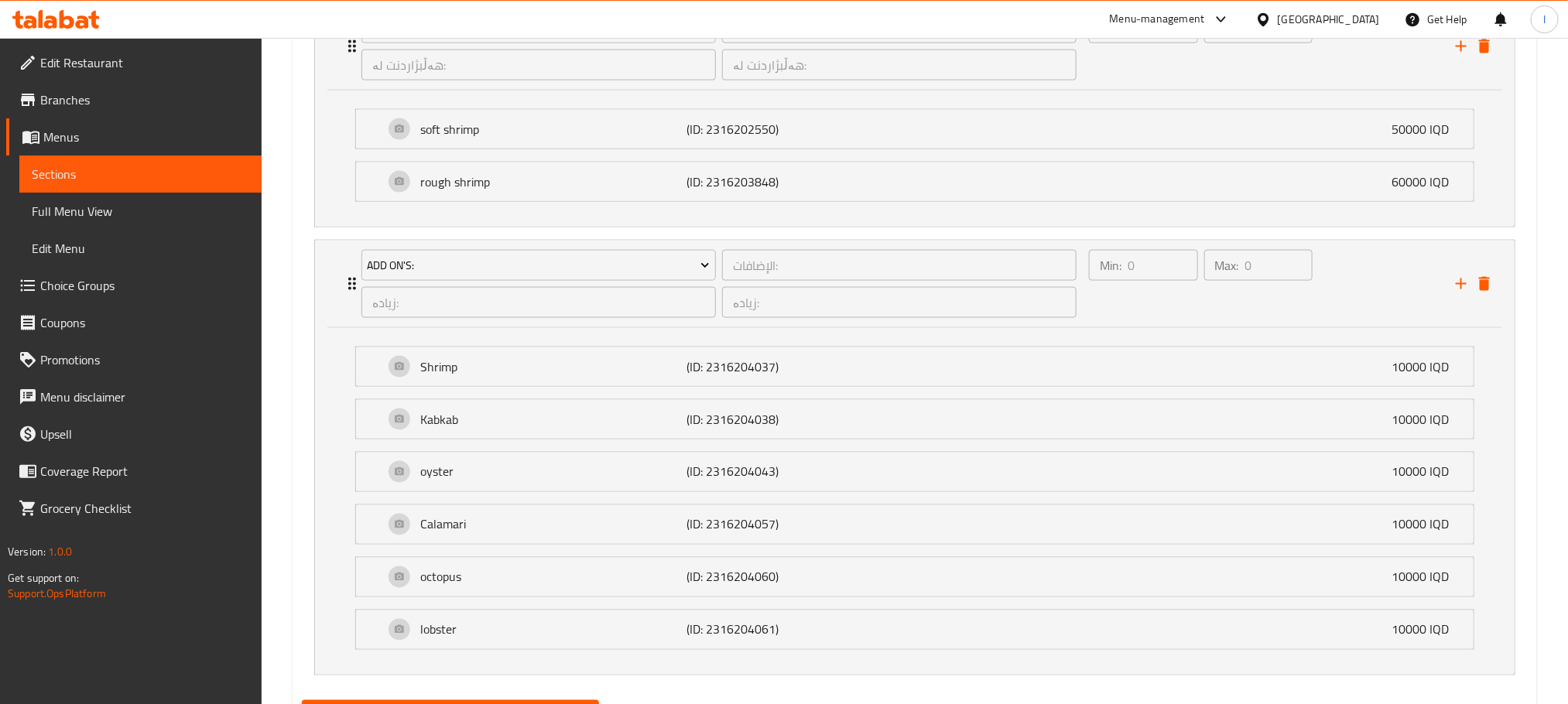
scroll to position [1222, 0]
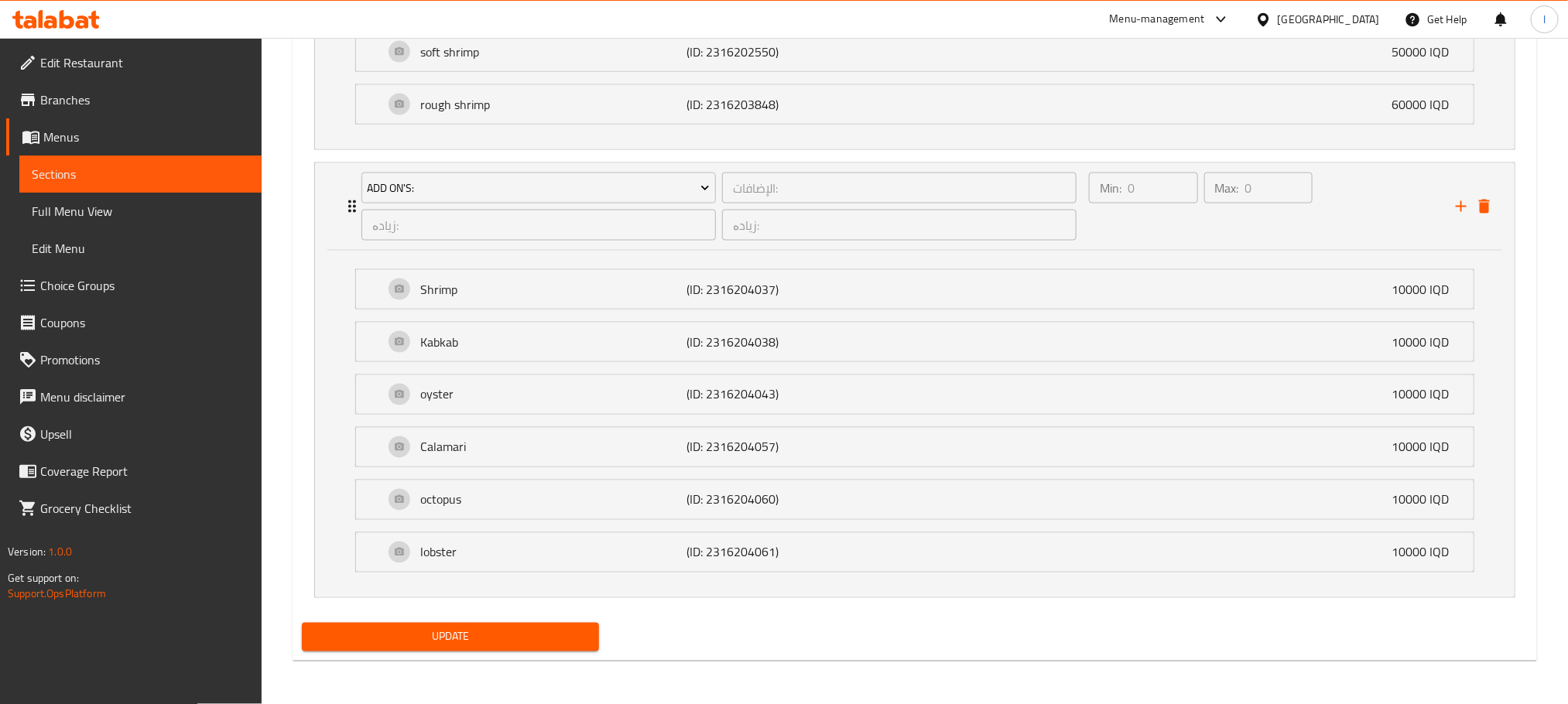
type textarea "ڕۆبیان، موسڵحە، کەبکاب، سەوزە"
click at [567, 639] on span "Update" at bounding box center [450, 637] width 273 height 20
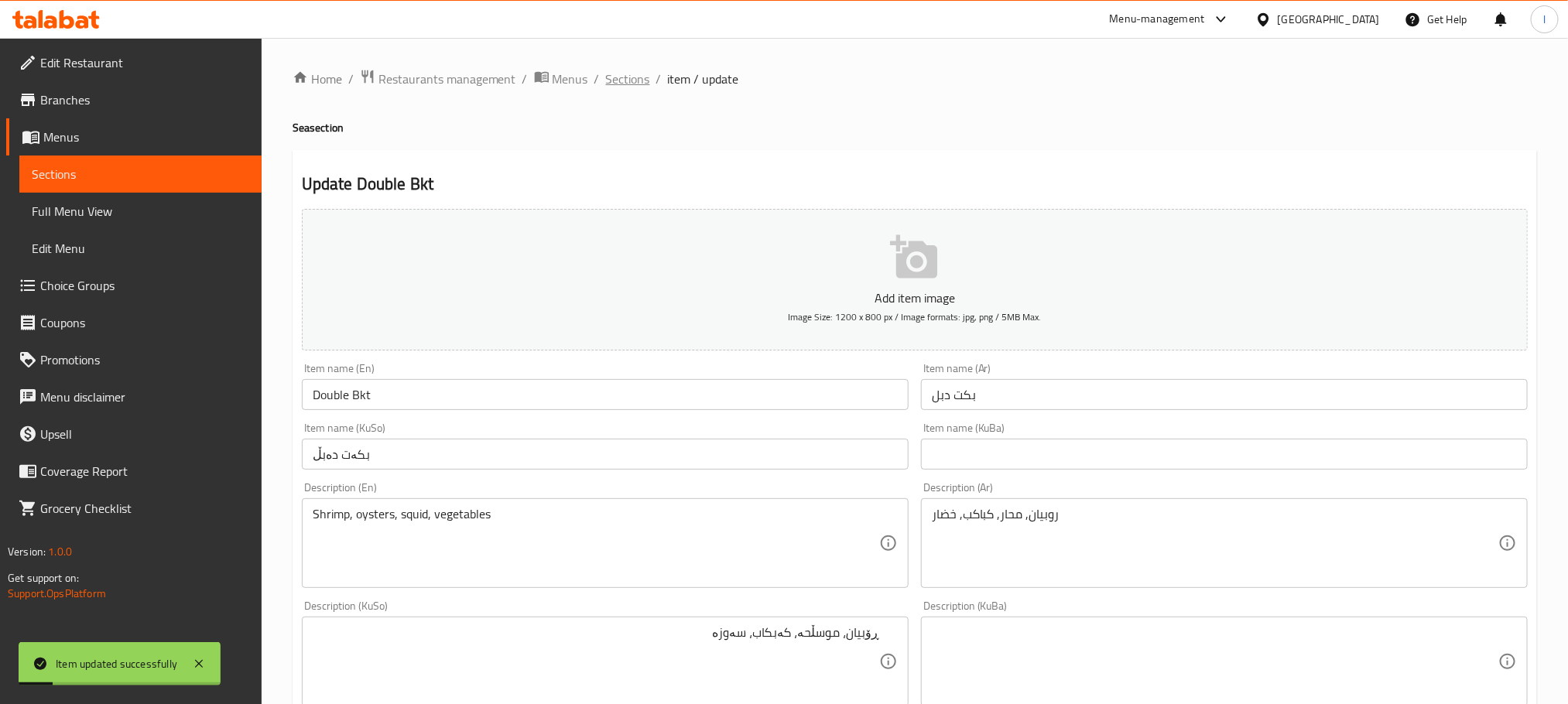
click at [637, 75] on span "Sections" at bounding box center [628, 79] width 44 height 19
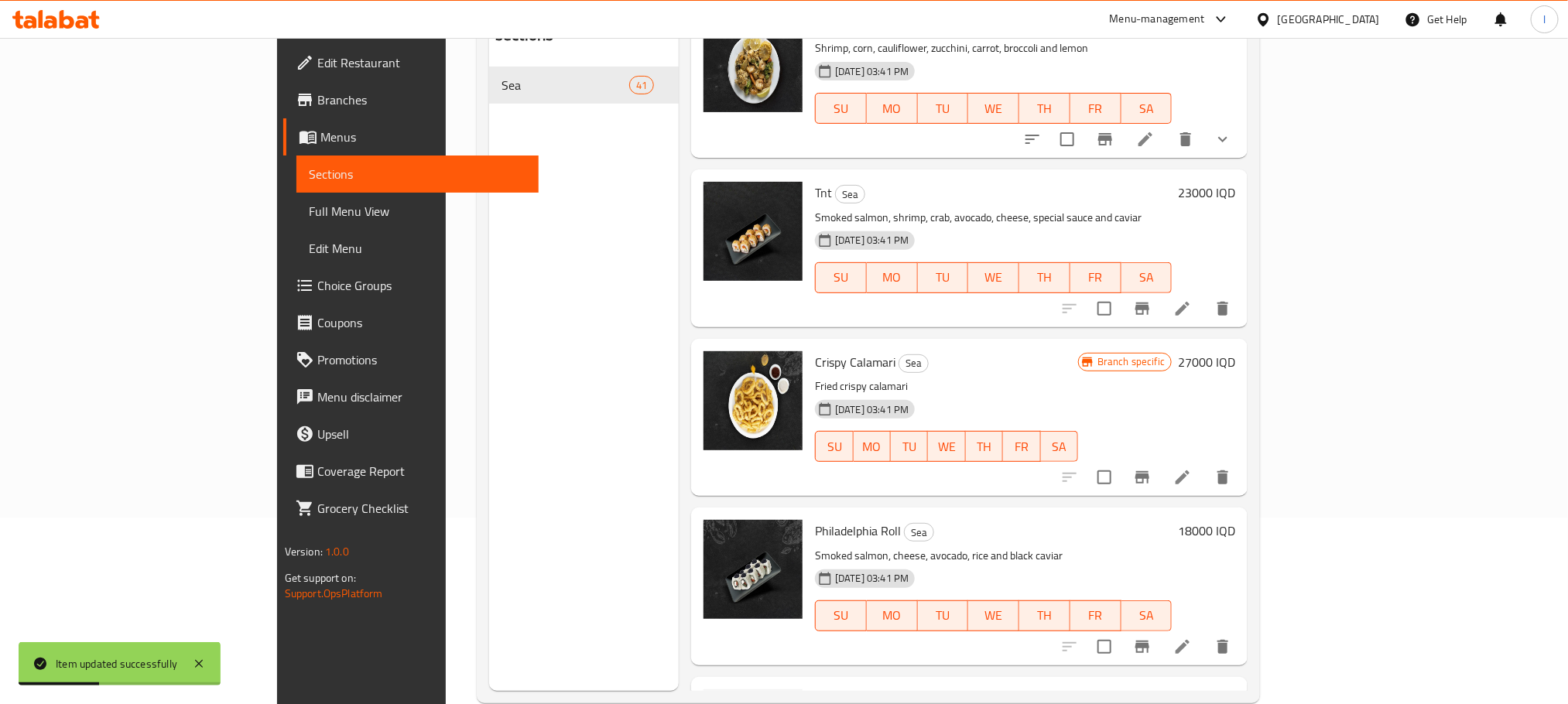
scroll to position [216, 0]
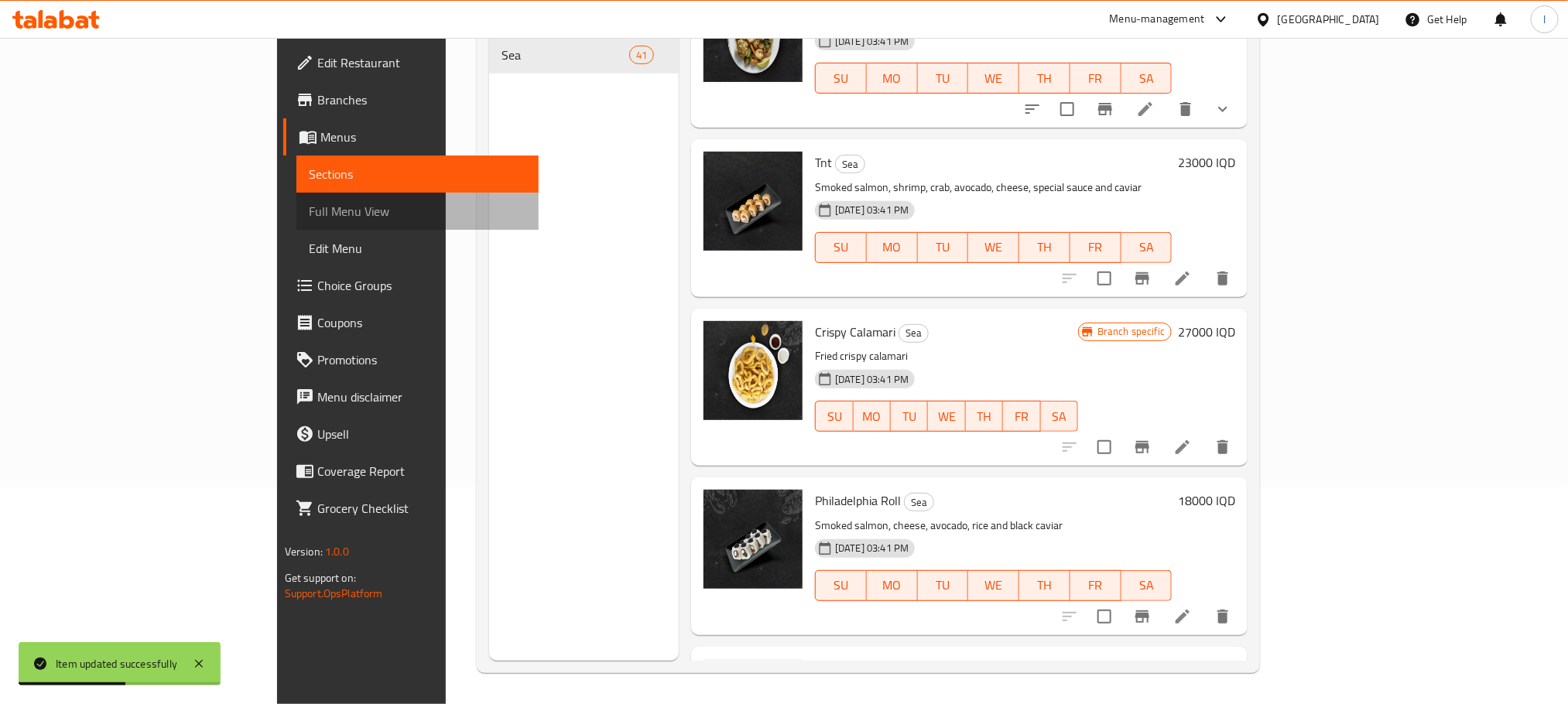
click at [296, 196] on link "Full Menu View" at bounding box center [417, 212] width 242 height 37
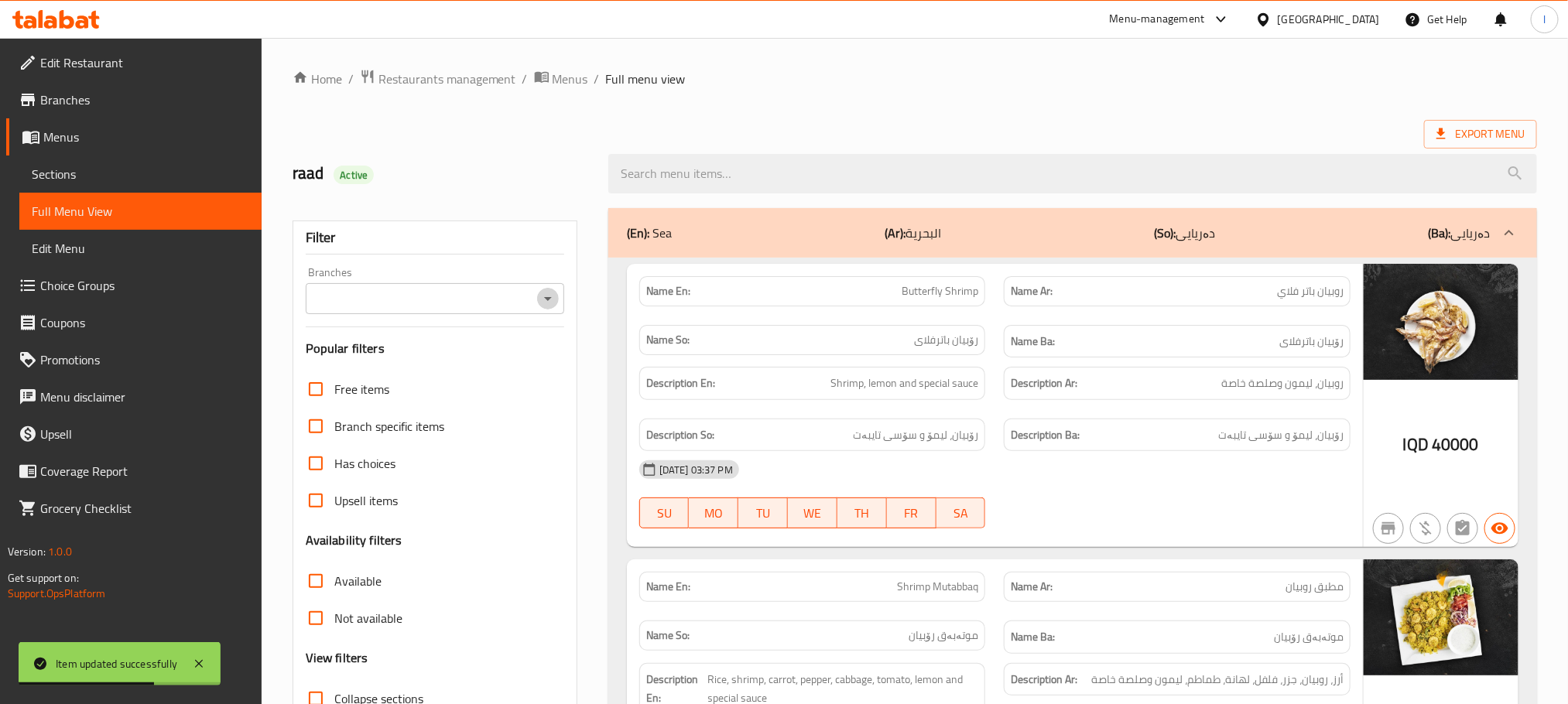
click at [548, 295] on icon "Open" at bounding box center [548, 299] width 19 height 19
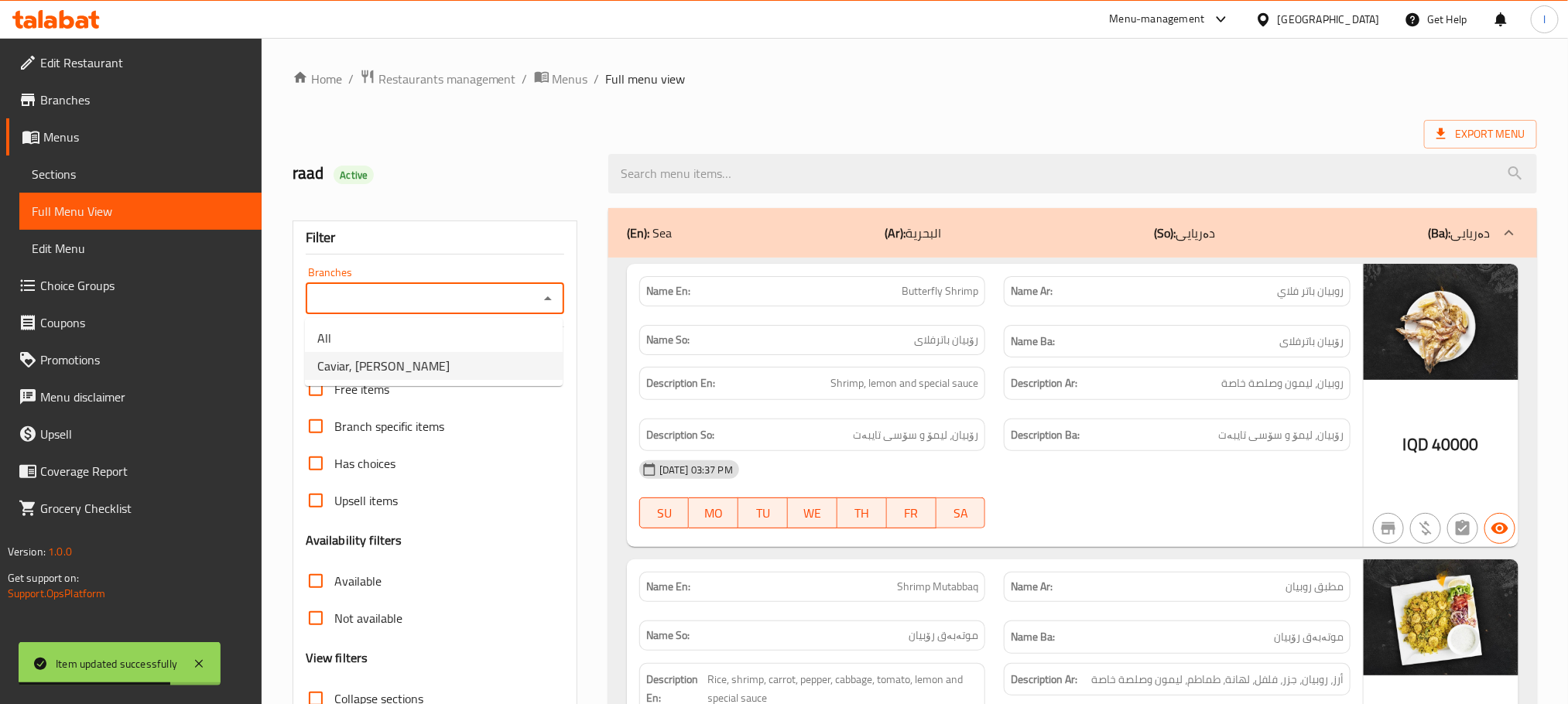
click at [516, 367] on li "Caviar, Karadah Kharij" at bounding box center [434, 366] width 258 height 28
type input "Caviar, Karadah Kharij"
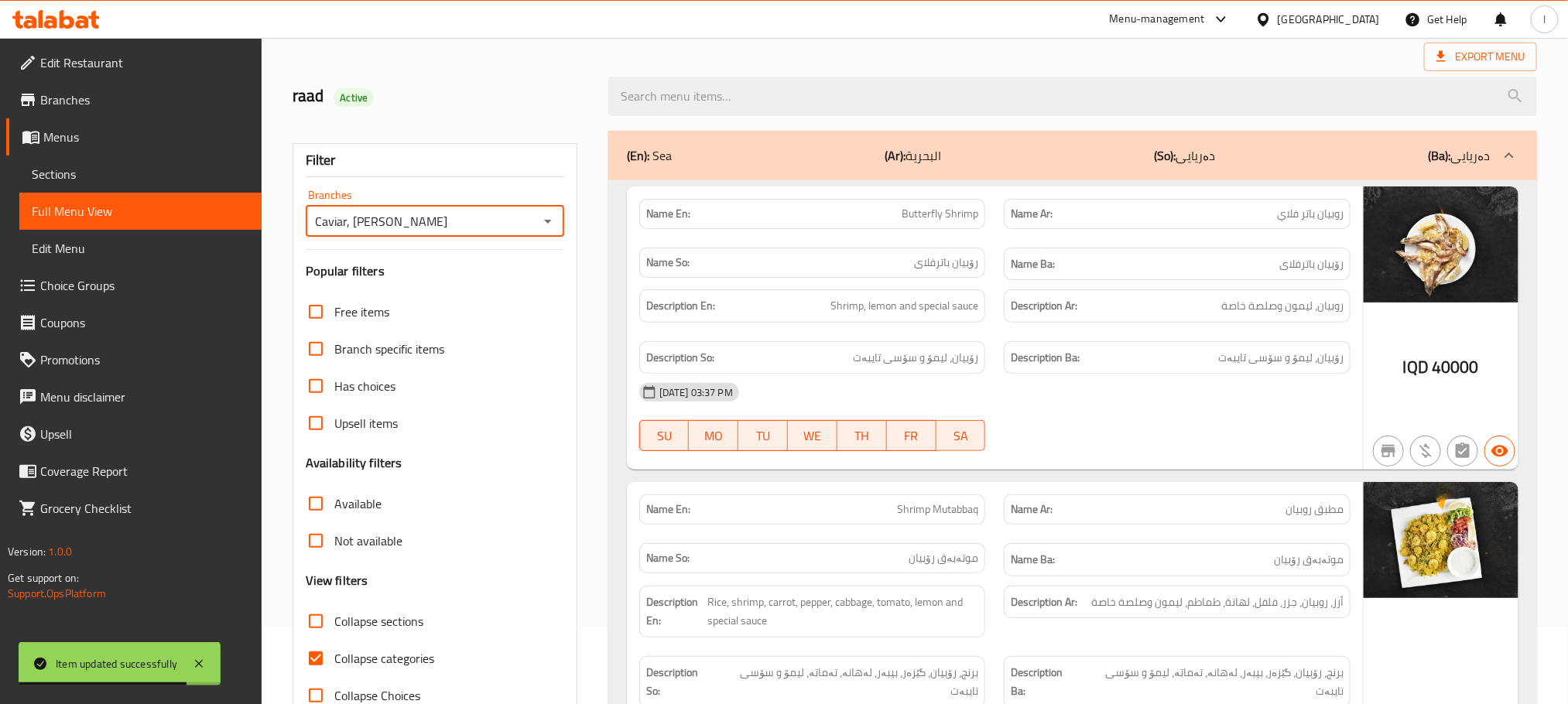
scroll to position [120, 0]
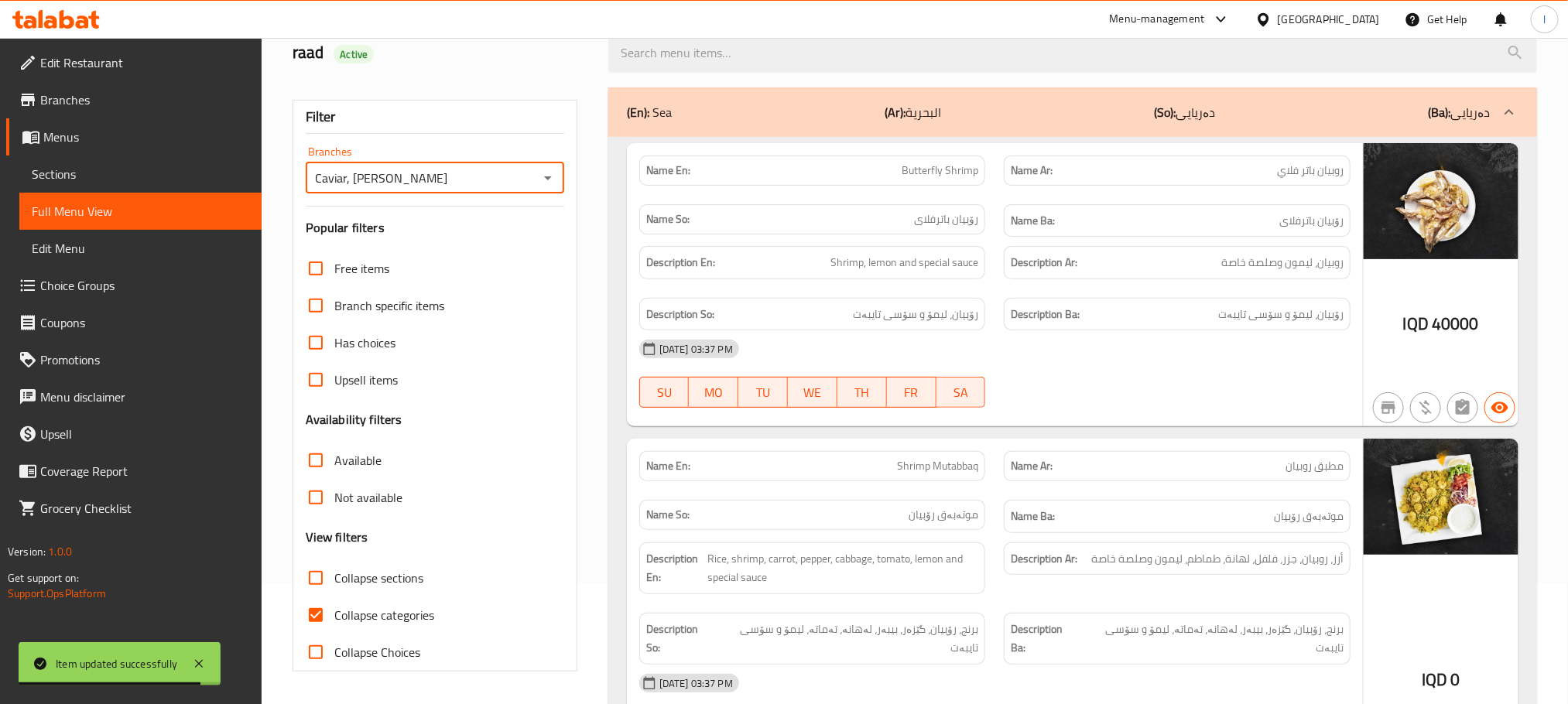
click at [302, 611] on input "Collapse categories" at bounding box center [316, 615] width 37 height 37
checkbox input "false"
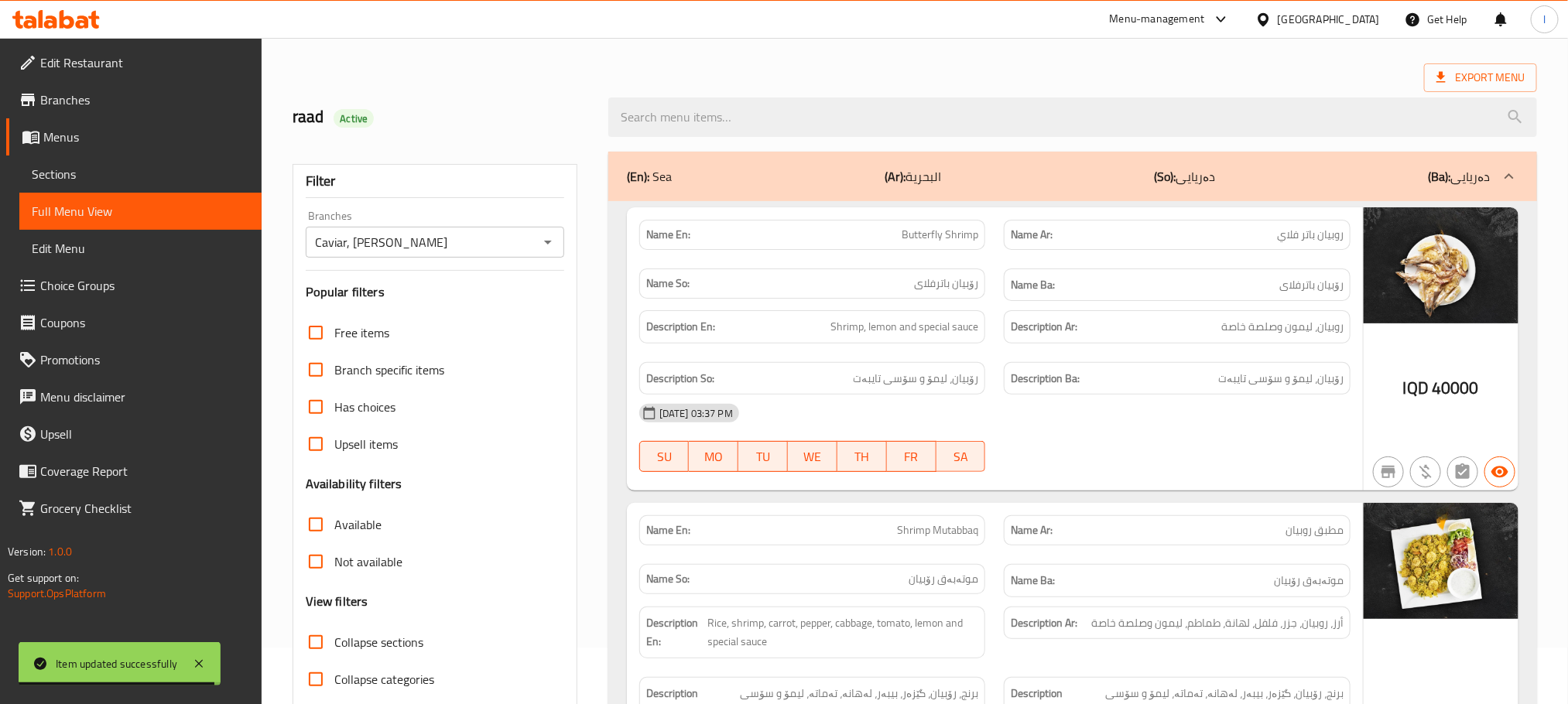
scroll to position [0, 0]
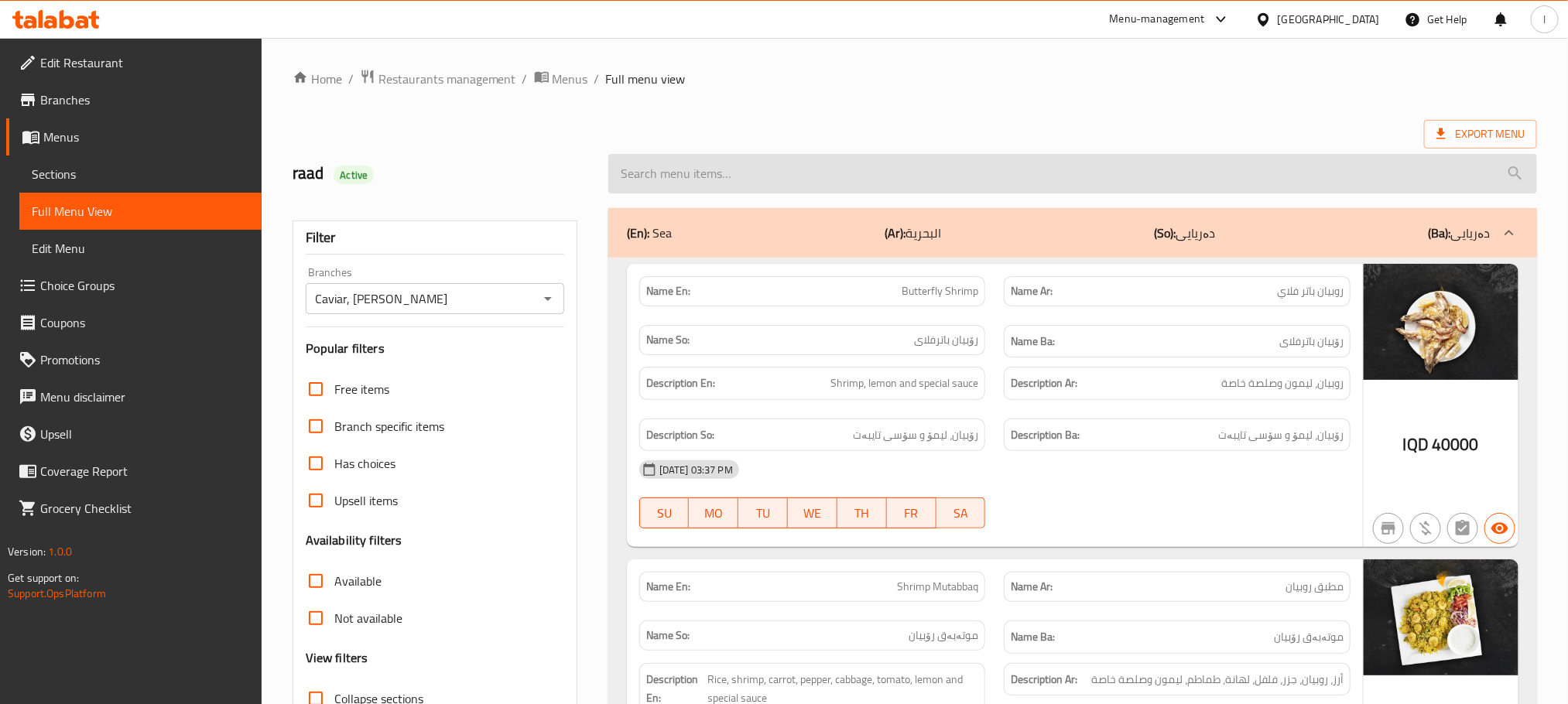
click at [685, 184] on input "search" at bounding box center [1072, 173] width 928 height 40
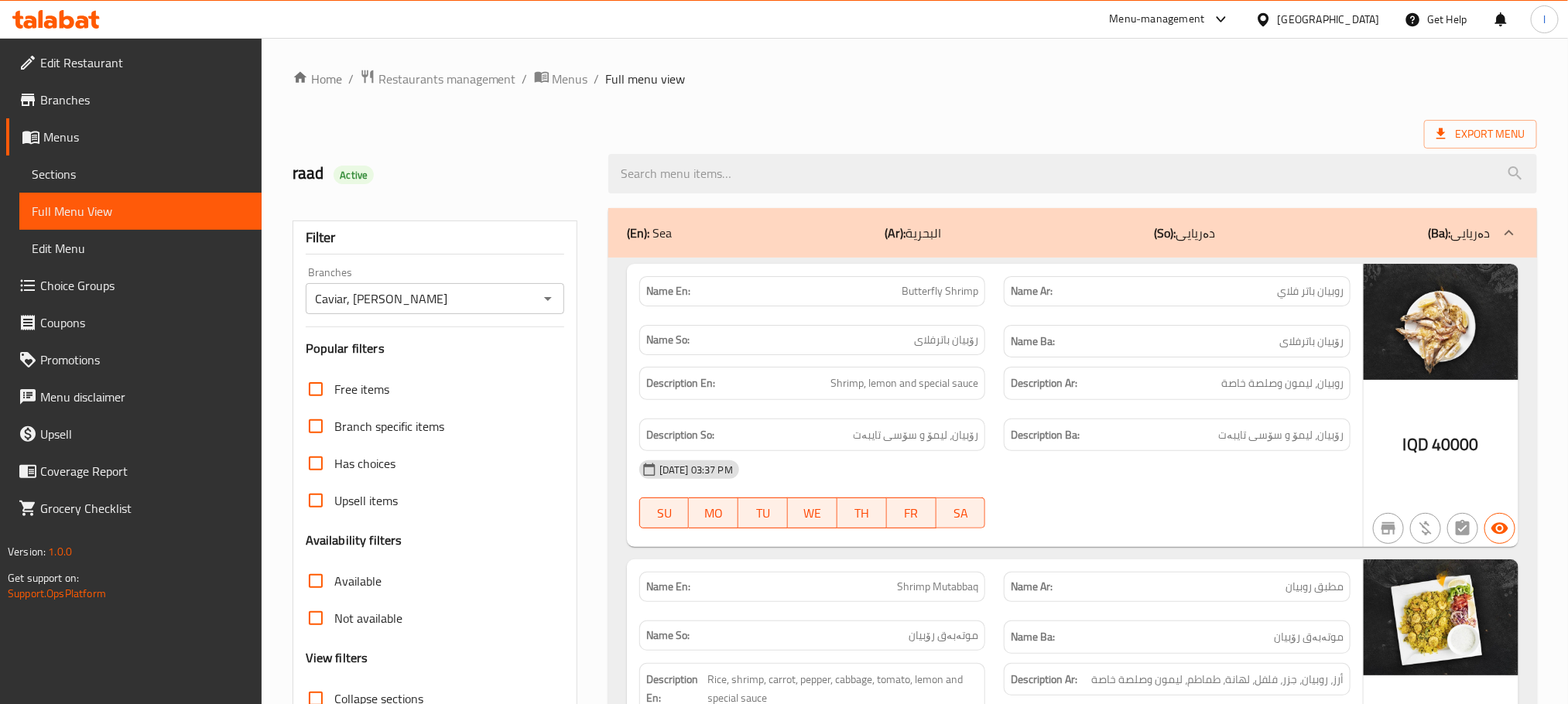
paste input "shrimp"
type input "shrimp"
drag, startPoint x: 703, startPoint y: 170, endPoint x: 295, endPoint y: 100, distance: 414.0
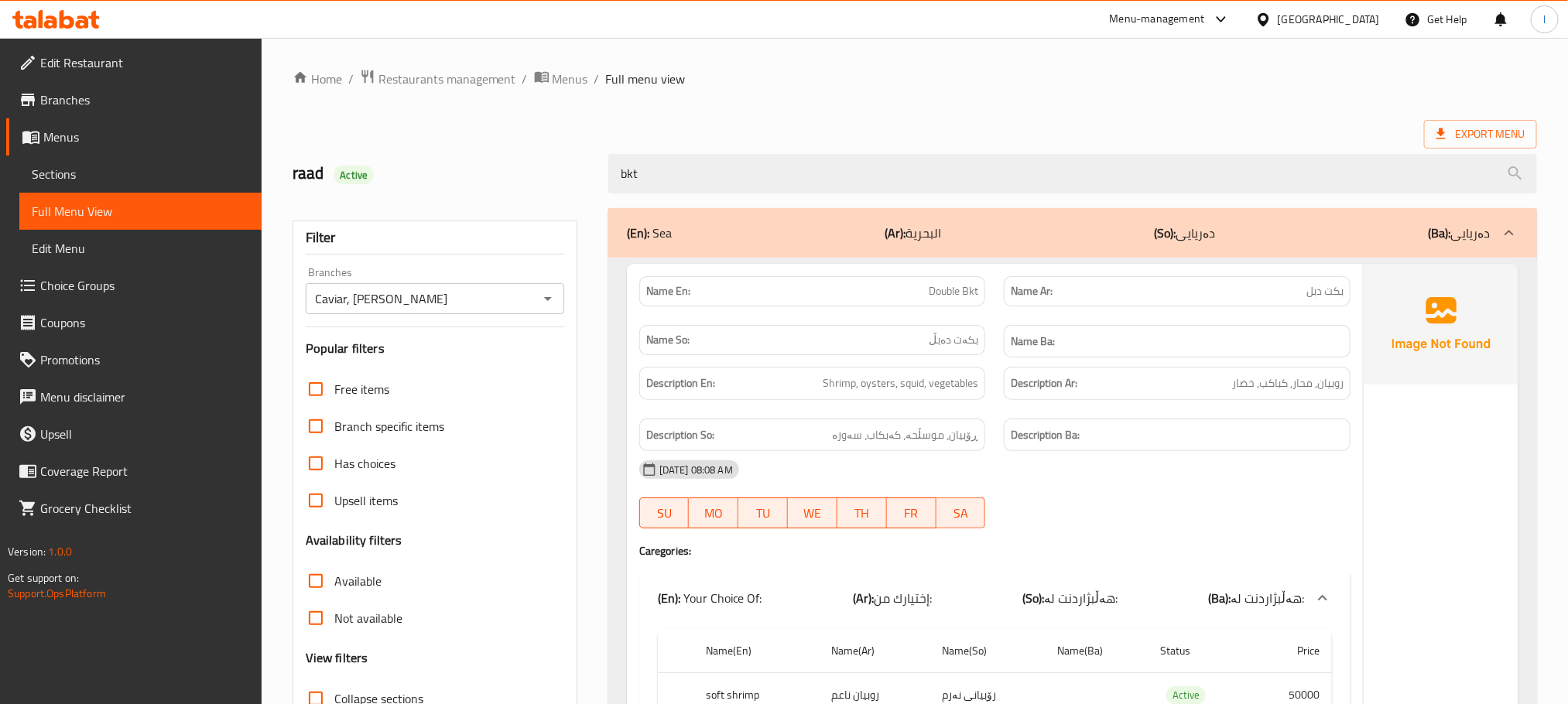
type input "bkt"
click at [77, 16] on icon at bounding box center [55, 19] width 87 height 19
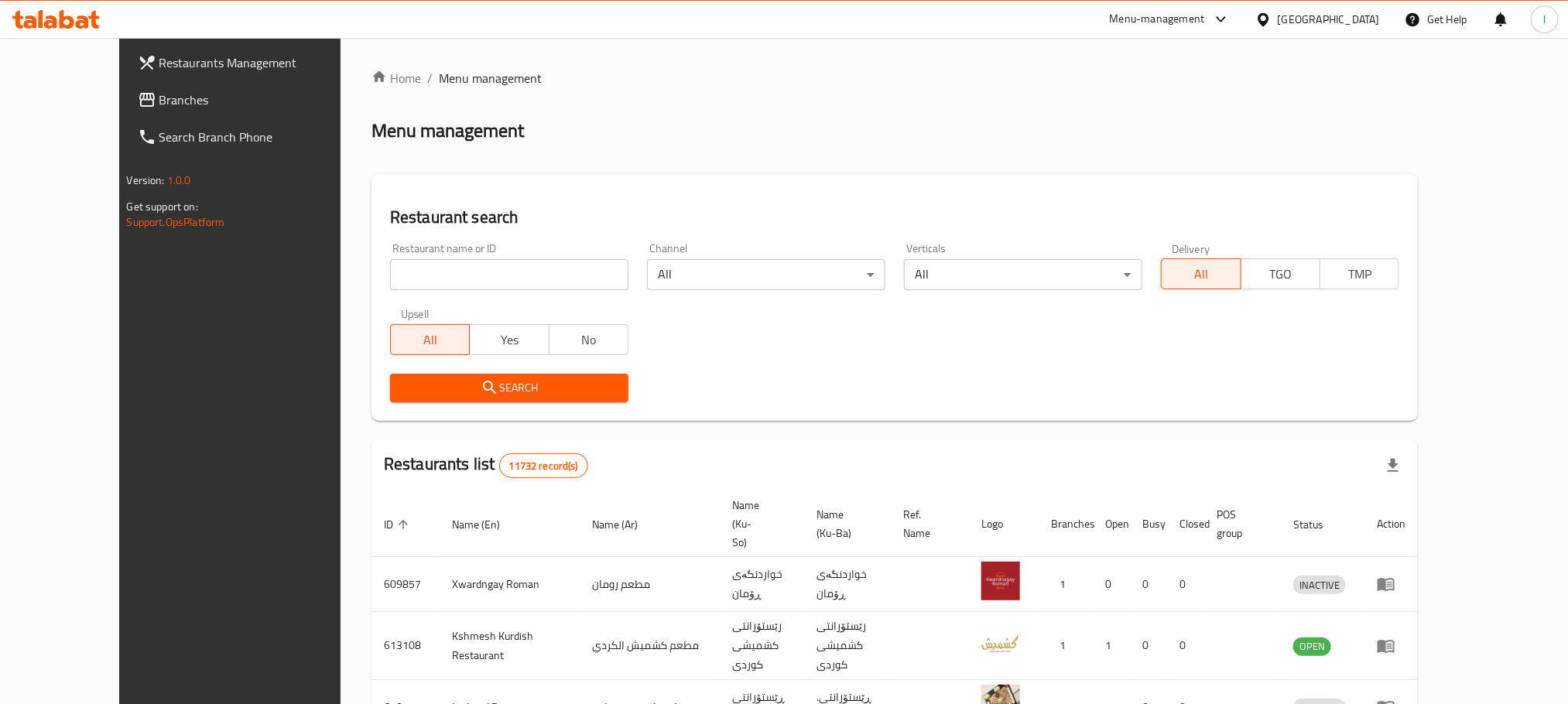
click at [390, 284] on input "search" at bounding box center [509, 275] width 238 height 31
paste input "Diet Nutrition"
type input "Diet Nutrition"
click at [403, 381] on span "Search" at bounding box center [509, 388] width 213 height 20
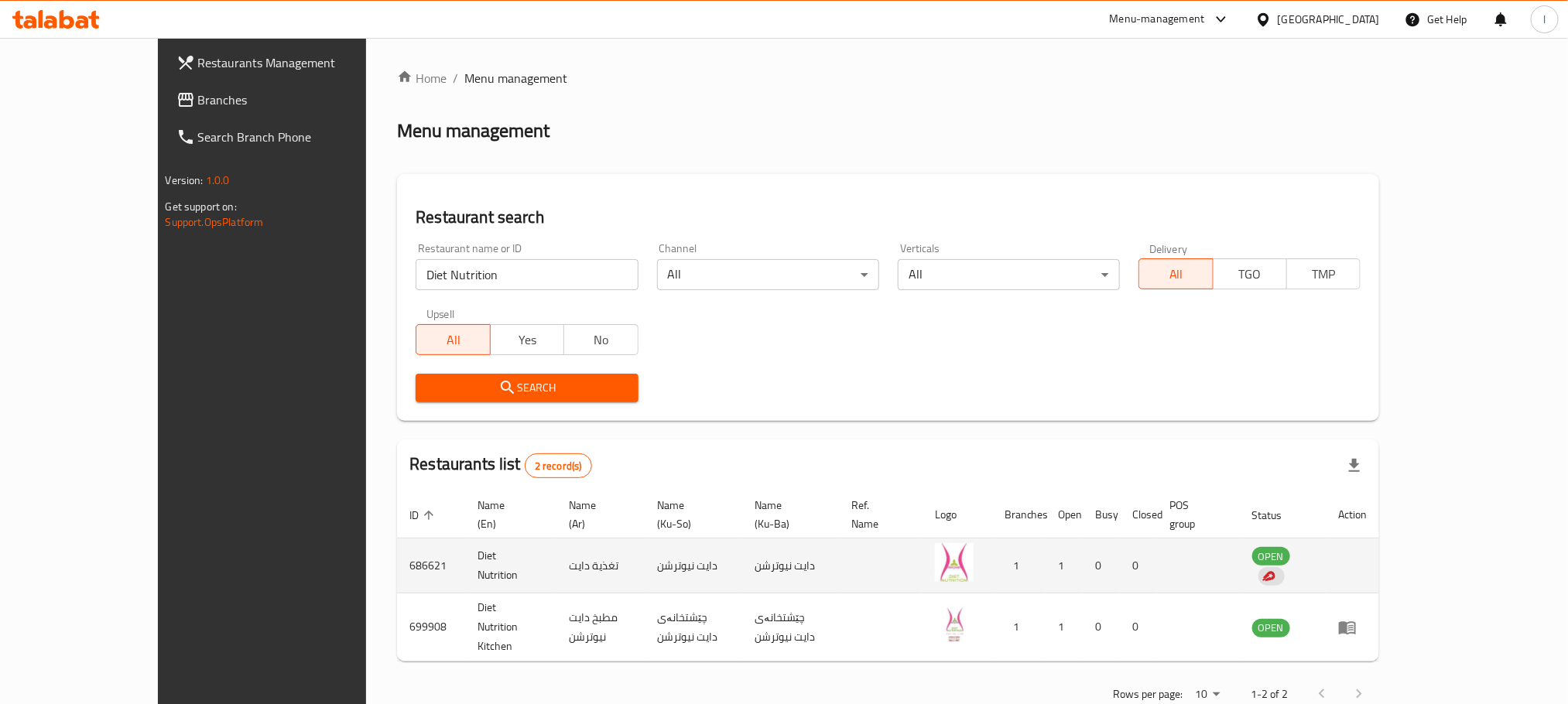
click at [1379, 555] on td "enhanced table" at bounding box center [1352, 566] width 54 height 55
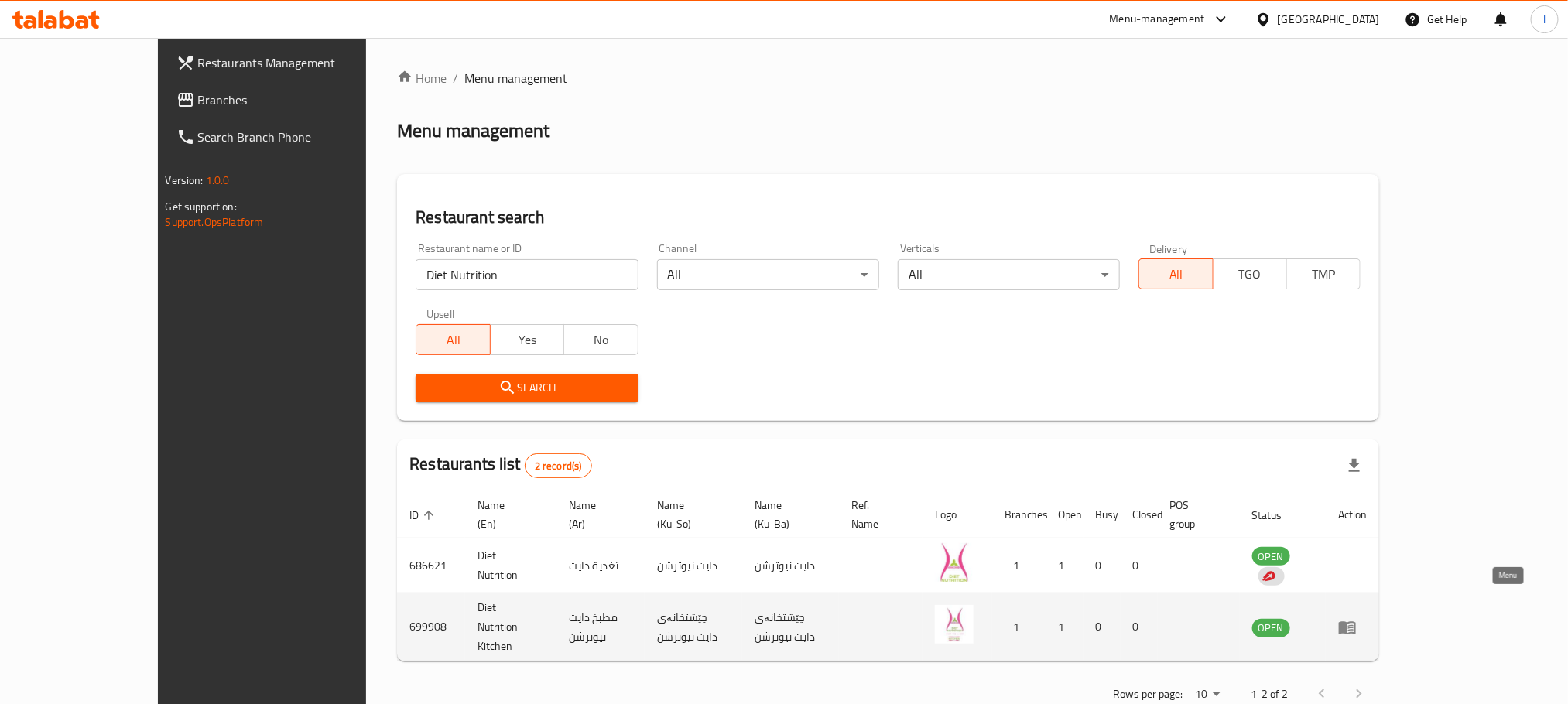
click at [1356, 619] on icon "enhanced table" at bounding box center [1347, 627] width 19 height 19
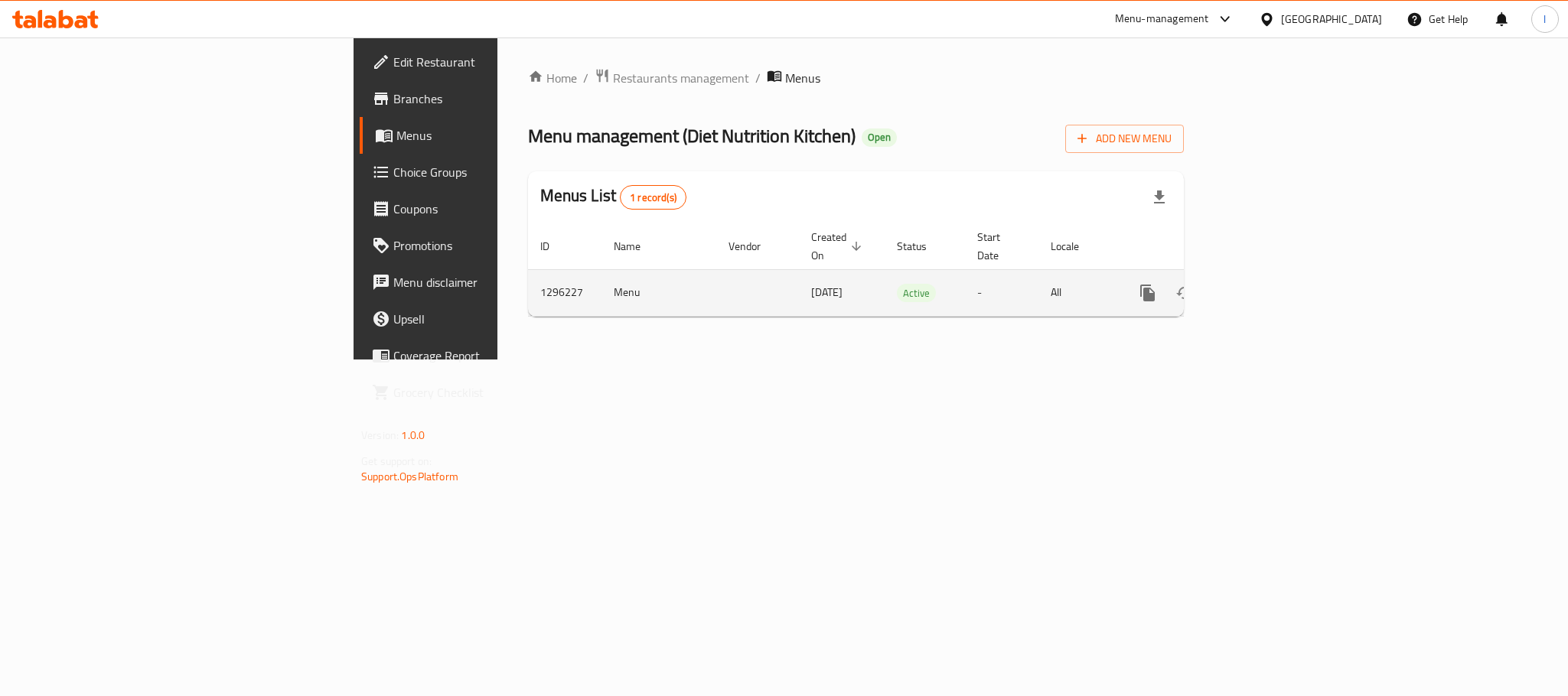
drag, startPoint x: 1508, startPoint y: 246, endPoint x: 1506, endPoint y: 257, distance: 11.2
click at [1288, 251] on th "Actions" at bounding box center [1202, 247] width 171 height 47
click at [1267, 284] on icon "enhanced table" at bounding box center [1257, 293] width 19 height 19
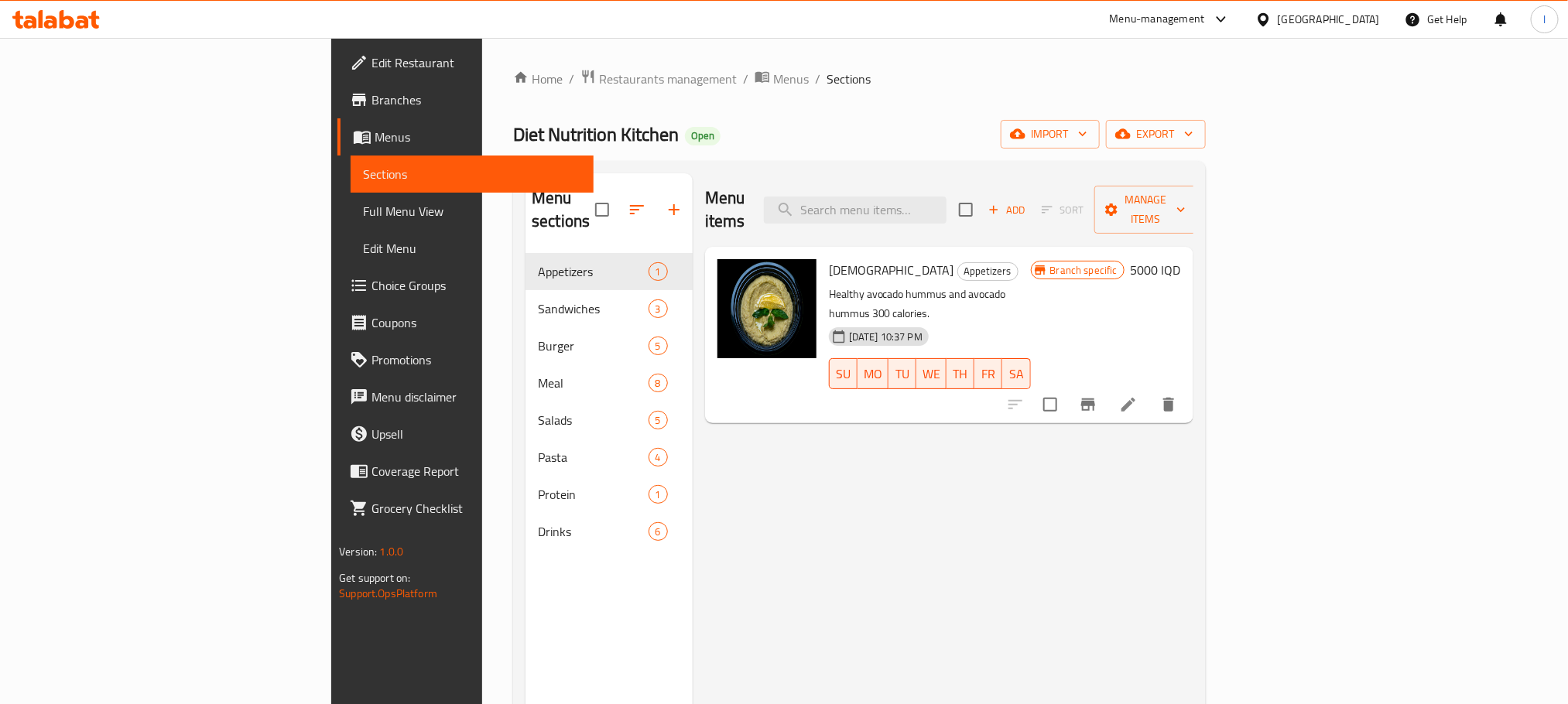
click at [555, 63] on div "Home / Restaurants management / Menus / Sections Diet Nutrition Kitchen Open im…" at bounding box center [858, 479] width 754 height 883
click at [556, 63] on div "Home / Restaurants management / Menus / Sections Diet Nutrition Kitchen Open im…" at bounding box center [858, 479] width 754 height 883
click at [558, 63] on div "Home / Restaurants management / Menus / Sections Diet Nutrition Kitchen Open im…" at bounding box center [858, 479] width 754 height 883
click at [773, 81] on span "Menus" at bounding box center [791, 79] width 36 height 19
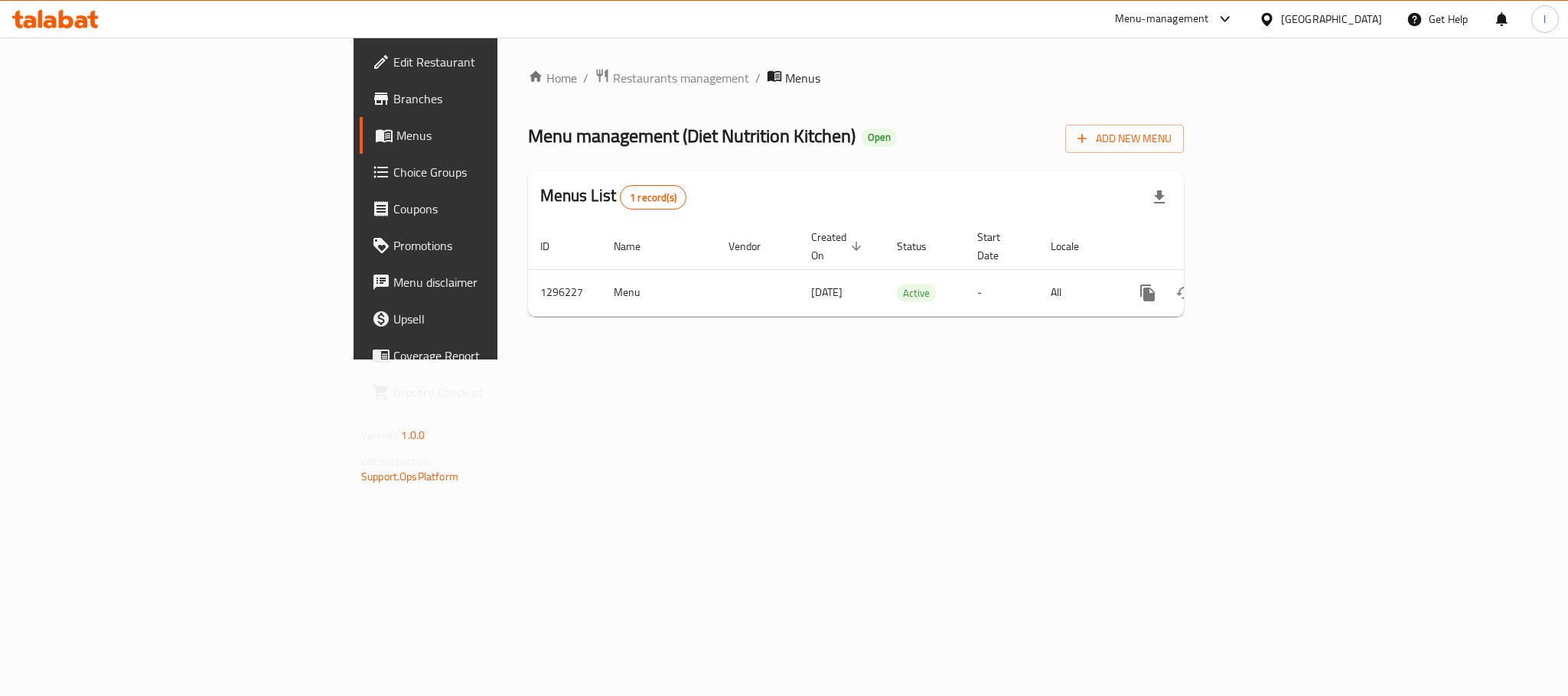
click at [51, 17] on icon at bounding box center [50, 22] width 13 height 13
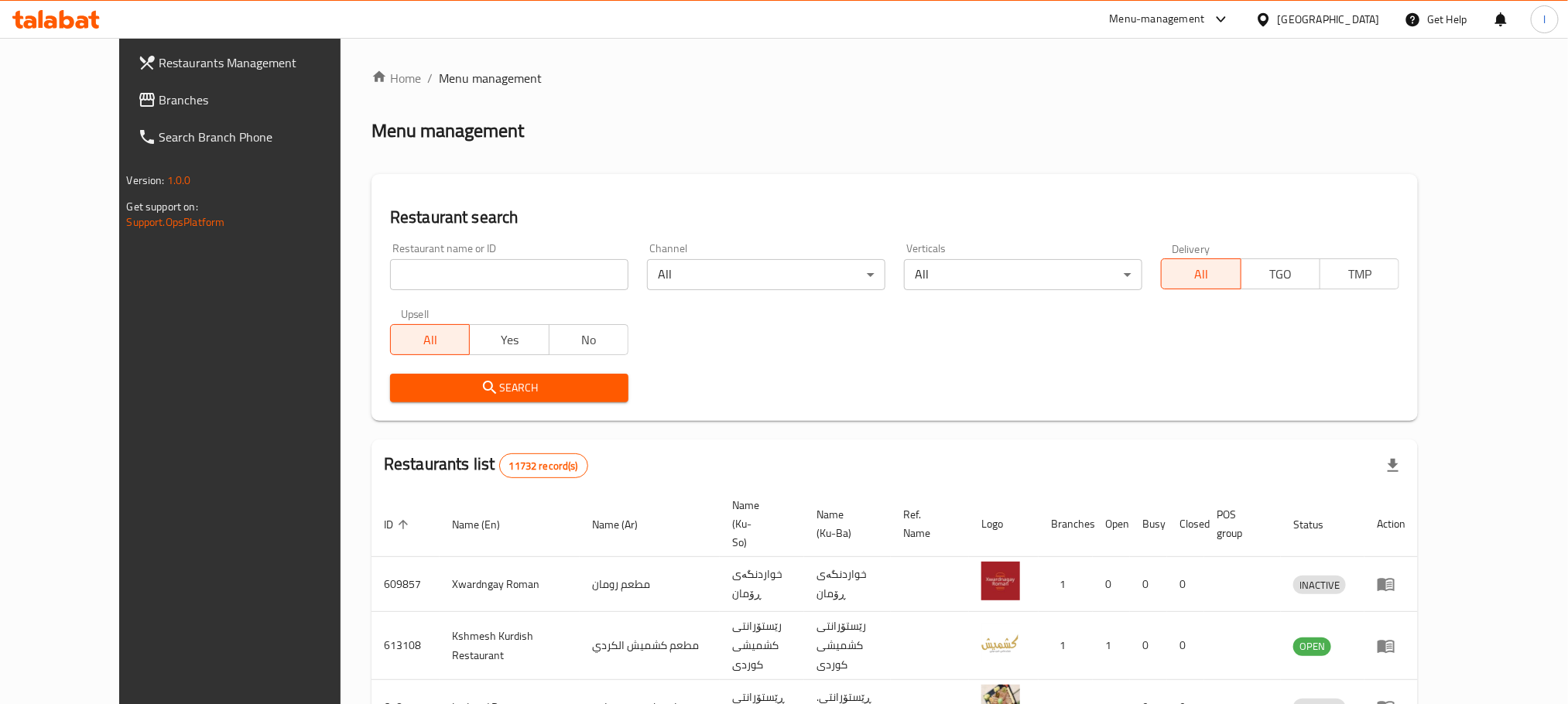
click at [159, 101] on span "Branches" at bounding box center [264, 99] width 209 height 19
